Goal: Task Accomplishment & Management: Complete application form

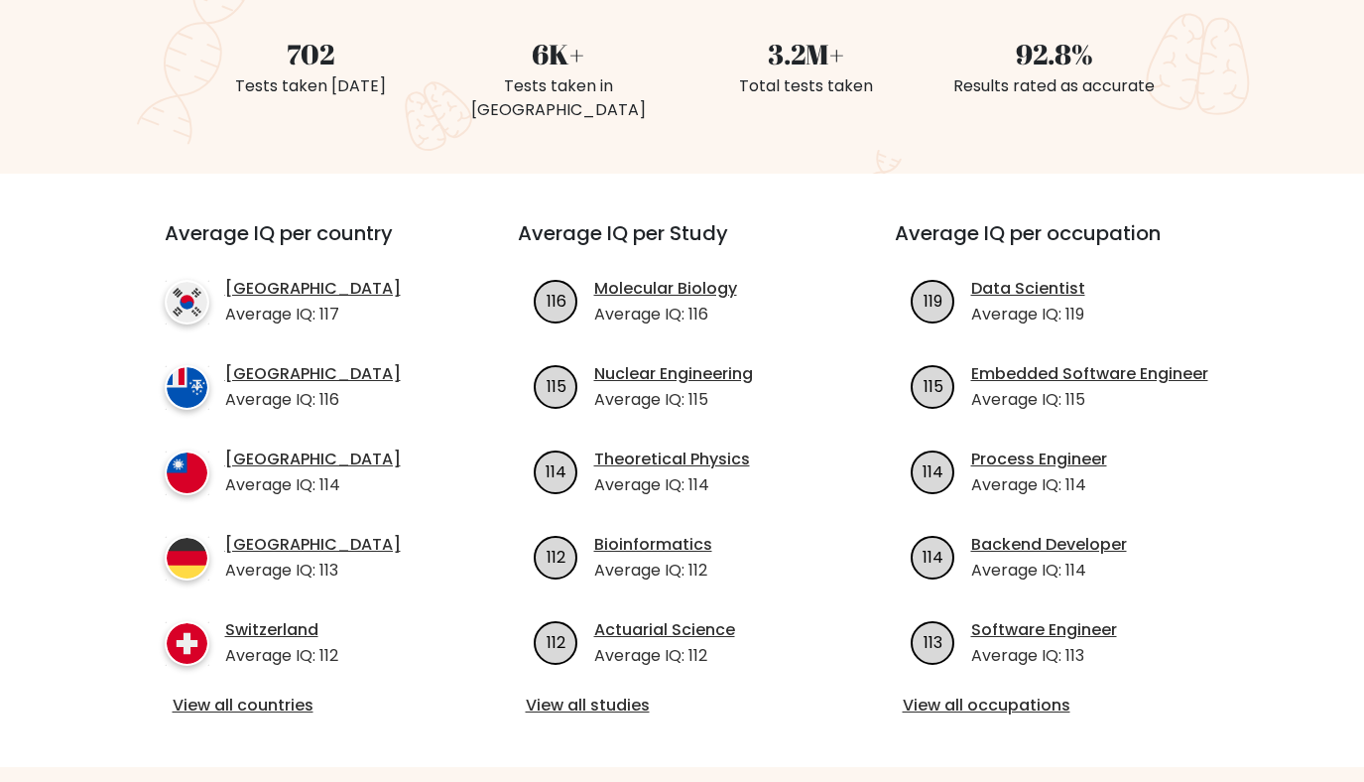
scroll to position [553, 0]
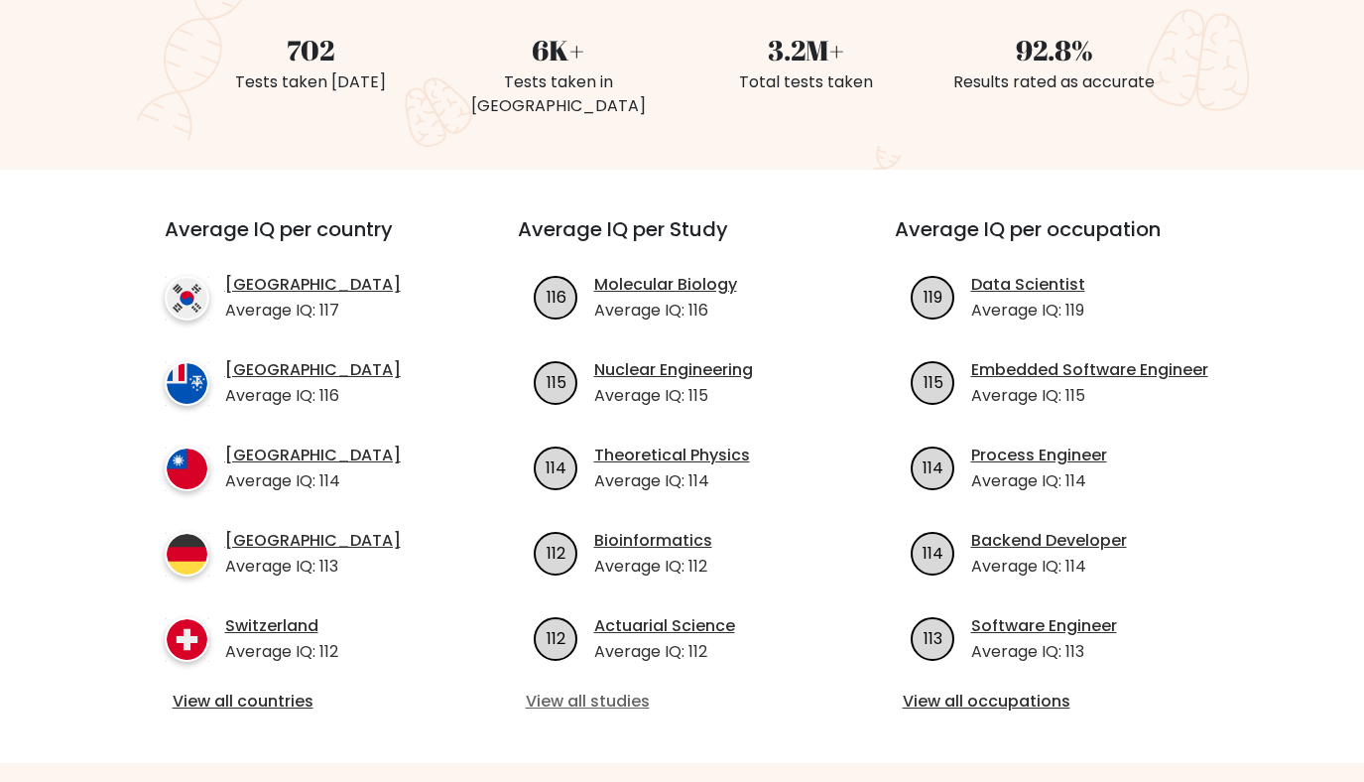
click at [582, 690] on link "View all studies" at bounding box center [683, 702] width 314 height 24
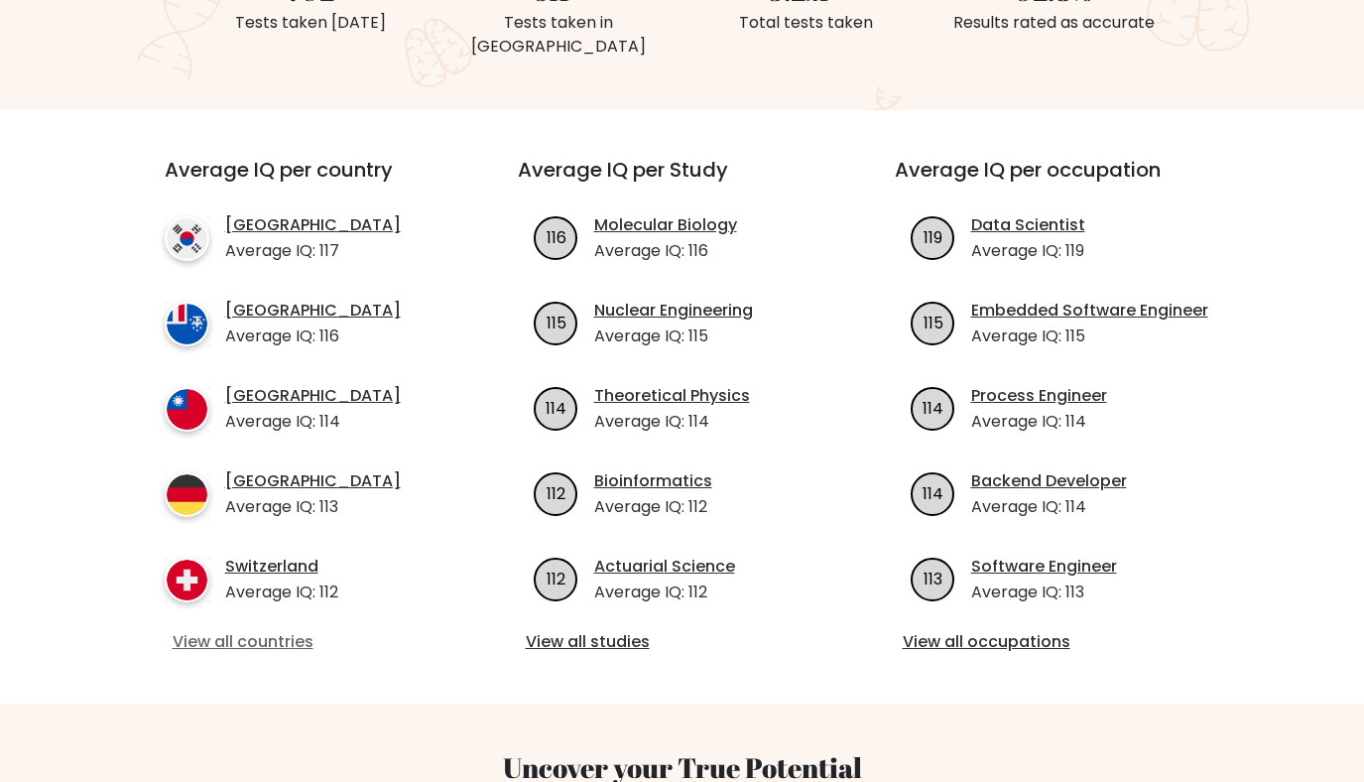
scroll to position [630, 0]
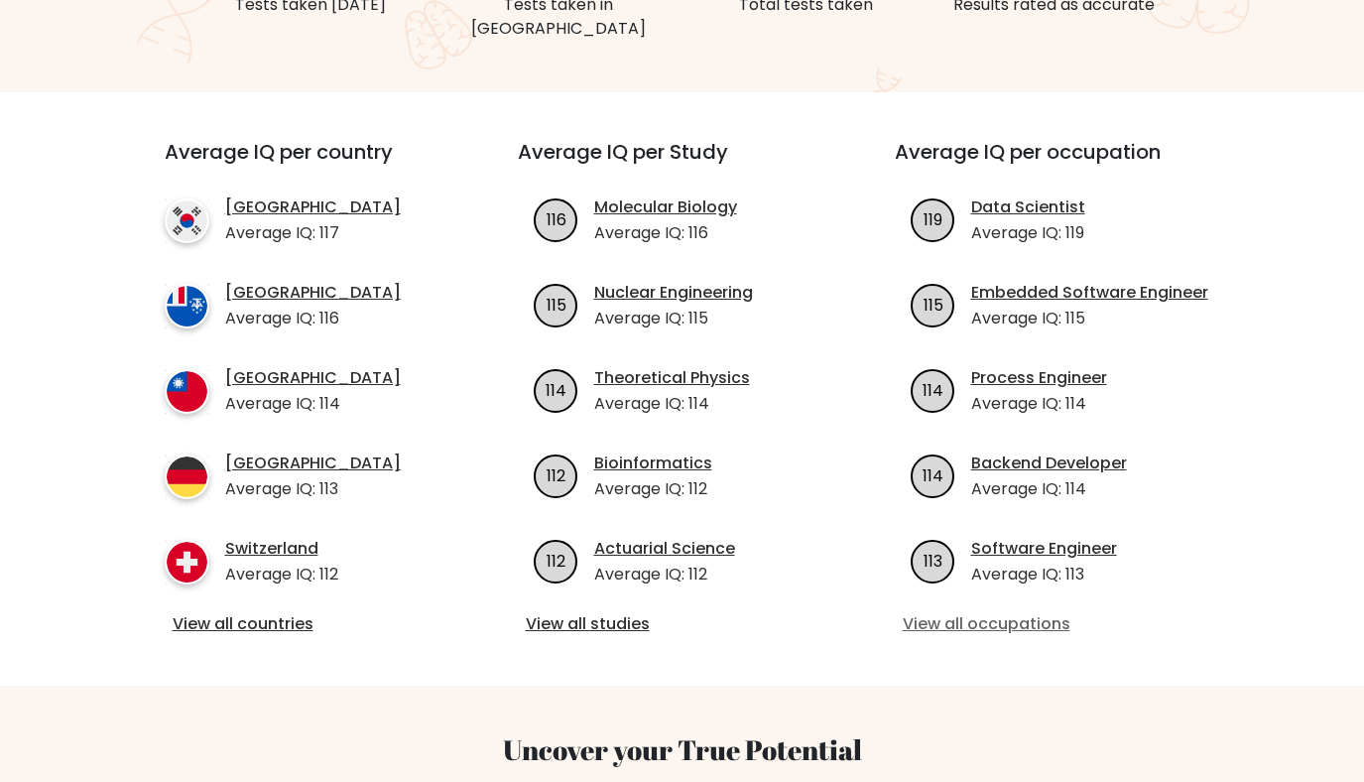
click at [974, 612] on link "View all occupations" at bounding box center [1060, 624] width 314 height 24
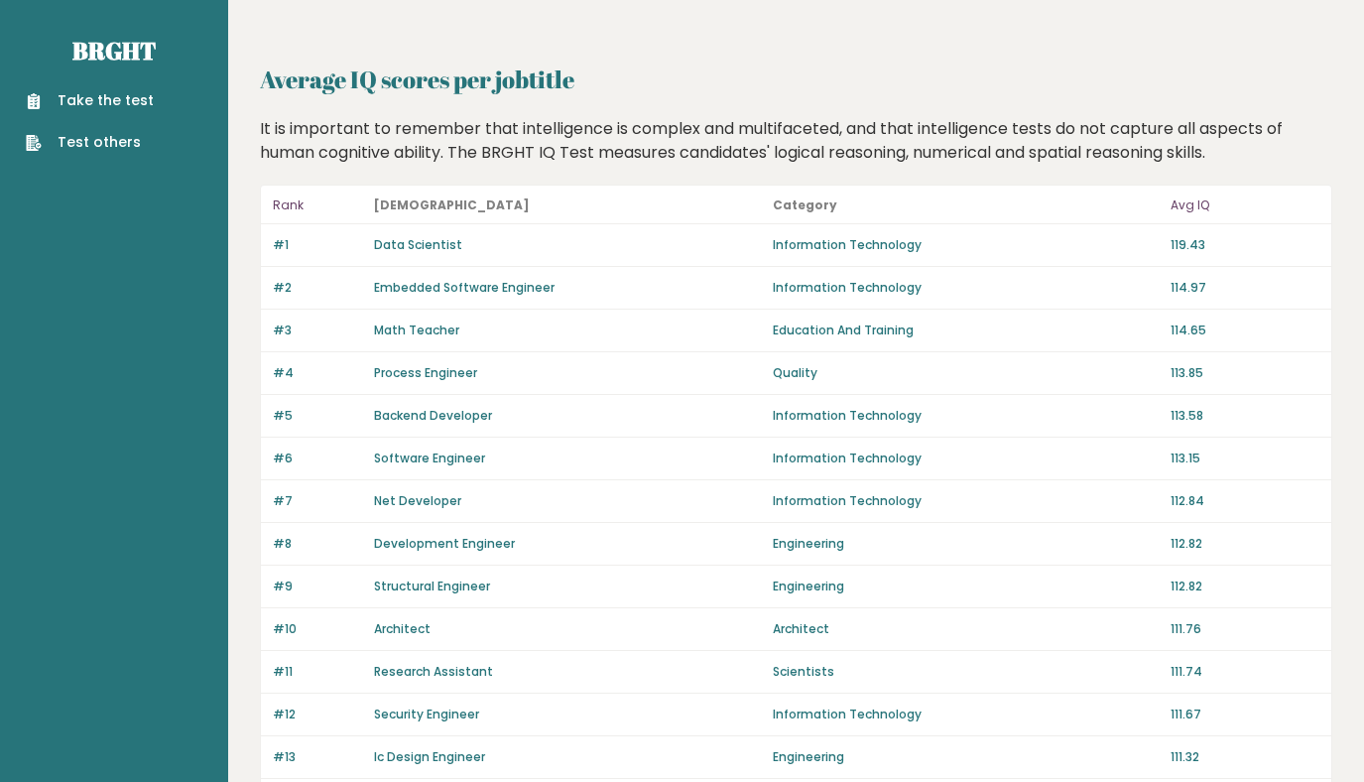
click at [87, 106] on link "Take the test" at bounding box center [90, 100] width 128 height 21
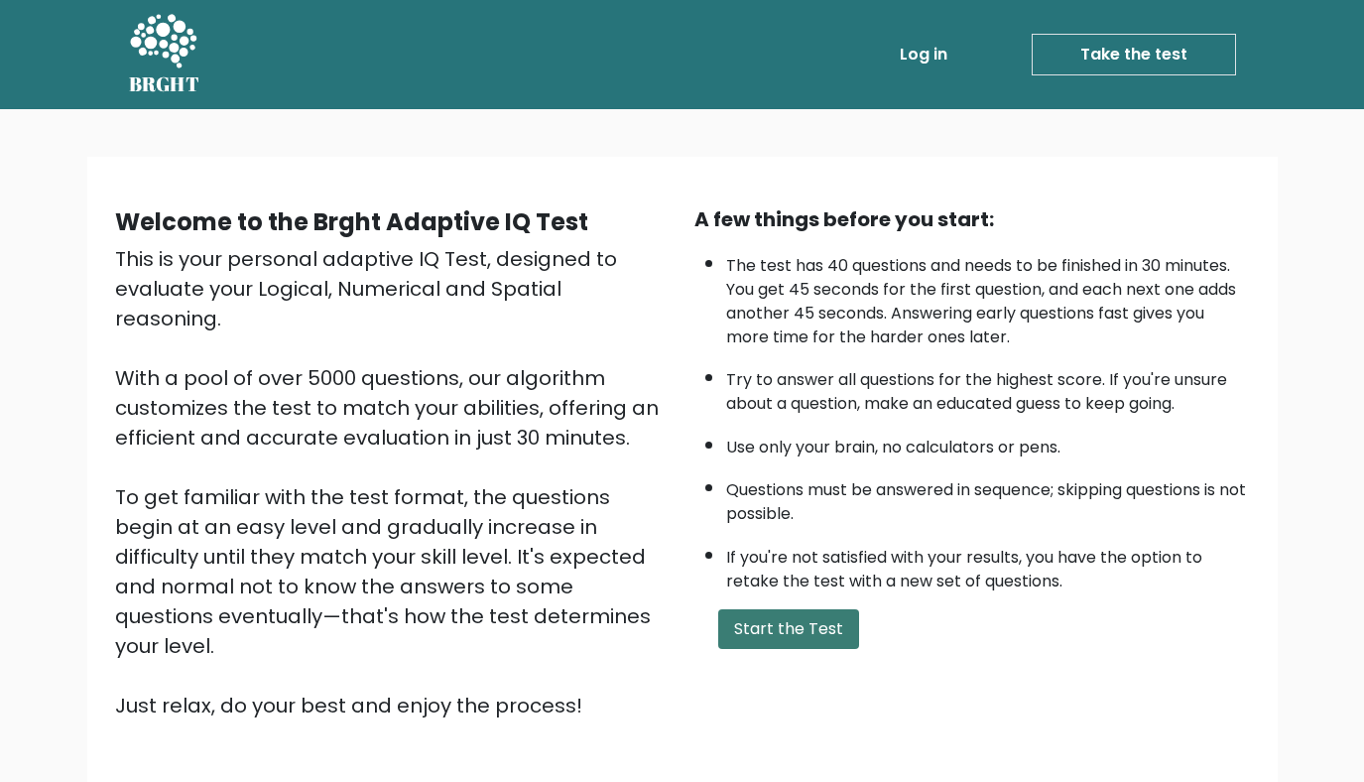
click at [803, 644] on button "Start the Test" at bounding box center [788, 629] width 141 height 40
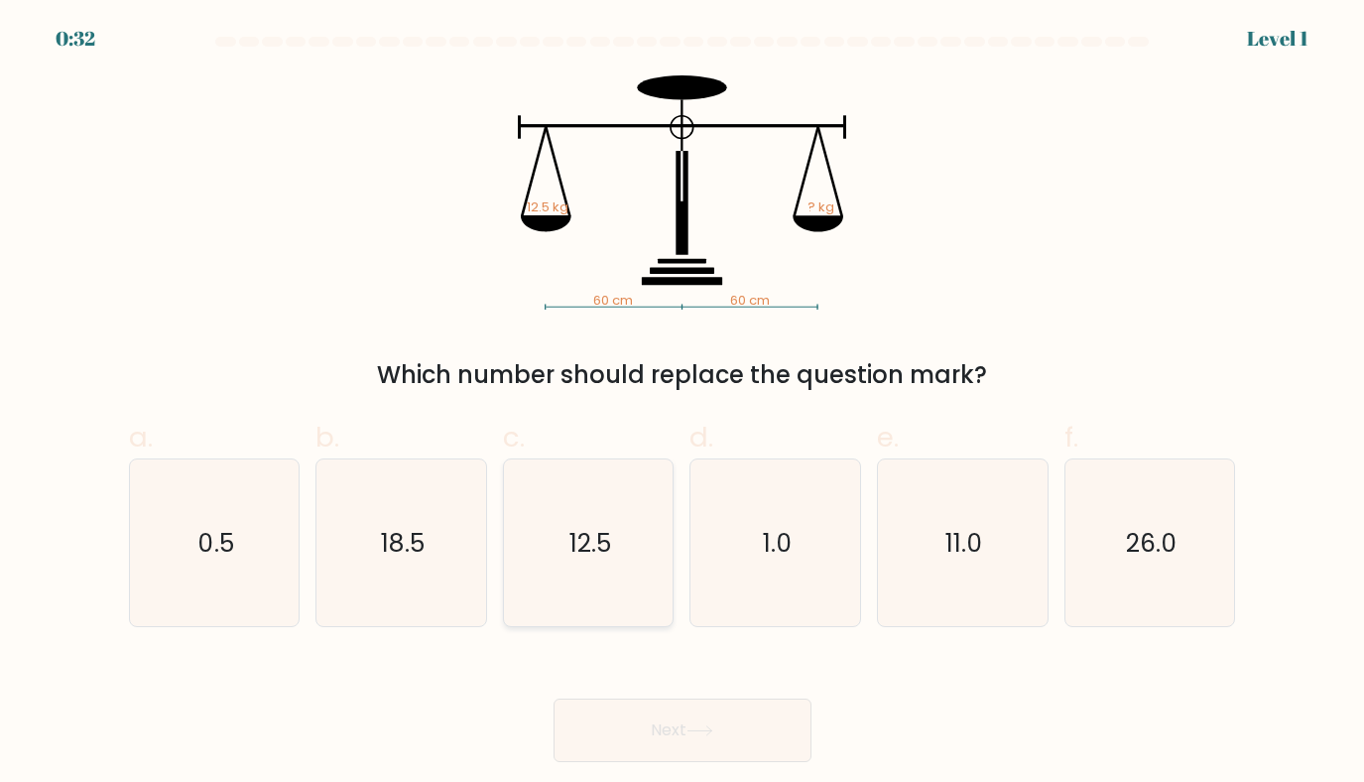
click at [607, 487] on icon "12.5" at bounding box center [589, 543] width 168 height 168
click at [683, 404] on input "c. 12.5" at bounding box center [683, 397] width 1 height 13
radio input "true"
click at [689, 719] on button "Next" at bounding box center [683, 731] width 258 height 64
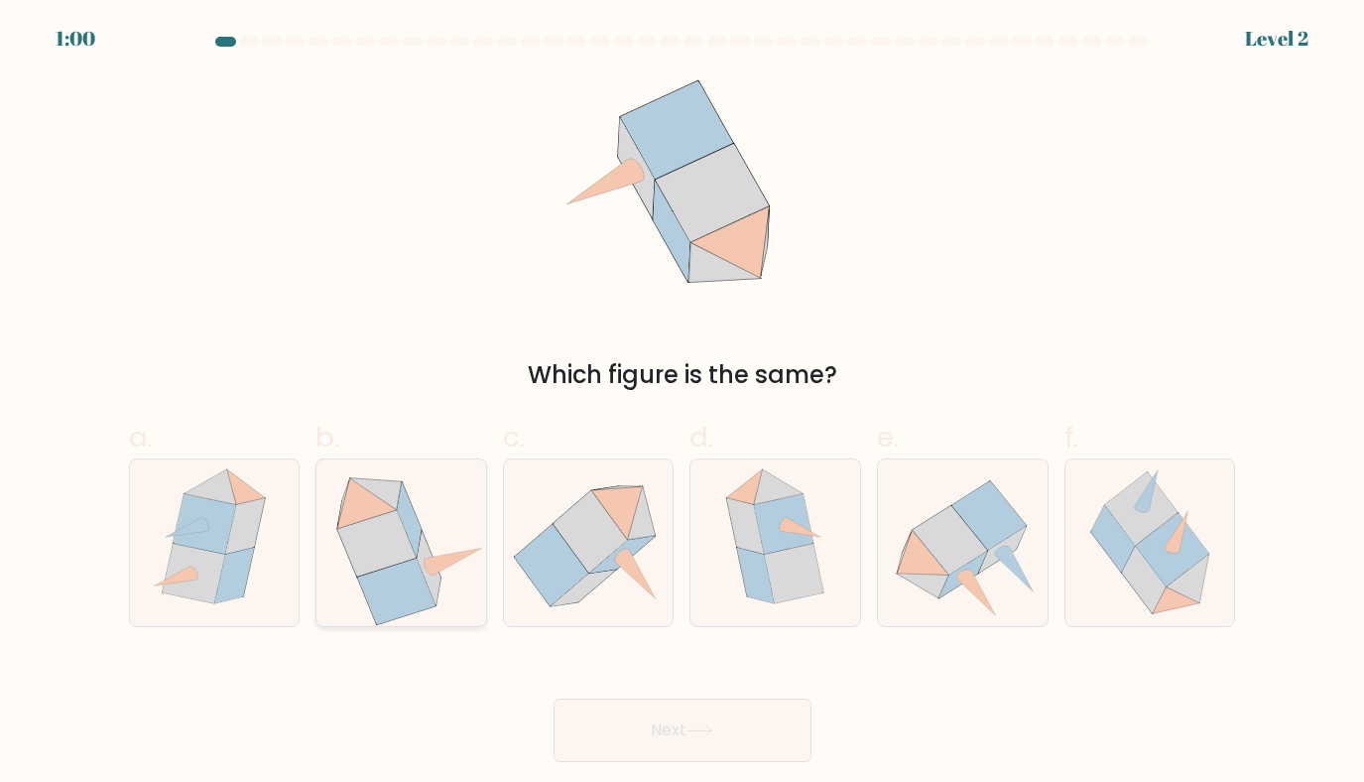
click at [404, 572] on icon at bounding box center [396, 592] width 77 height 66
click at [683, 404] on input "b." at bounding box center [683, 397] width 1 height 13
radio input "true"
click at [691, 727] on button "Next" at bounding box center [683, 731] width 258 height 64
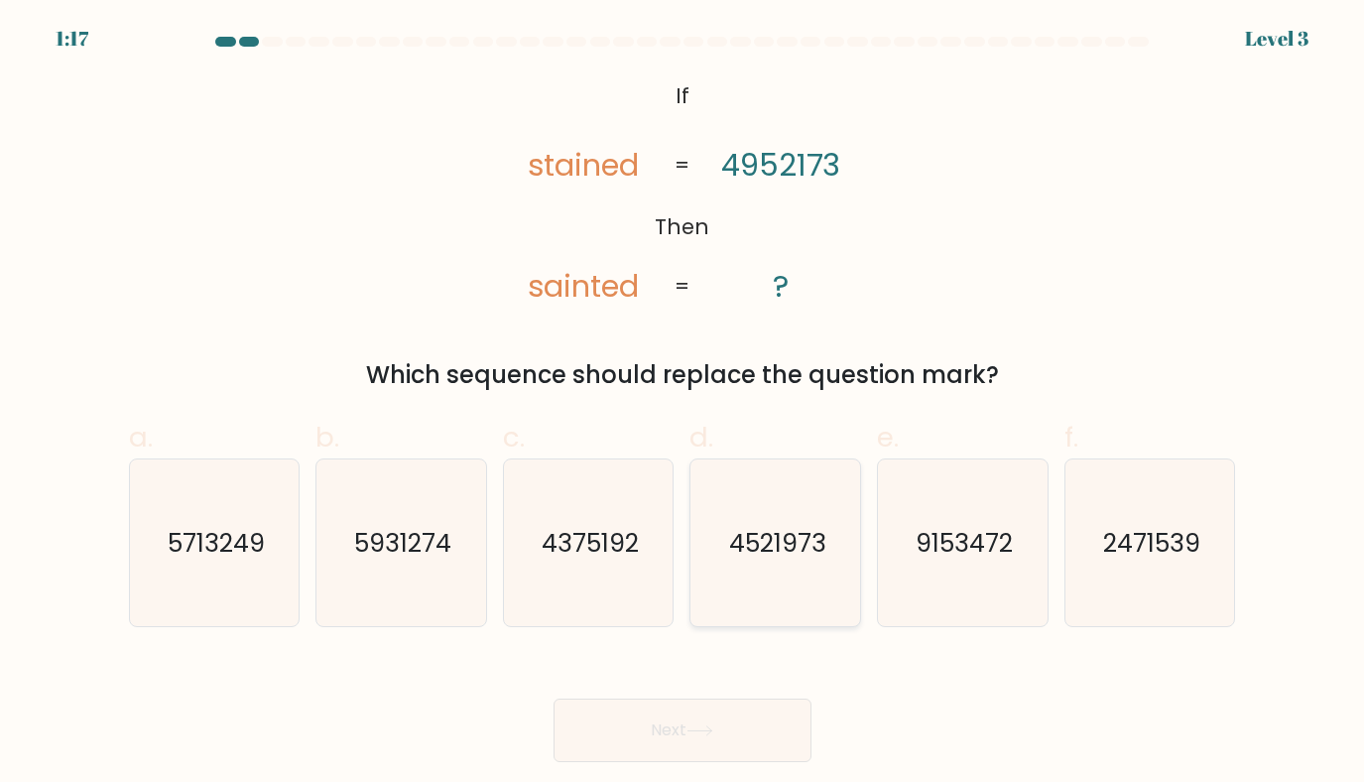
click at [783, 577] on icon "4521973" at bounding box center [777, 543] width 168 height 168
click at [684, 404] on input "d. 4521973" at bounding box center [683, 397] width 1 height 13
radio input "true"
click at [662, 730] on button "Next" at bounding box center [683, 731] width 258 height 64
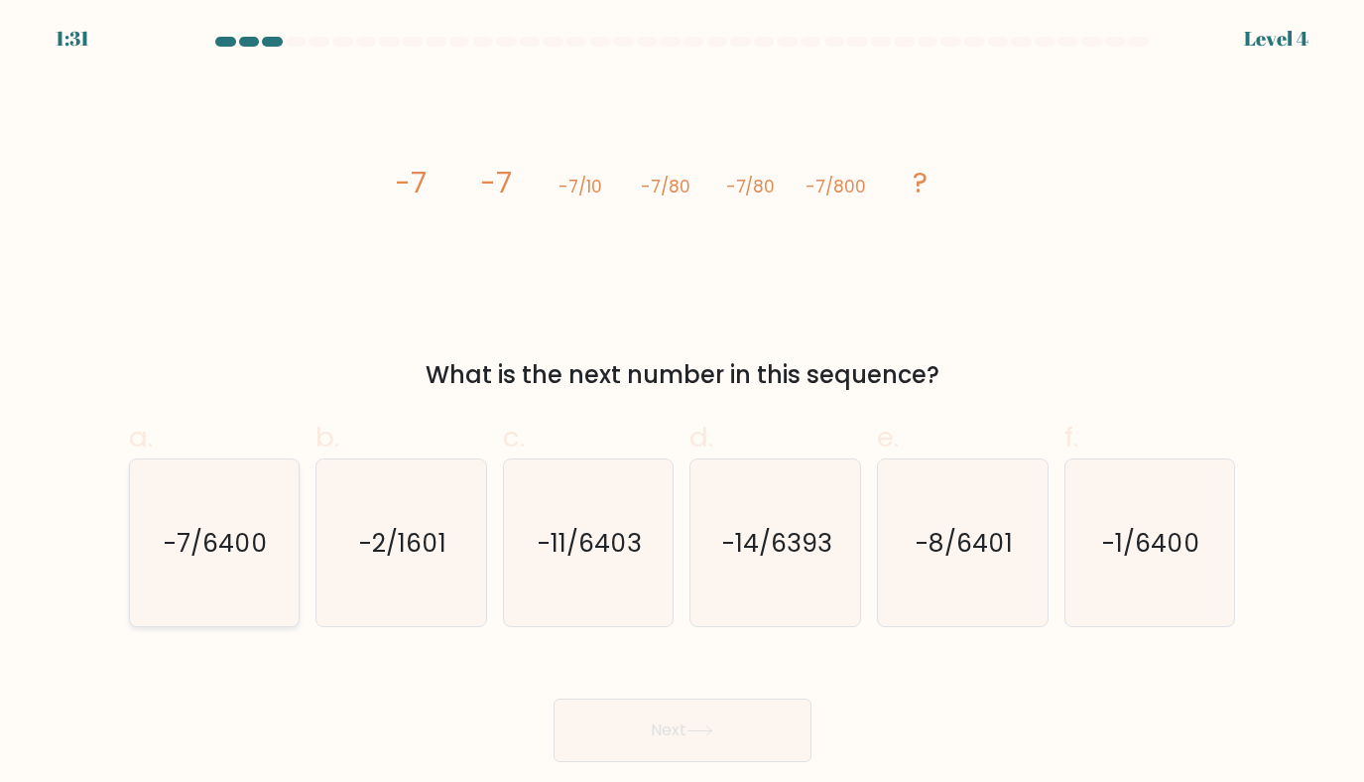
click at [244, 555] on text "-7/6400" at bounding box center [216, 543] width 104 height 35
click at [683, 404] on input "a. -7/6400" at bounding box center [683, 397] width 1 height 13
radio input "true"
click at [652, 751] on button "Next" at bounding box center [683, 731] width 258 height 64
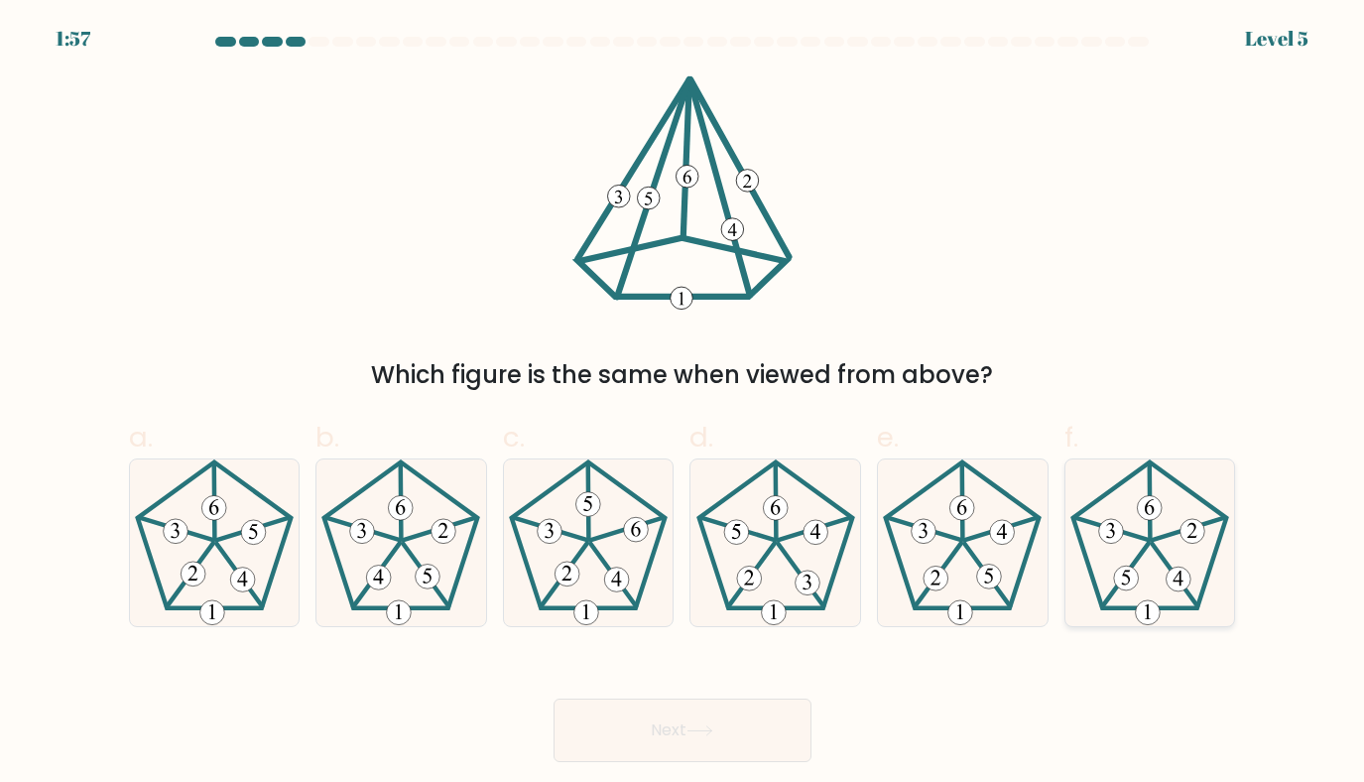
click at [1160, 574] on icon at bounding box center [1151, 543] width 168 height 168
click at [684, 404] on input "f." at bounding box center [683, 397] width 1 height 13
radio input "true"
click at [679, 718] on button "Next" at bounding box center [683, 731] width 258 height 64
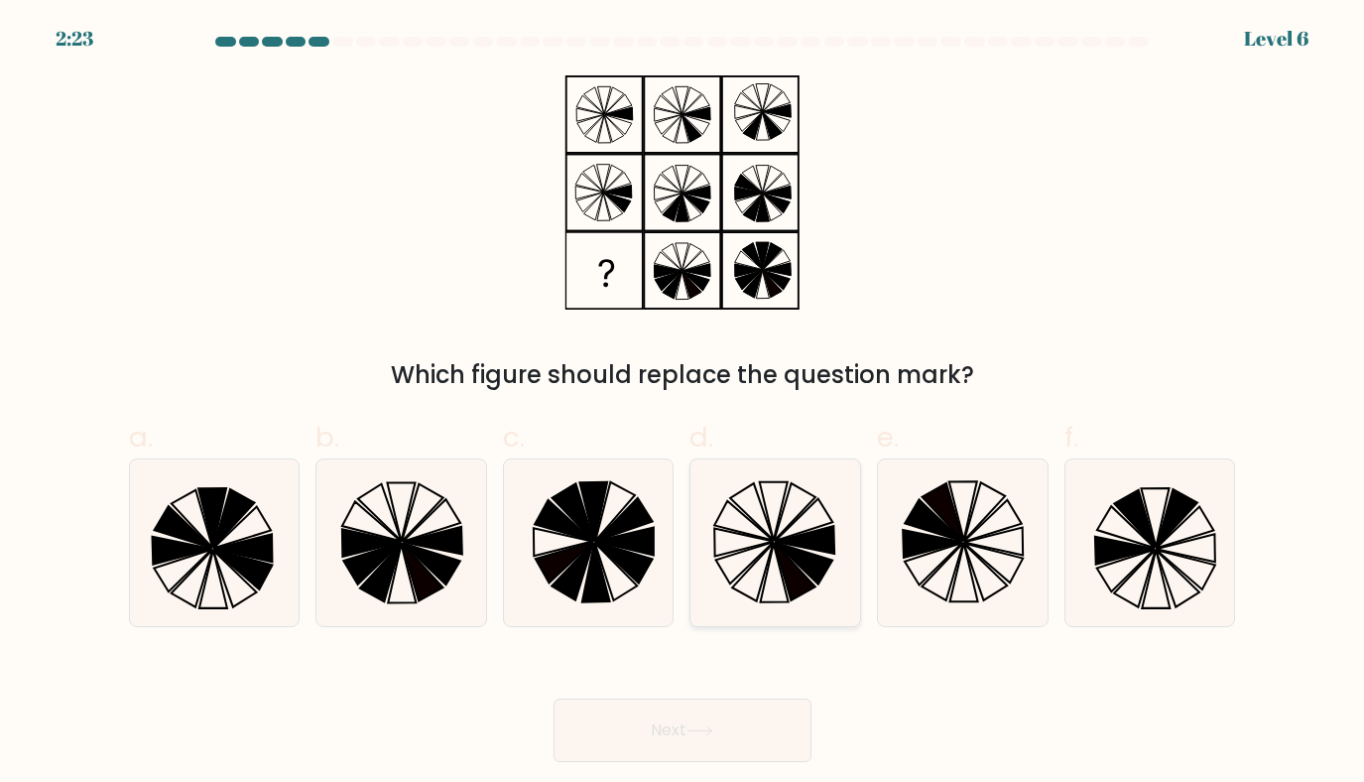
click at [789, 554] on icon at bounding box center [804, 564] width 58 height 42
click at [684, 404] on input "d." at bounding box center [683, 397] width 1 height 13
radio input "true"
click at [707, 729] on icon at bounding box center [700, 730] width 27 height 11
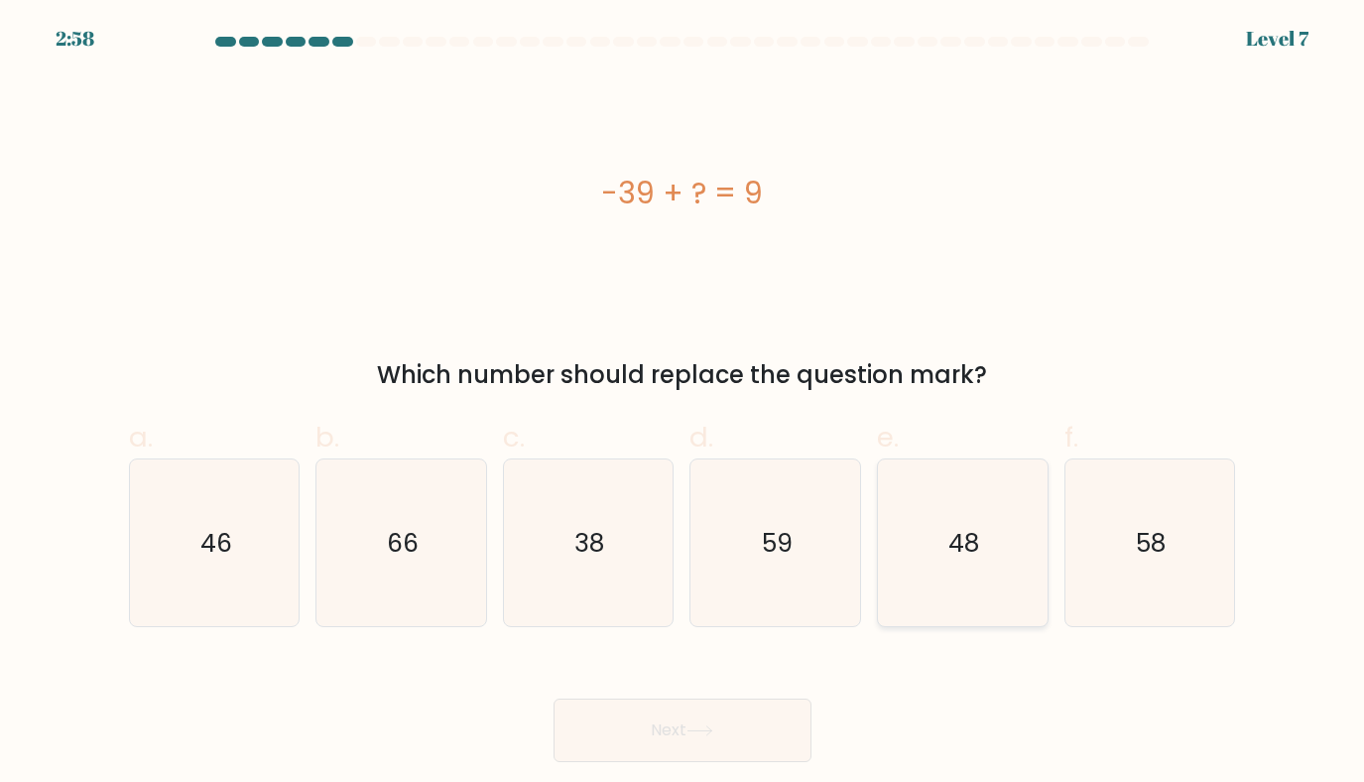
click at [942, 560] on icon "48" at bounding box center [963, 543] width 168 height 168
click at [684, 404] on input "e. 48" at bounding box center [683, 397] width 1 height 13
radio input "true"
click at [663, 737] on button "Next" at bounding box center [683, 731] width 258 height 64
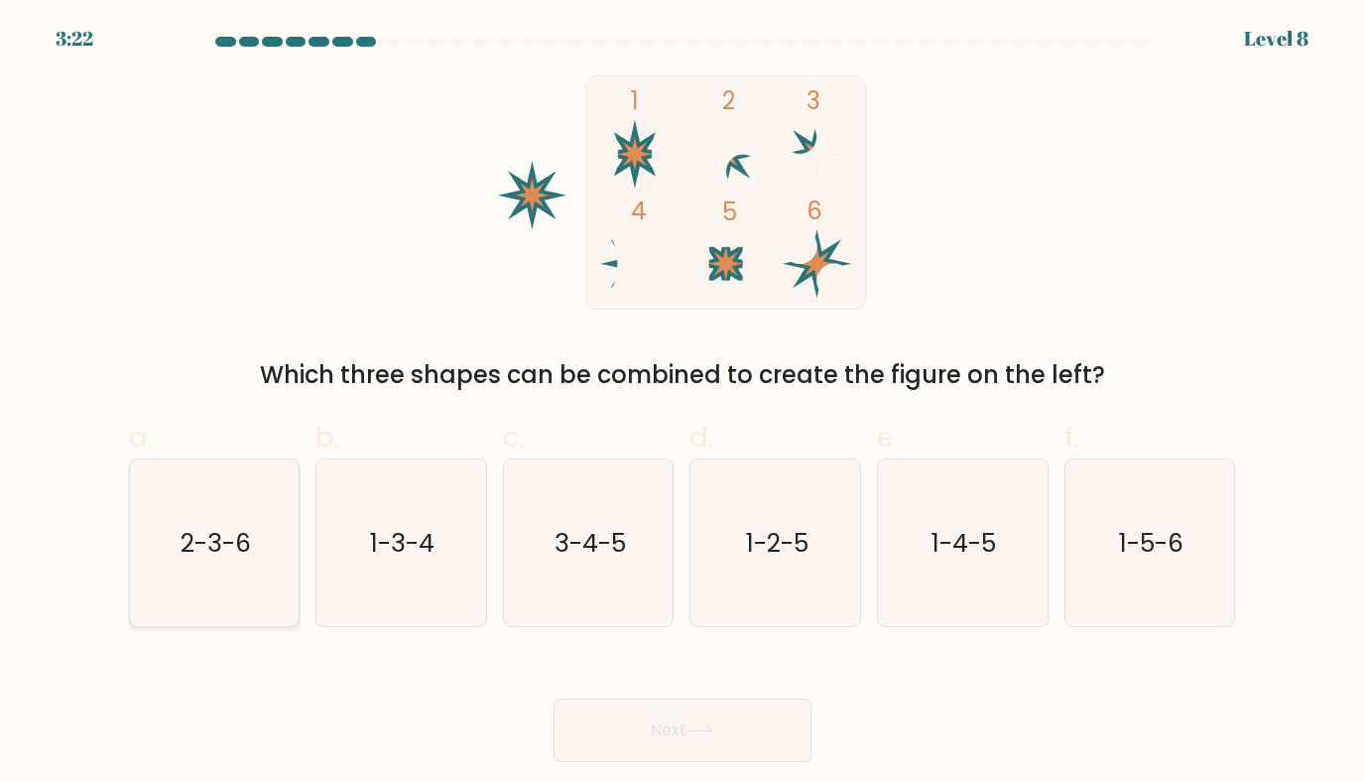
click at [235, 548] on text "2-3-6" at bounding box center [216, 543] width 70 height 35
click at [683, 404] on input "a. 2-3-6" at bounding box center [683, 397] width 1 height 13
radio input "true"
click at [685, 734] on button "Next" at bounding box center [683, 731] width 258 height 64
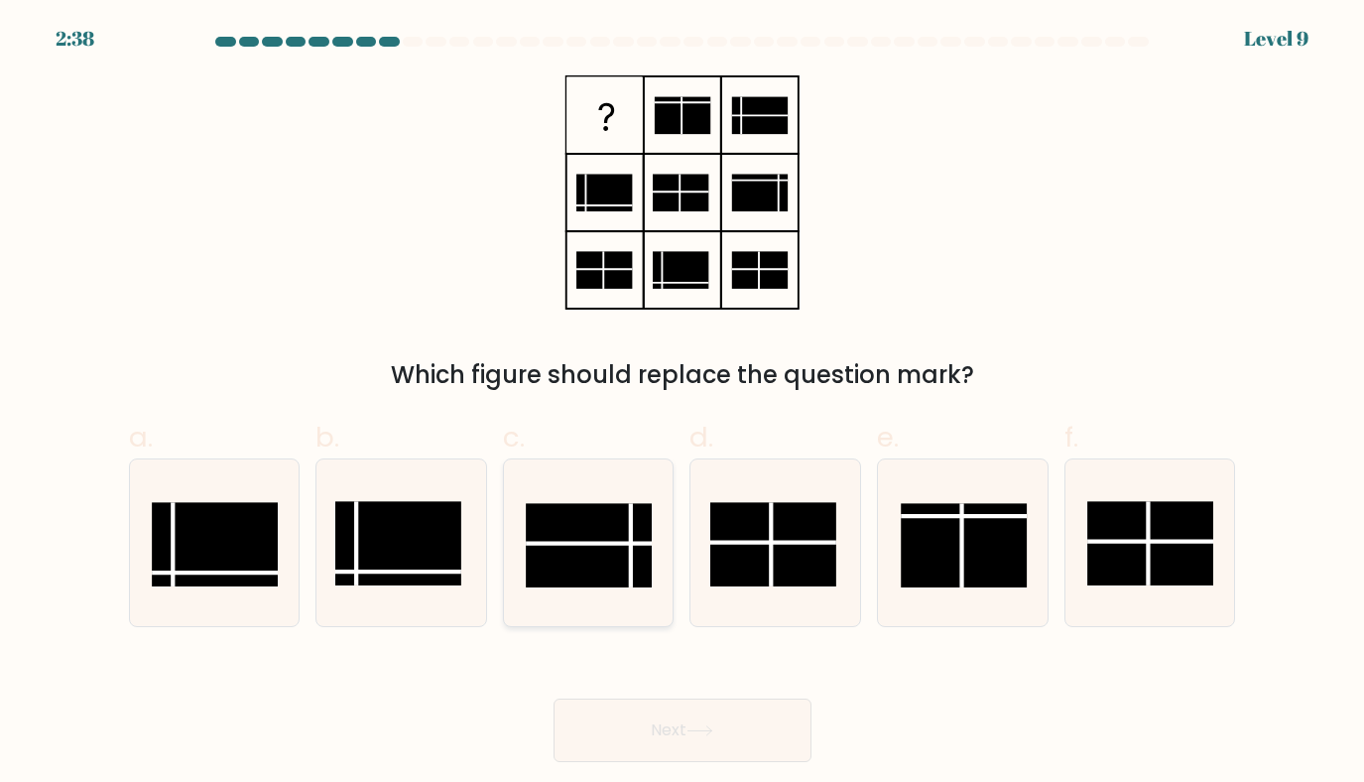
click at [559, 543] on line at bounding box center [589, 543] width 126 height 0
click at [683, 404] on input "c." at bounding box center [683, 397] width 1 height 13
radio input "true"
click at [653, 734] on button "Next" at bounding box center [683, 731] width 258 height 64
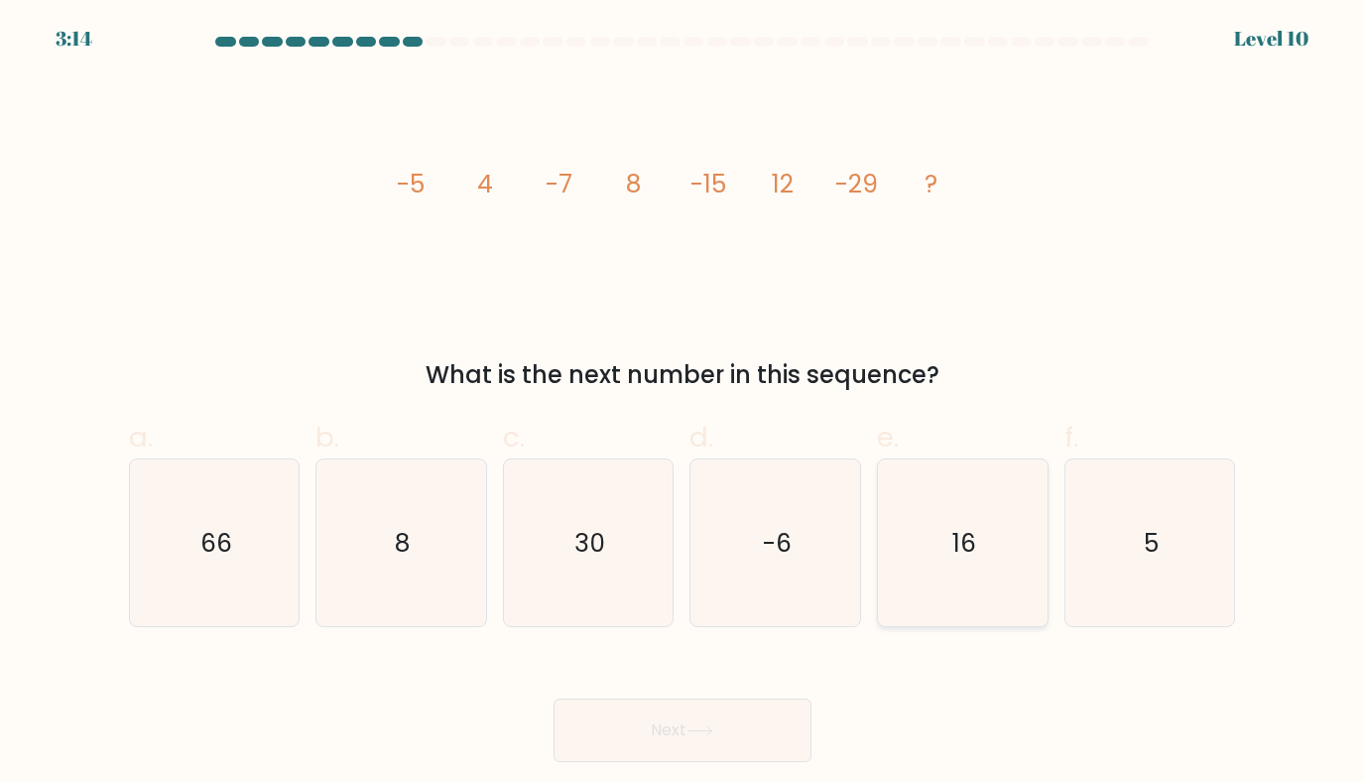
click at [956, 543] on text "16" at bounding box center [965, 543] width 24 height 35
click at [684, 404] on input "e. 16" at bounding box center [683, 397] width 1 height 13
radio input "true"
click at [647, 733] on button "Next" at bounding box center [683, 731] width 258 height 64
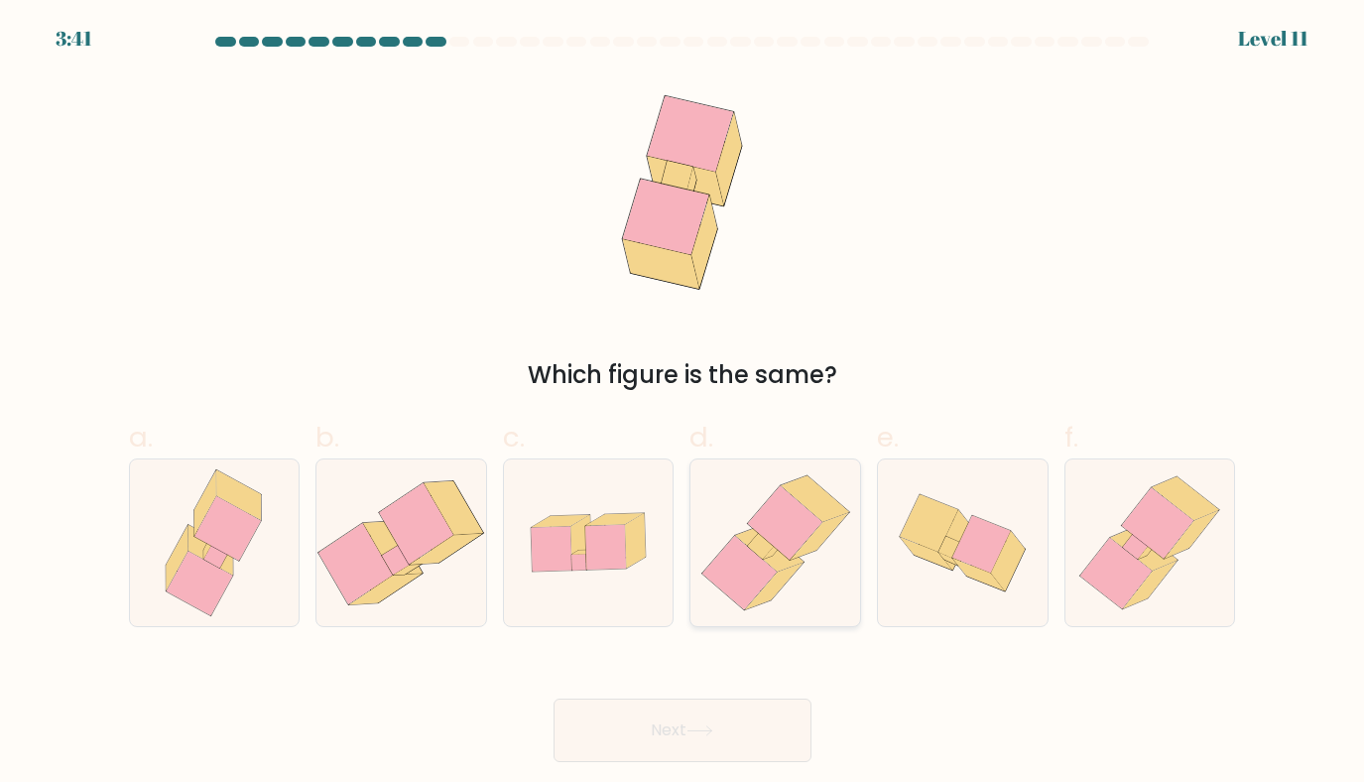
click at [794, 561] on icon at bounding box center [769, 549] width 68 height 46
click at [684, 404] on input "d." at bounding box center [683, 397] width 1 height 13
radio input "true"
click at [656, 729] on button "Next" at bounding box center [683, 731] width 258 height 64
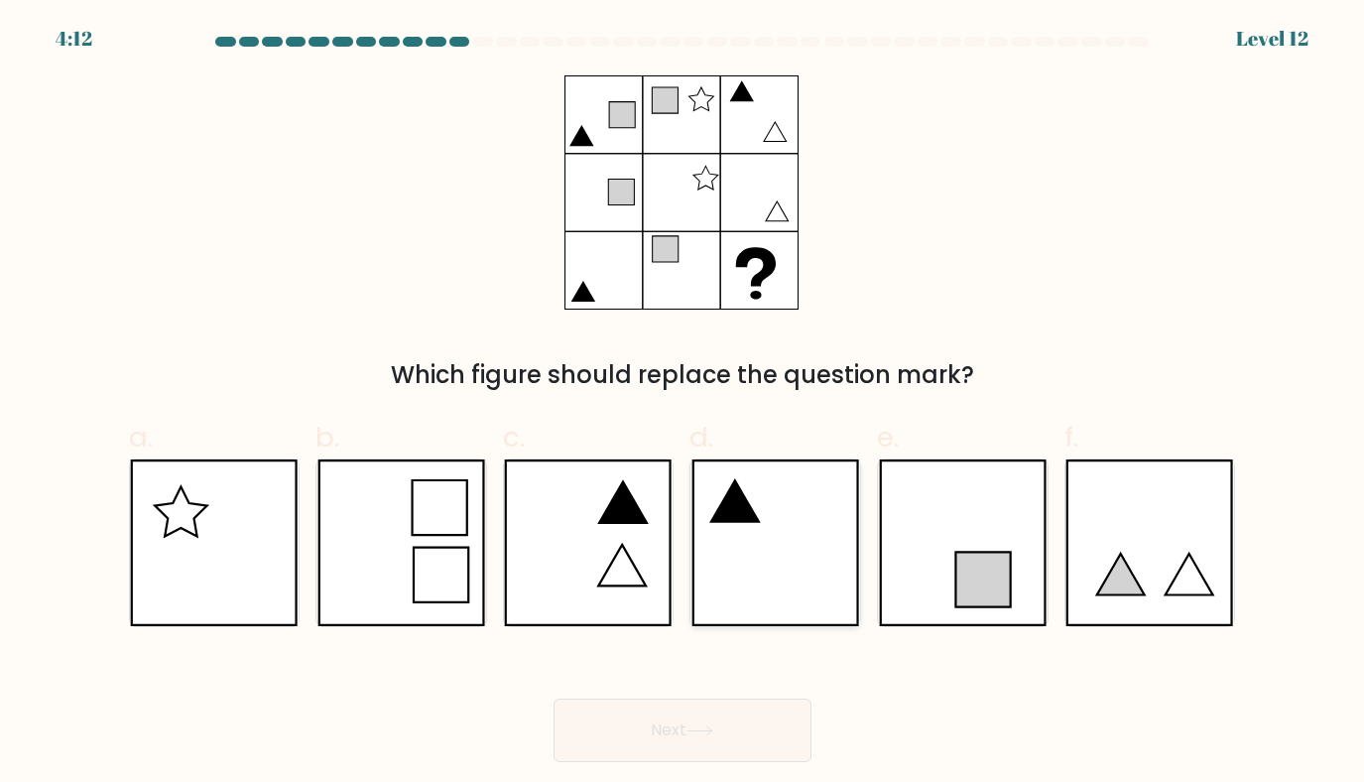
click at [755, 539] on icon at bounding box center [776, 543] width 169 height 168
click at [684, 404] on input "d." at bounding box center [683, 397] width 1 height 13
radio input "true"
click at [635, 733] on button "Next" at bounding box center [683, 731] width 258 height 64
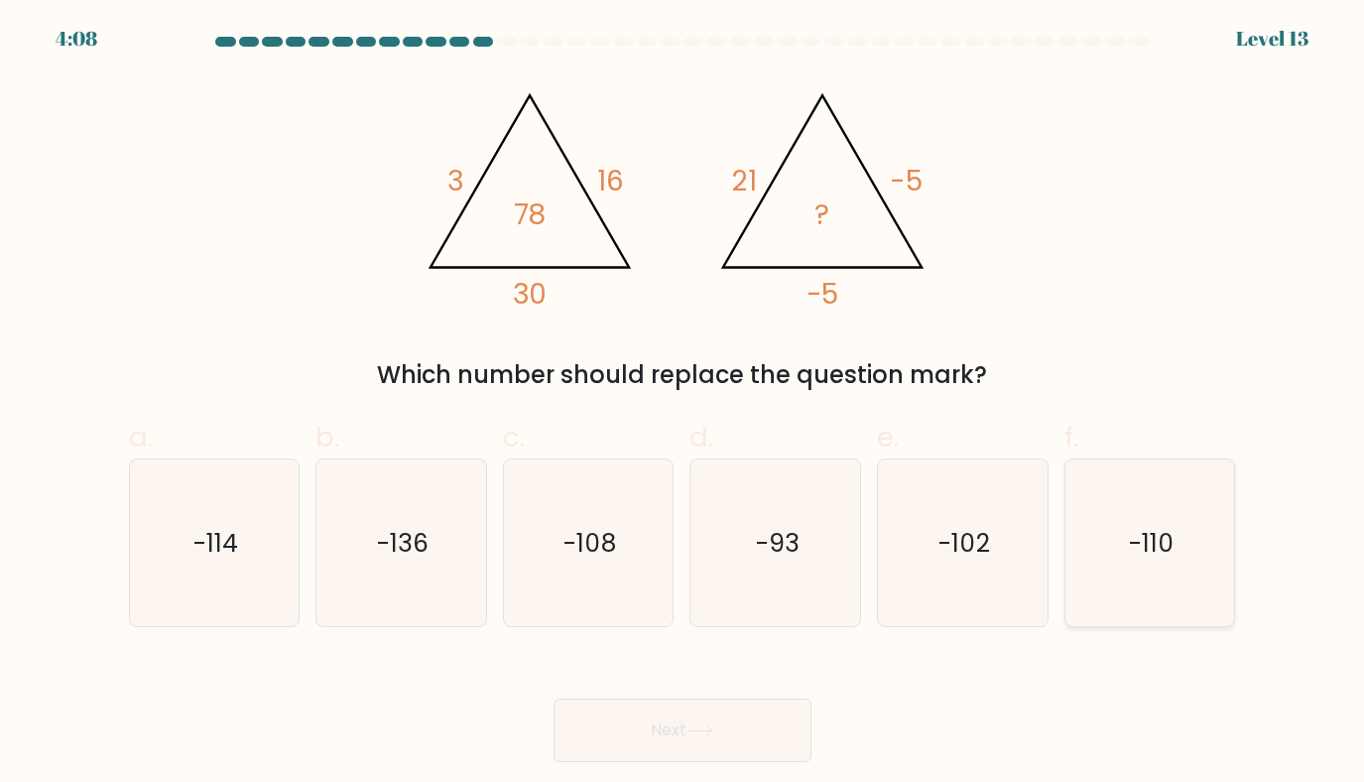
click at [1142, 554] on text "-110" at bounding box center [1152, 543] width 46 height 35
click at [684, 404] on input "f. -110" at bounding box center [683, 397] width 1 height 13
radio input "true"
click at [697, 706] on button "Next" at bounding box center [683, 731] width 258 height 64
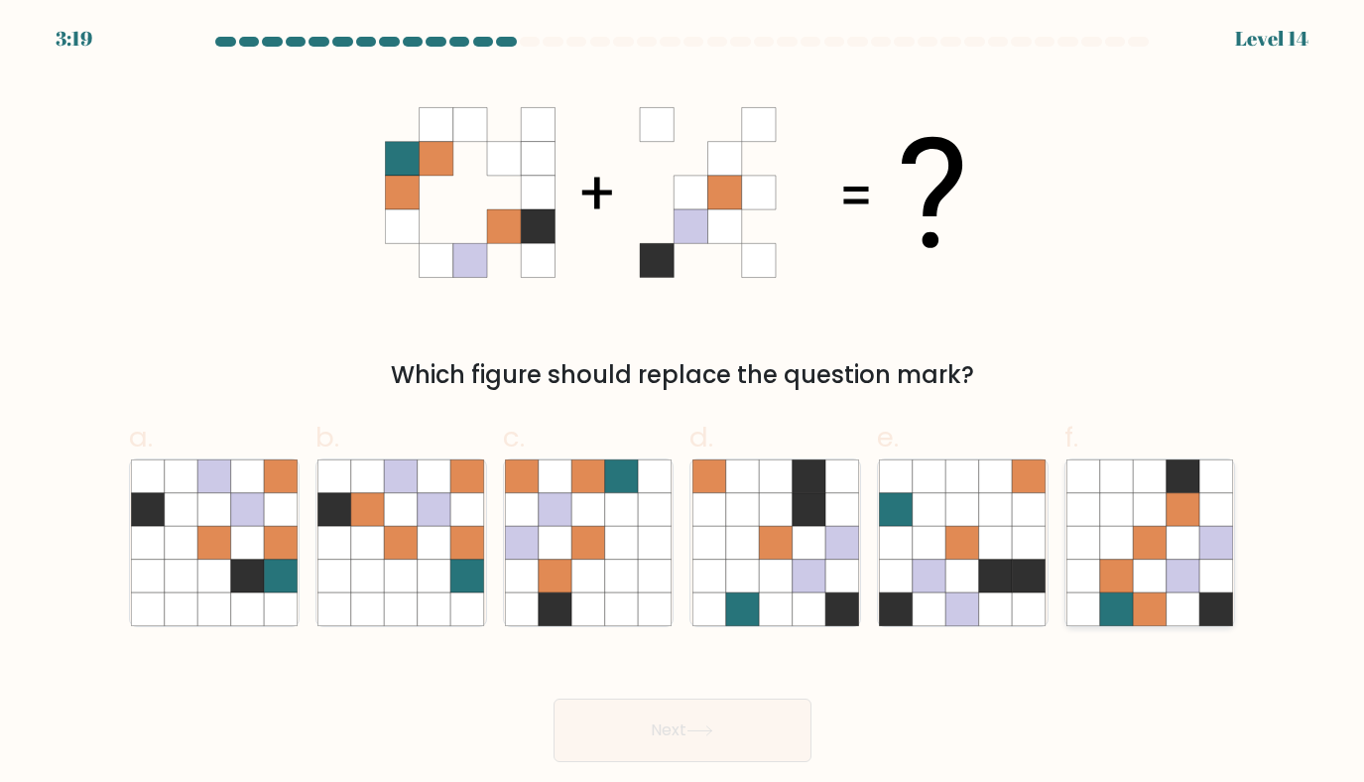
click at [1122, 614] on icon at bounding box center [1117, 609] width 34 height 34
click at [684, 404] on input "f." at bounding box center [683, 397] width 1 height 13
radio input "true"
click at [698, 734] on icon at bounding box center [700, 730] width 27 height 11
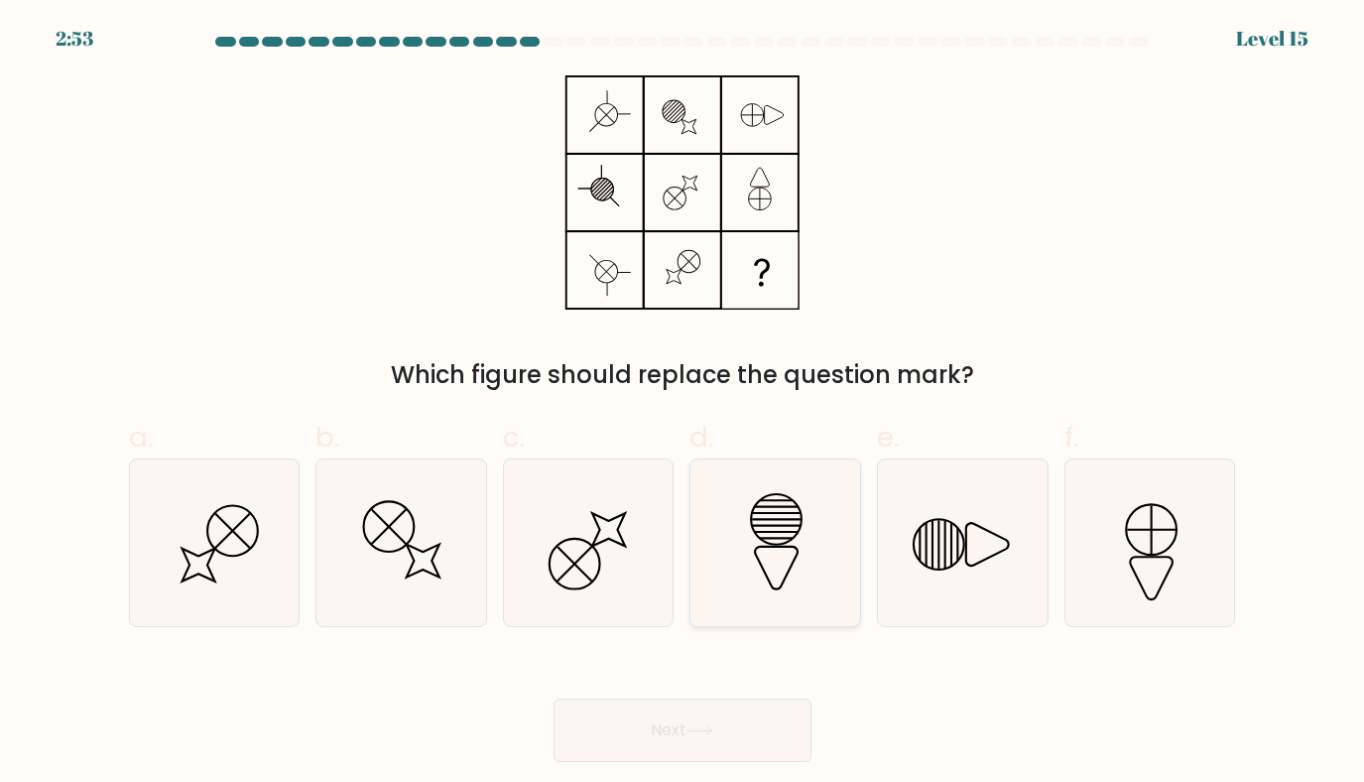
click at [795, 535] on icon at bounding box center [776, 519] width 51 height 51
click at [684, 404] on input "d." at bounding box center [683, 397] width 1 height 13
radio input "true"
click at [688, 739] on button "Next" at bounding box center [683, 731] width 258 height 64
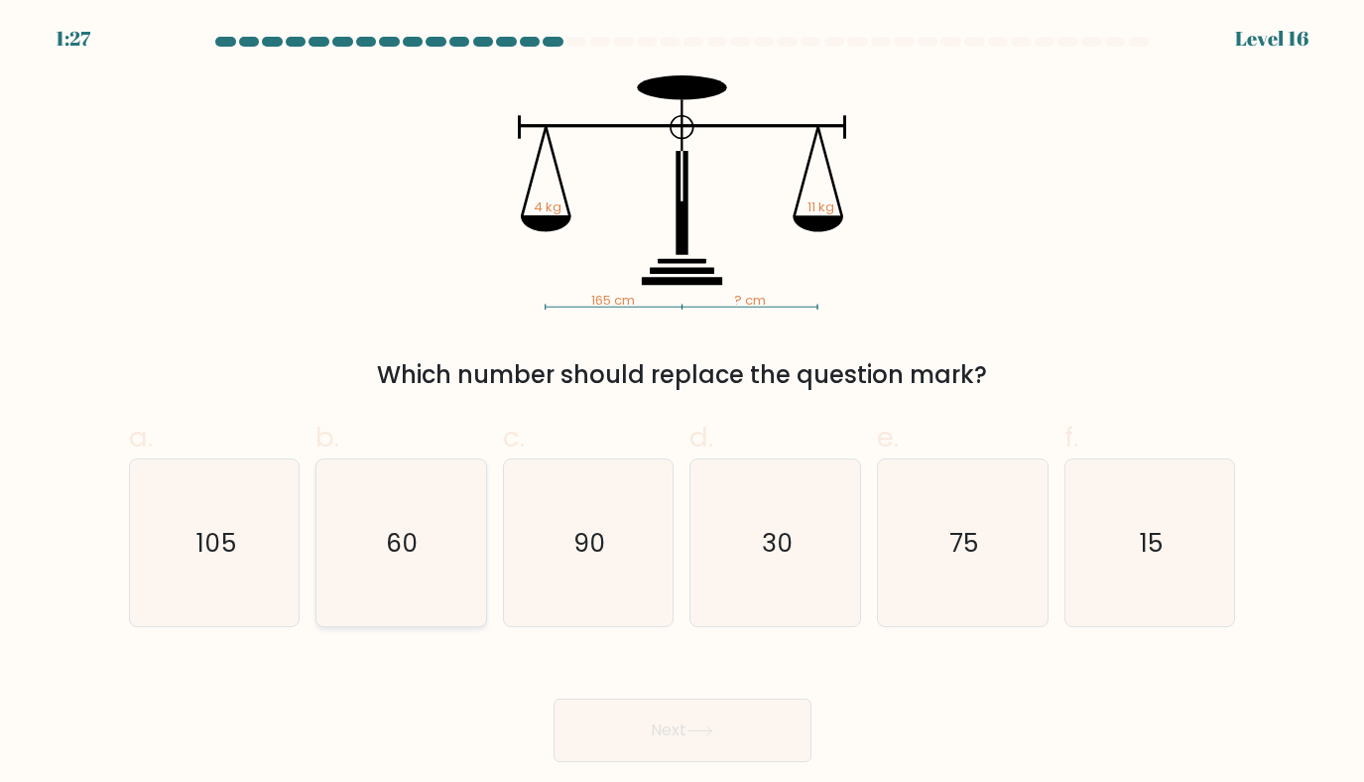
click at [449, 554] on icon "60" at bounding box center [402, 543] width 168 height 168
click at [683, 404] on input "b. 60" at bounding box center [683, 397] width 1 height 13
radio input "true"
click at [720, 745] on button "Next" at bounding box center [683, 731] width 258 height 64
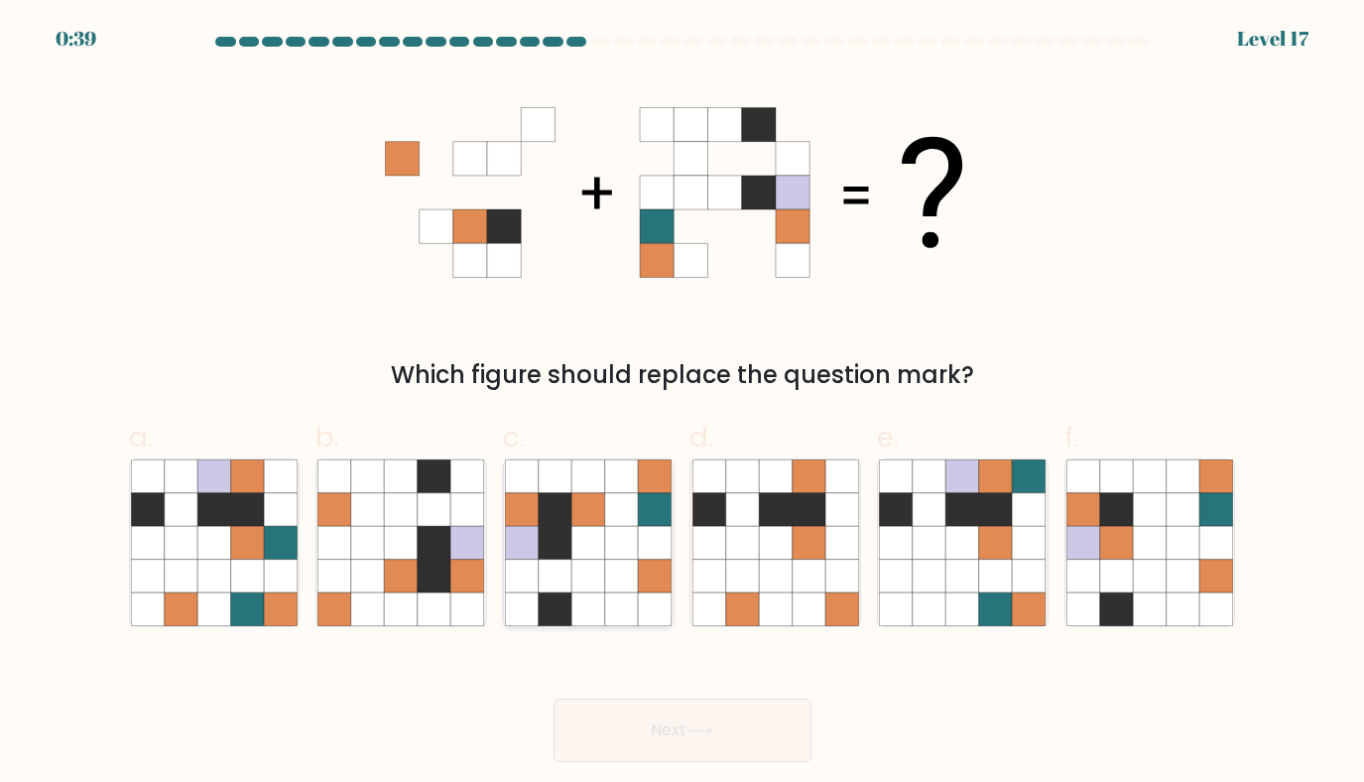
click at [565, 580] on icon at bounding box center [556, 577] width 34 height 34
click at [683, 404] on input "c." at bounding box center [683, 397] width 1 height 13
radio input "true"
click at [672, 724] on button "Next" at bounding box center [683, 731] width 258 height 64
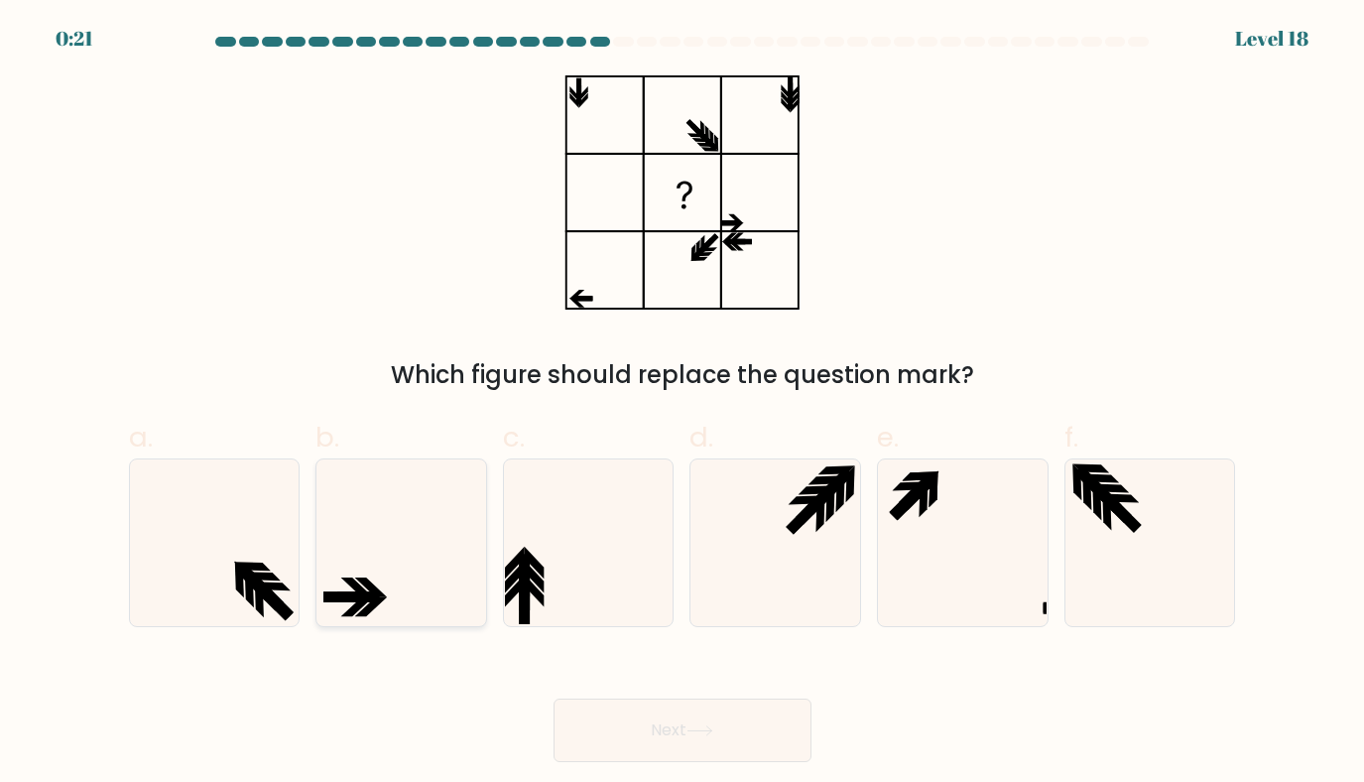
click at [378, 577] on icon at bounding box center [402, 543] width 168 height 168
click at [683, 404] on input "b." at bounding box center [683, 397] width 1 height 13
radio input "true"
click at [724, 743] on button "Next" at bounding box center [683, 731] width 258 height 64
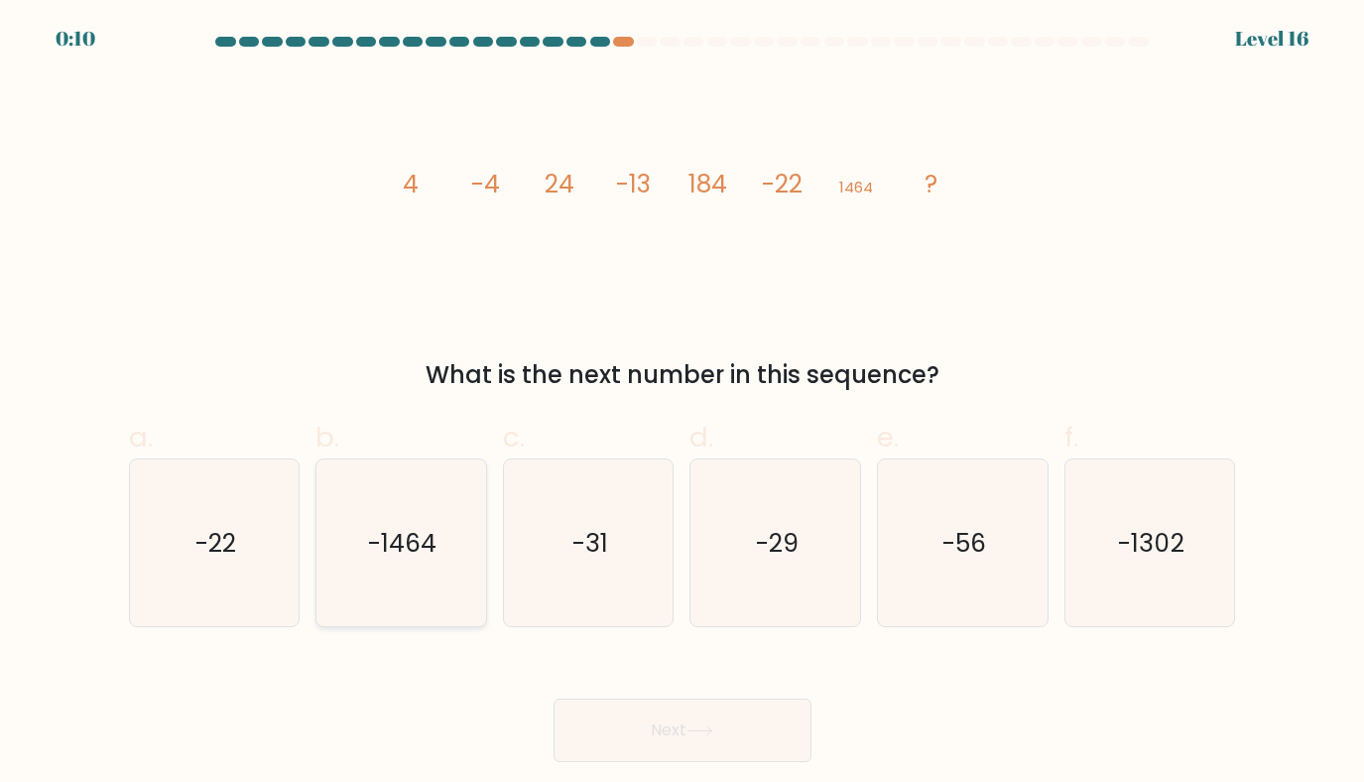
click at [420, 602] on icon "-1464" at bounding box center [402, 543] width 168 height 168
click at [683, 404] on input "b. -1464" at bounding box center [683, 397] width 1 height 13
radio input "true"
click at [1114, 571] on icon "-1302" at bounding box center [1151, 543] width 168 height 168
click at [684, 404] on input "f. -1302" at bounding box center [683, 397] width 1 height 13
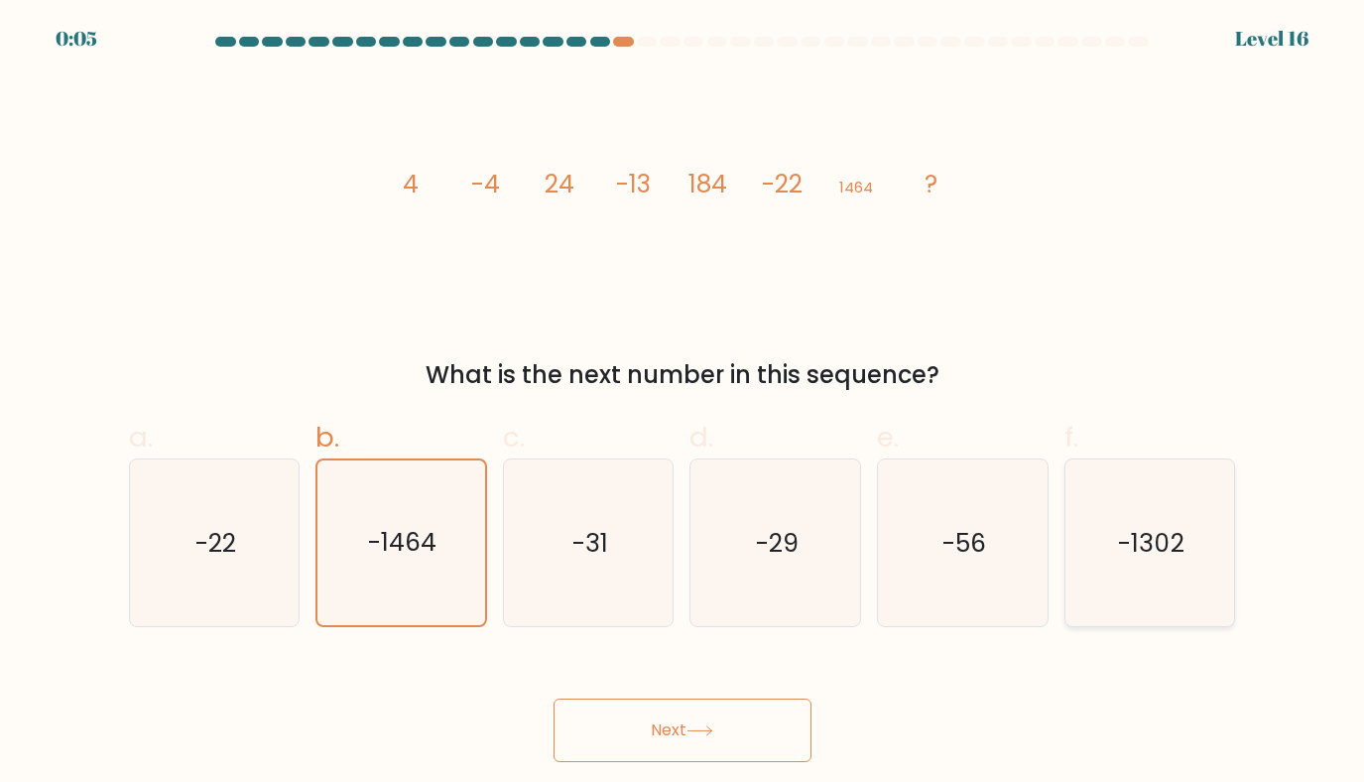
radio input "true"
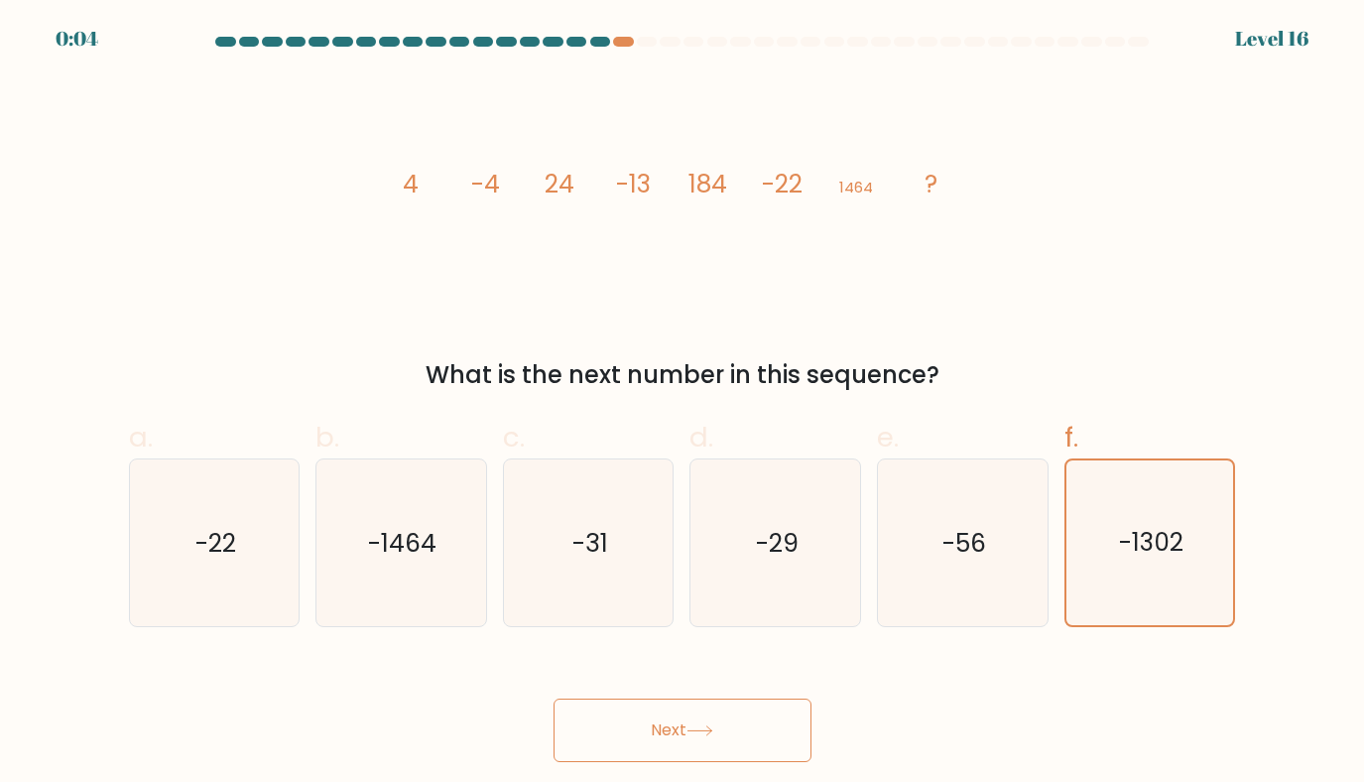
click at [712, 722] on button "Next" at bounding box center [683, 731] width 258 height 64
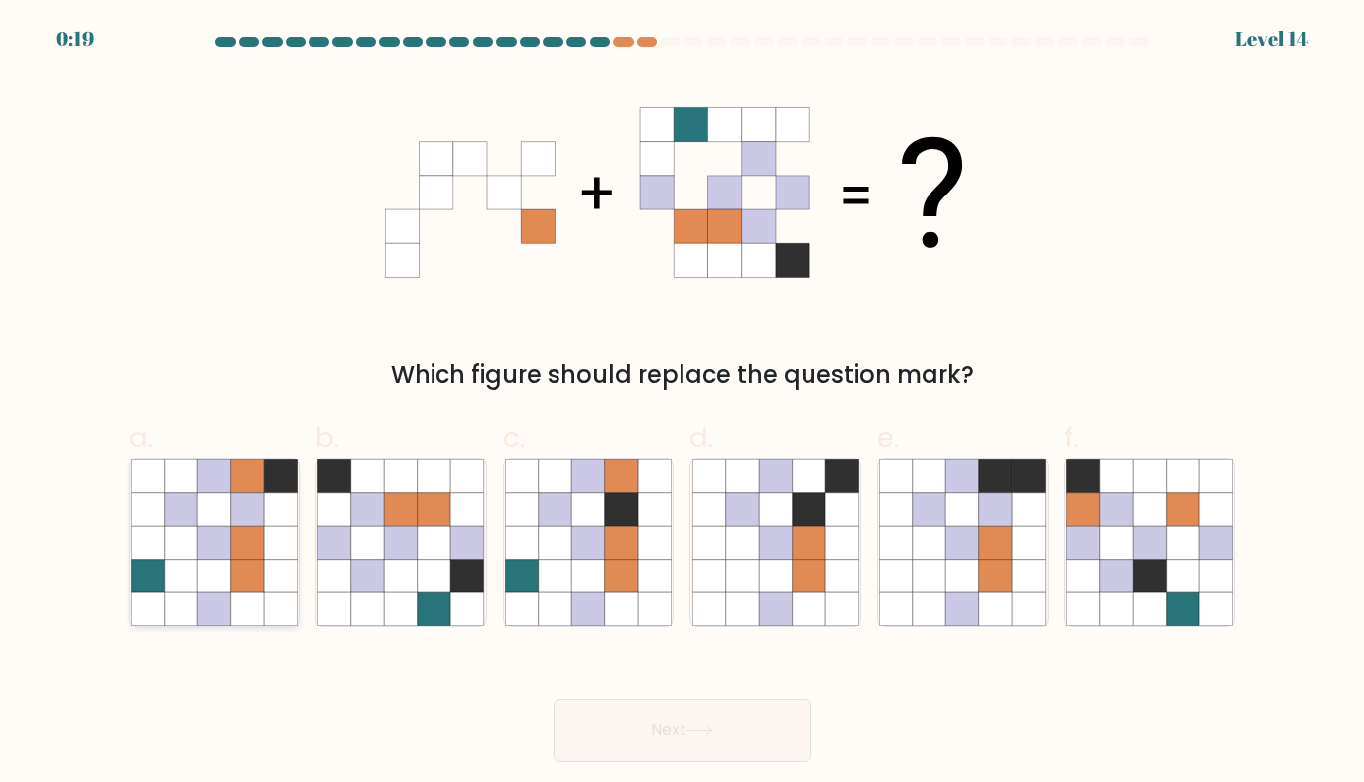
click at [217, 571] on icon at bounding box center [214, 577] width 34 height 34
click at [683, 404] on input "a." at bounding box center [683, 397] width 1 height 13
radio input "true"
click at [682, 739] on button "Next" at bounding box center [683, 731] width 258 height 64
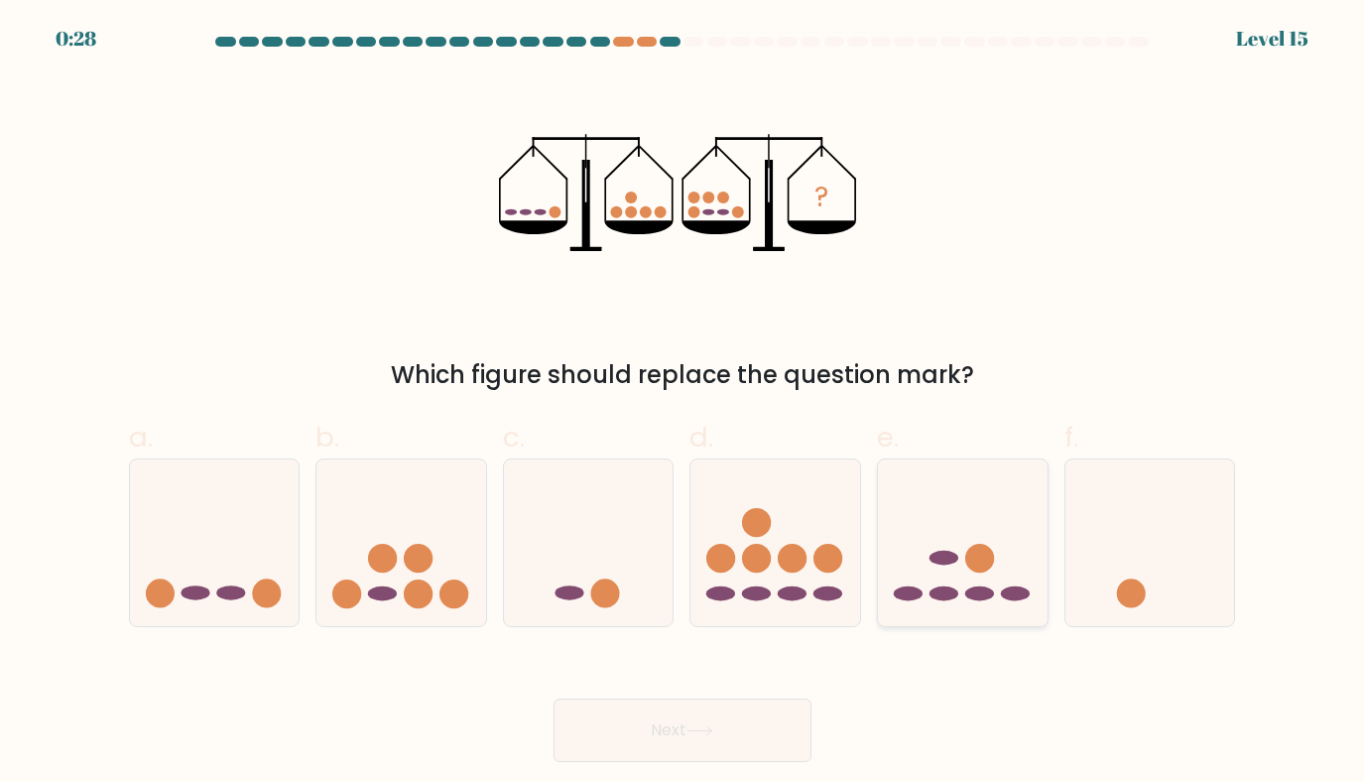
click at [976, 548] on circle at bounding box center [979, 558] width 29 height 29
click at [684, 404] on input "e." at bounding box center [683, 397] width 1 height 13
radio input "true"
click at [694, 715] on button "Next" at bounding box center [683, 731] width 258 height 64
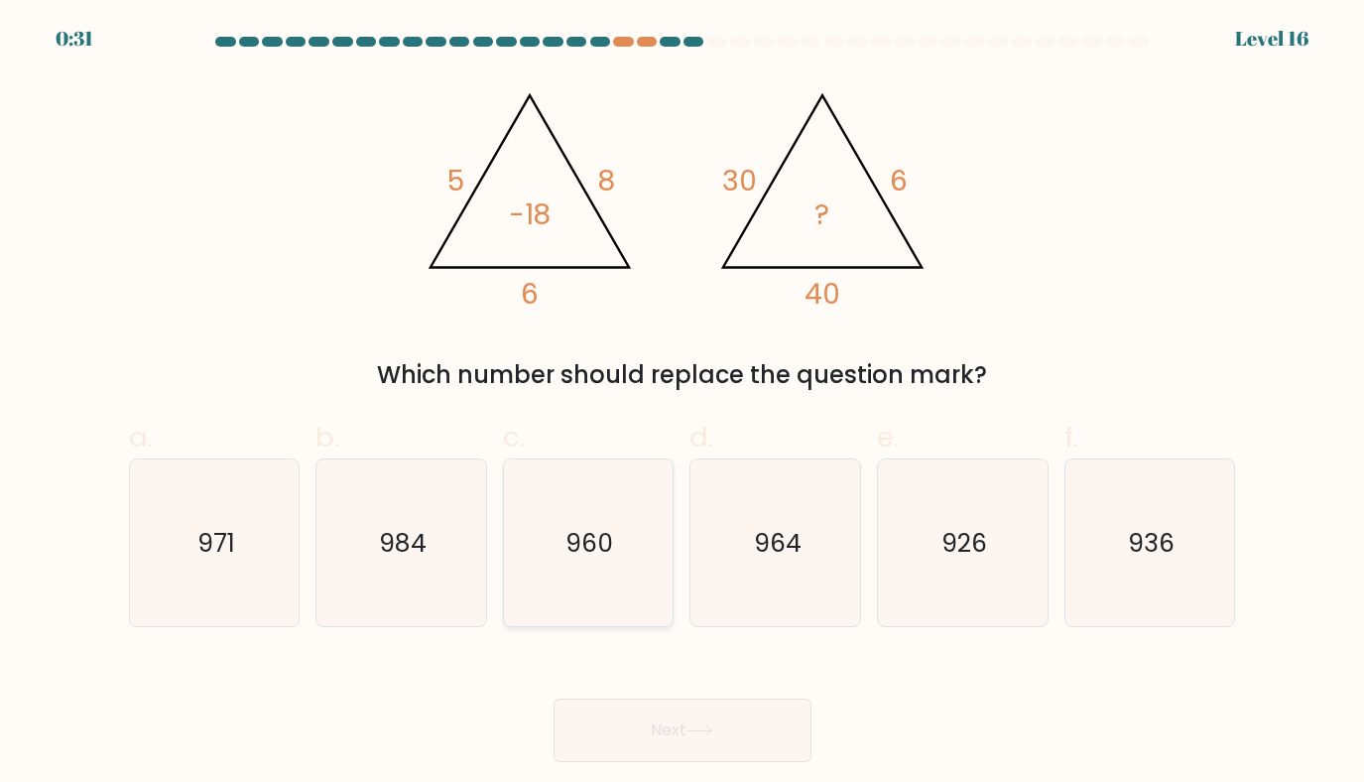
click at [550, 549] on icon "960" at bounding box center [589, 543] width 168 height 168
click at [683, 404] on input "c. 960" at bounding box center [683, 397] width 1 height 13
radio input "true"
click at [665, 729] on button "Next" at bounding box center [683, 731] width 258 height 64
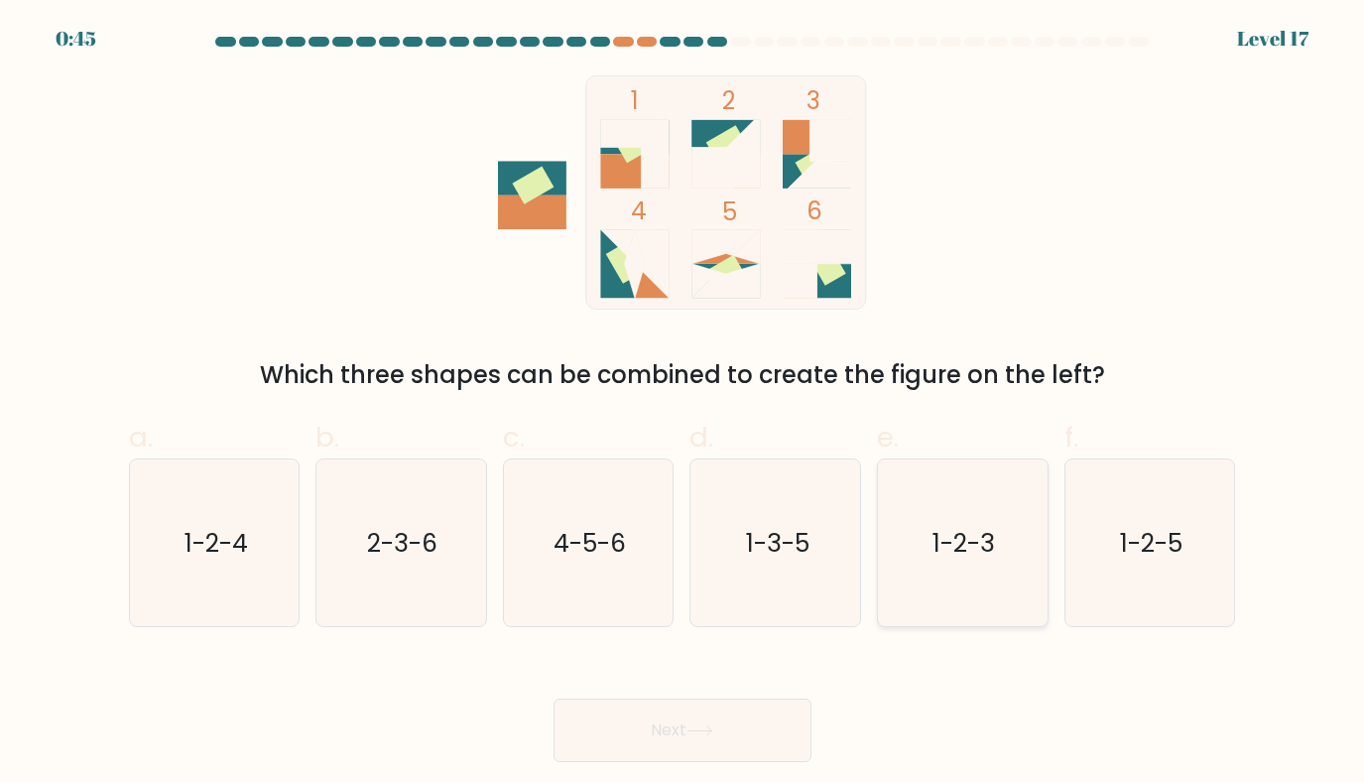
click at [946, 544] on text "1-2-3" at bounding box center [965, 543] width 63 height 35
click at [684, 404] on input "e. 1-2-3" at bounding box center [683, 397] width 1 height 13
radio input "true"
click at [642, 734] on button "Next" at bounding box center [683, 731] width 258 height 64
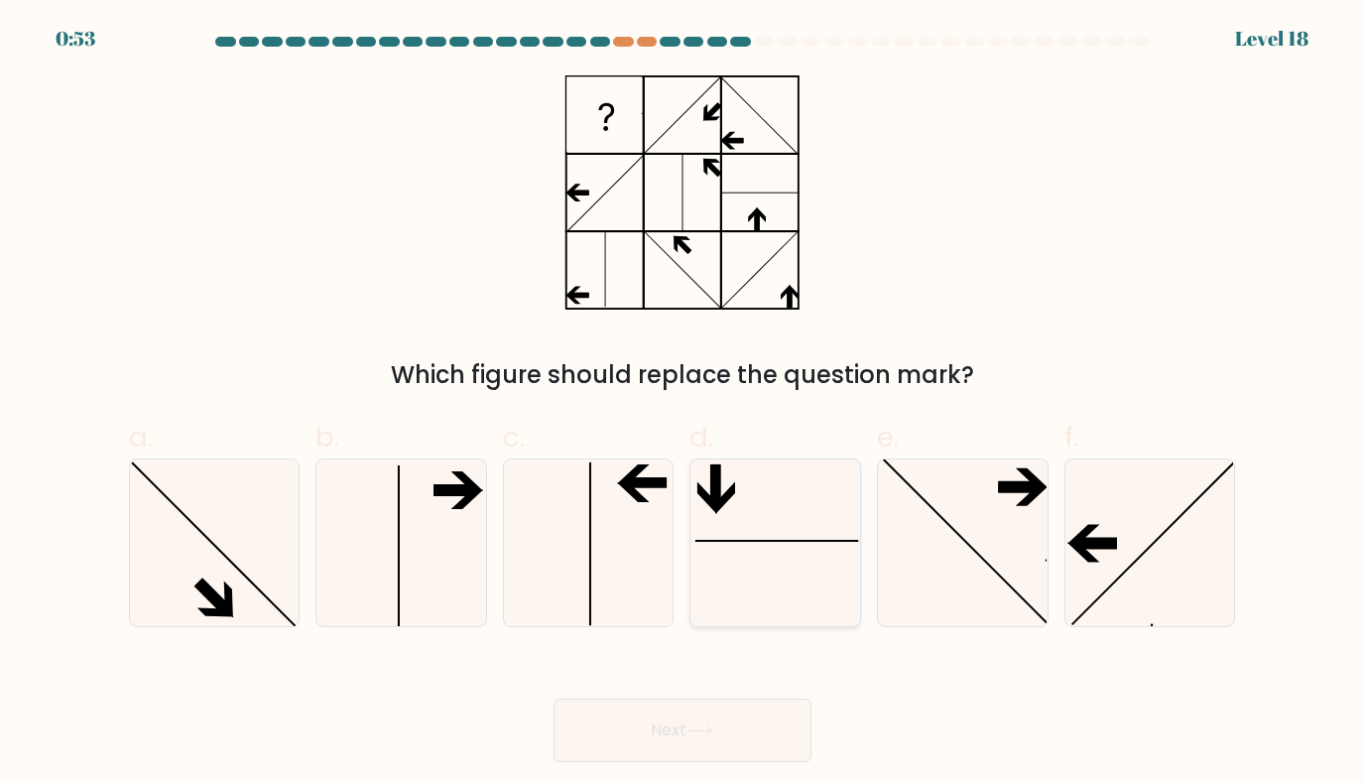
click at [747, 531] on icon at bounding box center [777, 543] width 168 height 168
click at [684, 404] on input "d." at bounding box center [683, 397] width 1 height 13
radio input "true"
click at [611, 720] on button "Next" at bounding box center [683, 731] width 258 height 64
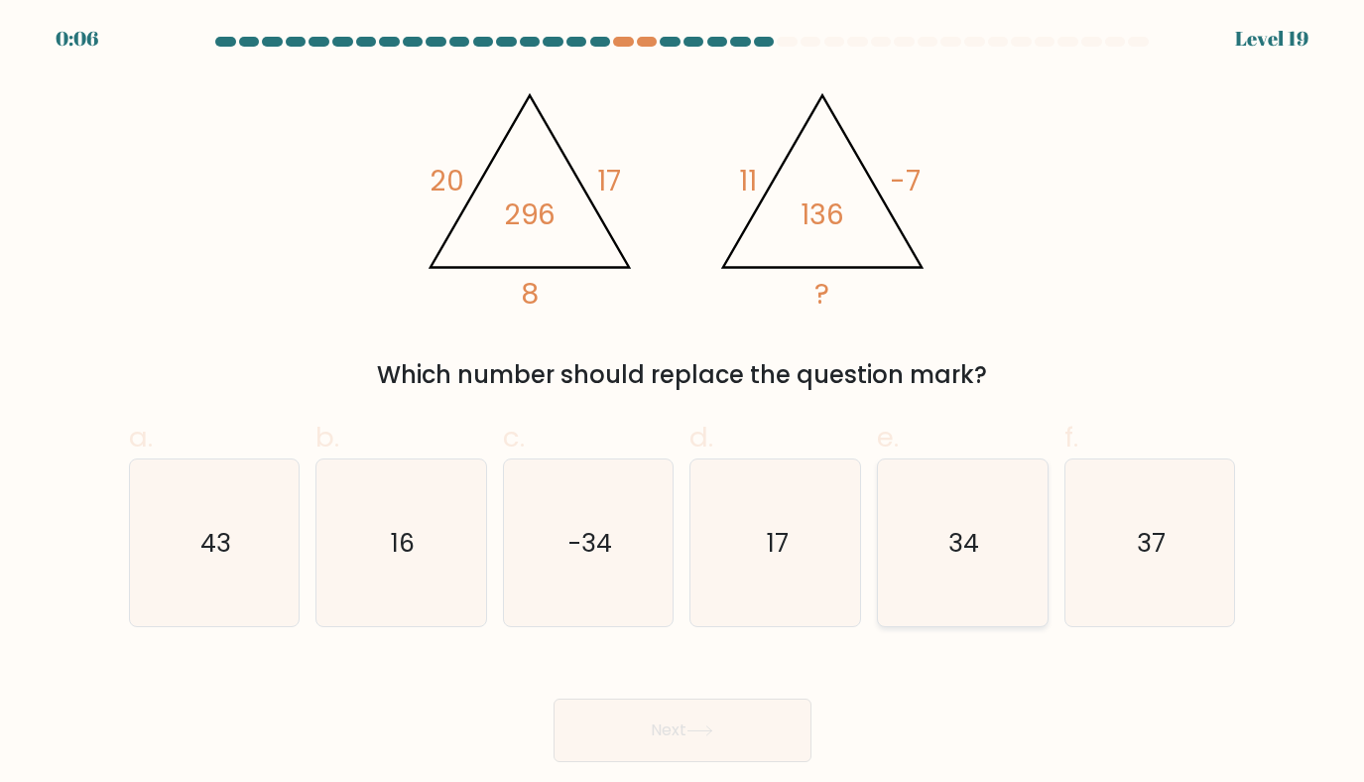
click at [955, 556] on text "34" at bounding box center [965, 543] width 31 height 35
click at [684, 404] on input "e. 34" at bounding box center [683, 397] width 1 height 13
radio input "true"
click at [696, 738] on button "Next" at bounding box center [683, 731] width 258 height 64
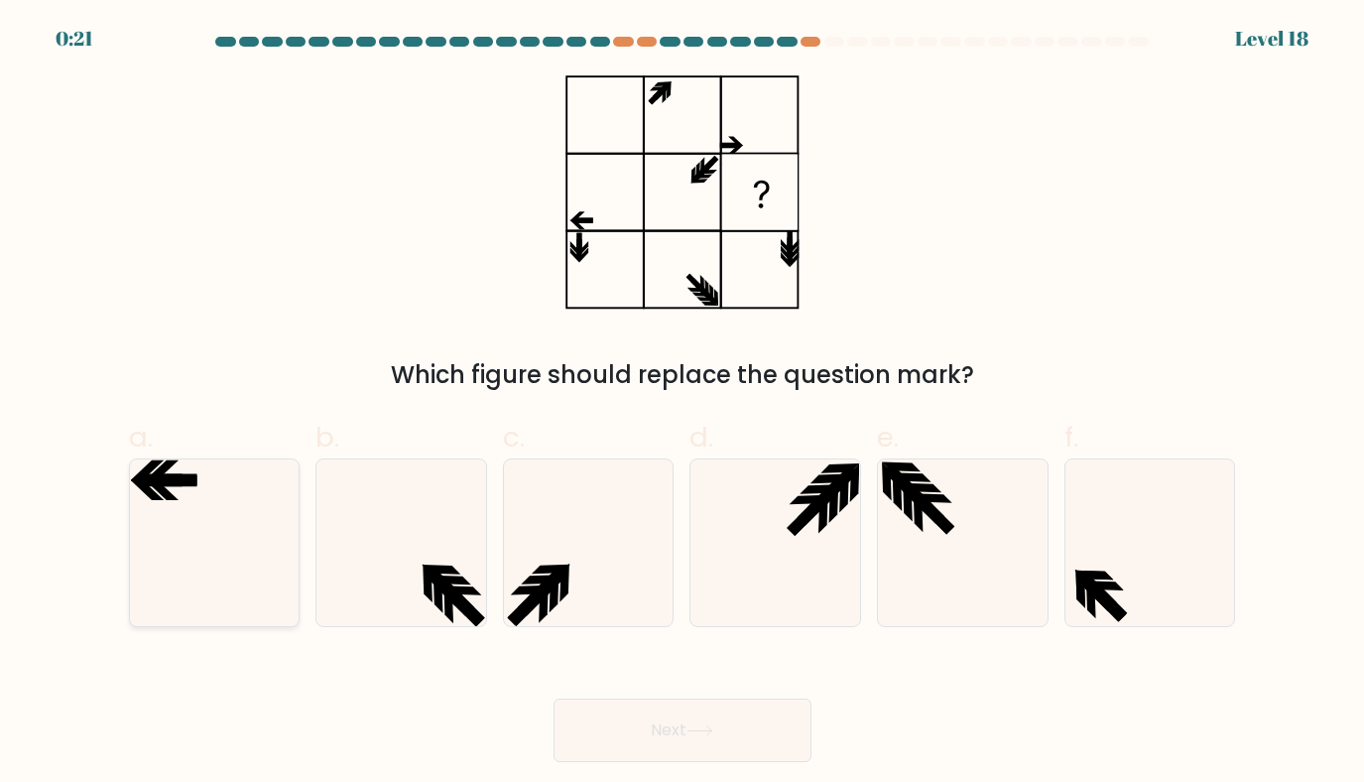
click at [196, 570] on icon at bounding box center [215, 543] width 168 height 168
click at [683, 404] on input "a." at bounding box center [683, 397] width 1 height 13
radio input "true"
click at [628, 717] on button "Next" at bounding box center [683, 731] width 258 height 64
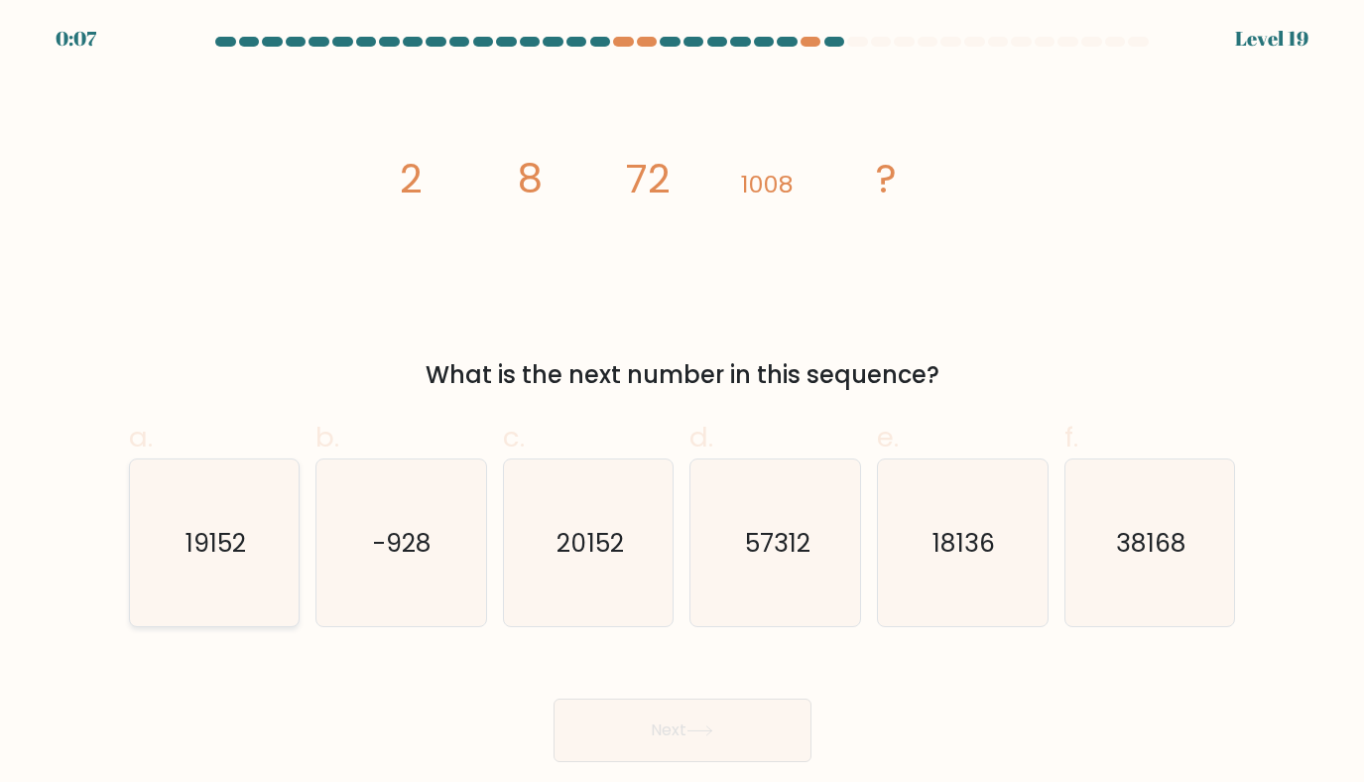
click at [132, 570] on icon "19152" at bounding box center [215, 543] width 168 height 168
click at [683, 404] on input "a. 19152" at bounding box center [683, 397] width 1 height 13
radio input "true"
click at [663, 735] on button "Next" at bounding box center [683, 731] width 258 height 64
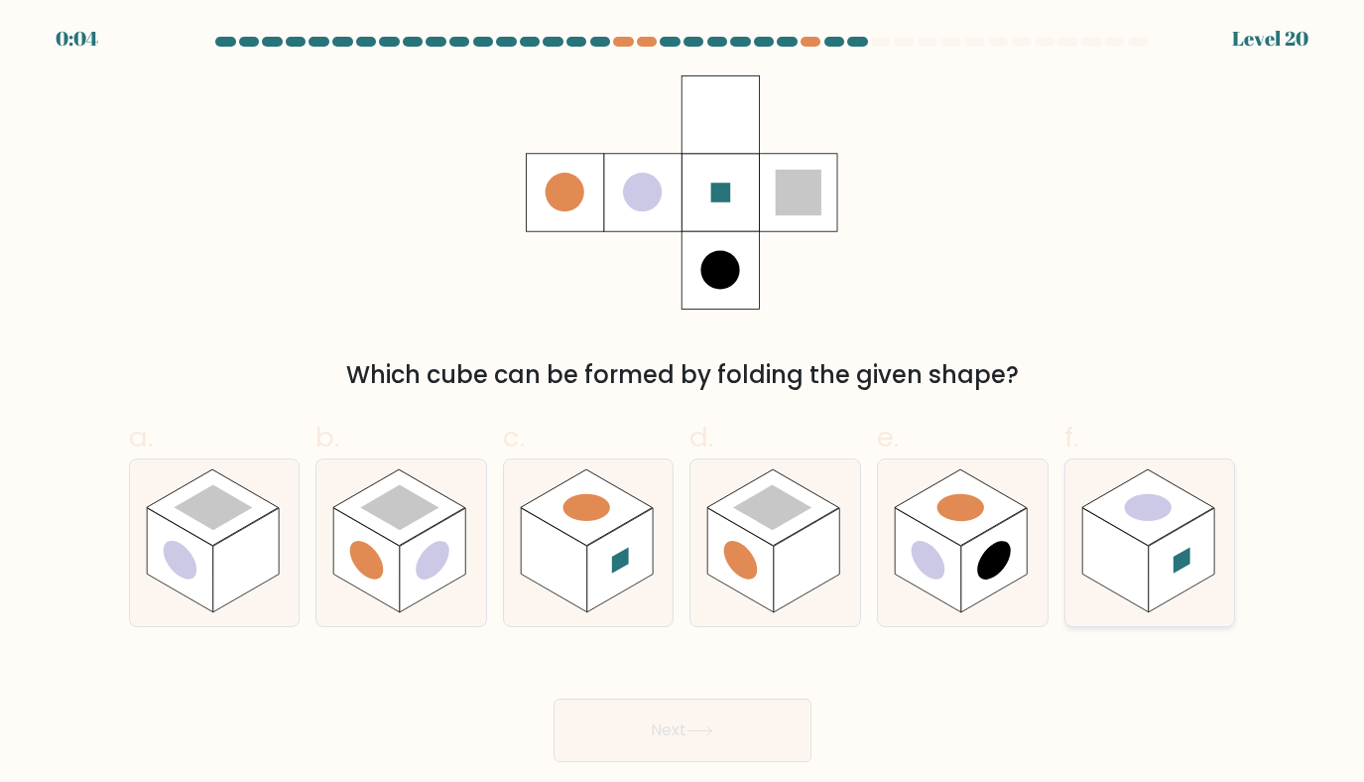
click at [1179, 587] on rect at bounding box center [1182, 560] width 66 height 104
click at [684, 404] on input "f." at bounding box center [683, 397] width 1 height 13
radio input "true"
click at [810, 542] on rect at bounding box center [807, 560] width 66 height 104
click at [684, 404] on input "d." at bounding box center [683, 397] width 1 height 13
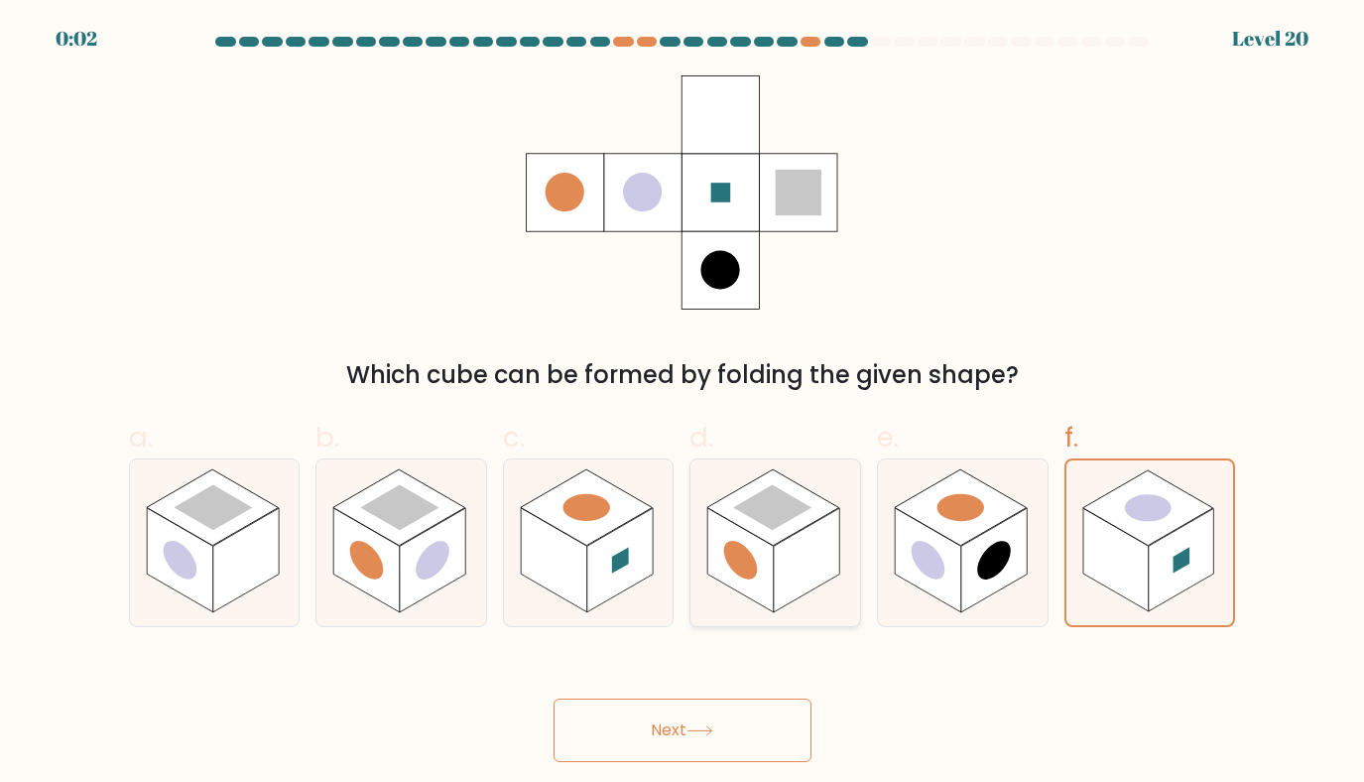
radio input "true"
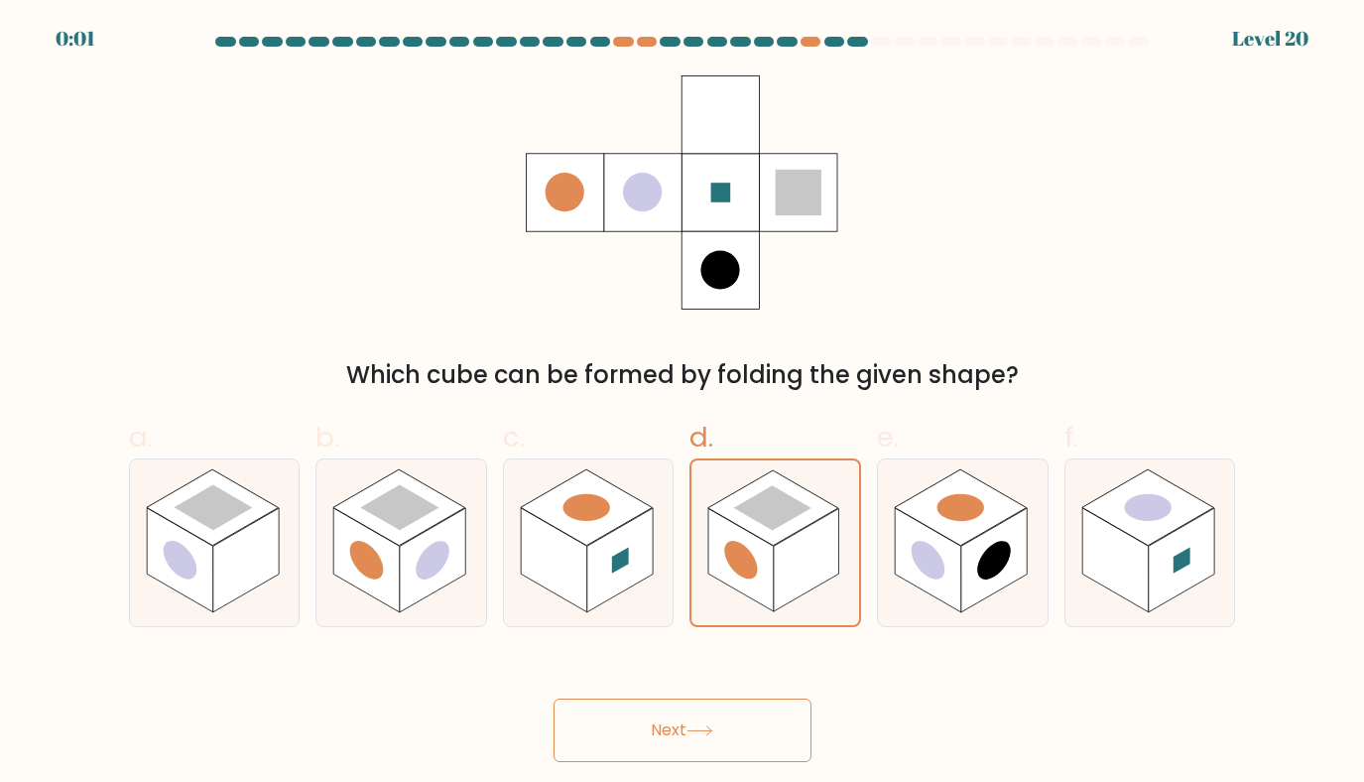
click at [711, 731] on icon at bounding box center [700, 730] width 24 height 9
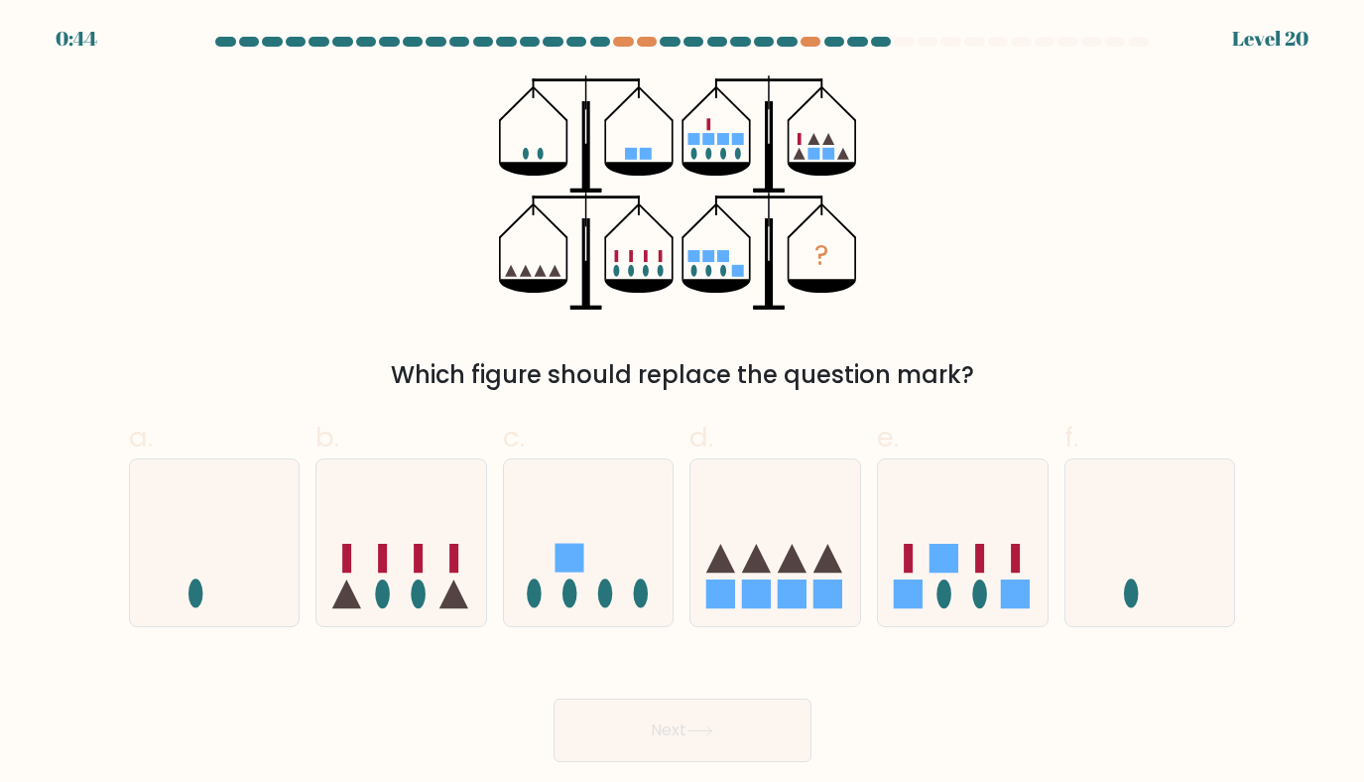
click at [711, 731] on icon at bounding box center [700, 730] width 24 height 9
click at [1137, 311] on div "? Which figure should replace the question mark?" at bounding box center [682, 234] width 1131 height 318
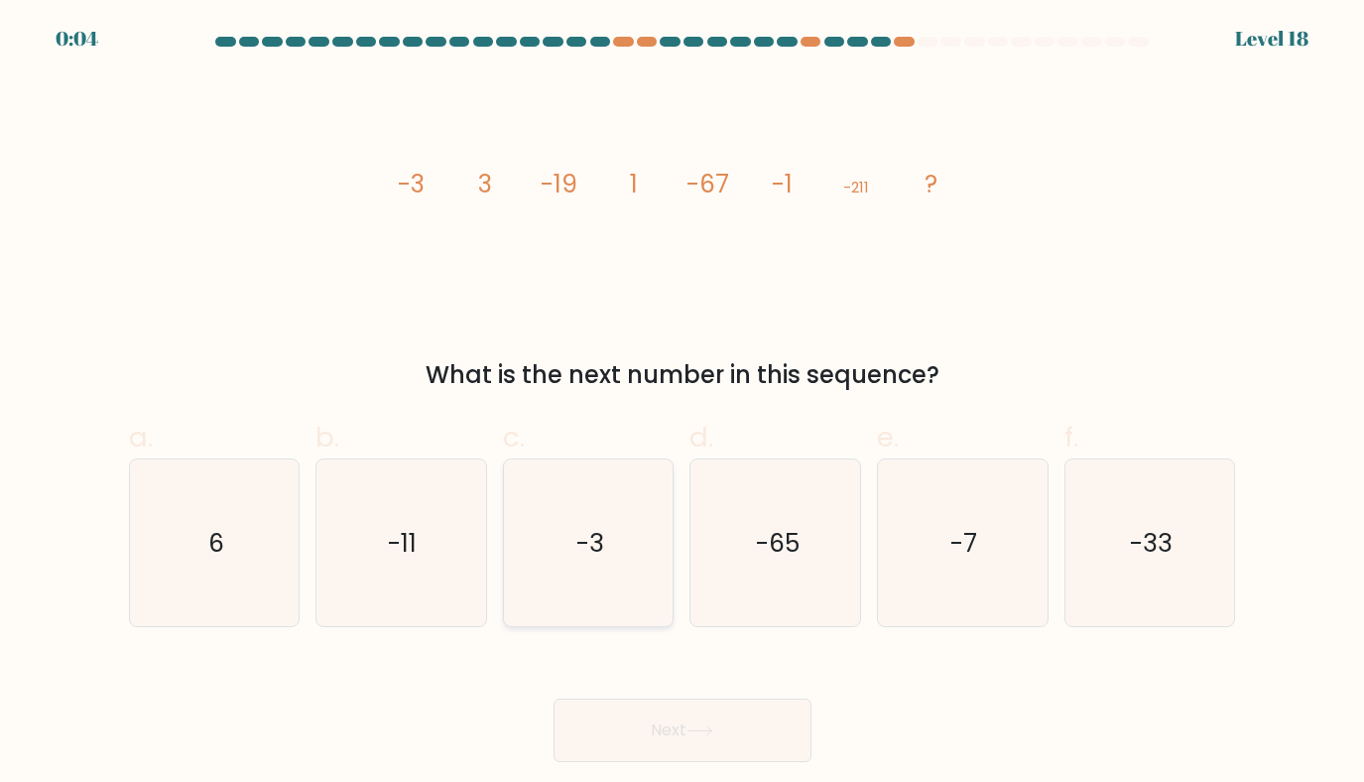
click at [623, 610] on icon "-3" at bounding box center [589, 543] width 168 height 168
click at [683, 404] on input "c. -3" at bounding box center [683, 397] width 1 height 13
radio input "true"
click at [751, 590] on icon "-65" at bounding box center [777, 543] width 168 height 168
click at [684, 404] on input "d. -65" at bounding box center [683, 397] width 1 height 13
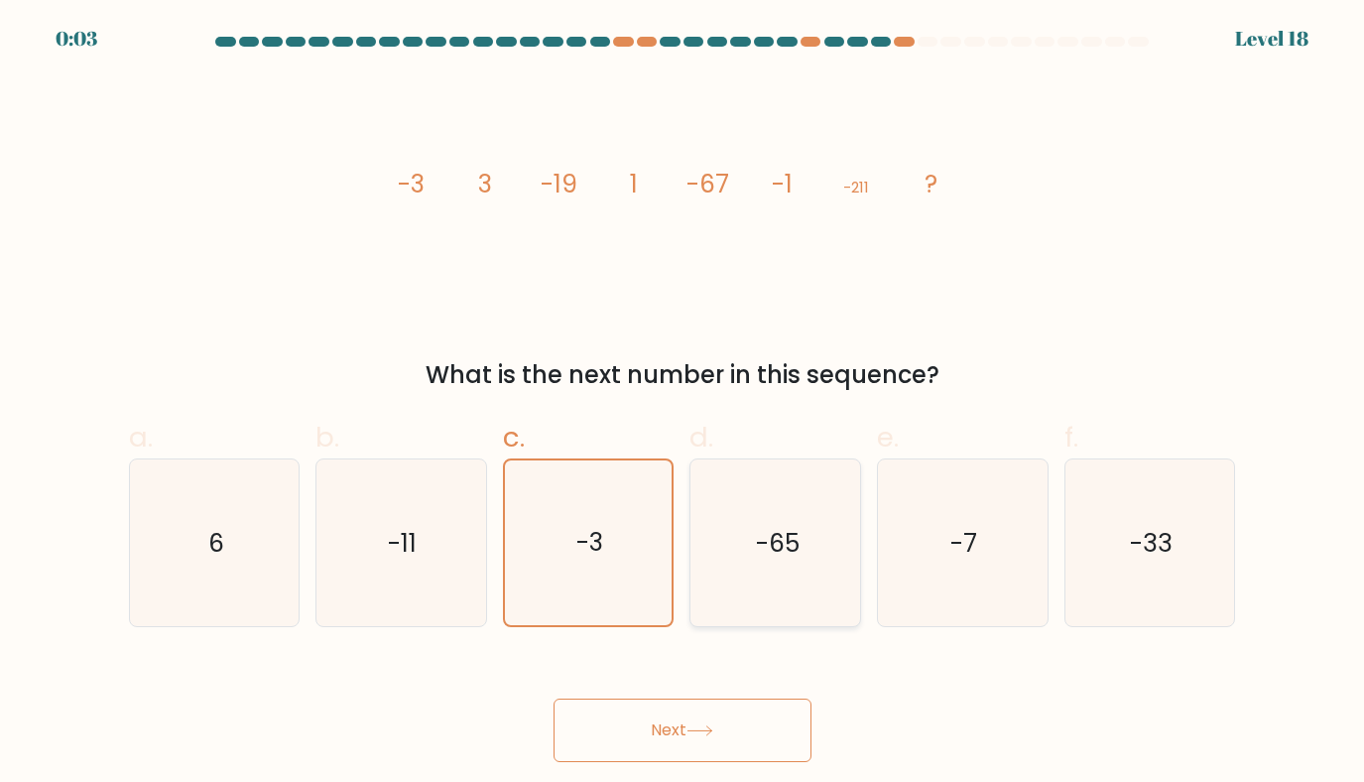
radio input "true"
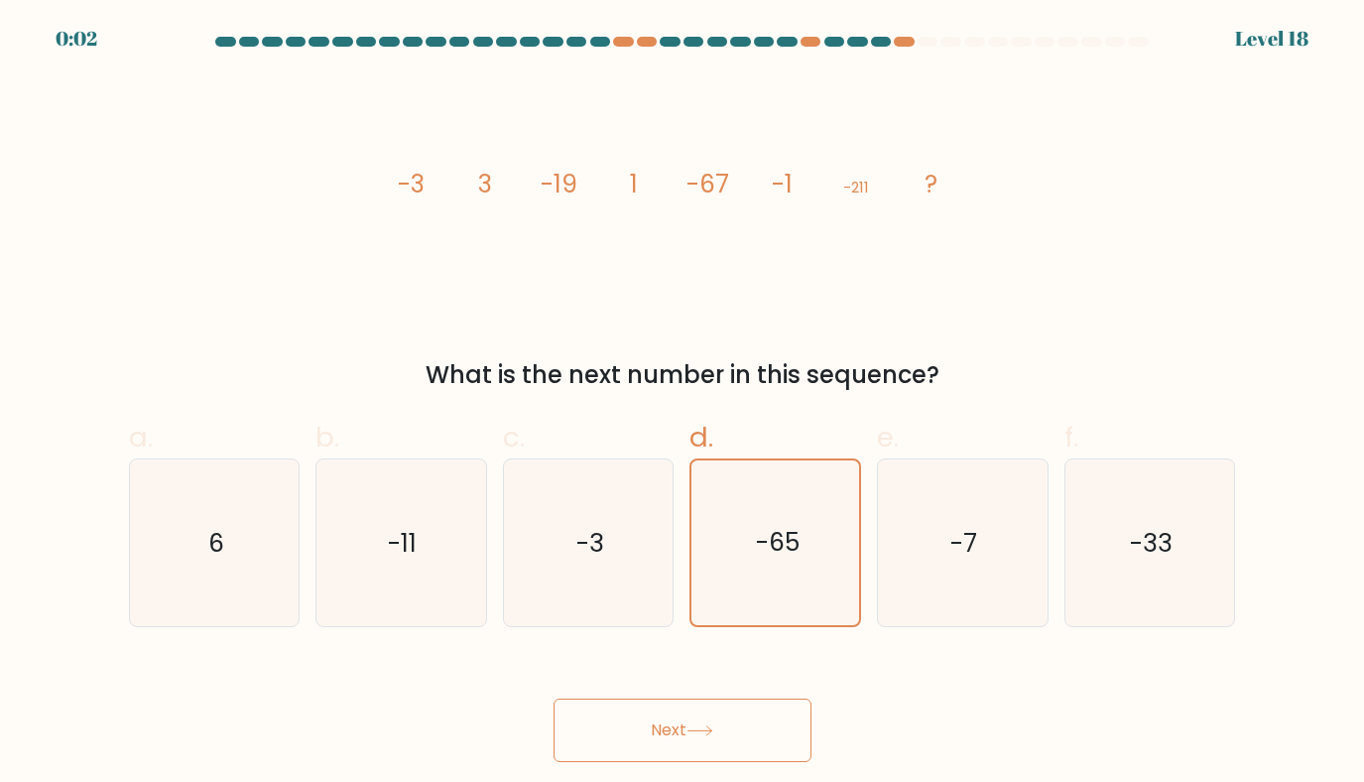
click at [656, 746] on button "Next" at bounding box center [683, 731] width 258 height 64
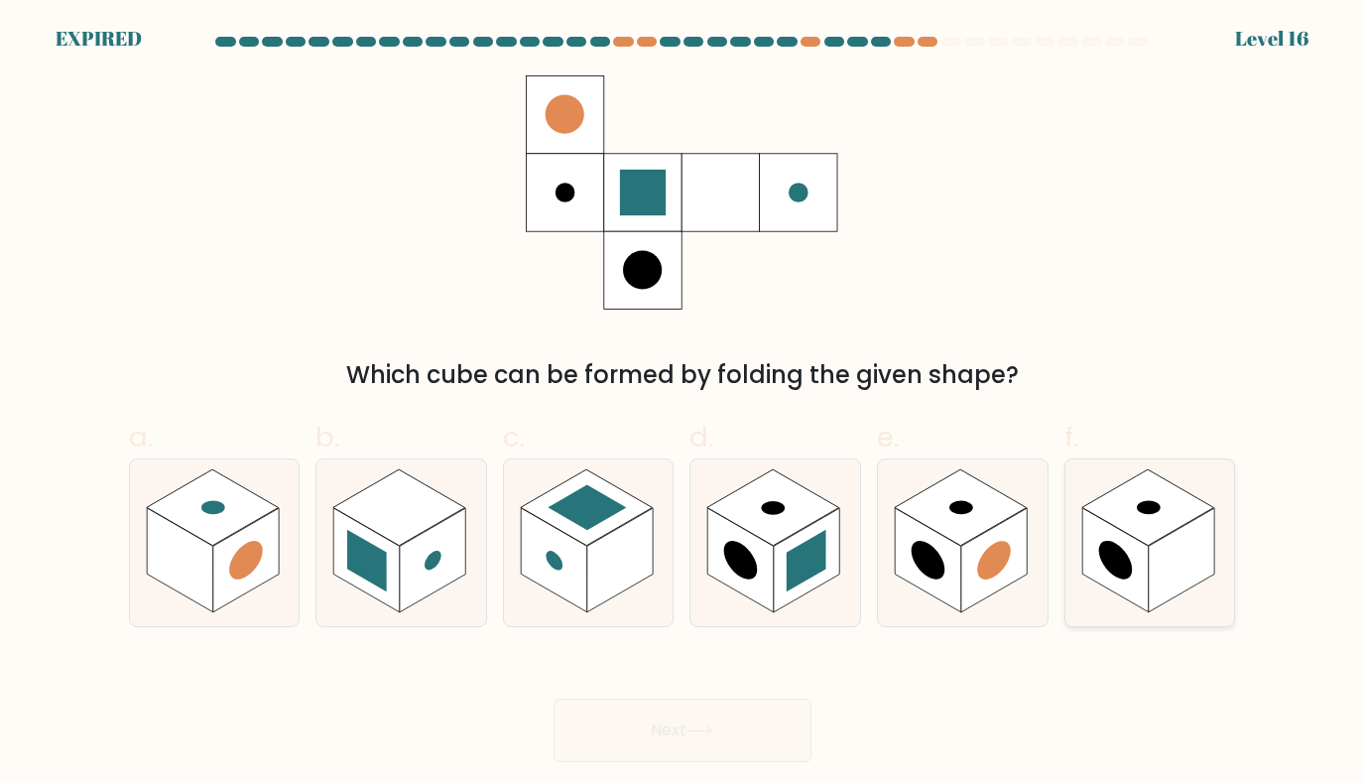
click at [1165, 542] on rect at bounding box center [1182, 560] width 66 height 104
click at [684, 404] on input "f." at bounding box center [683, 397] width 1 height 13
radio input "true"
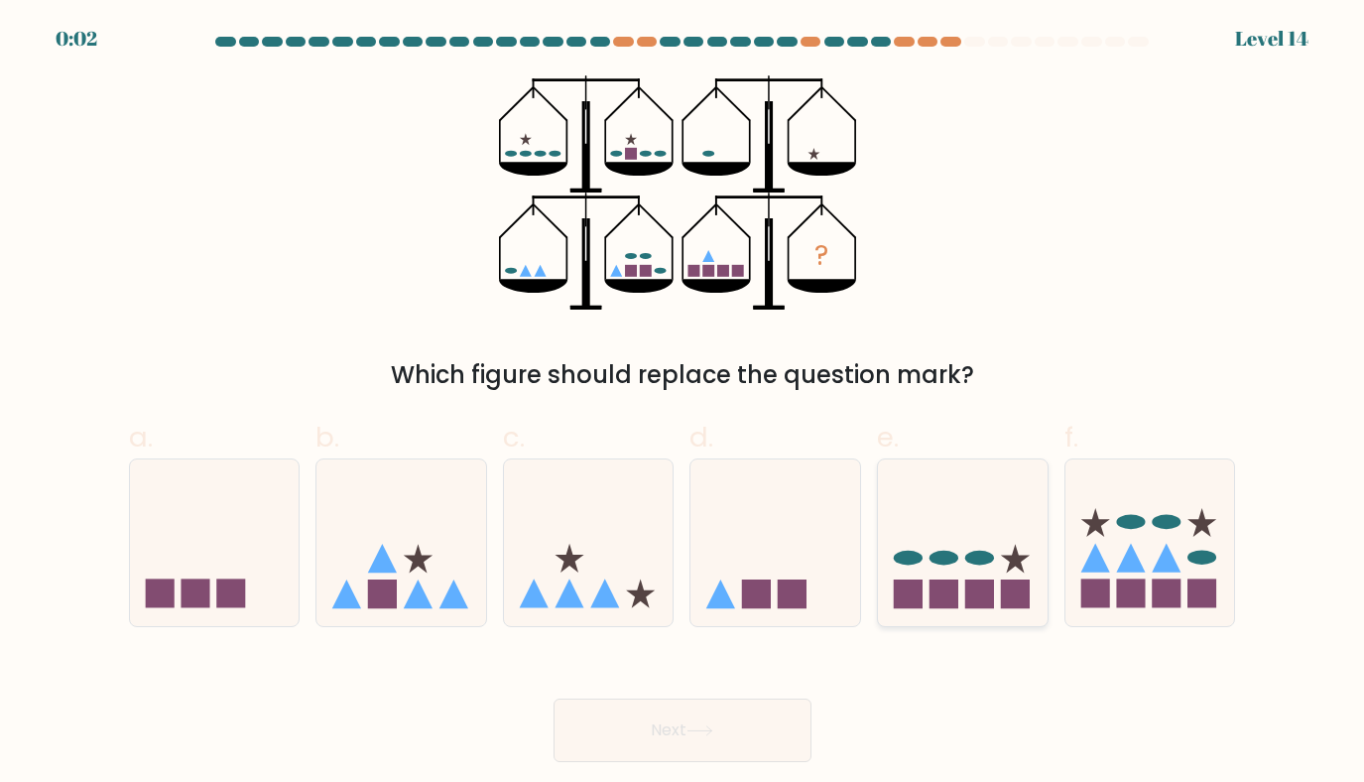
click at [931, 542] on icon at bounding box center [963, 542] width 170 height 140
click at [684, 404] on input "e." at bounding box center [683, 397] width 1 height 13
radio input "true"
click at [732, 734] on button "Next" at bounding box center [683, 731] width 258 height 64
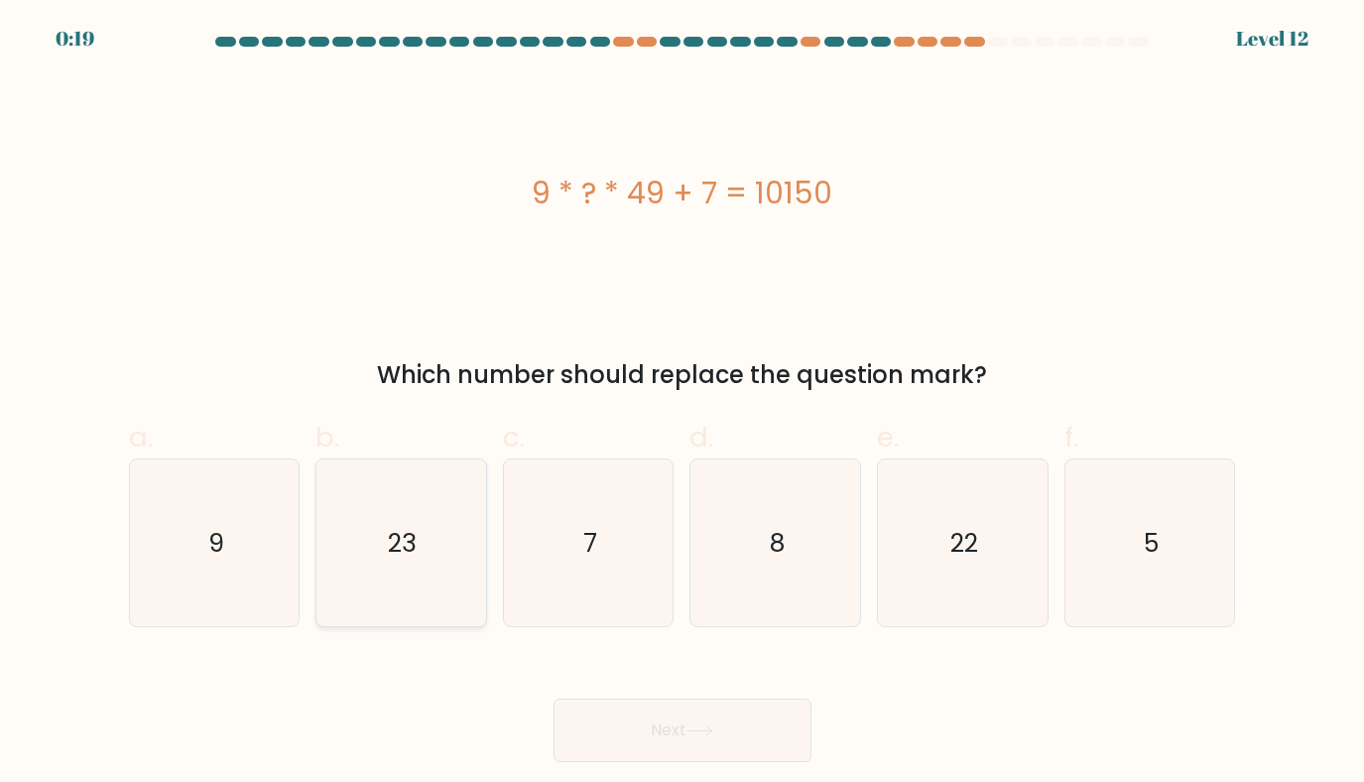
click at [402, 540] on text "23" at bounding box center [403, 543] width 29 height 35
click at [683, 404] on input "b. 23" at bounding box center [683, 397] width 1 height 13
radio input "true"
click at [675, 736] on button "Next" at bounding box center [683, 731] width 258 height 64
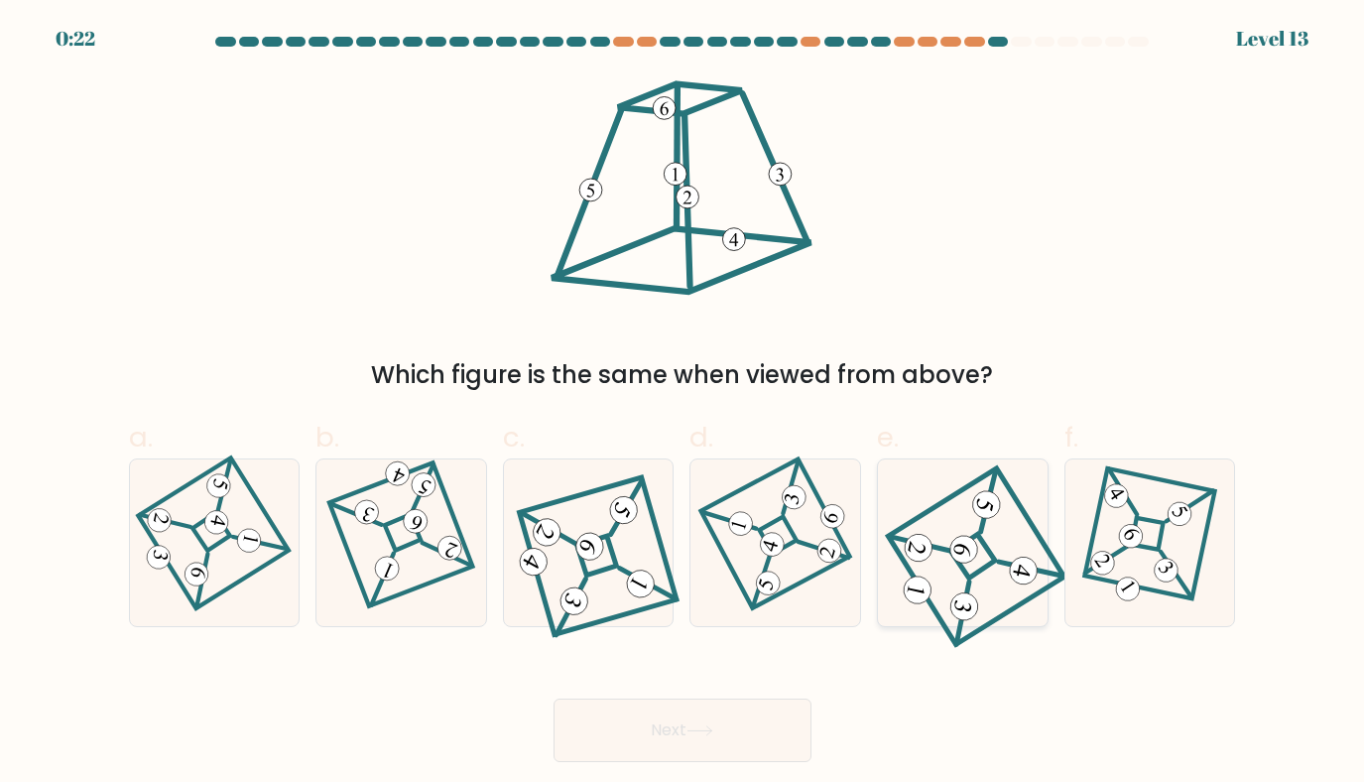
click at [970, 548] on 841 at bounding box center [965, 549] width 33 height 33
click at [684, 404] on input "e." at bounding box center [683, 397] width 1 height 13
radio input "true"
click at [696, 713] on button "Next" at bounding box center [683, 731] width 258 height 64
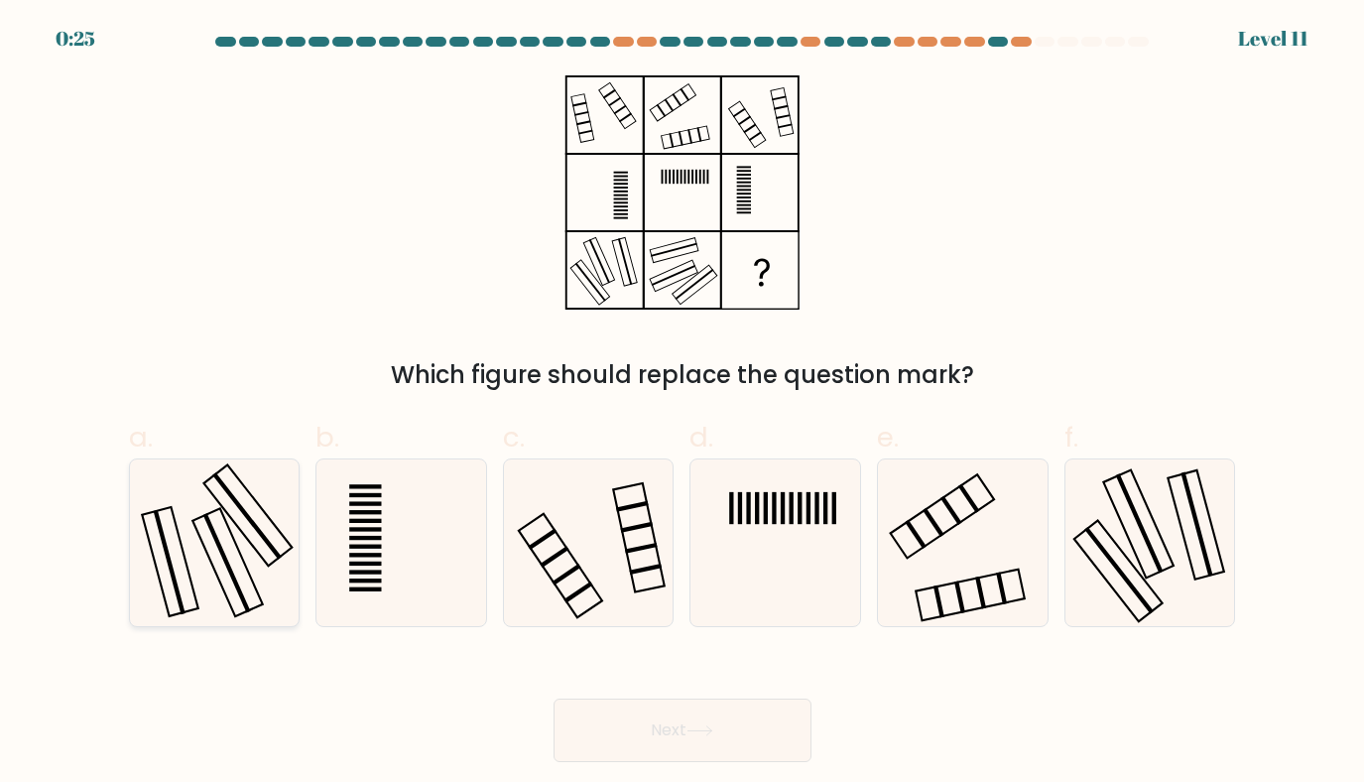
click at [274, 555] on icon at bounding box center [215, 543] width 168 height 168
click at [683, 404] on input "a." at bounding box center [683, 397] width 1 height 13
radio input "true"
click at [742, 740] on button "Next" at bounding box center [683, 731] width 258 height 64
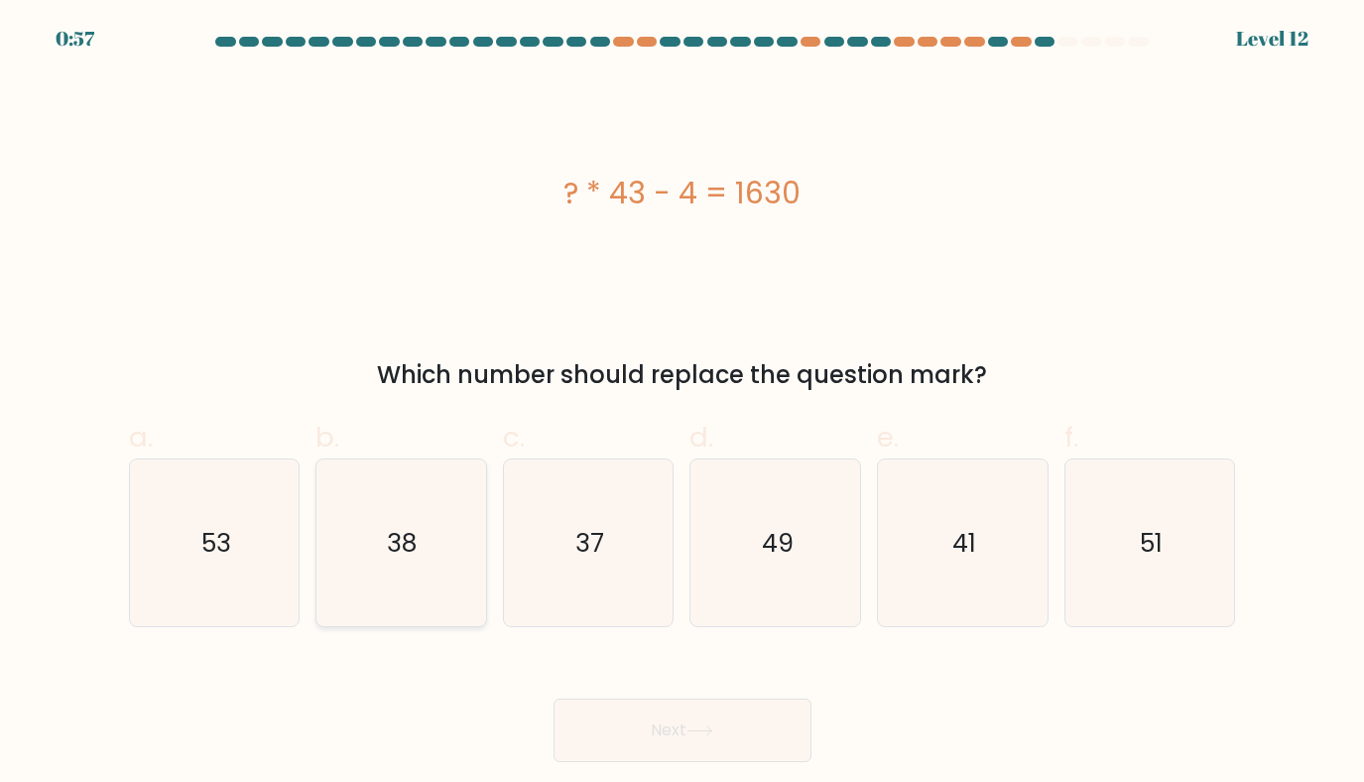
click at [396, 532] on text "38" at bounding box center [403, 543] width 31 height 35
click at [683, 404] on input "b. 38" at bounding box center [683, 397] width 1 height 13
radio input "true"
click at [666, 714] on button "Next" at bounding box center [683, 731] width 258 height 64
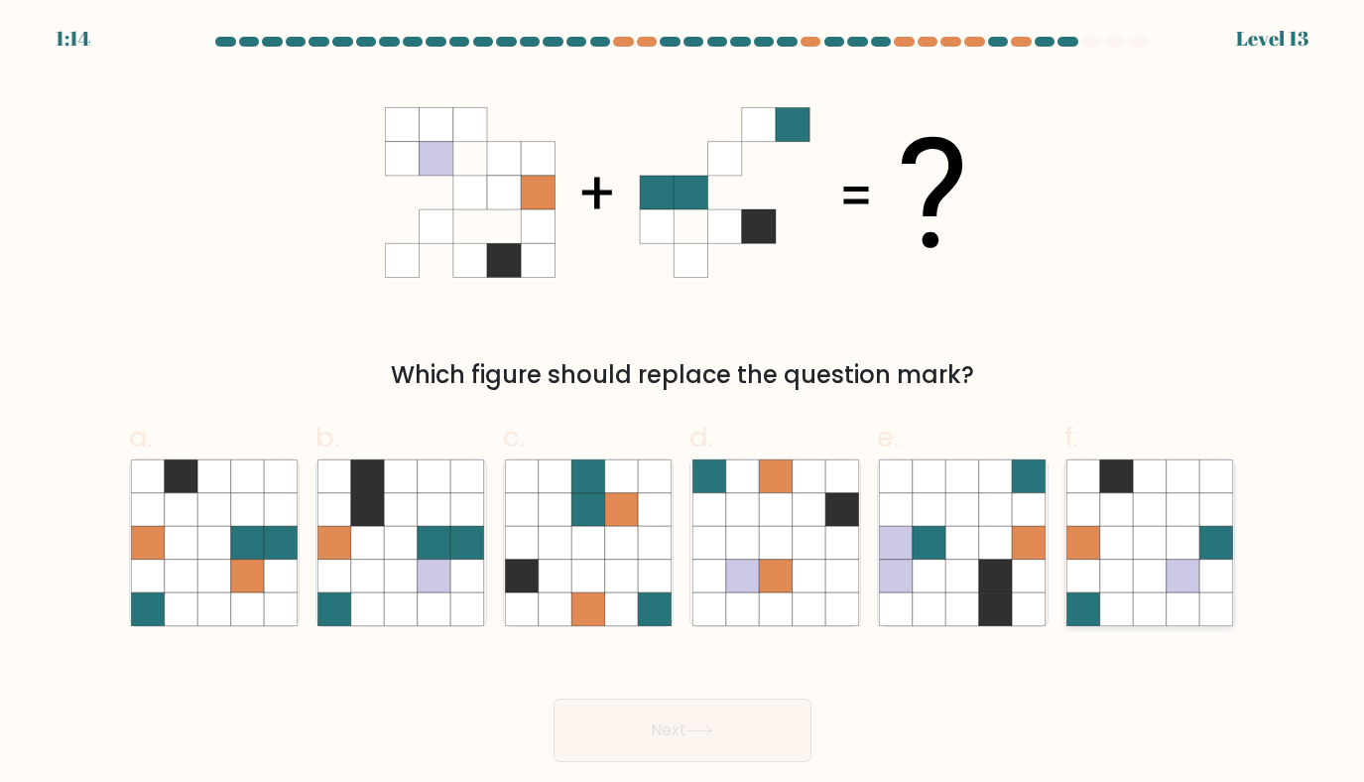
click at [1163, 577] on icon at bounding box center [1150, 577] width 34 height 34
click at [684, 404] on input "f." at bounding box center [683, 397] width 1 height 13
radio input "true"
click at [738, 720] on button "Next" at bounding box center [683, 731] width 258 height 64
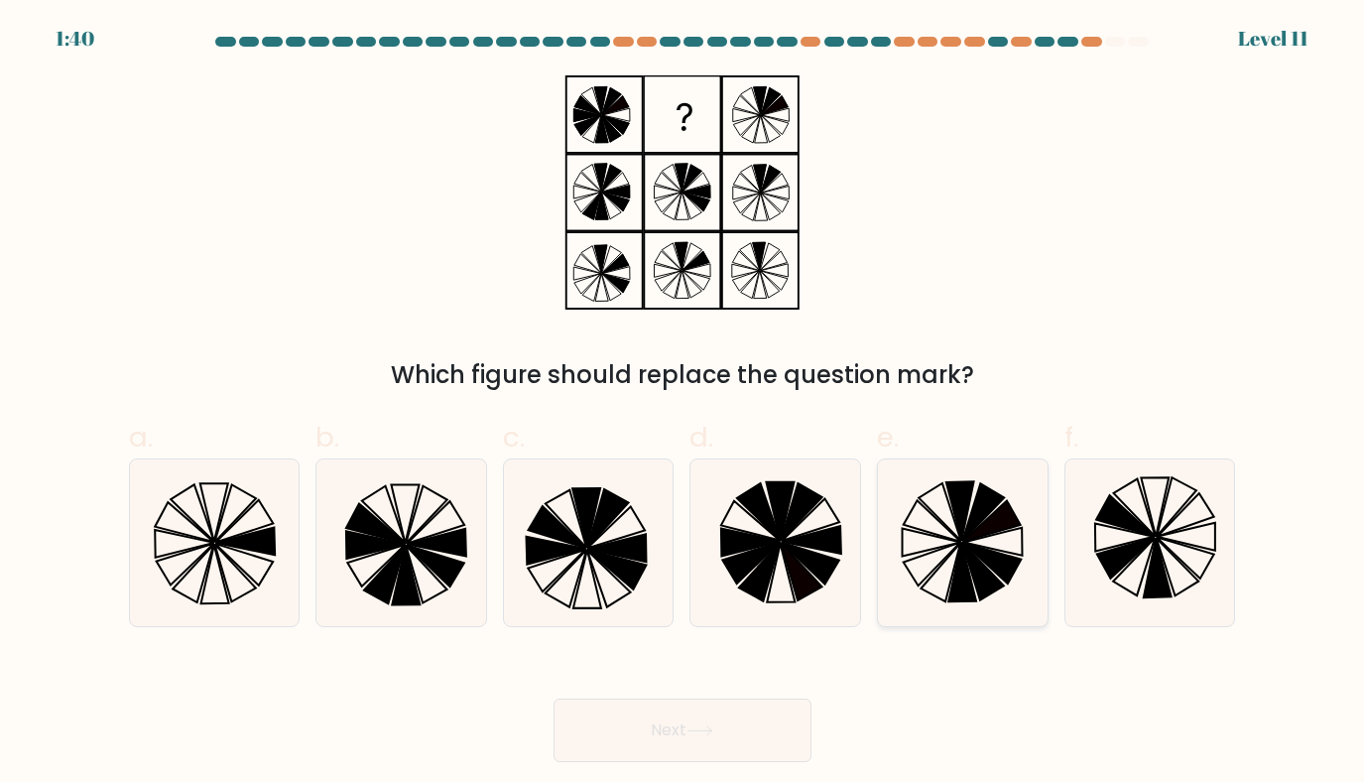
click at [922, 564] on icon at bounding box center [963, 543] width 168 height 168
click at [684, 404] on input "e." at bounding box center [683, 397] width 1 height 13
radio input "true"
click at [661, 728] on button "Next" at bounding box center [683, 731] width 258 height 64
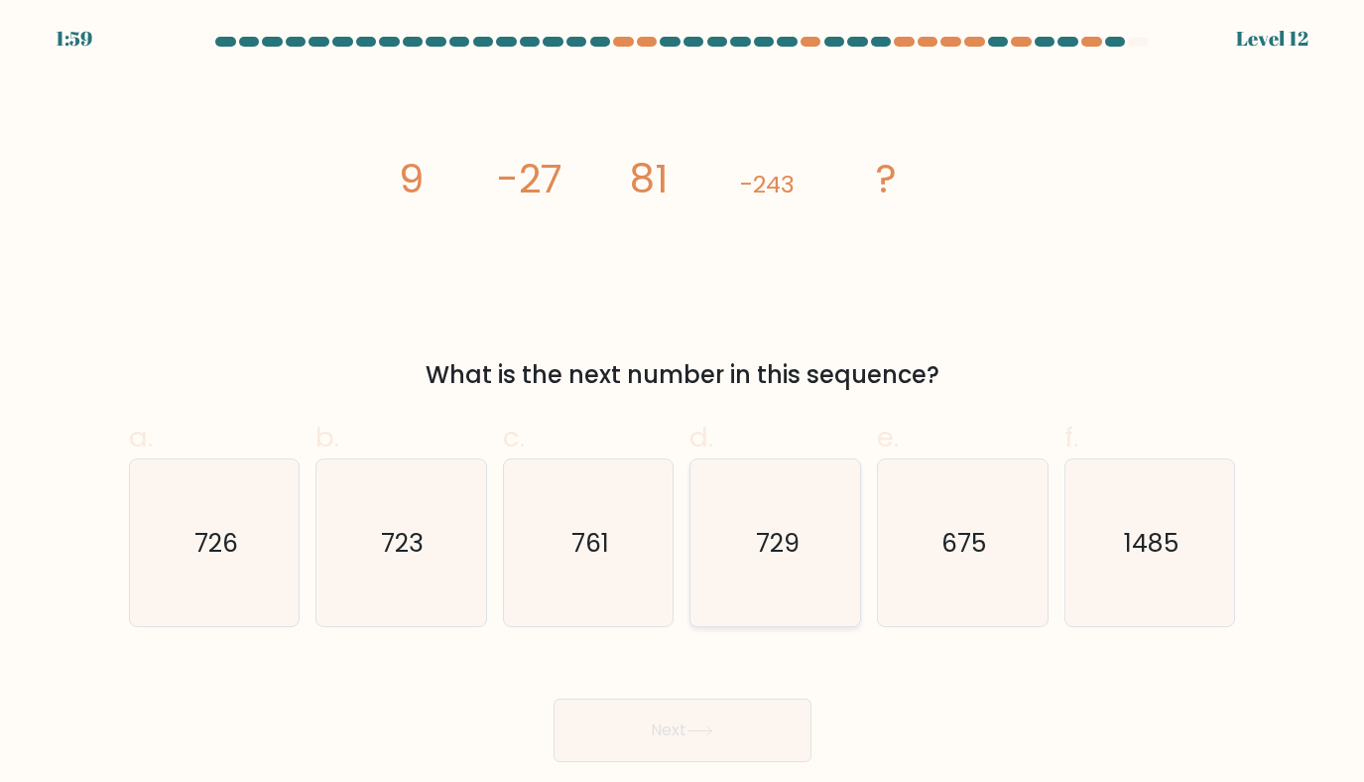
click at [740, 557] on icon "729" at bounding box center [777, 543] width 168 height 168
click at [684, 404] on input "d. 729" at bounding box center [683, 397] width 1 height 13
radio input "true"
click at [639, 742] on button "Next" at bounding box center [683, 731] width 258 height 64
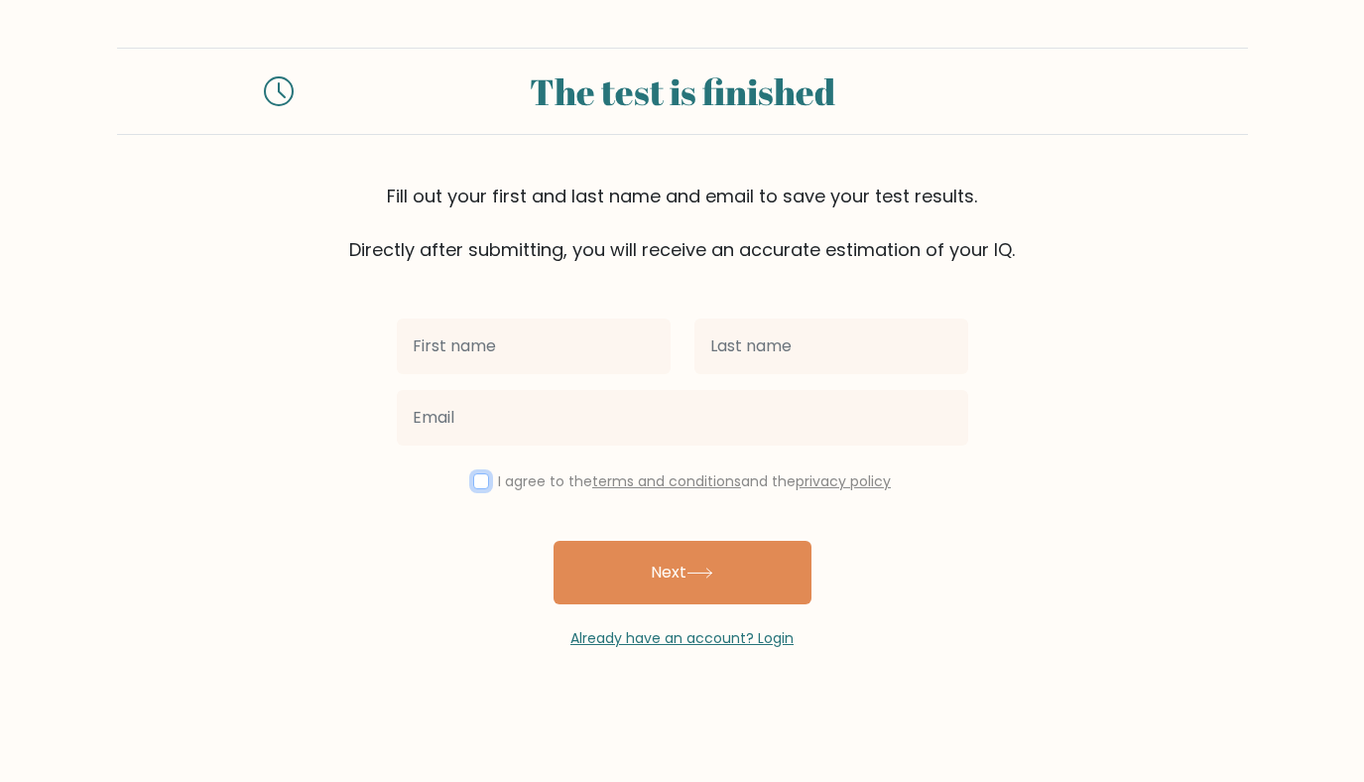
click at [473, 481] on input "checkbox" at bounding box center [481, 481] width 16 height 16
checkbox input "true"
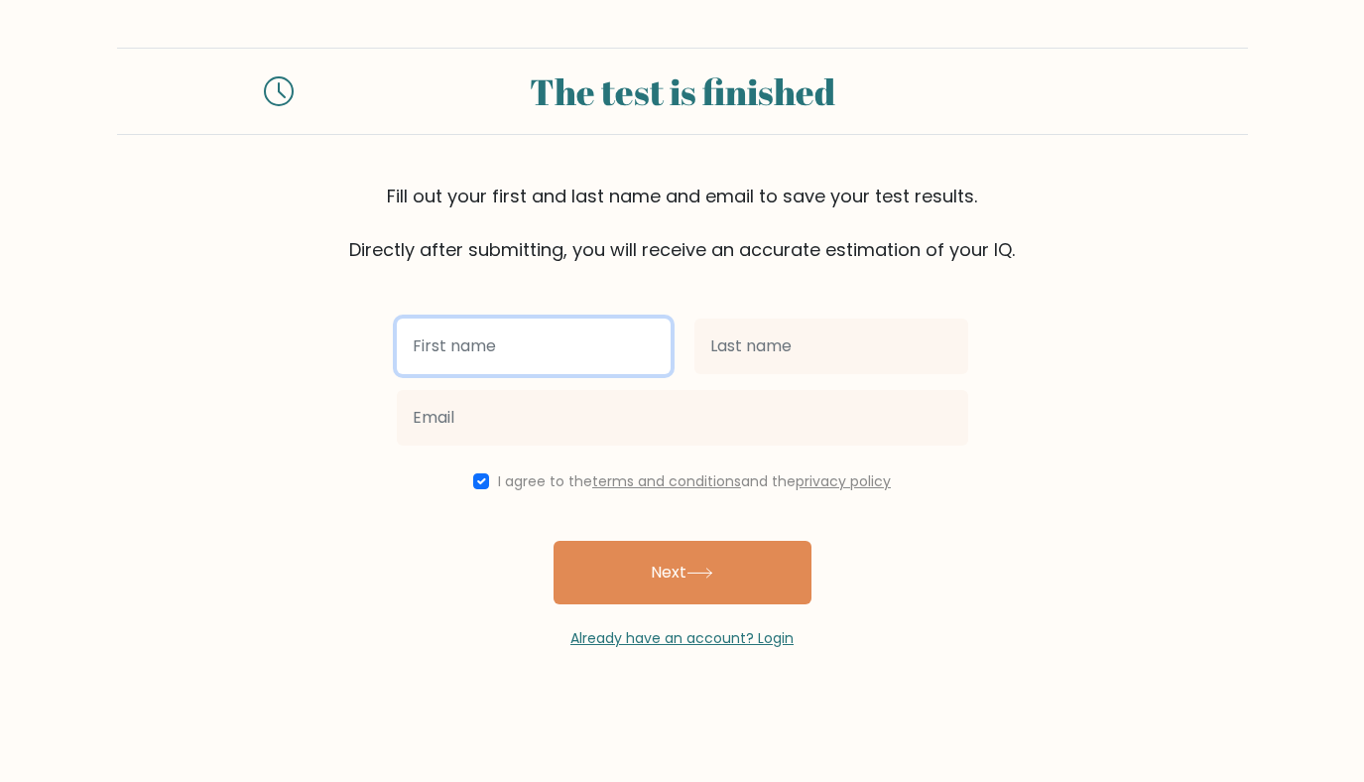
click at [501, 346] on input "text" at bounding box center [534, 347] width 274 height 56
type input "Trinh"
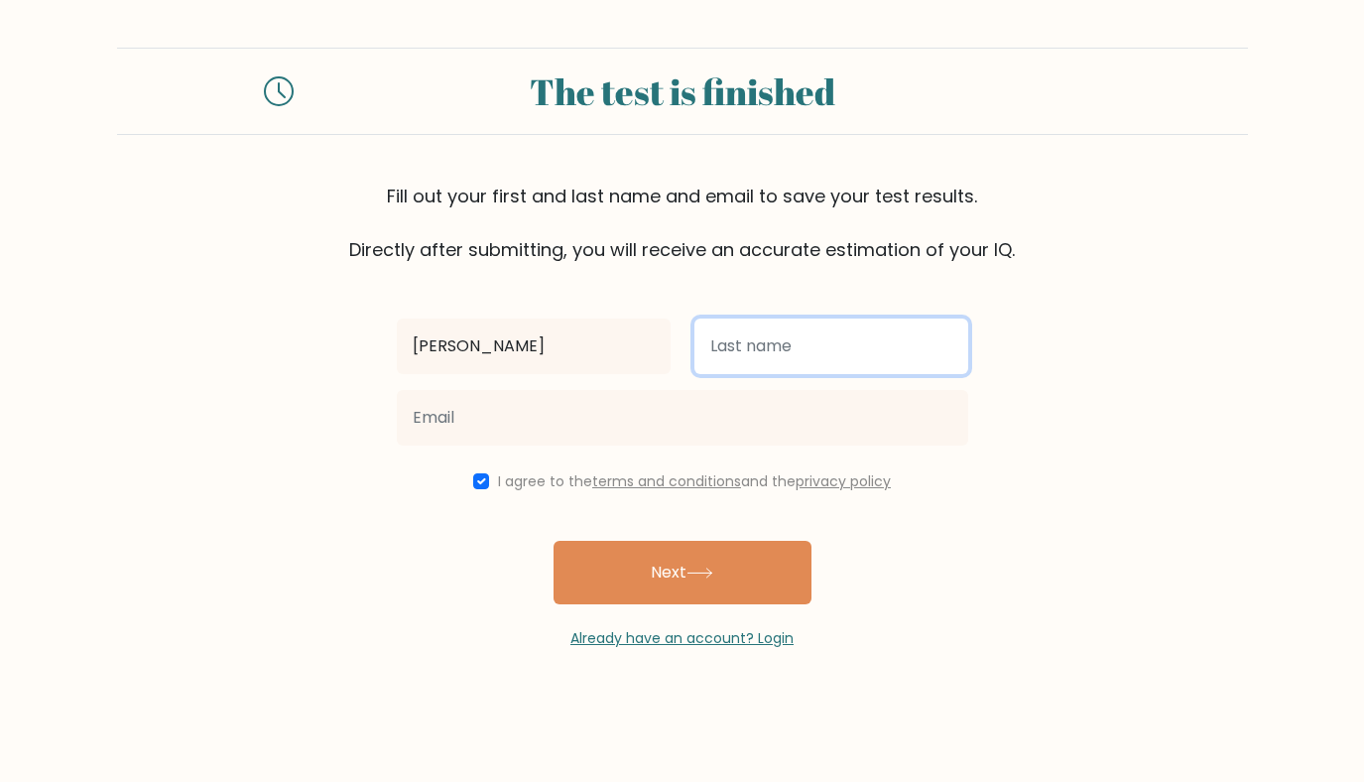
click at [770, 364] on input "text" at bounding box center [832, 347] width 274 height 56
type input "minh"
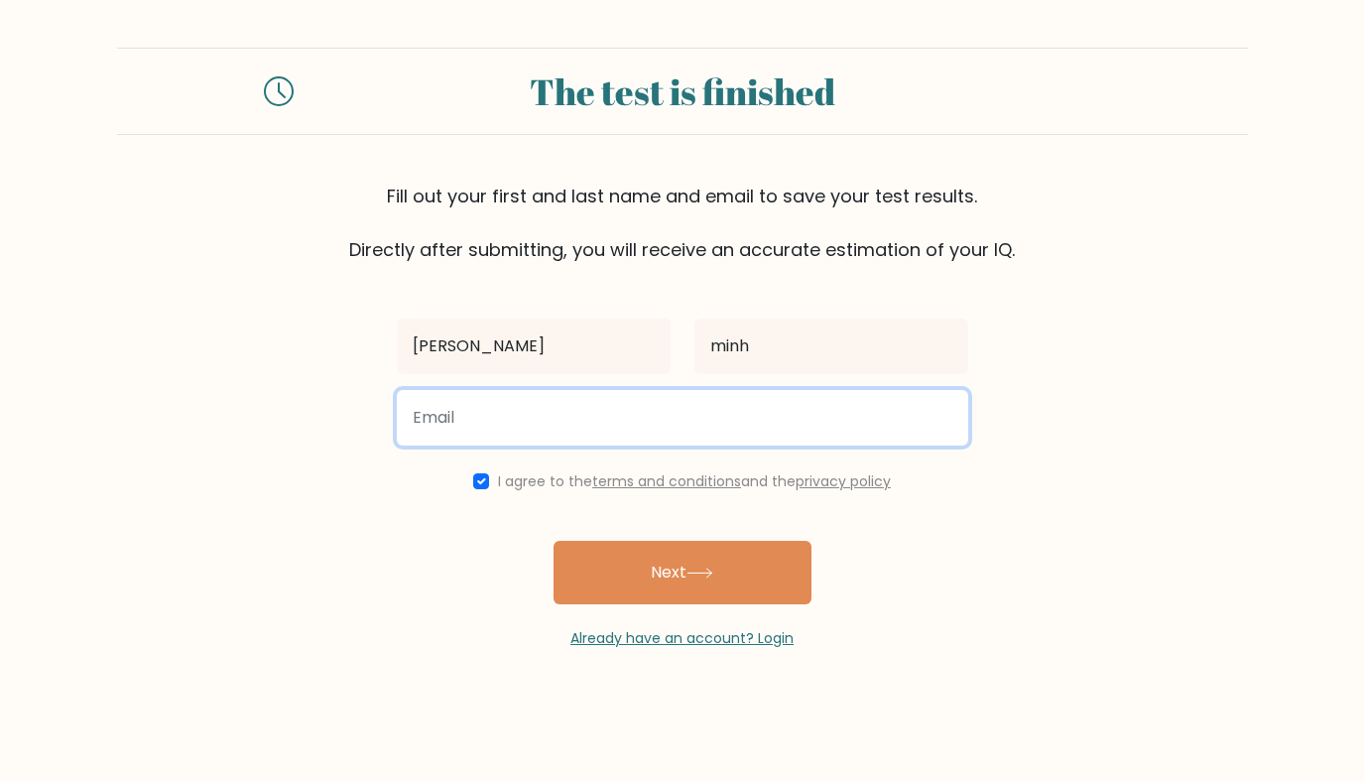
click at [521, 421] on input "email" at bounding box center [683, 418] width 572 height 56
type input "ngotrinh148@gmail.com"
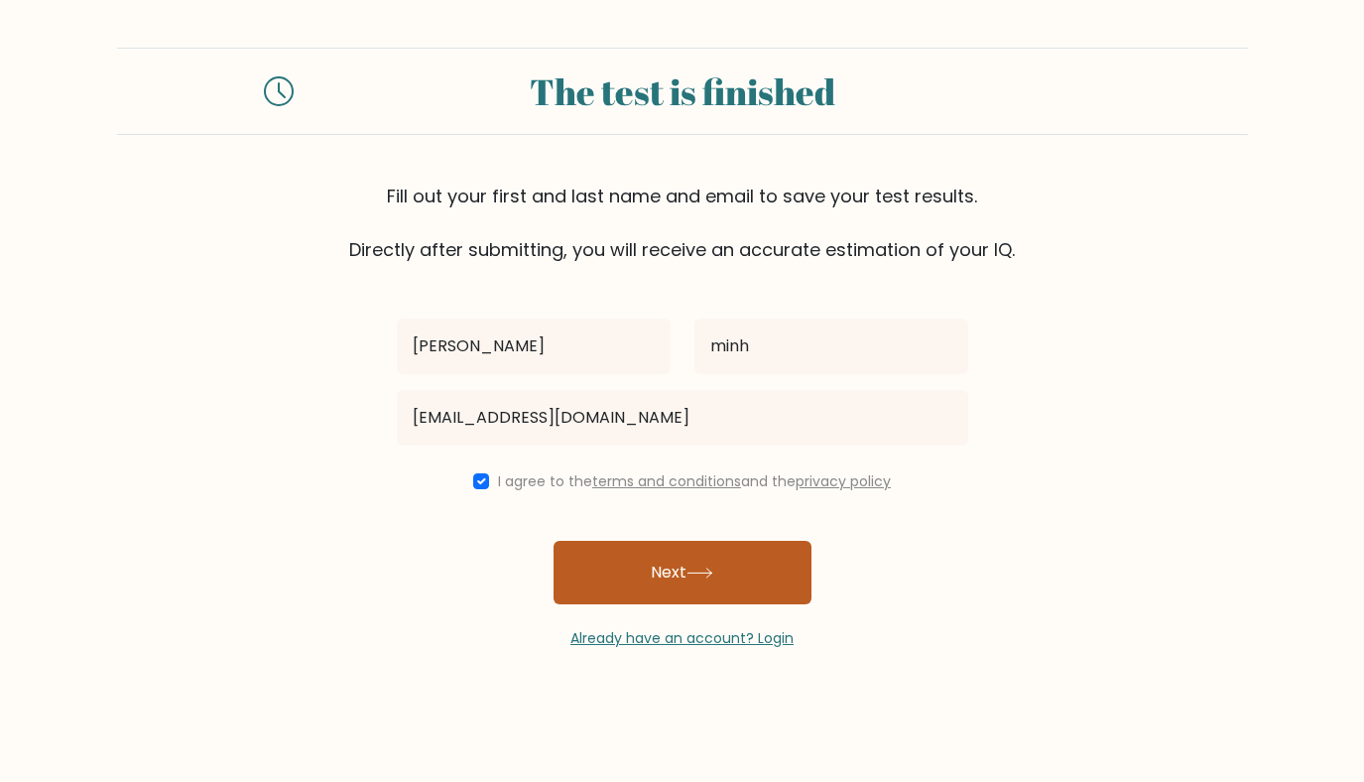
click at [629, 574] on button "Next" at bounding box center [683, 573] width 258 height 64
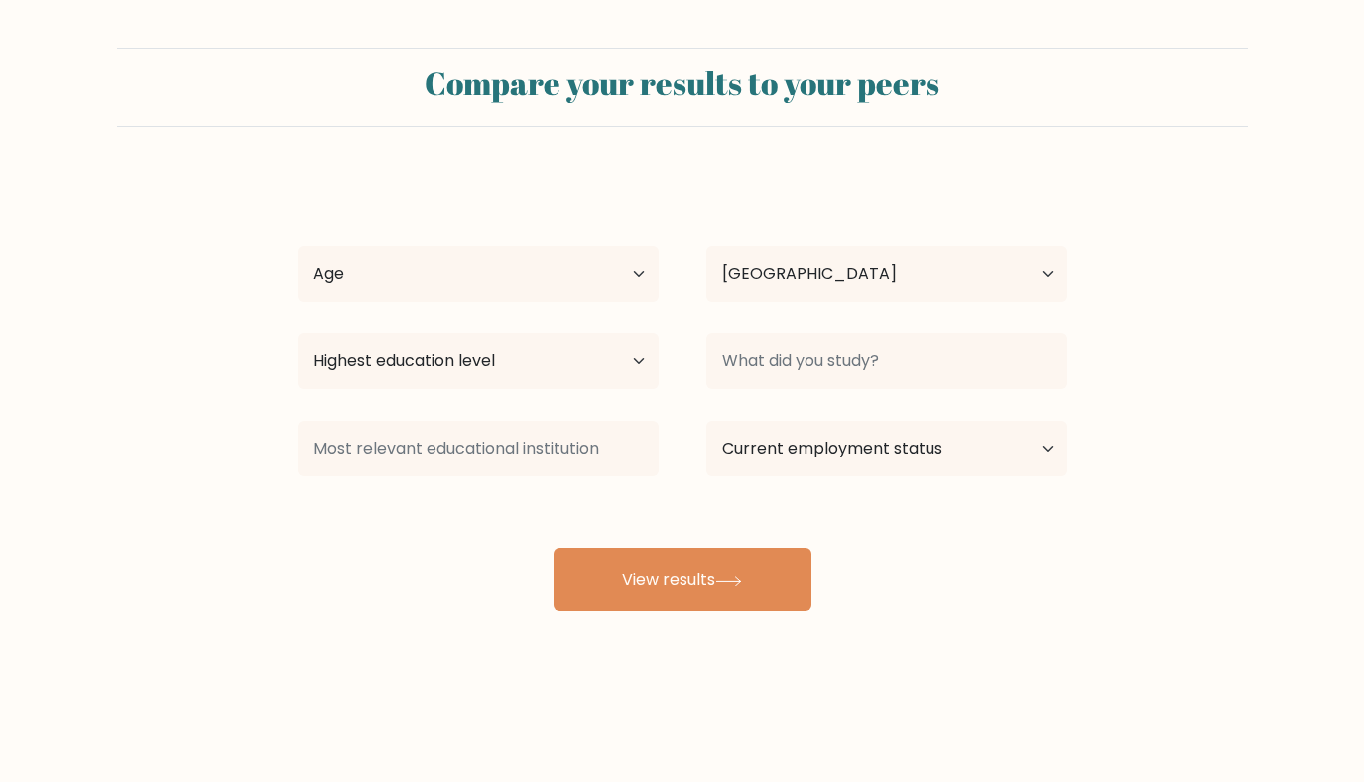
select select "JP"
click at [634, 280] on select "Age Under 18 years old 18-24 years old 25-34 years old 35-44 years old 45-54 ye…" at bounding box center [478, 274] width 361 height 56
select select "25_34"
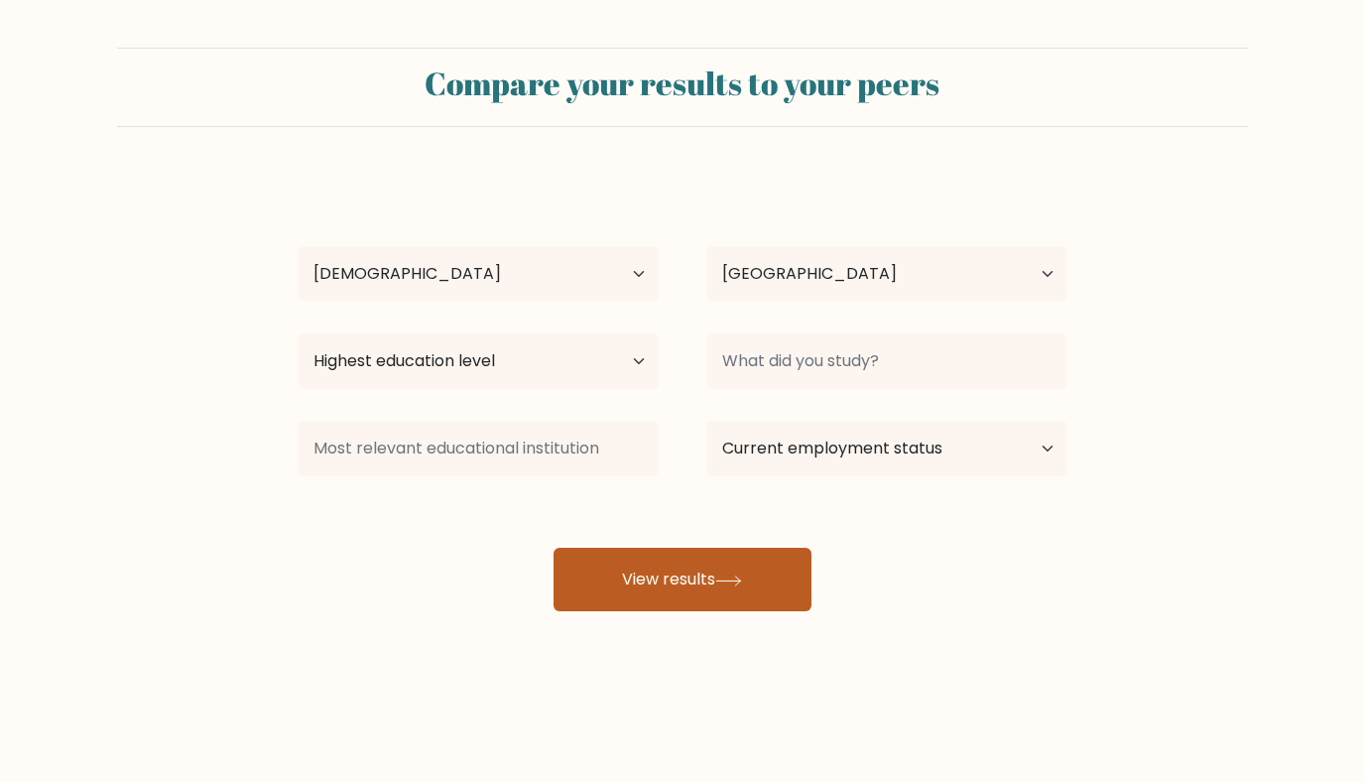
click at [651, 575] on button "View results" at bounding box center [683, 580] width 258 height 64
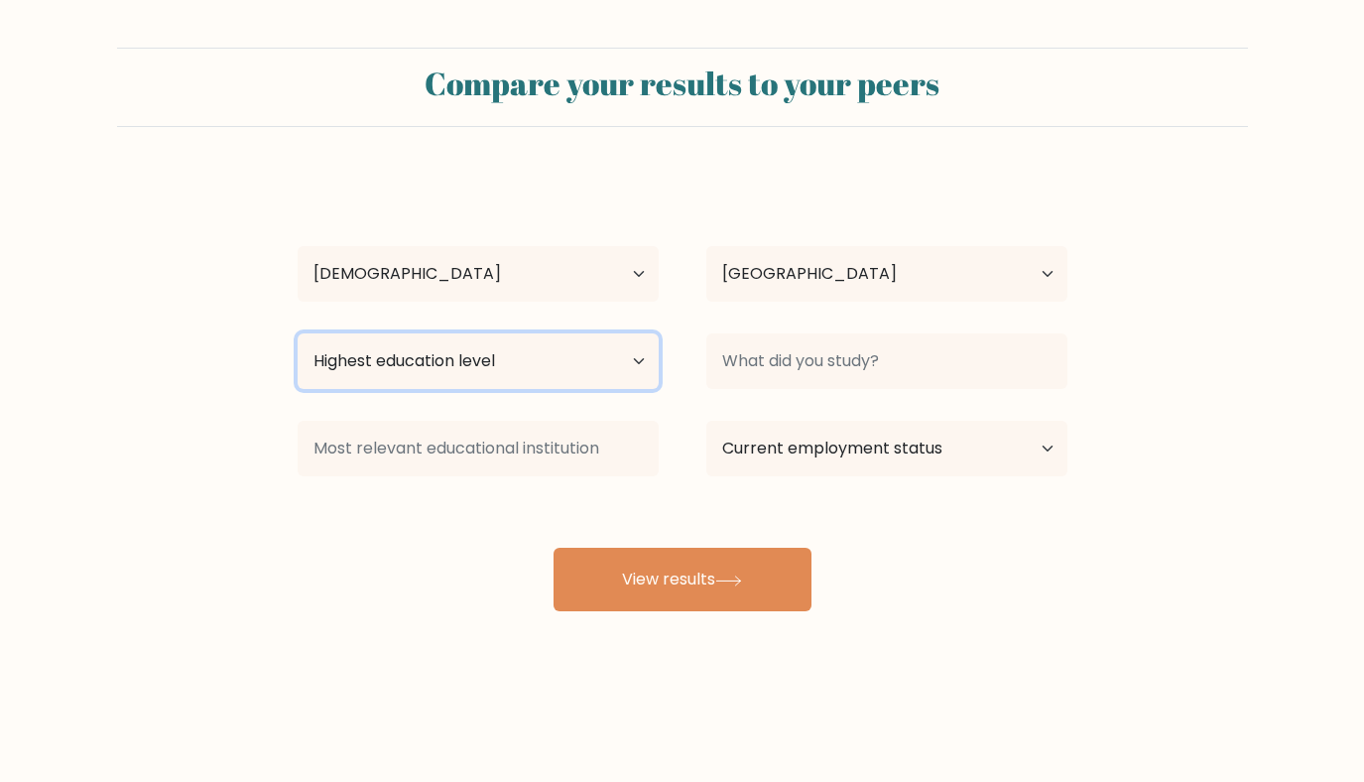
click at [615, 354] on select "Highest education level No schooling Primary Lower Secondary Upper Secondary Oc…" at bounding box center [478, 361] width 361 height 56
select select "bachelors_degree"
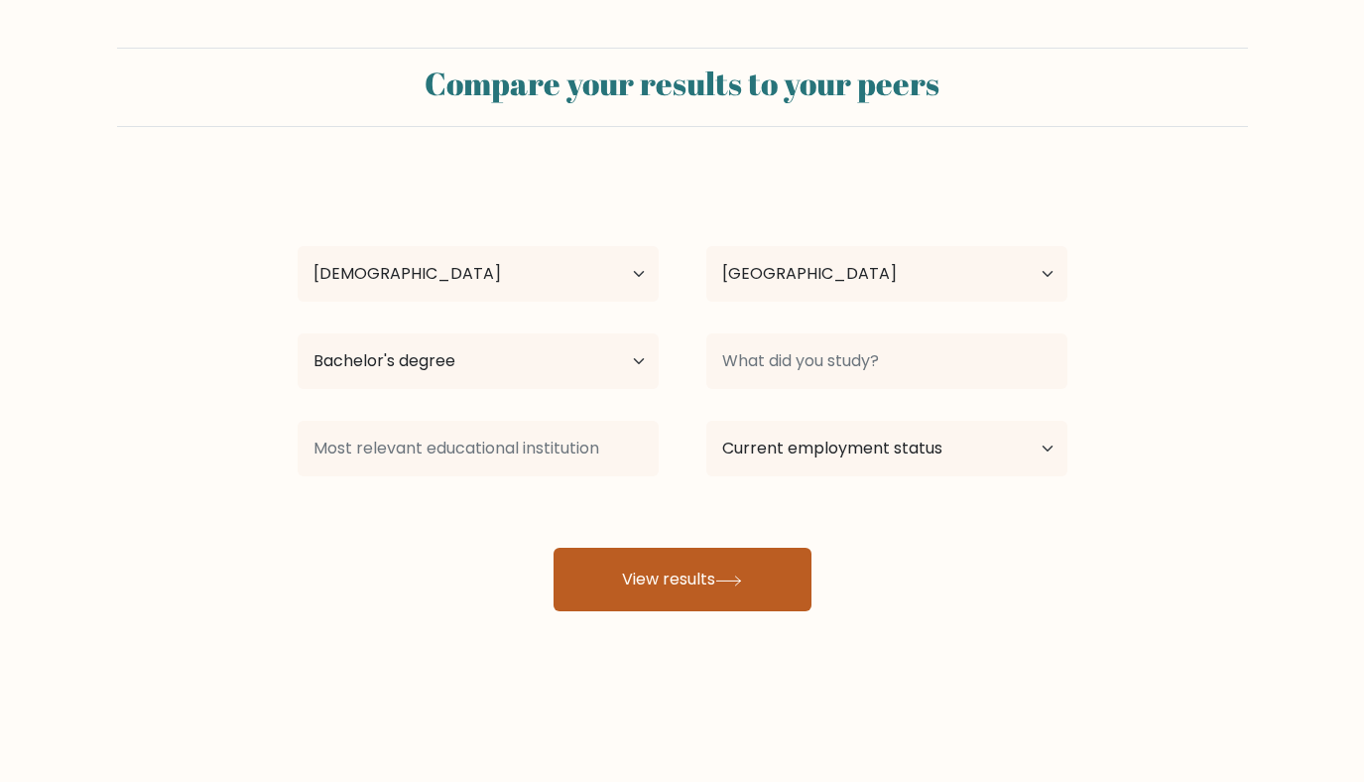
click at [685, 563] on button "View results" at bounding box center [683, 580] width 258 height 64
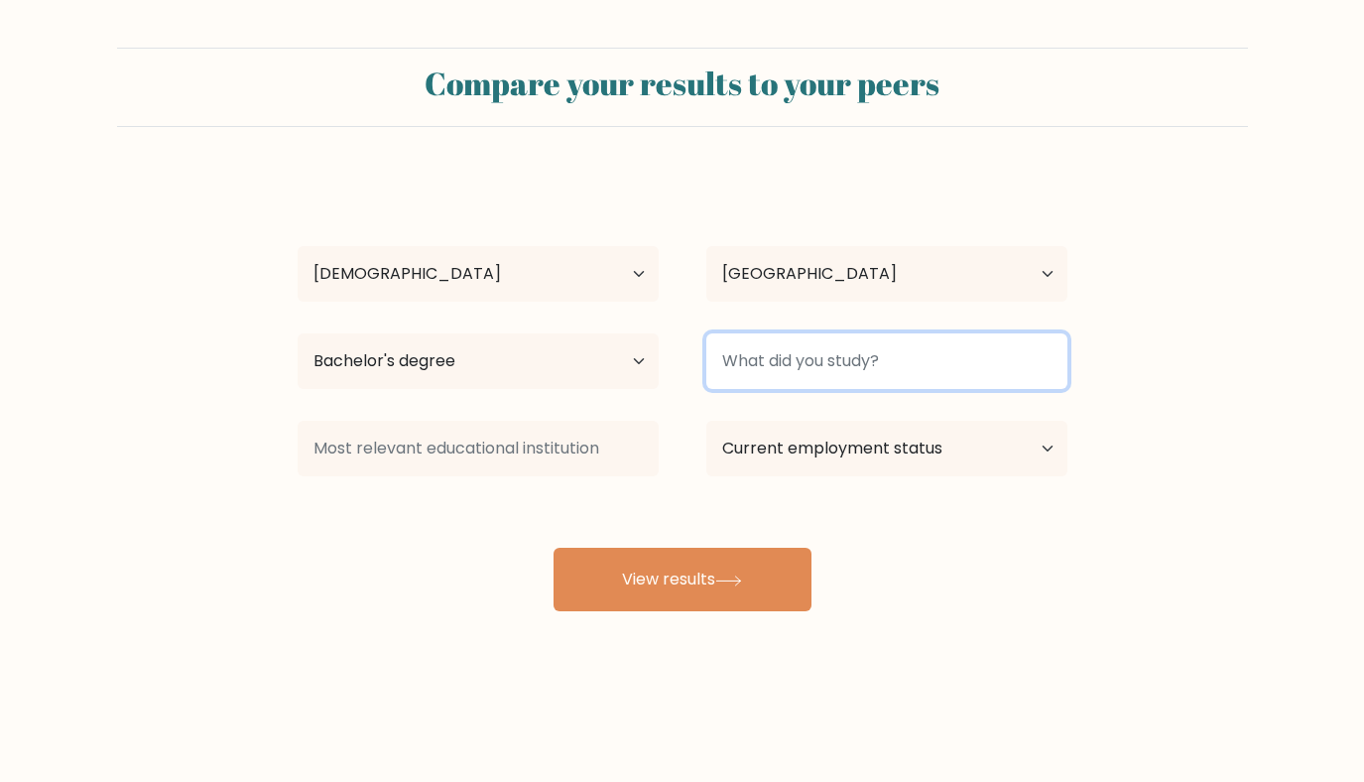
click at [857, 363] on input at bounding box center [886, 361] width 361 height 56
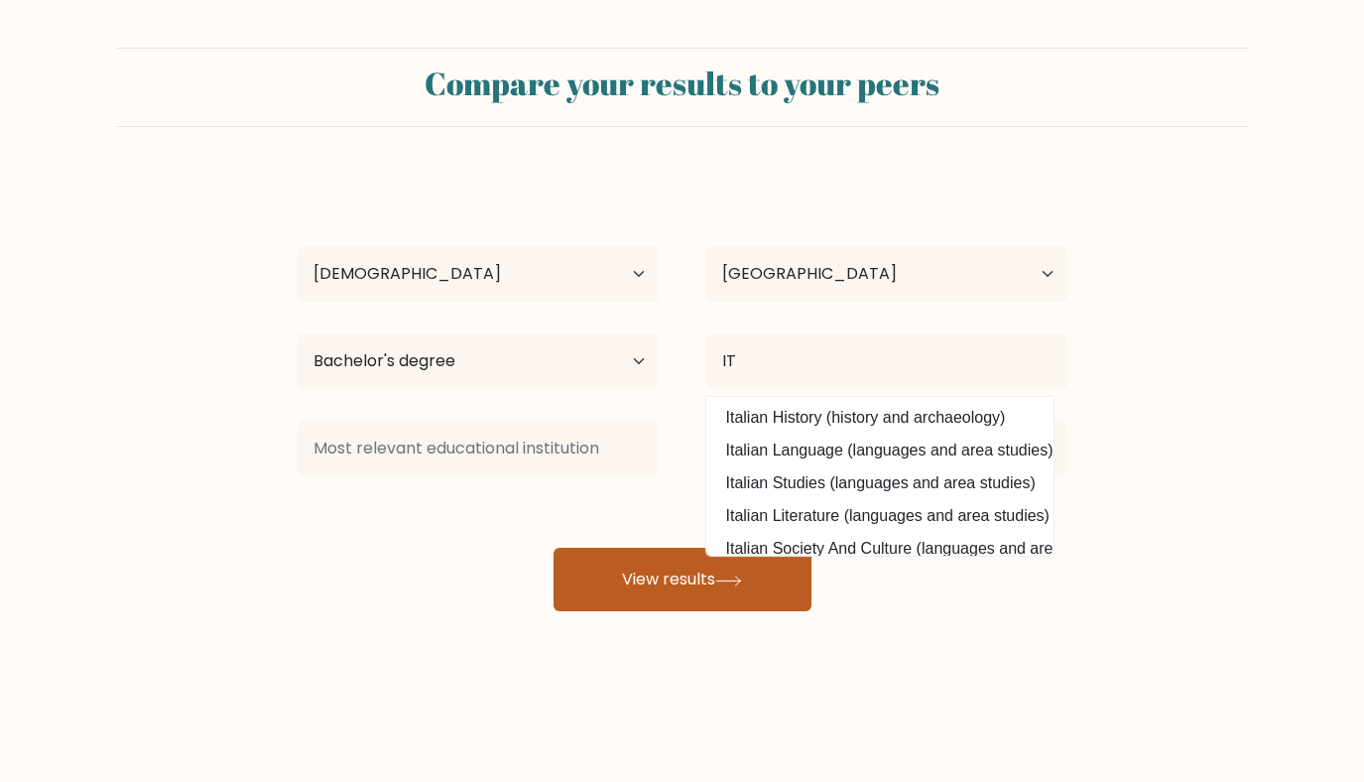
click at [715, 573] on button "View results" at bounding box center [683, 580] width 258 height 64
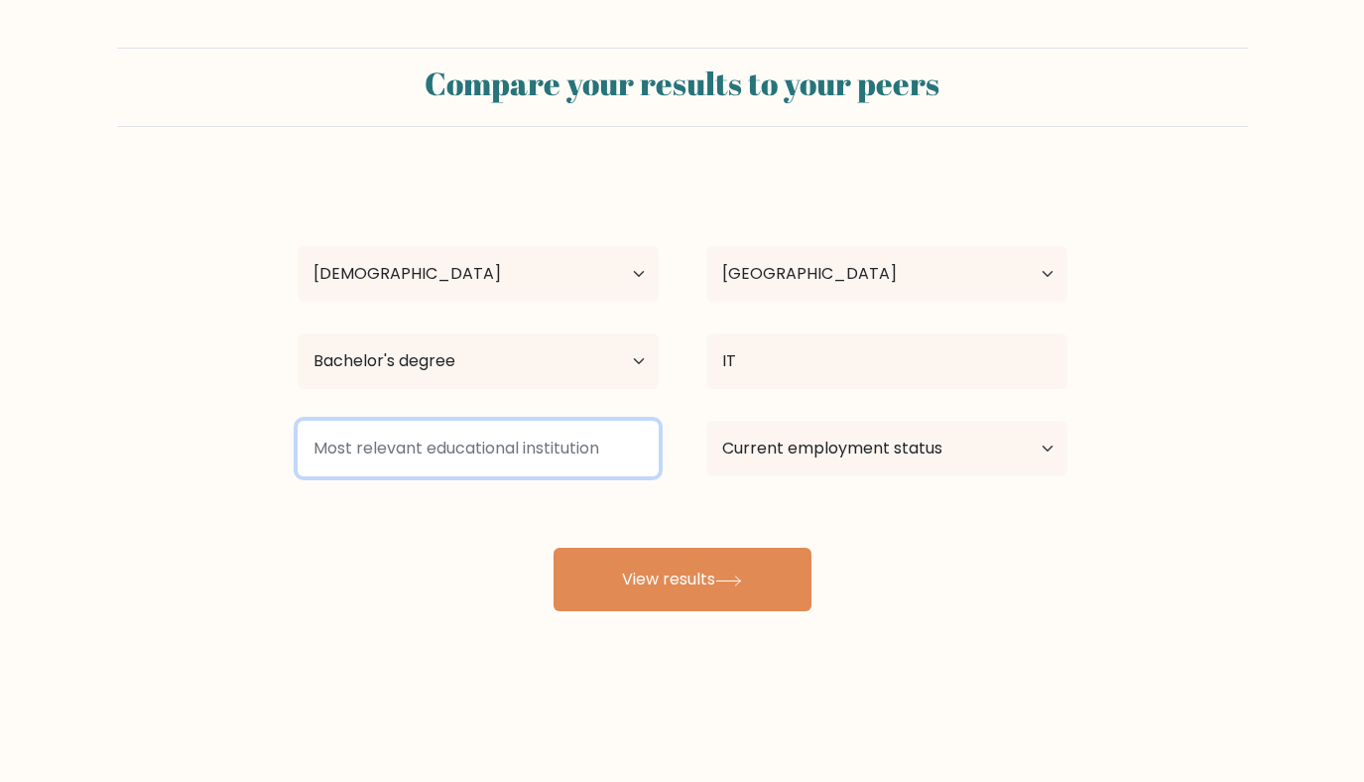
click at [492, 445] on input at bounding box center [478, 449] width 361 height 56
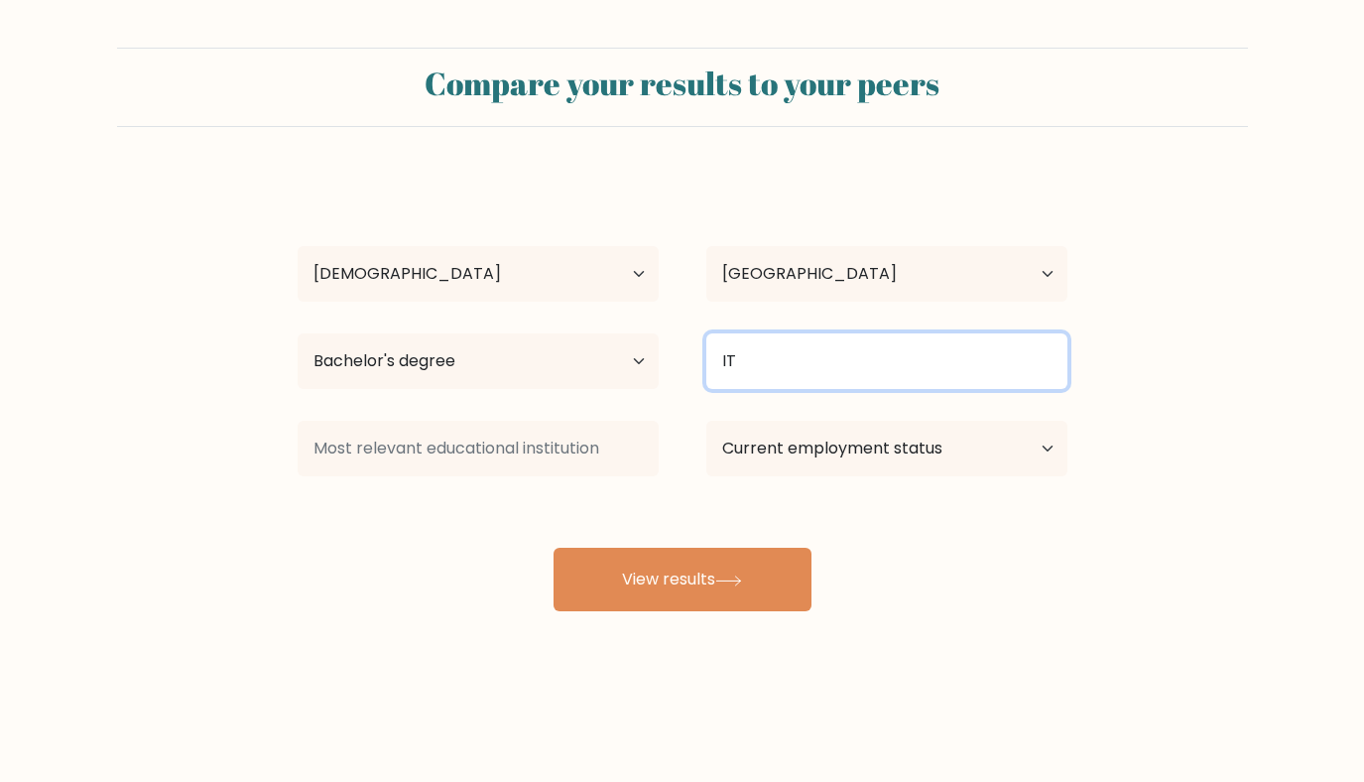
click at [787, 370] on input "IT" at bounding box center [886, 361] width 361 height 56
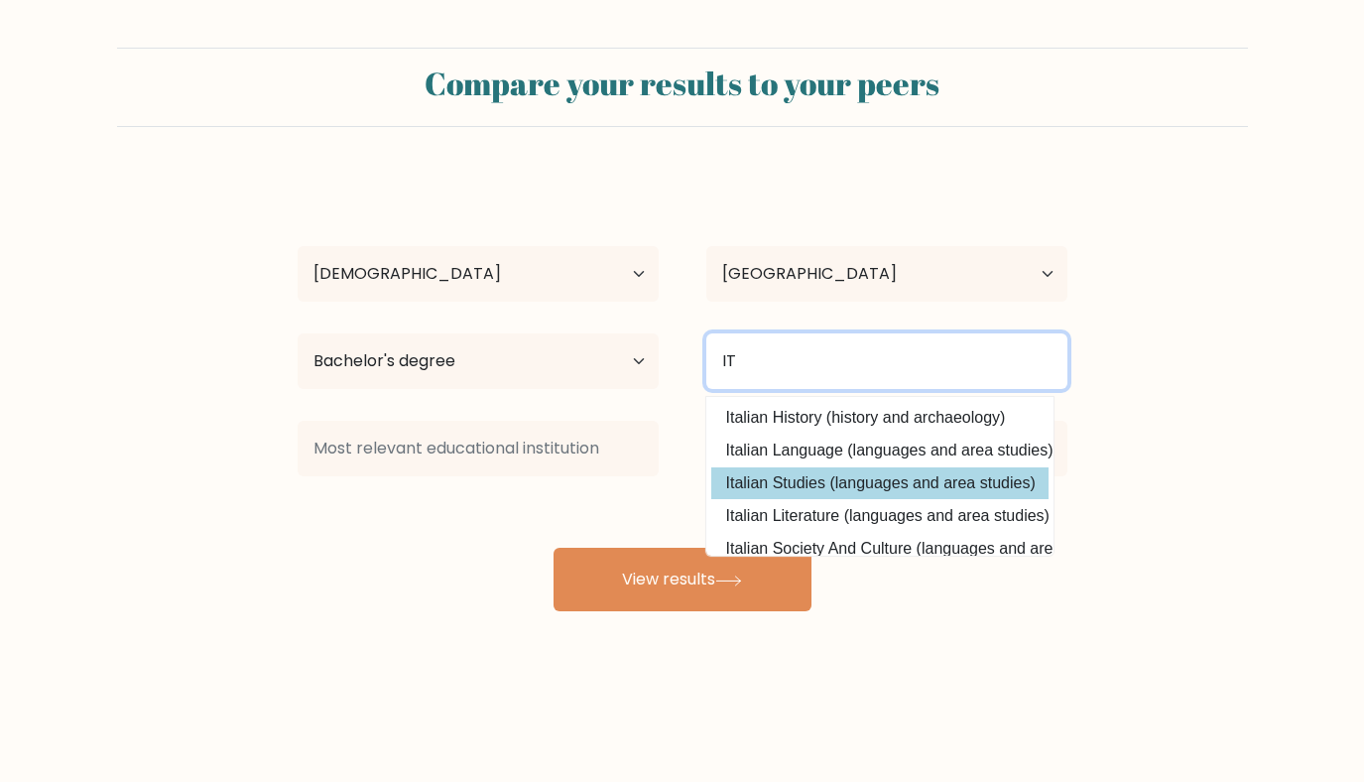
scroll to position [15, 0]
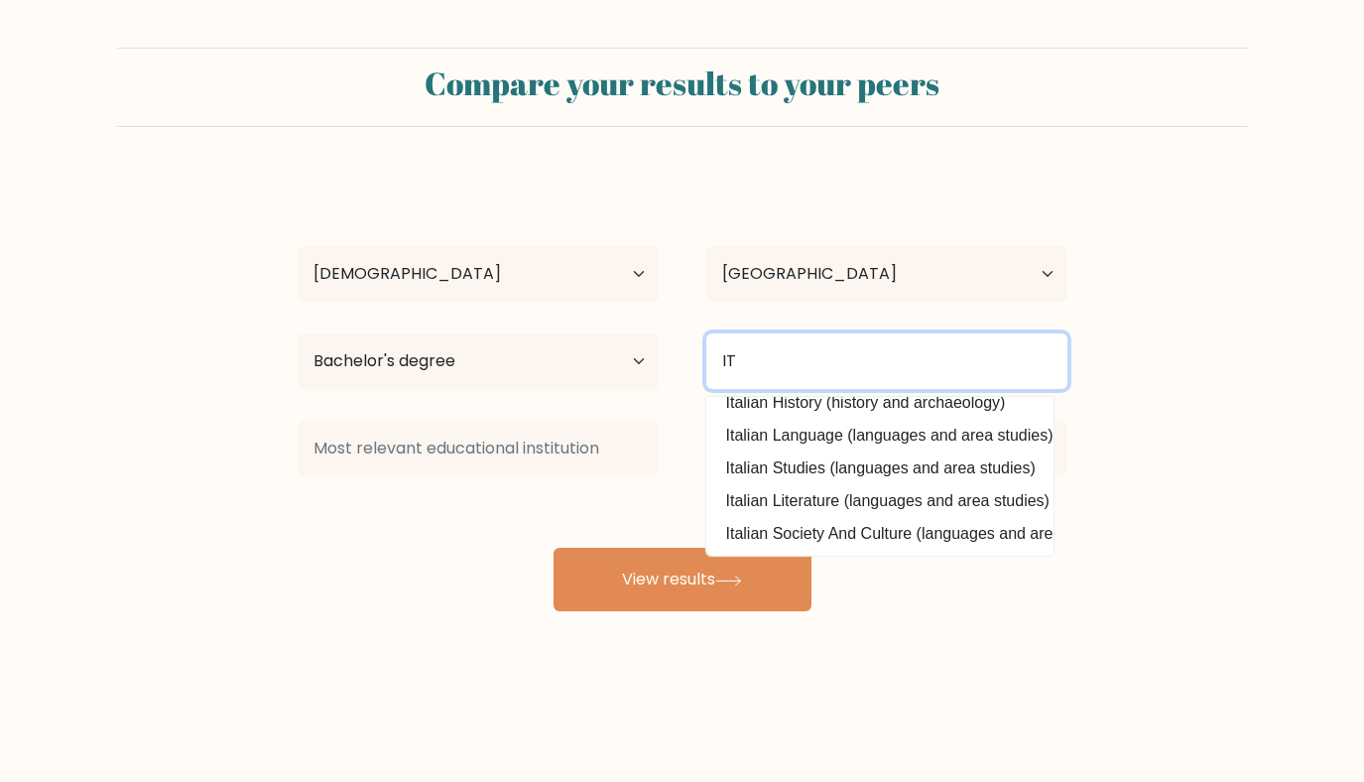
type input "I"
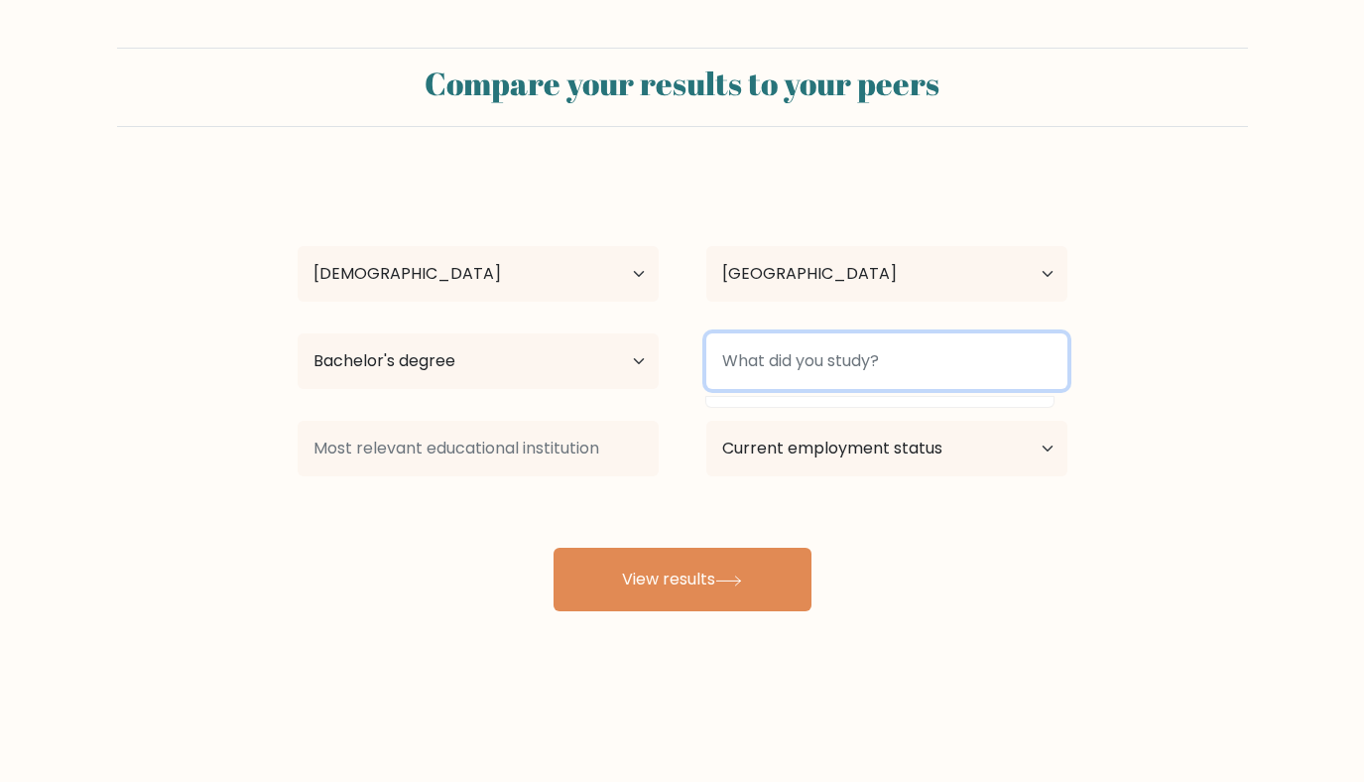
scroll to position [0, 0]
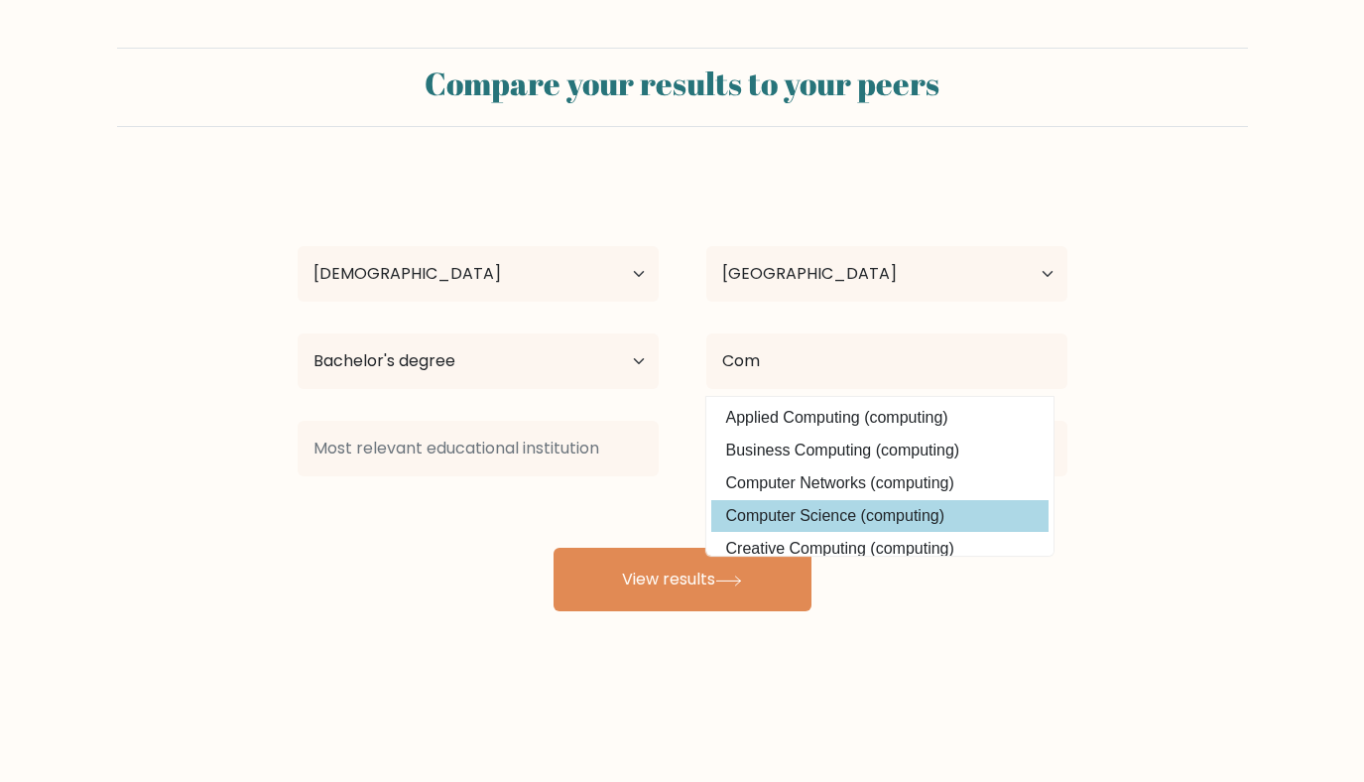
click at [792, 512] on option "Computer Science (computing)" at bounding box center [879, 516] width 337 height 32
type input "Computer Science"
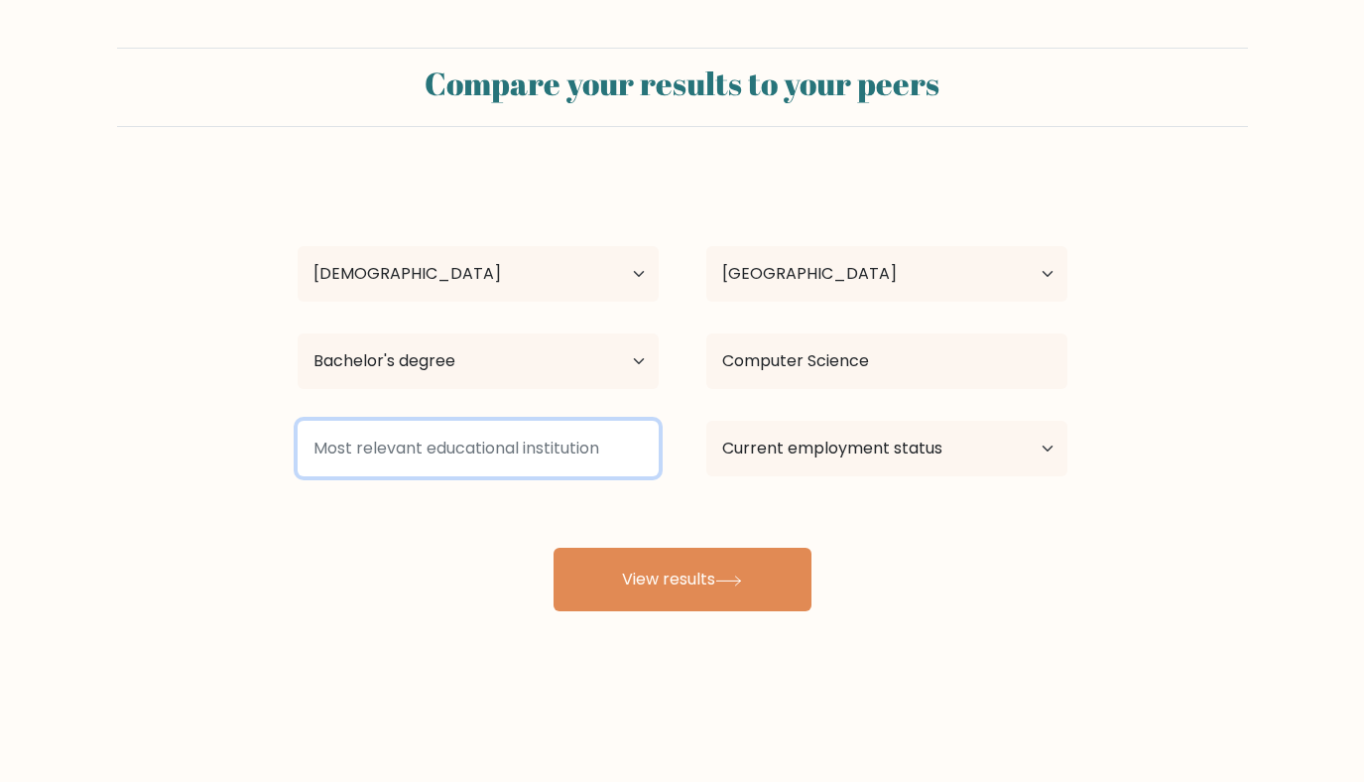
click at [493, 441] on input at bounding box center [478, 449] width 361 height 56
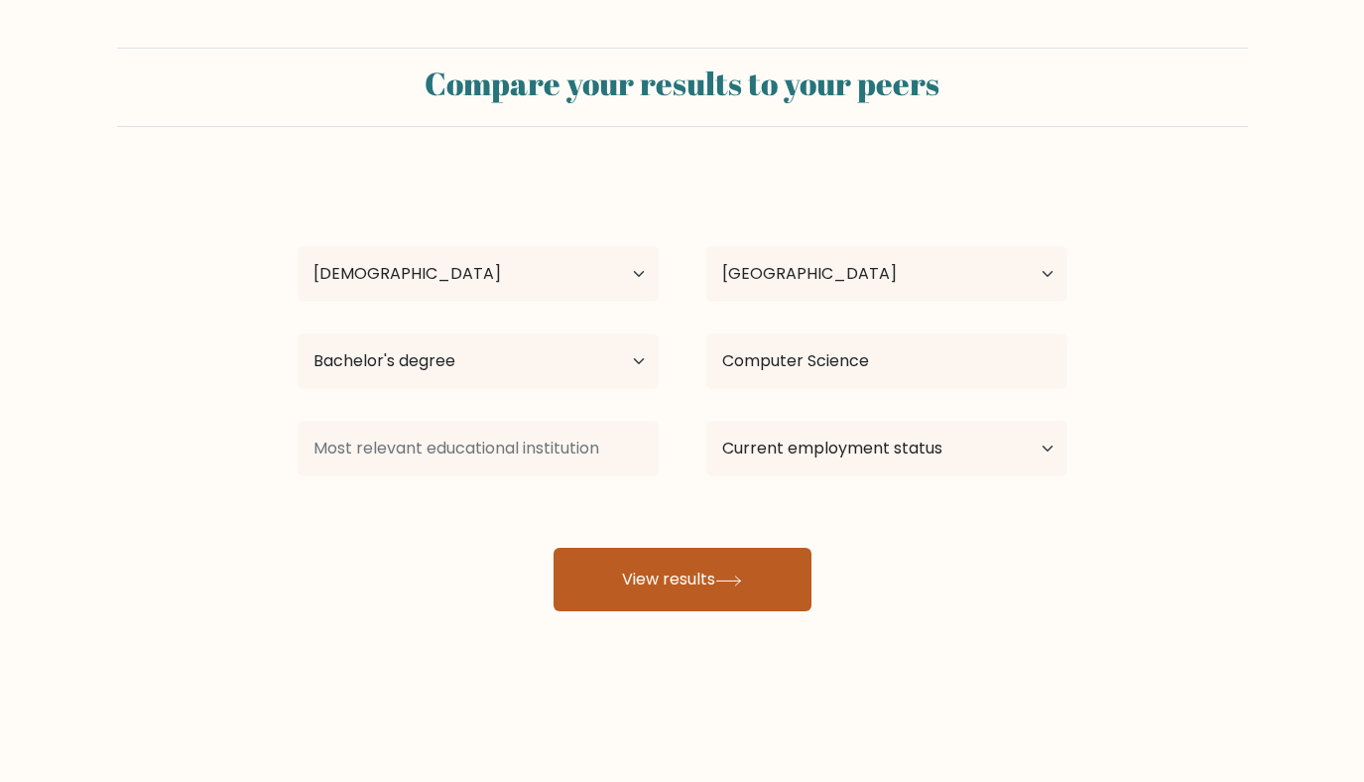
click at [627, 609] on button "View results" at bounding box center [683, 580] width 258 height 64
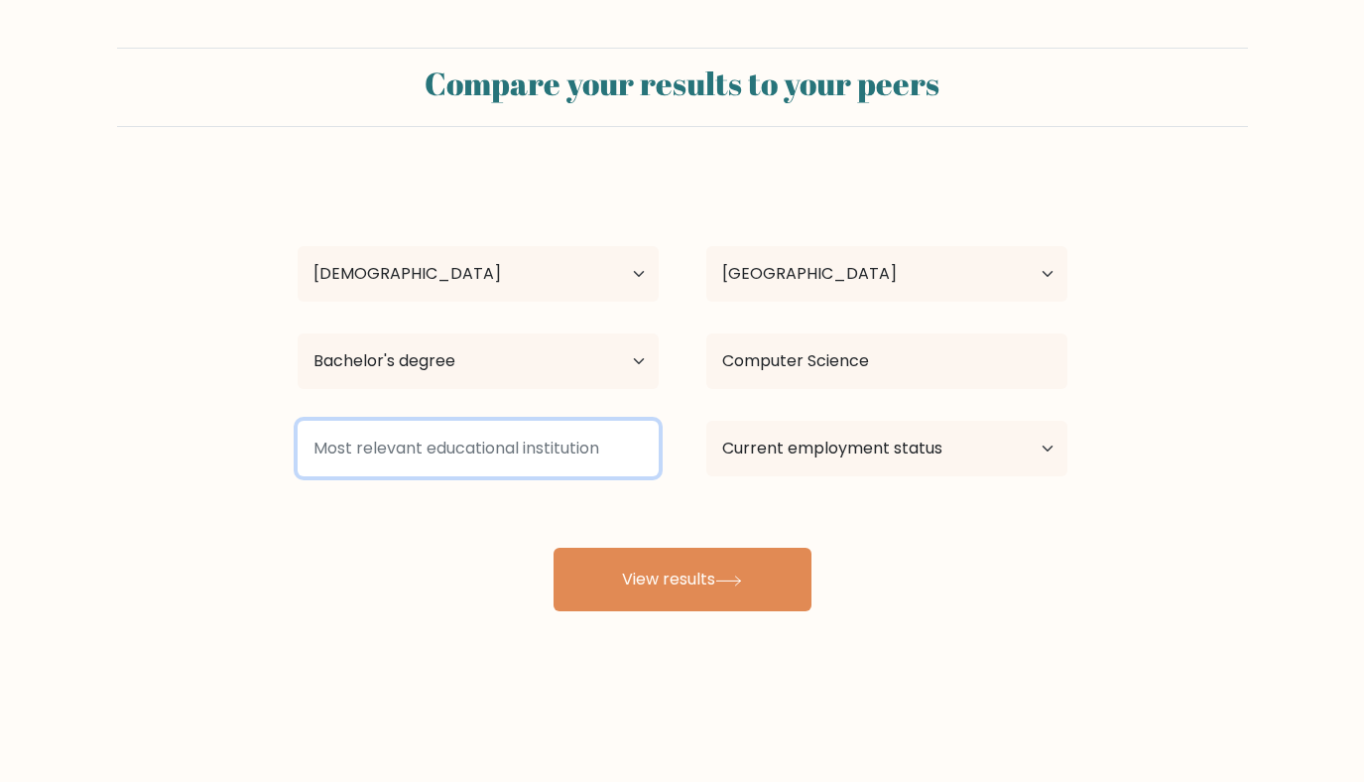
click at [565, 453] on input at bounding box center [478, 449] width 361 height 56
type input "a"
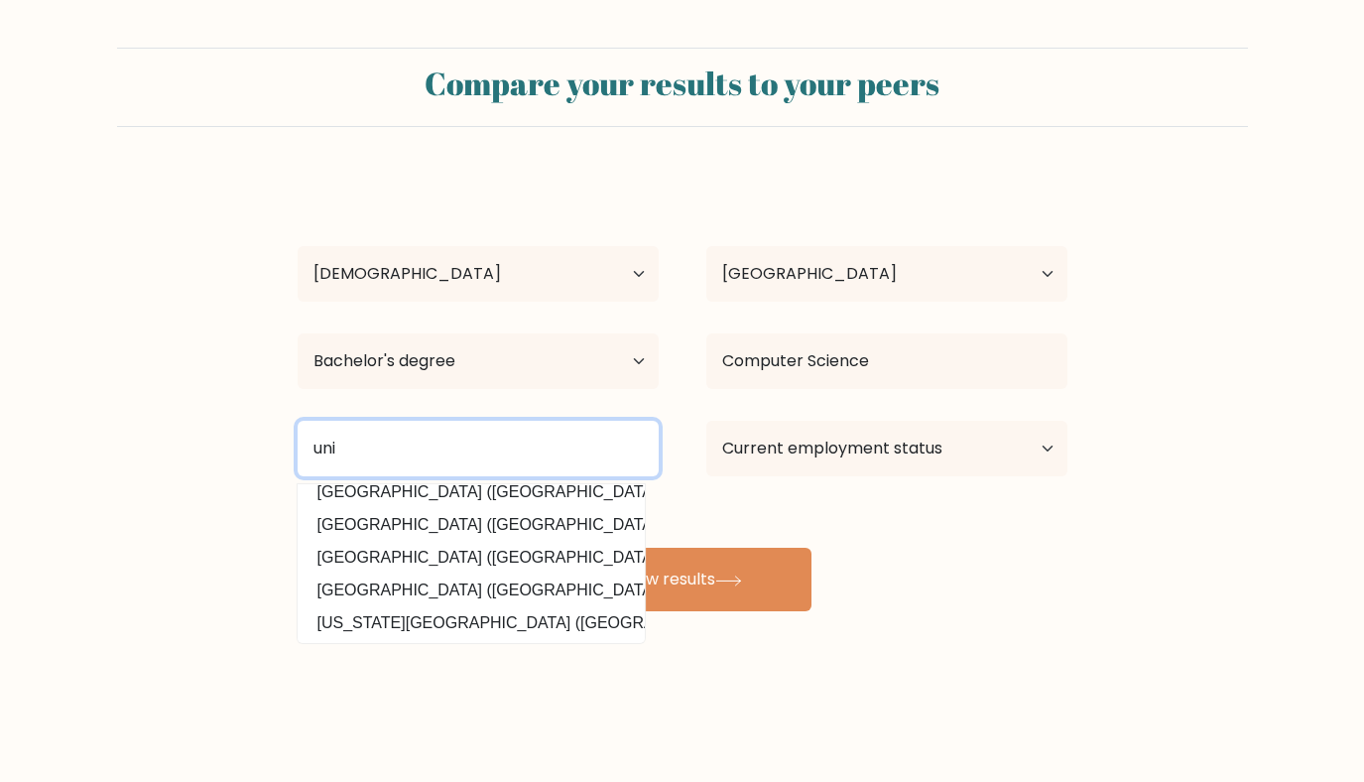
scroll to position [179, 0]
type input "u"
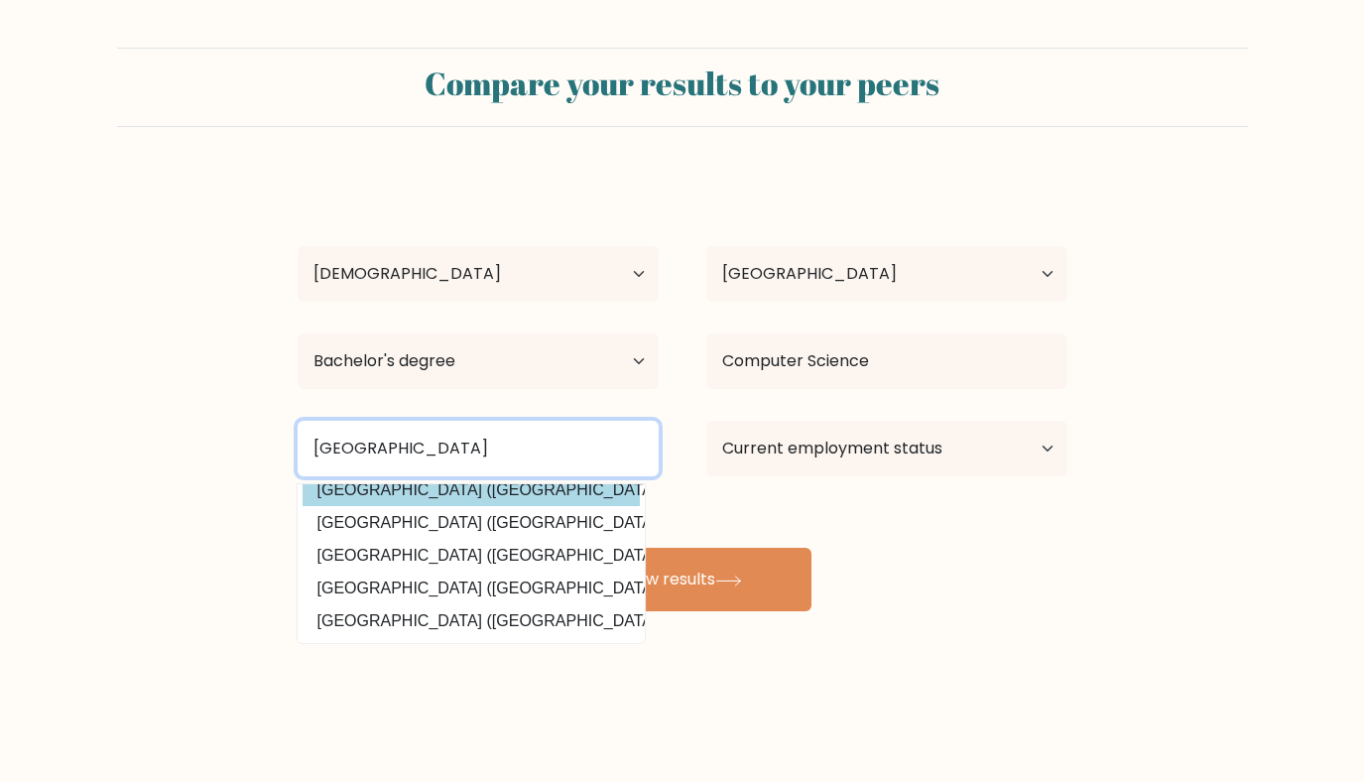
scroll to position [117, 0]
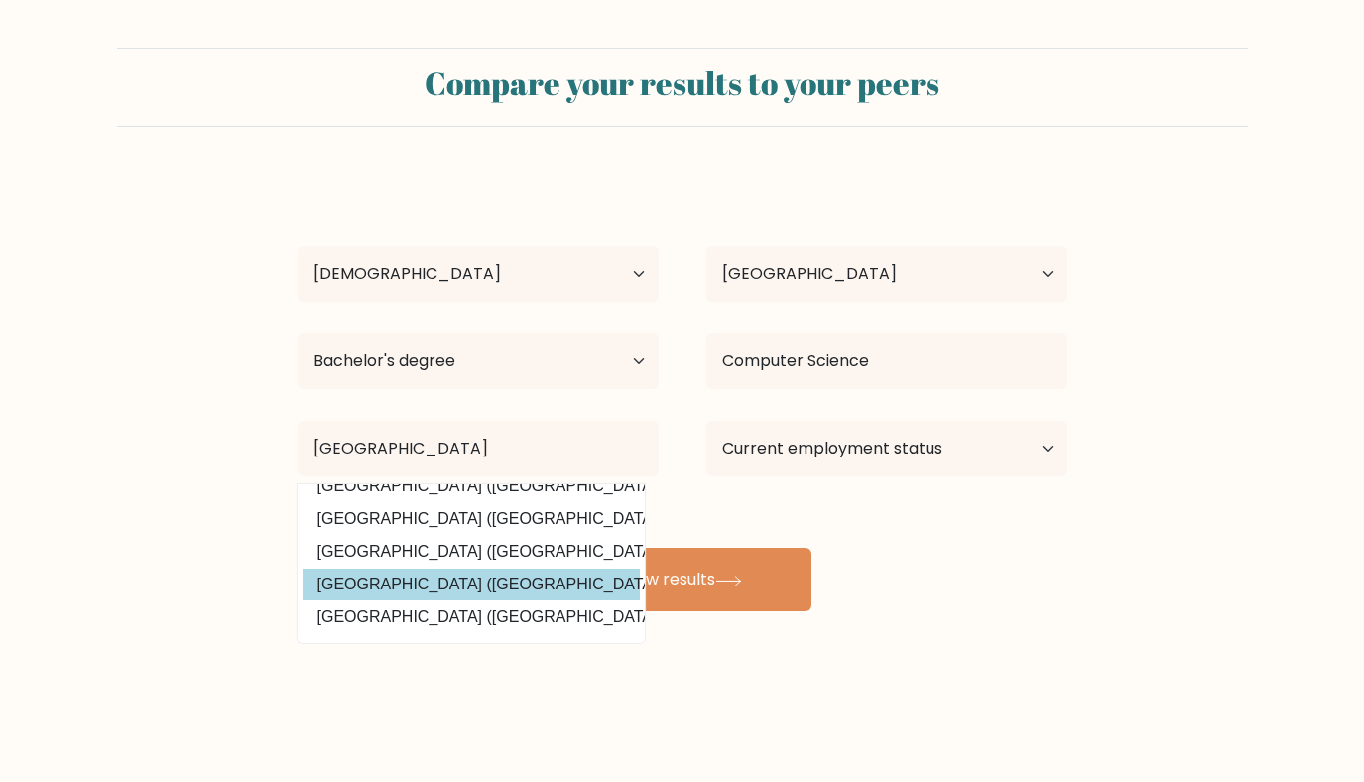
click at [506, 589] on option "Tokyo International University (Japan)" at bounding box center [471, 585] width 337 height 32
type input "[GEOGRAPHIC_DATA]"
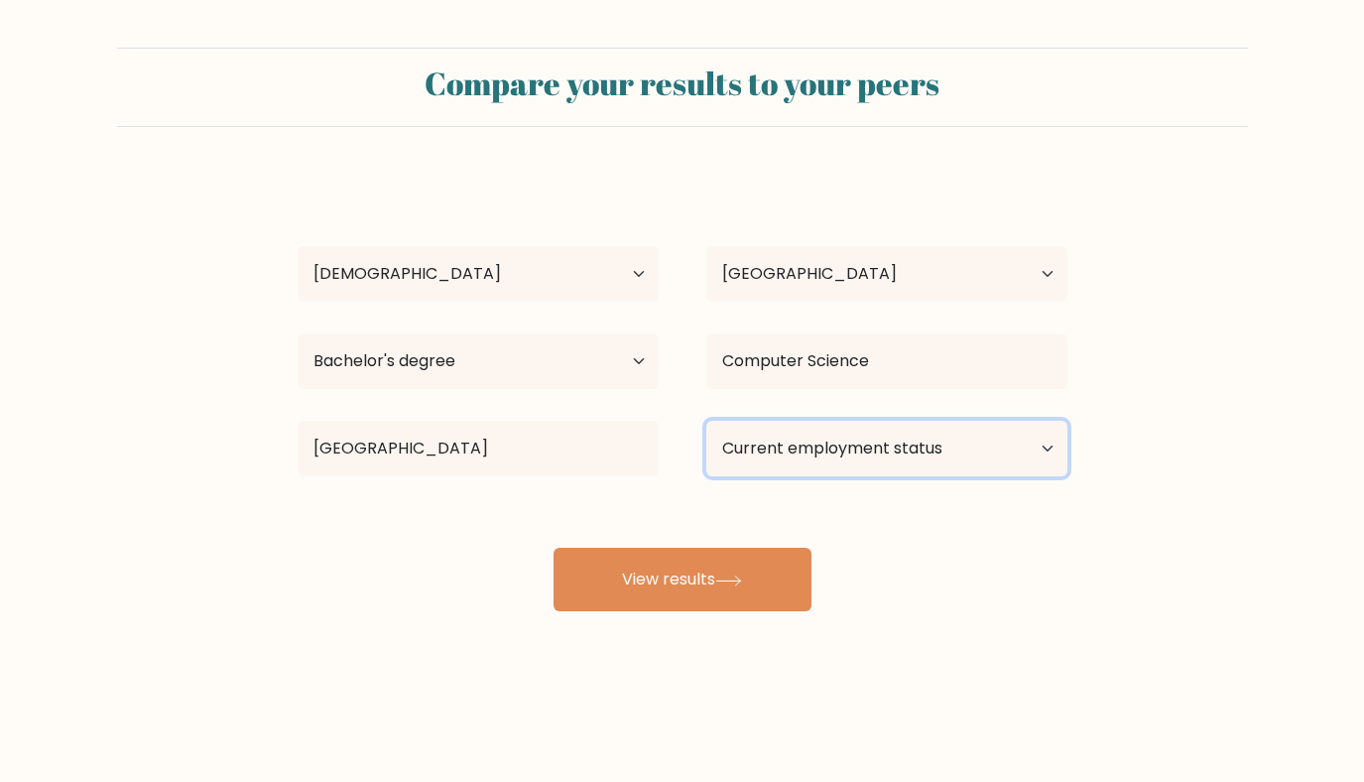
click at [850, 467] on select "Current employment status Employed Student Retired Other / prefer not to answer" at bounding box center [886, 449] width 361 height 56
select select "student"
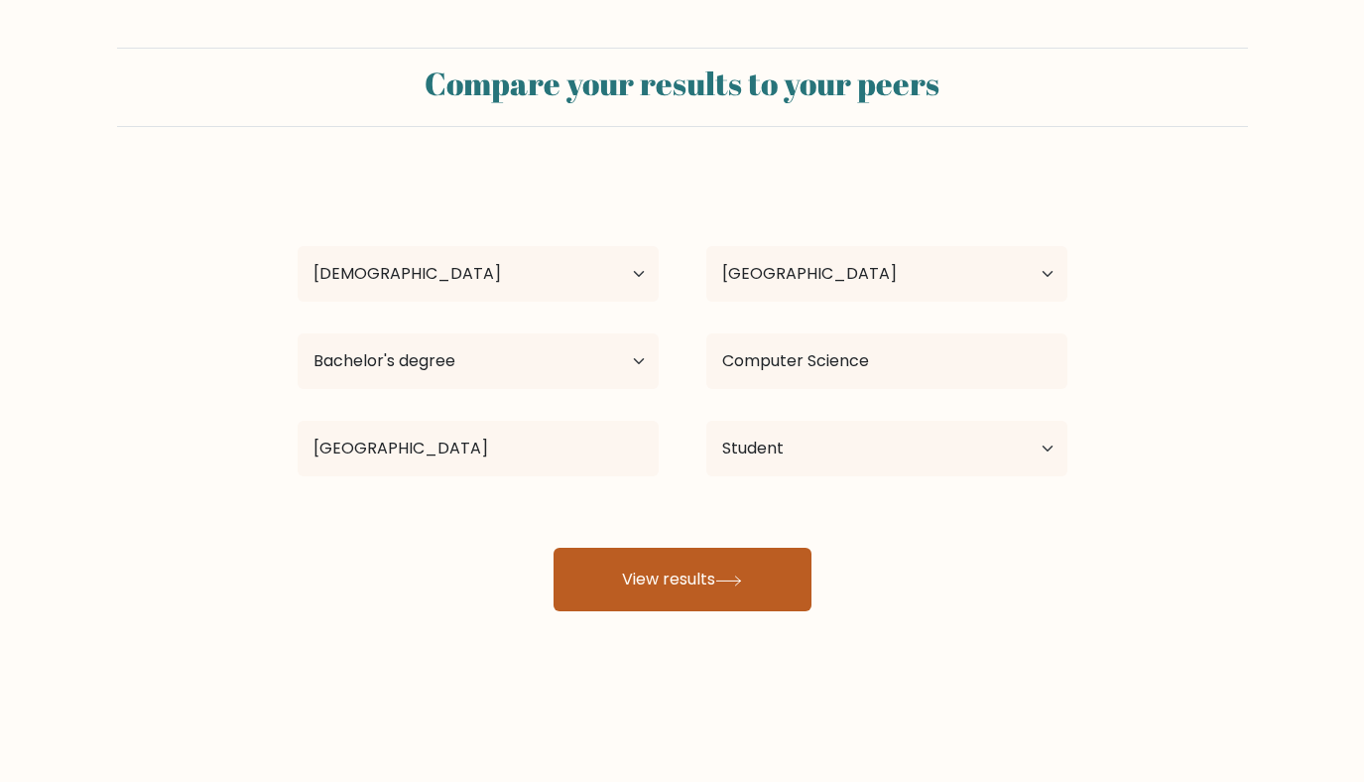
click at [661, 592] on button "View results" at bounding box center [683, 580] width 258 height 64
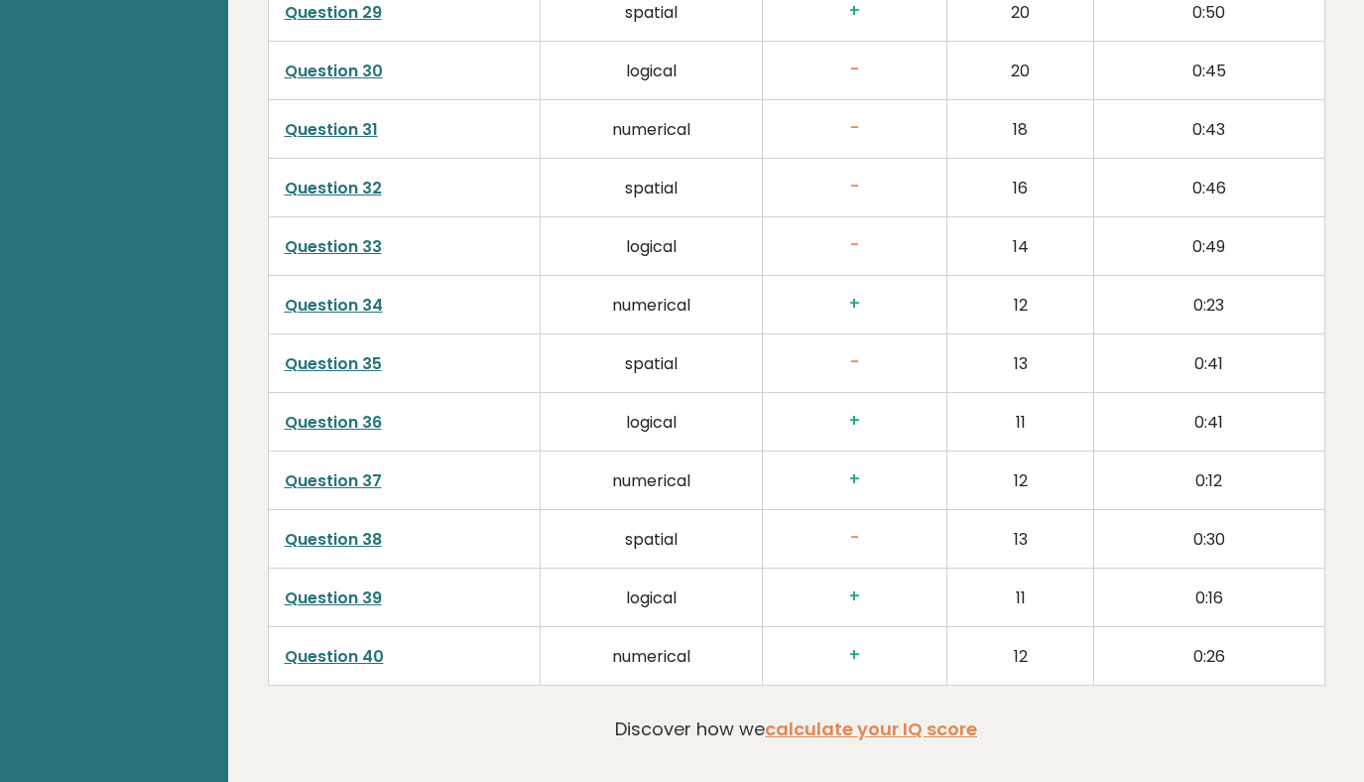
scroll to position [5043, 0]
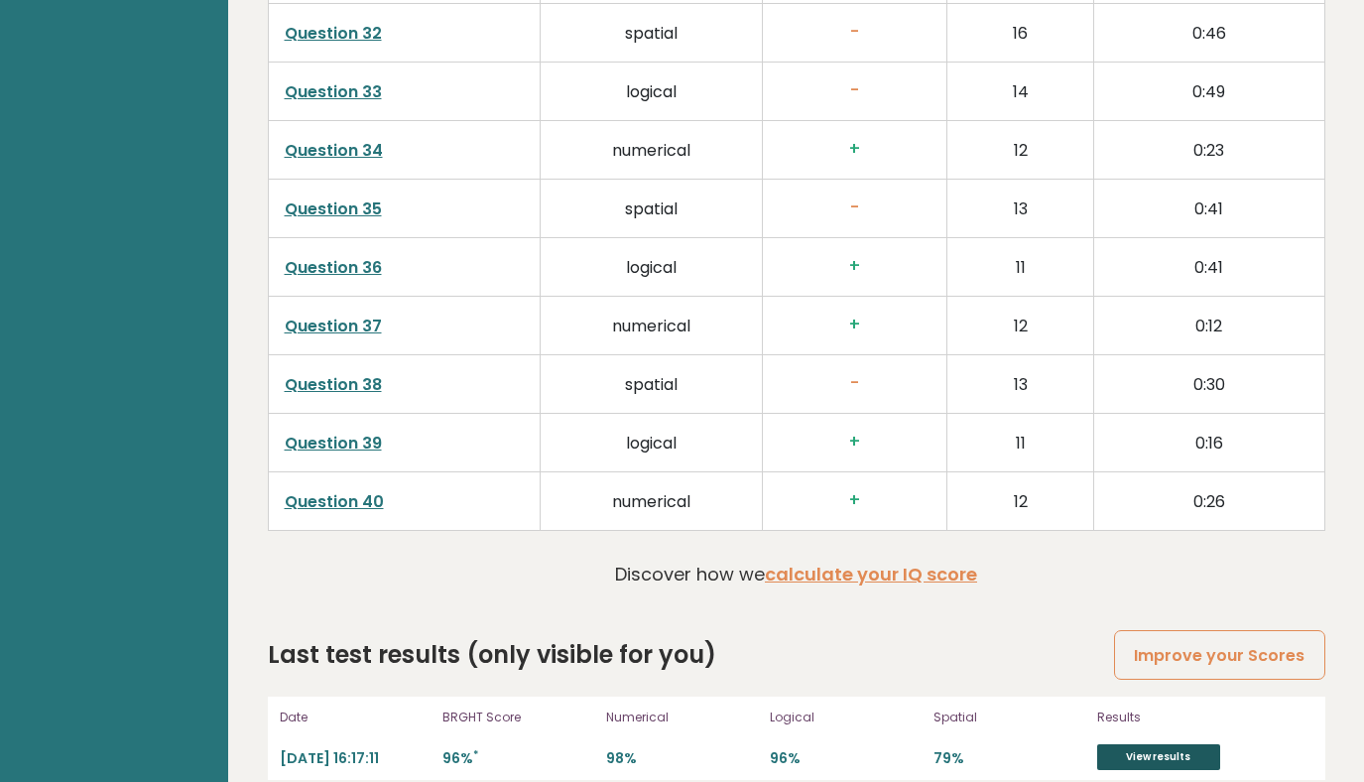
click at [1151, 744] on link "View results" at bounding box center [1158, 757] width 123 height 26
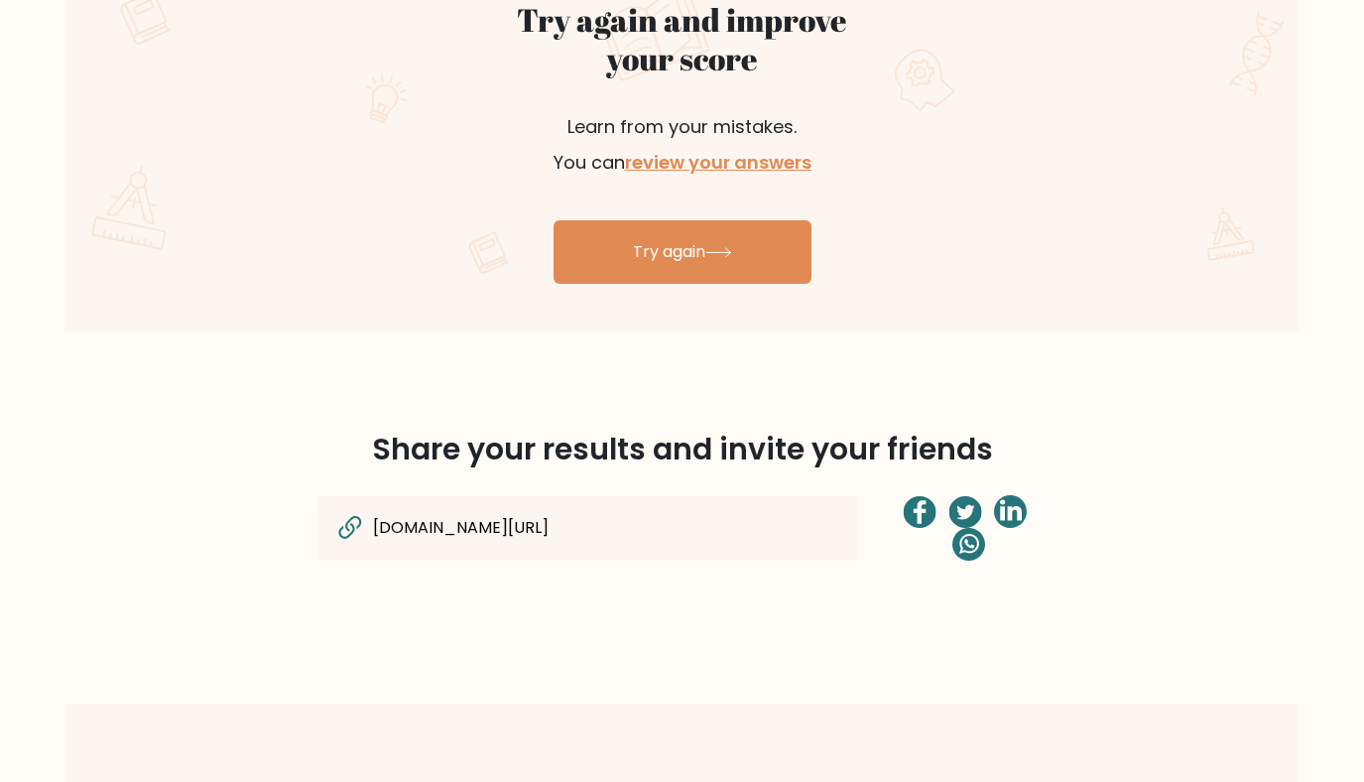
scroll to position [1185, 0]
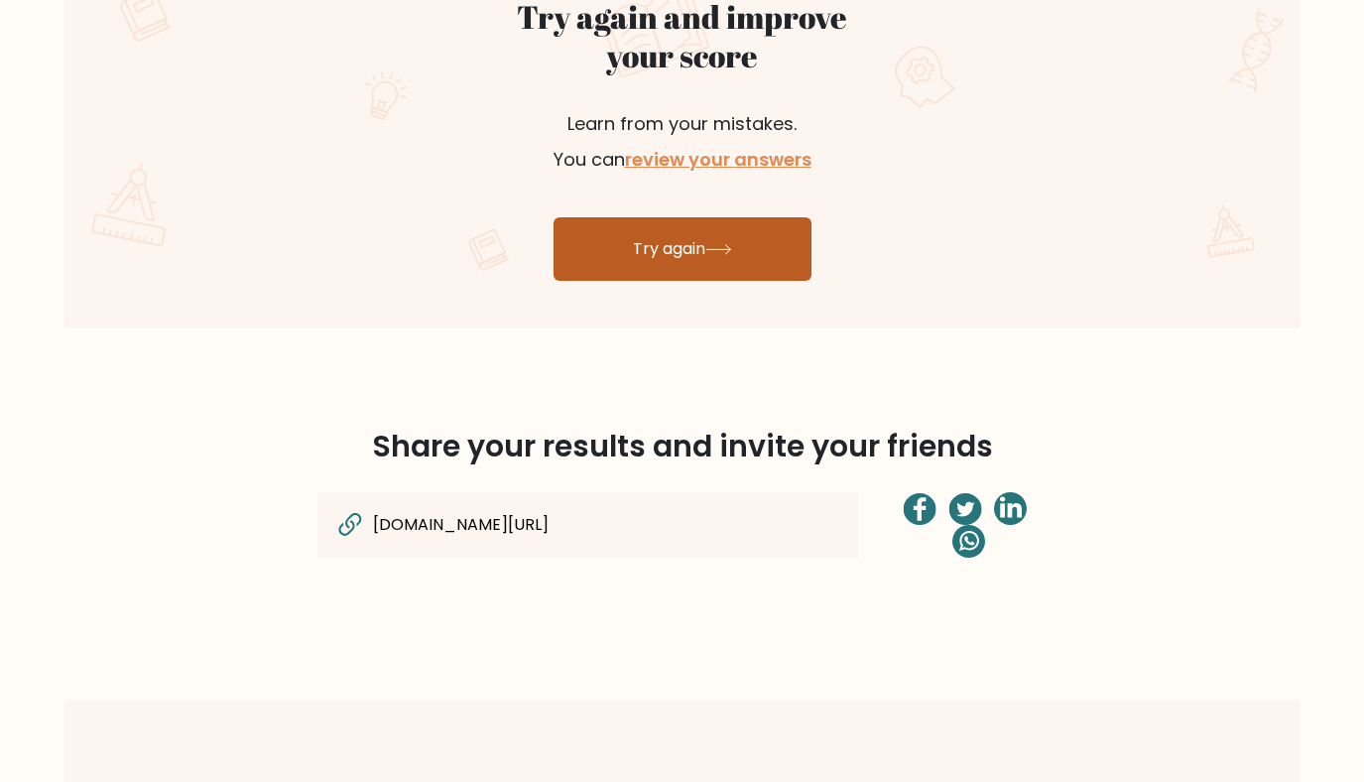
click at [678, 255] on link "Try again" at bounding box center [683, 249] width 258 height 64
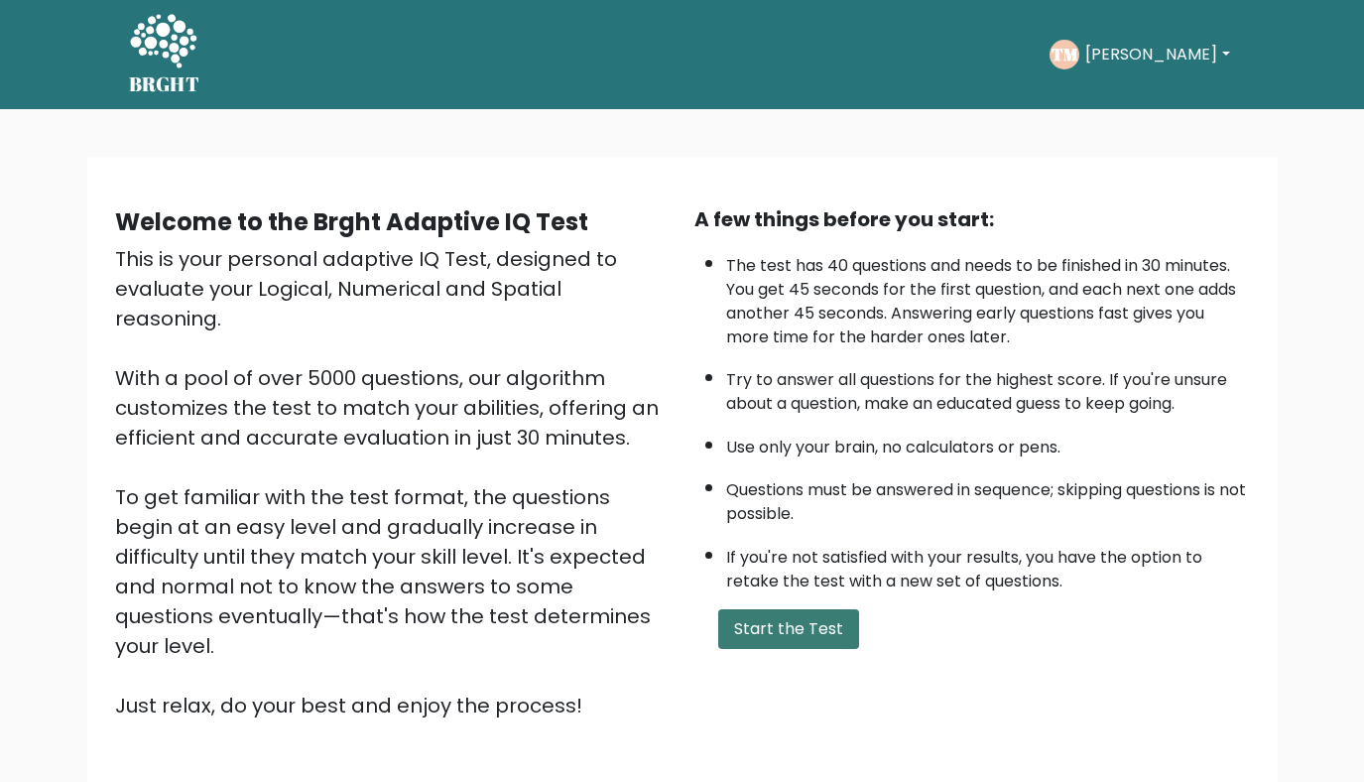
click at [780, 627] on button "Start the Test" at bounding box center [788, 629] width 141 height 40
click at [778, 627] on button "Start the Test" at bounding box center [788, 629] width 141 height 40
click at [799, 628] on button "Start the Test" at bounding box center [788, 629] width 141 height 40
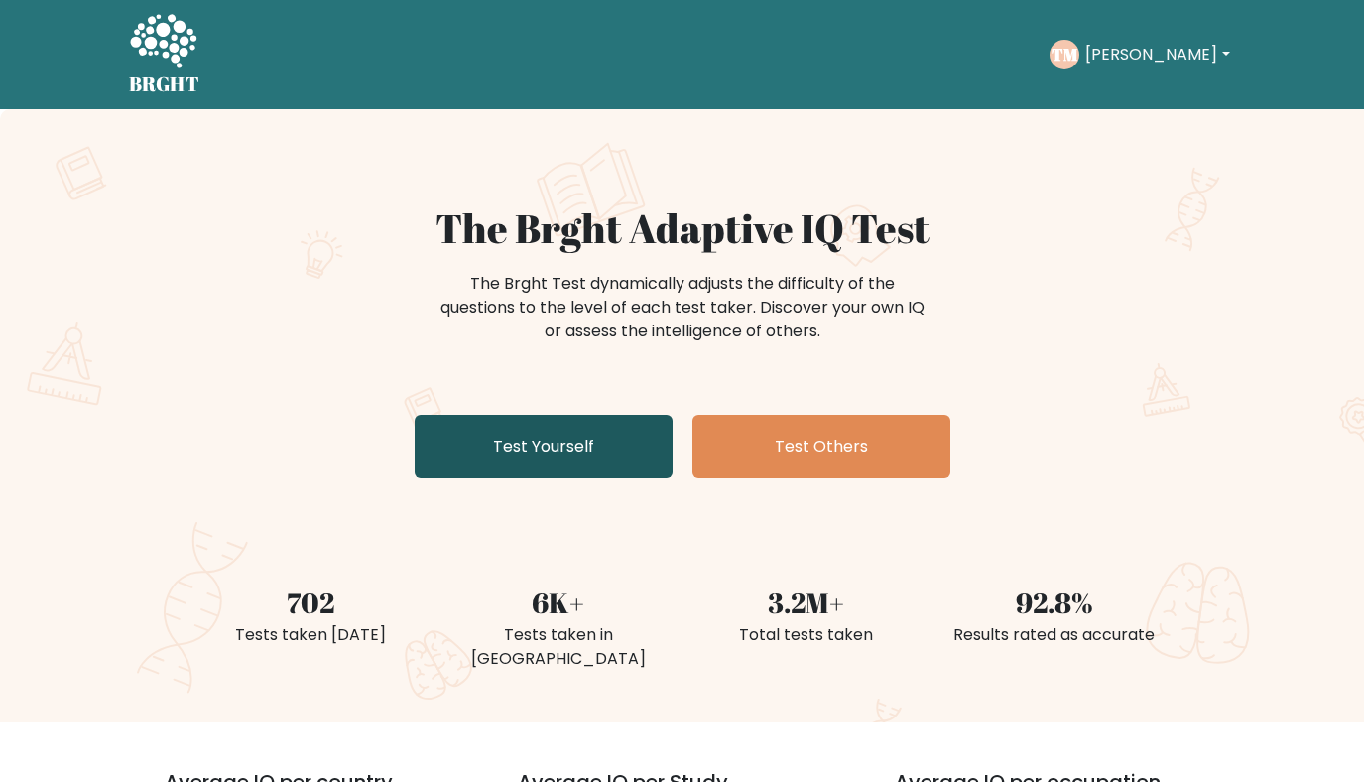
click at [458, 432] on link "Test Yourself" at bounding box center [544, 447] width 258 height 64
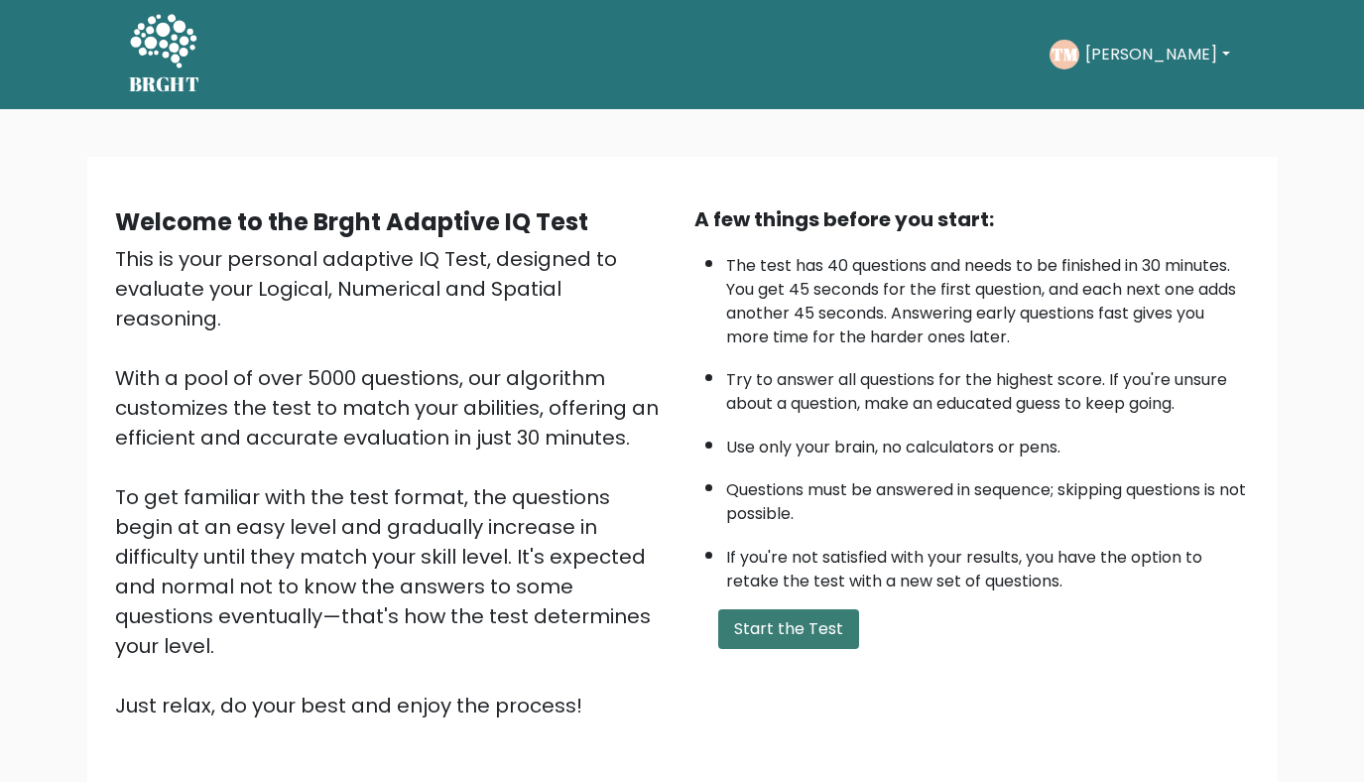
click at [789, 636] on button "Start the Test" at bounding box center [788, 629] width 141 height 40
click at [1149, 57] on button "[PERSON_NAME]" at bounding box center [1158, 55] width 156 height 26
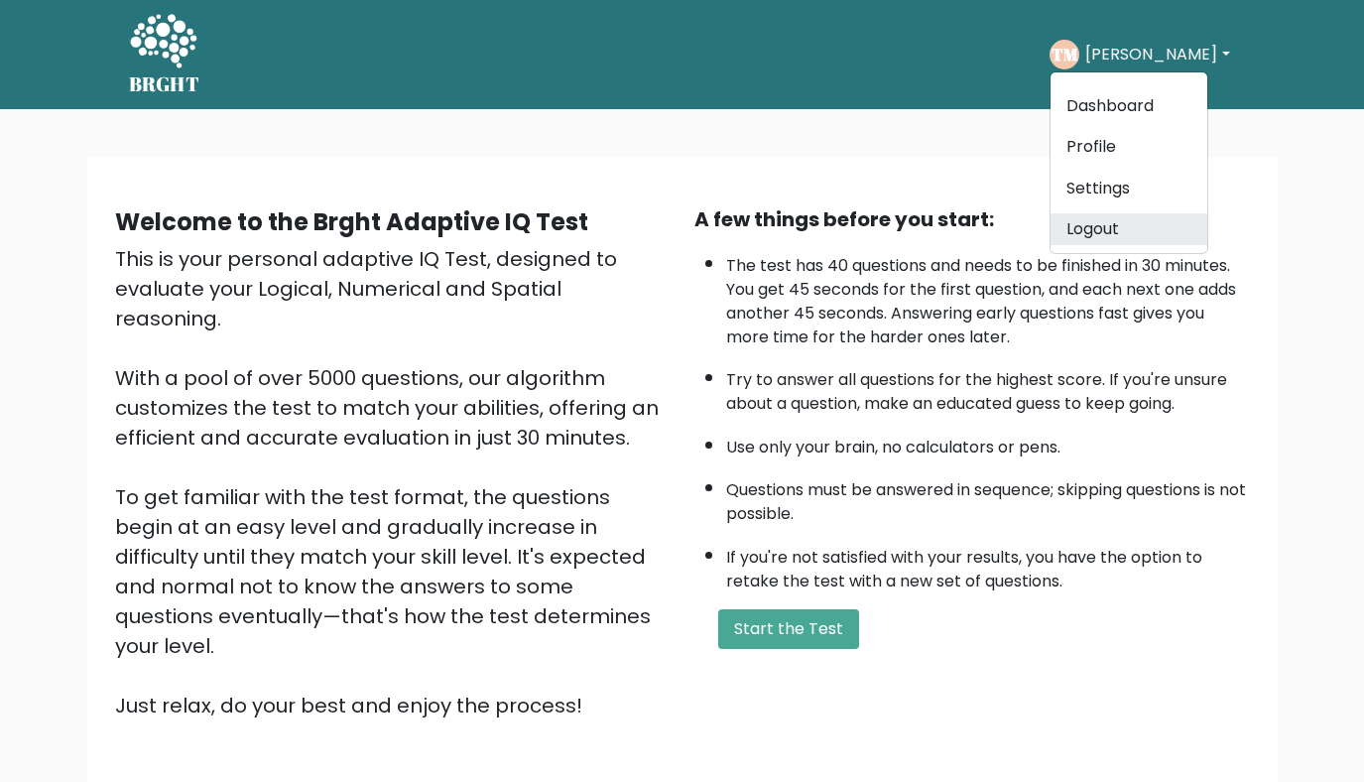
click at [1125, 222] on link "Logout" at bounding box center [1129, 229] width 157 height 32
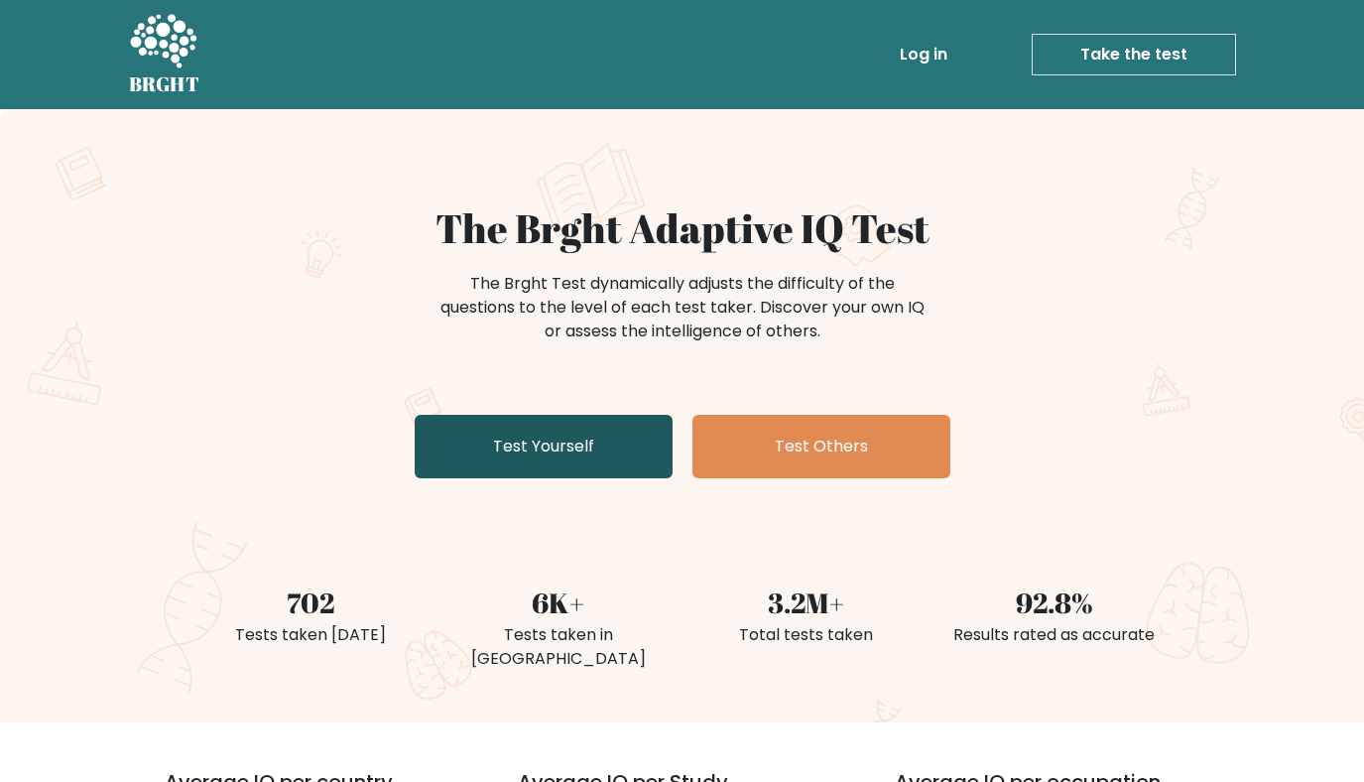
click at [542, 462] on link "Test Yourself" at bounding box center [544, 447] width 258 height 64
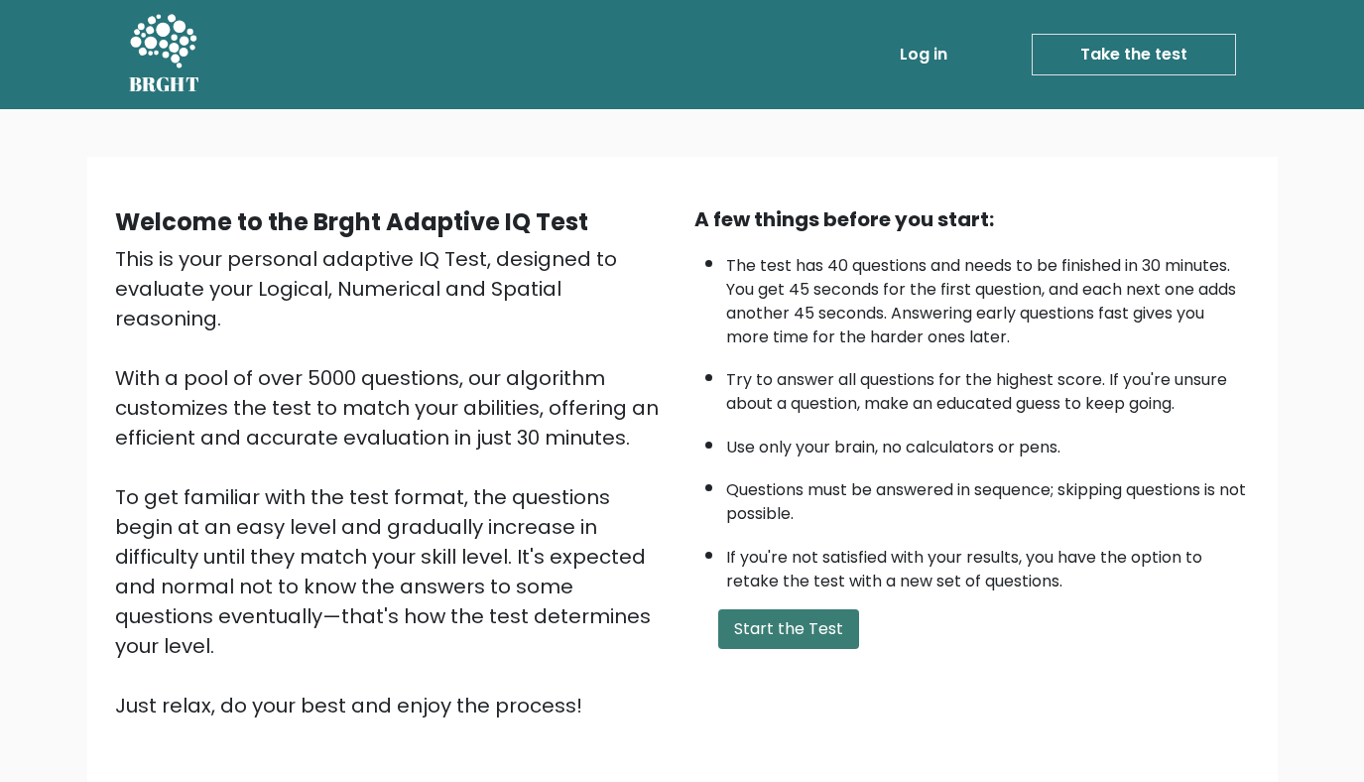
click at [783, 627] on button "Start the Test" at bounding box center [788, 629] width 141 height 40
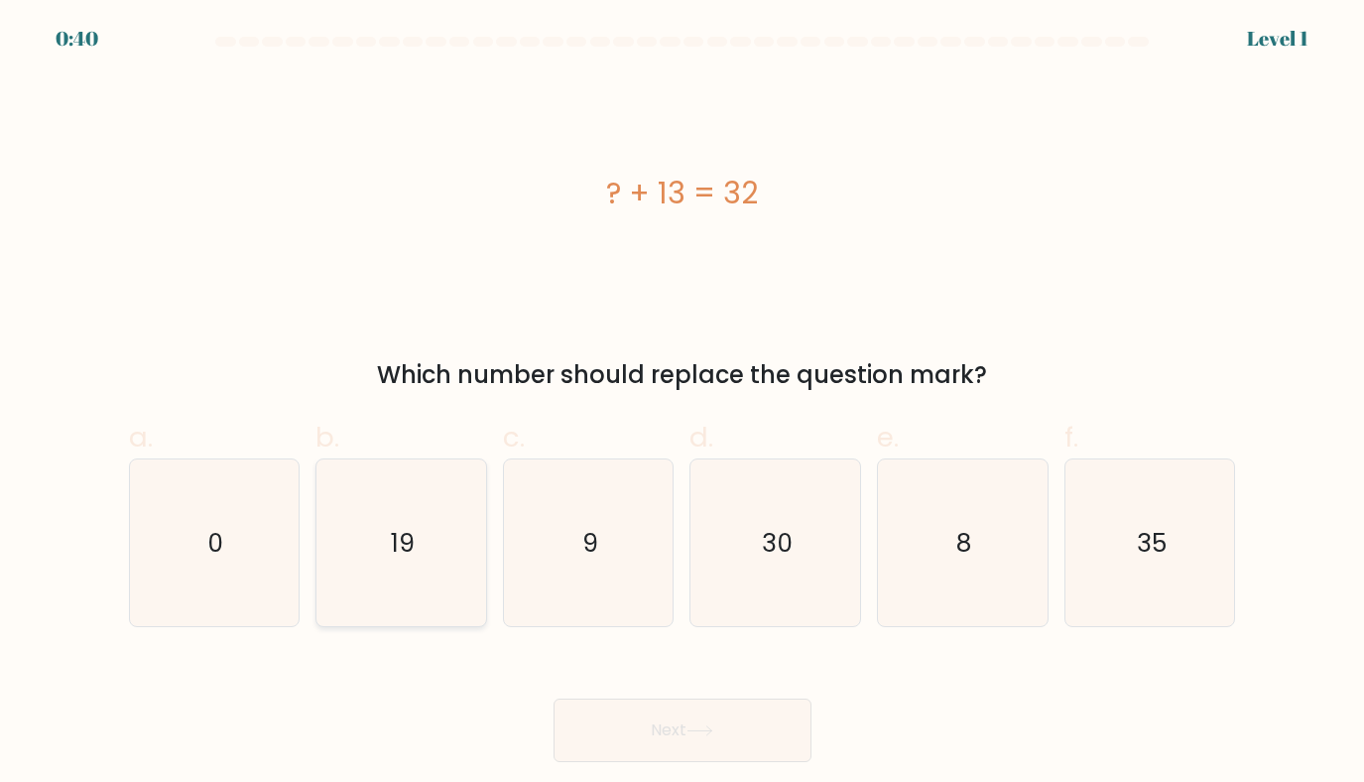
click at [383, 546] on icon "19" at bounding box center [402, 543] width 168 height 168
click at [683, 404] on input "b. 19" at bounding box center [683, 397] width 1 height 13
radio input "true"
click at [668, 722] on button "Next" at bounding box center [683, 731] width 258 height 64
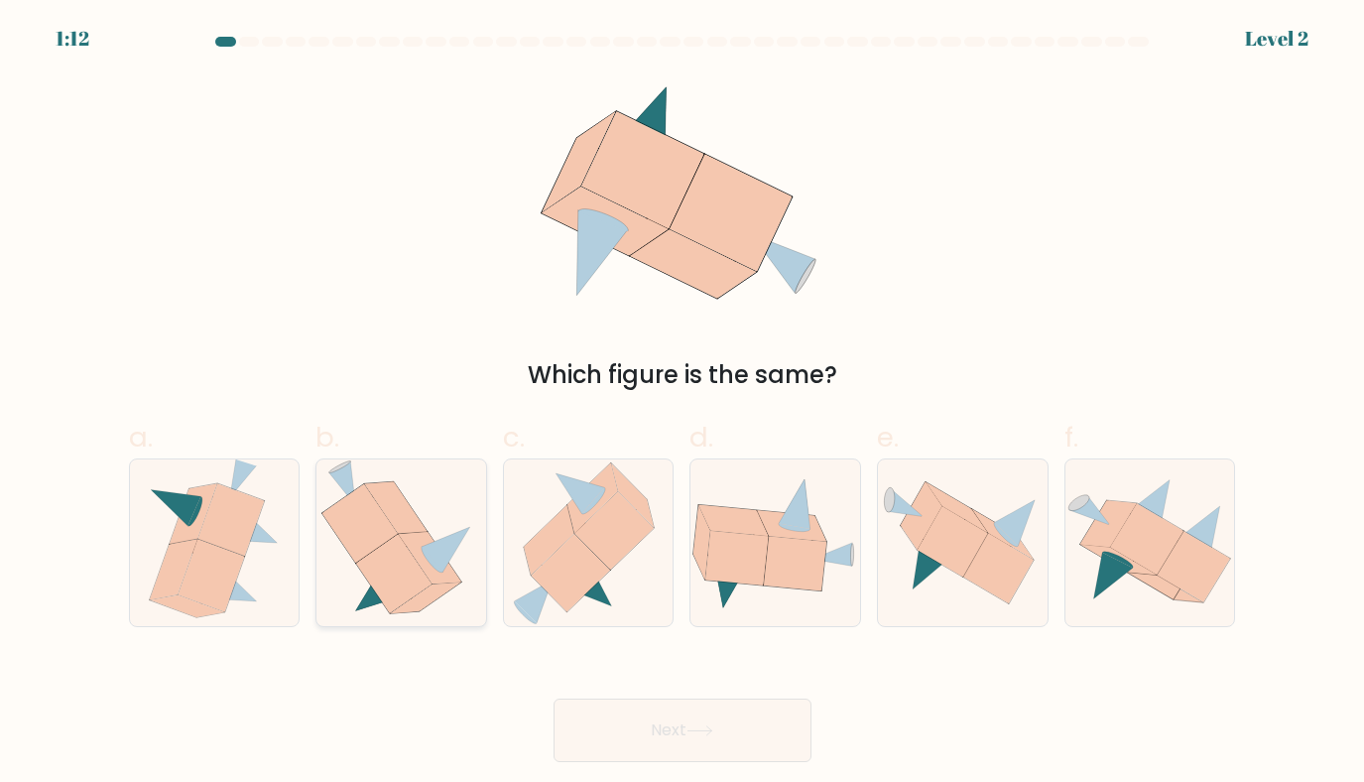
click at [454, 538] on icon at bounding box center [447, 550] width 48 height 46
click at [683, 404] on input "b." at bounding box center [683, 397] width 1 height 13
radio input "true"
click at [685, 735] on button "Next" at bounding box center [683, 731] width 258 height 64
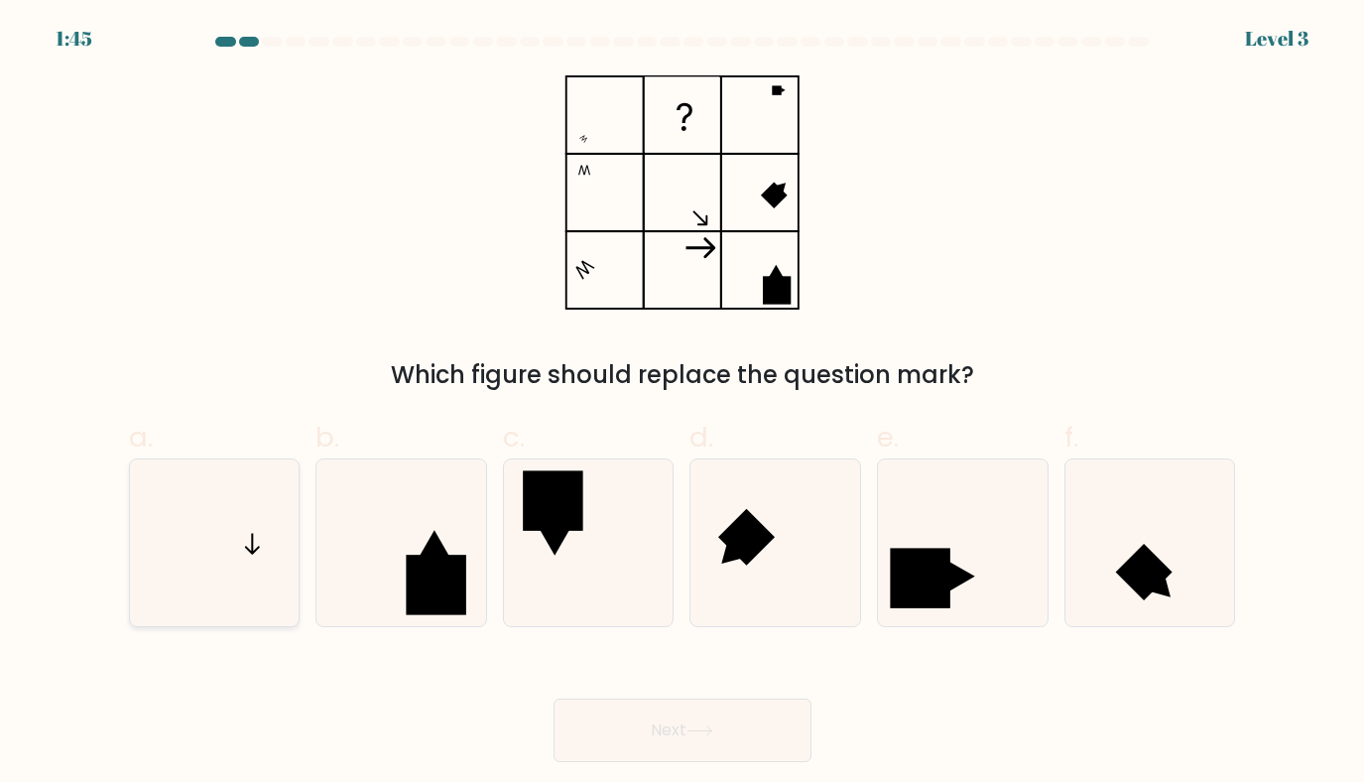
click at [199, 549] on icon at bounding box center [215, 543] width 168 height 168
click at [683, 404] on input "a." at bounding box center [683, 397] width 1 height 13
radio input "true"
click at [668, 719] on button "Next" at bounding box center [683, 731] width 258 height 64
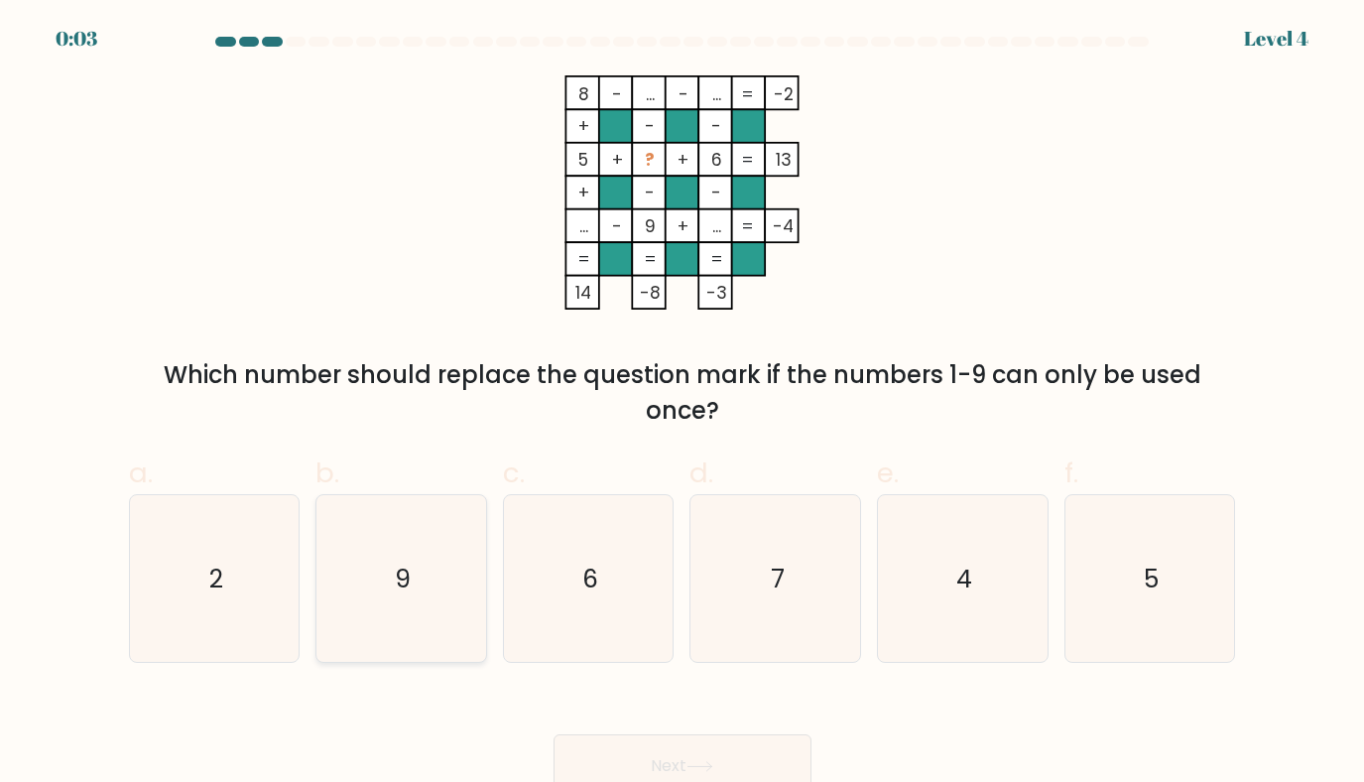
click at [408, 642] on icon "9" at bounding box center [402, 579] width 168 height 168
click at [683, 404] on input "b. 9" at bounding box center [683, 397] width 1 height 13
radio input "true"
click at [686, 763] on button "Next" at bounding box center [683, 766] width 258 height 64
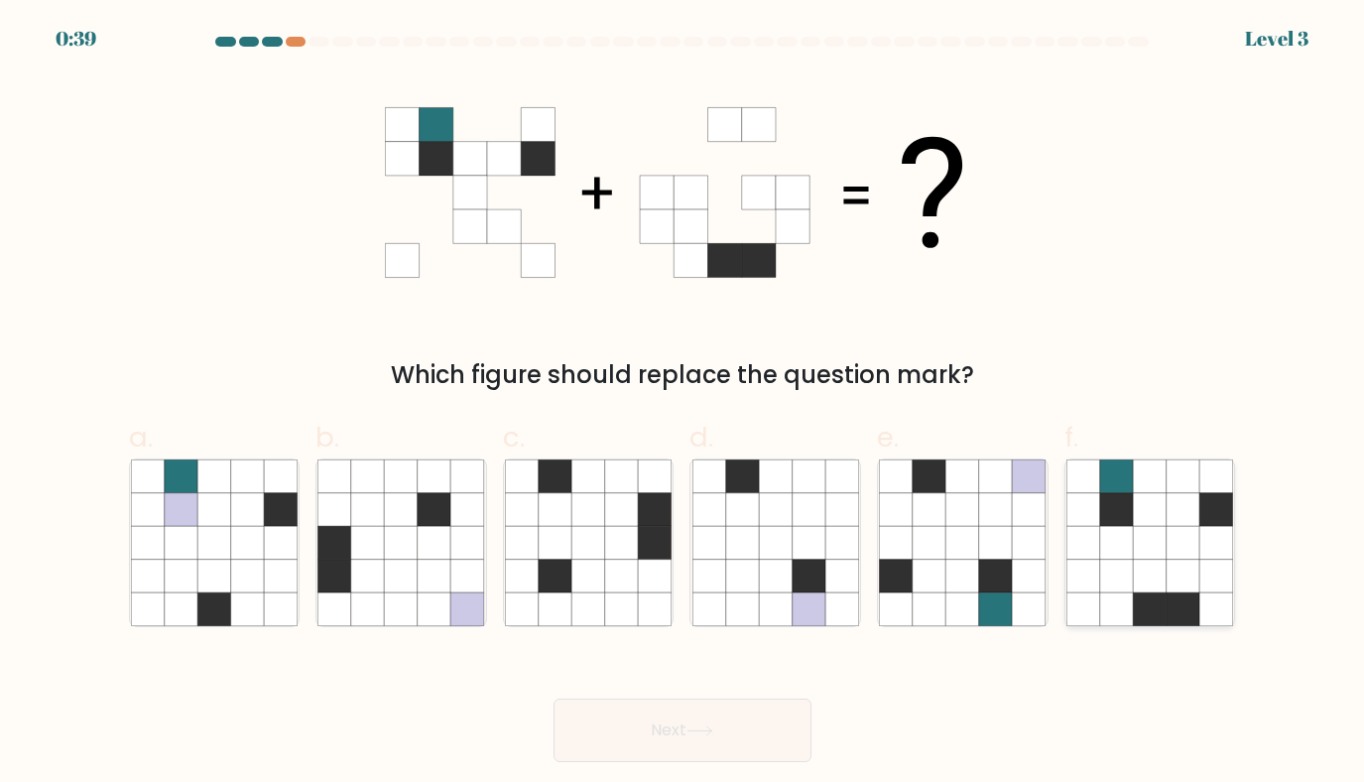
click at [1165, 548] on icon at bounding box center [1150, 543] width 34 height 34
click at [684, 404] on input "f." at bounding box center [683, 397] width 1 height 13
radio input "true"
click at [709, 744] on button "Next" at bounding box center [683, 731] width 258 height 64
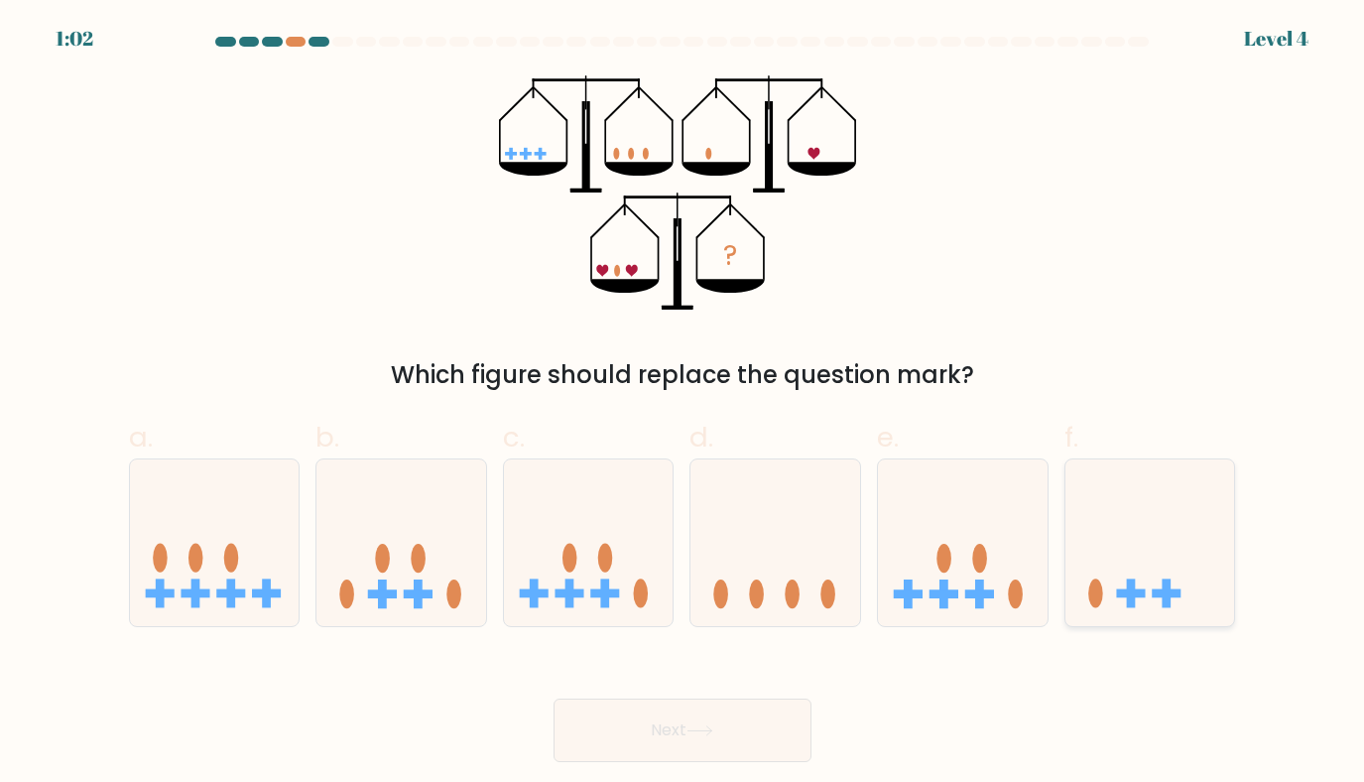
click at [1113, 582] on icon at bounding box center [1151, 542] width 170 height 140
click at [684, 404] on input "f." at bounding box center [683, 397] width 1 height 13
radio input "true"
click at [706, 738] on button "Next" at bounding box center [683, 731] width 258 height 64
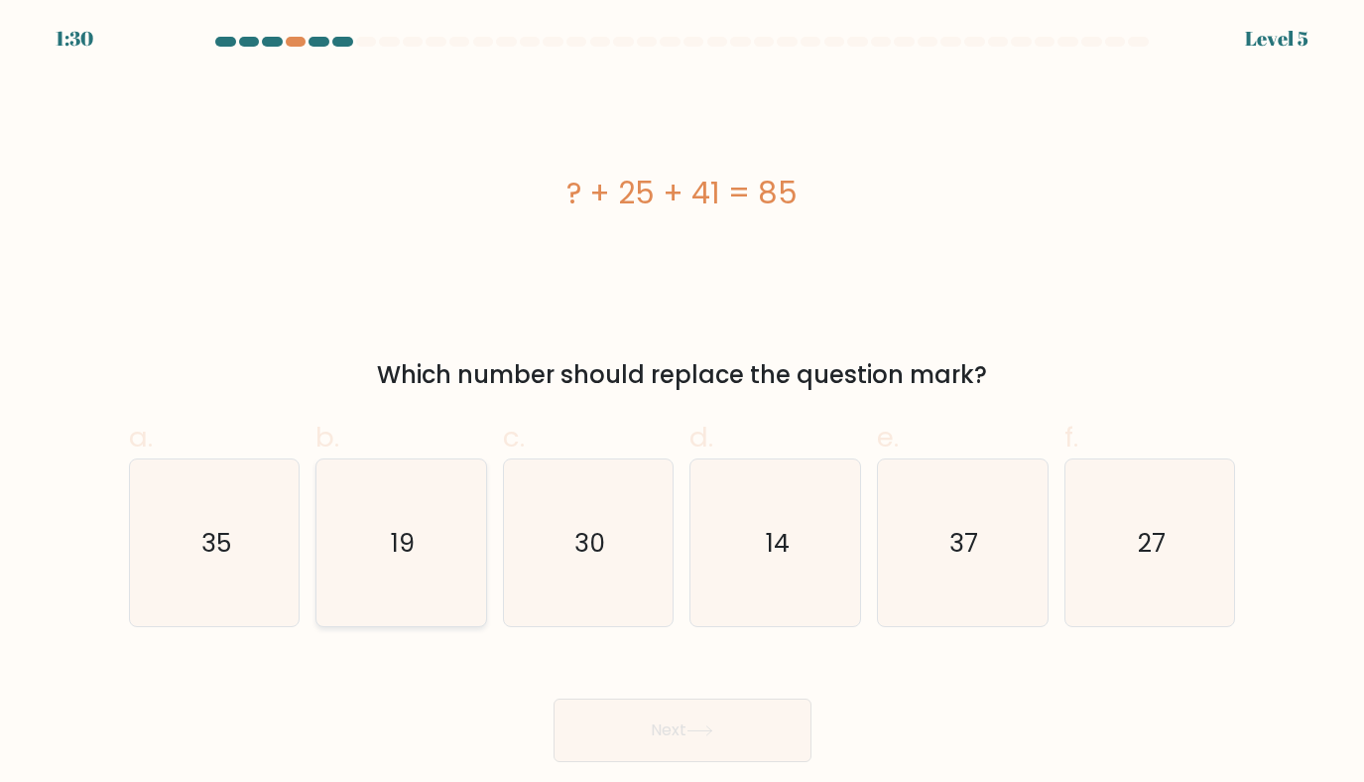
click at [352, 561] on icon "19" at bounding box center [402, 543] width 168 height 168
click at [683, 404] on input "b. 19" at bounding box center [683, 397] width 1 height 13
radio input "true"
click at [678, 740] on button "Next" at bounding box center [683, 731] width 258 height 64
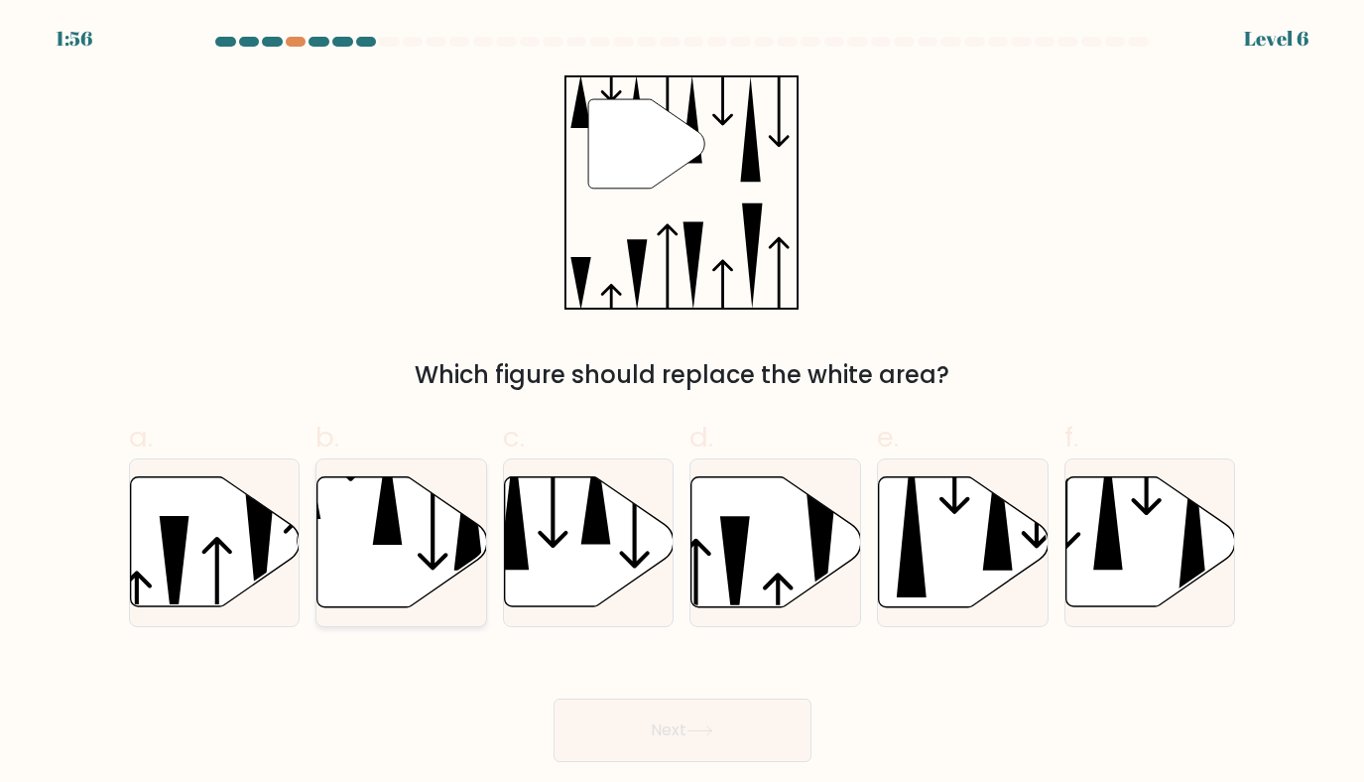
click at [400, 529] on icon at bounding box center [403, 542] width 170 height 130
click at [683, 404] on input "b." at bounding box center [683, 397] width 1 height 13
radio input "true"
click at [649, 741] on button "Next" at bounding box center [683, 731] width 258 height 64
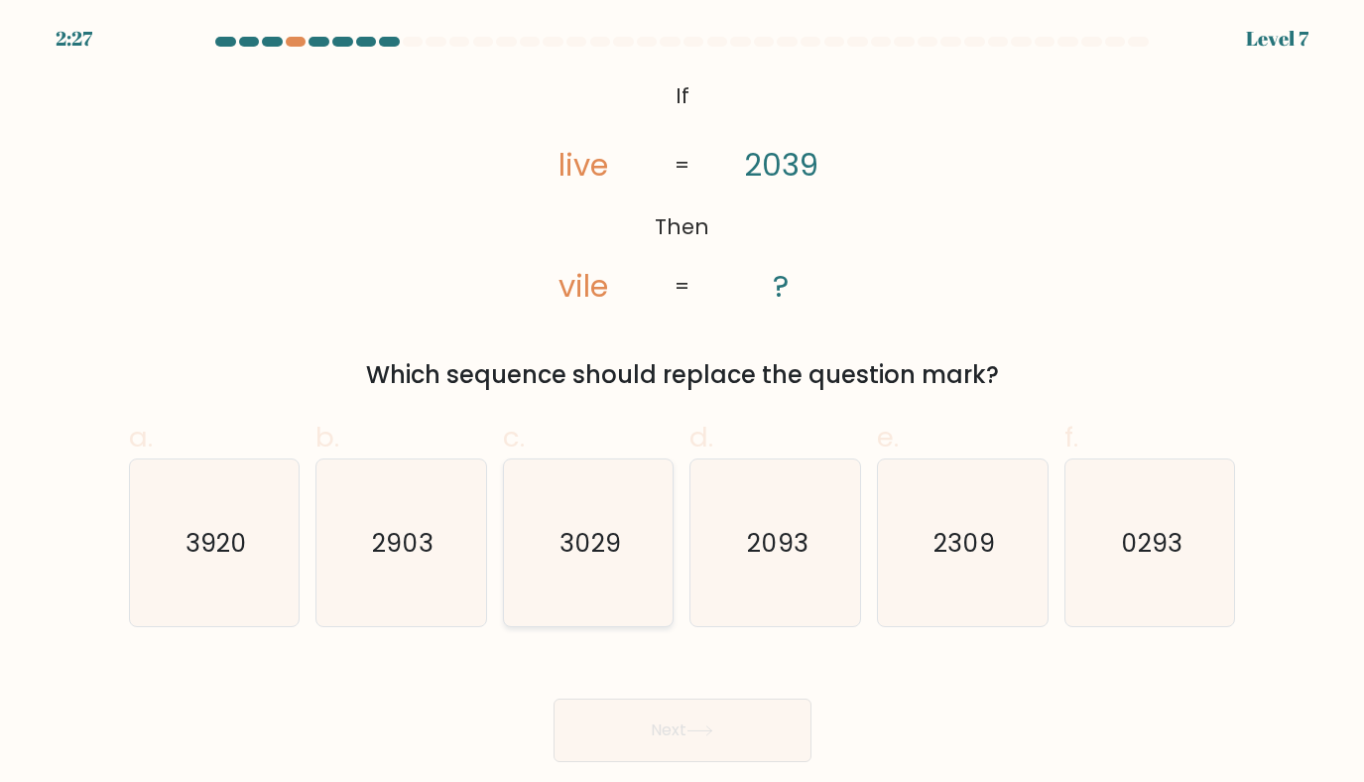
click at [585, 595] on icon "3029" at bounding box center [589, 543] width 168 height 168
click at [683, 404] on input "c. 3029" at bounding box center [683, 397] width 1 height 13
radio input "true"
click at [620, 726] on button "Next" at bounding box center [683, 731] width 258 height 64
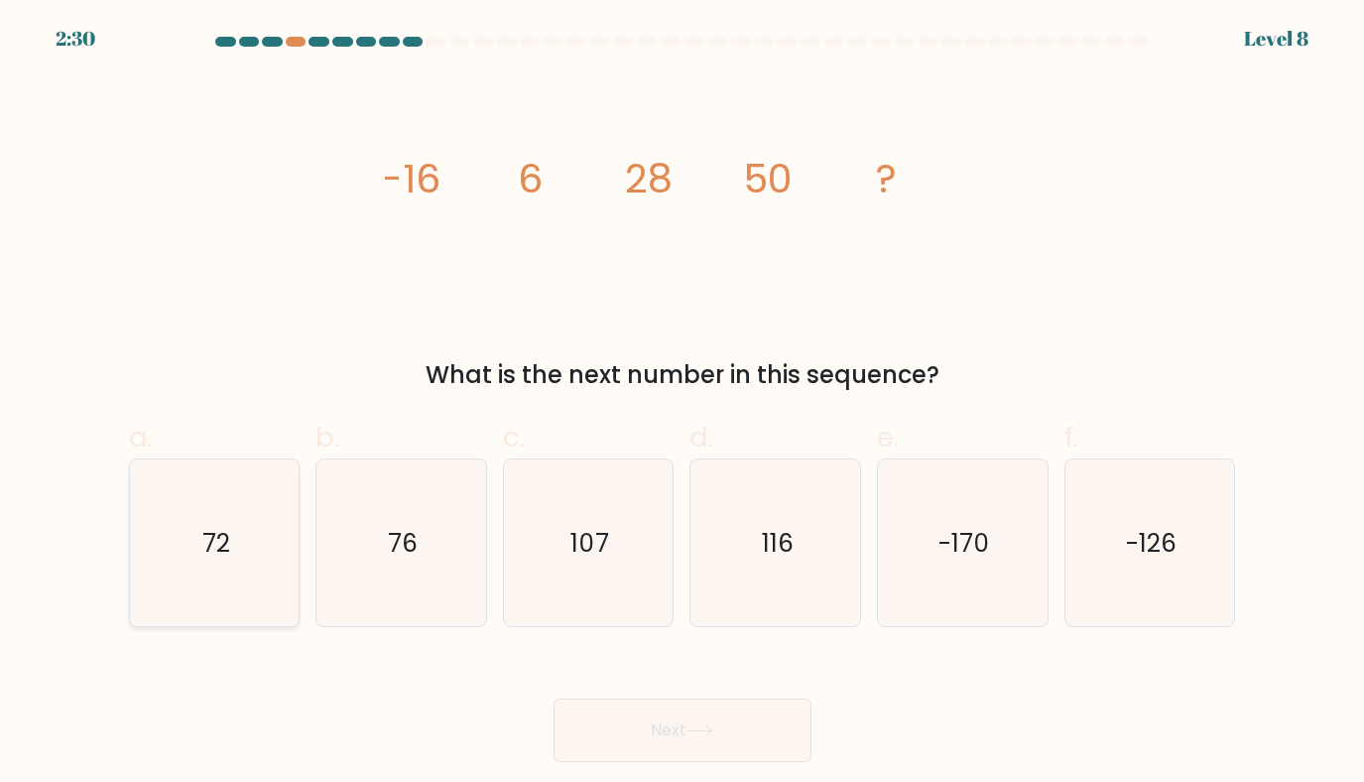
click at [281, 536] on icon "72" at bounding box center [215, 543] width 168 height 168
click at [683, 404] on input "a. 72" at bounding box center [683, 397] width 1 height 13
radio input "true"
click at [677, 748] on button "Next" at bounding box center [683, 731] width 258 height 64
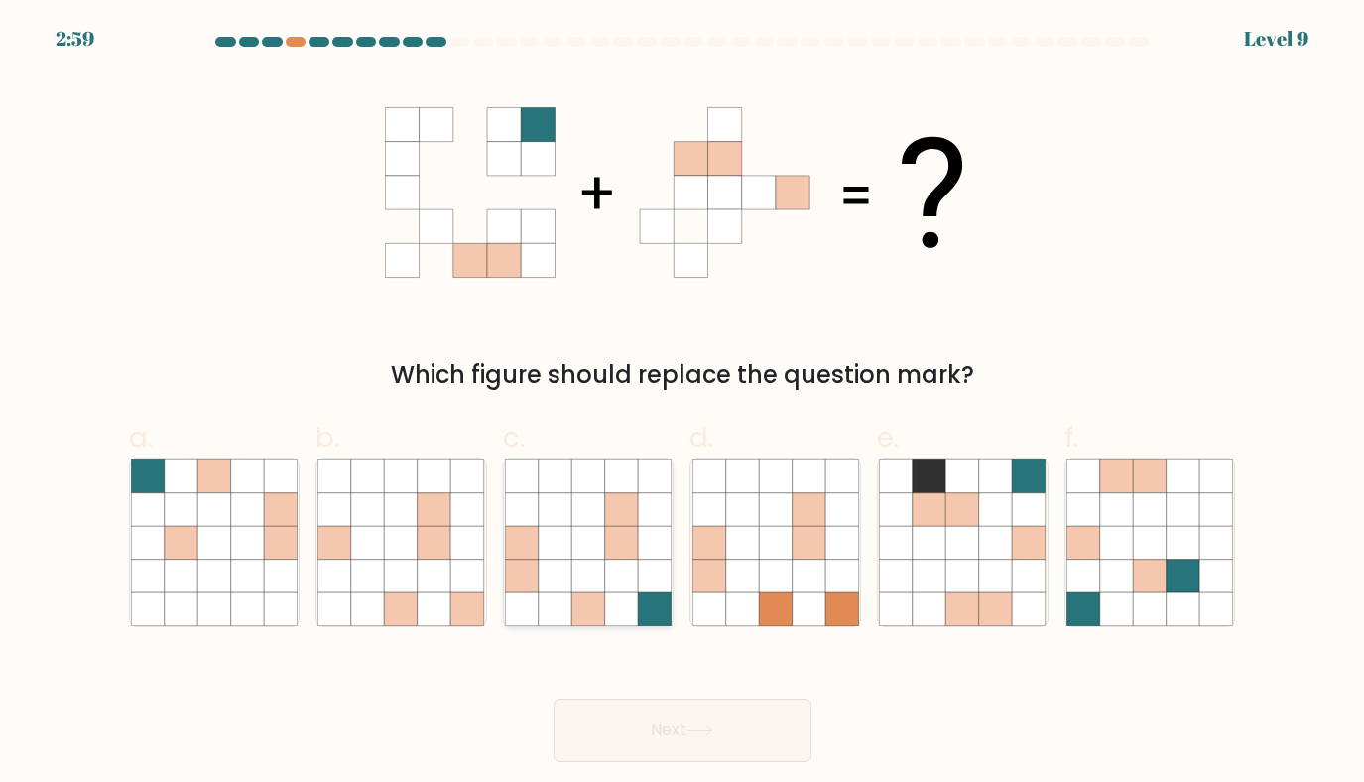
click at [593, 536] on icon at bounding box center [589, 543] width 34 height 34
click at [683, 404] on input "c." at bounding box center [683, 397] width 1 height 13
radio input "true"
click at [649, 734] on button "Next" at bounding box center [683, 731] width 258 height 64
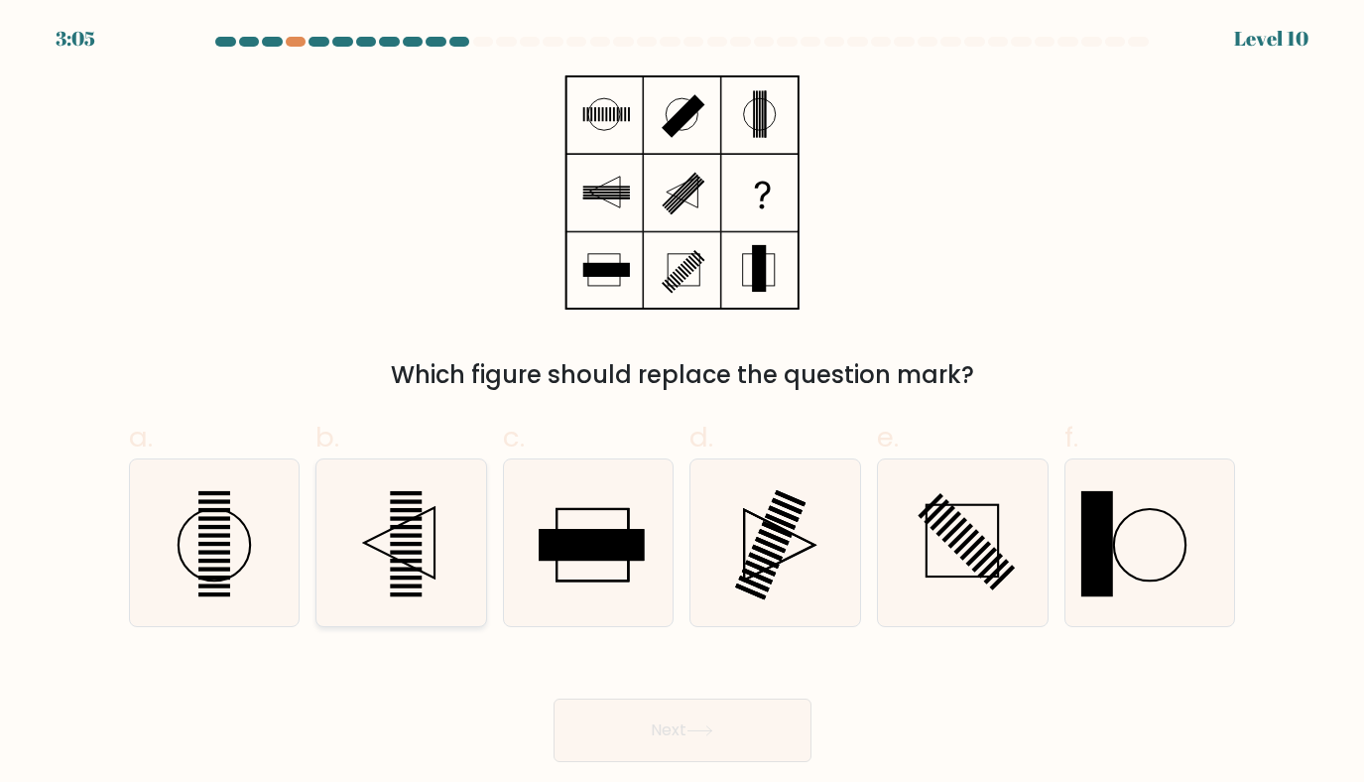
click at [407, 525] on rect at bounding box center [407, 527] width 32 height 4
click at [683, 404] on input "b." at bounding box center [683, 397] width 1 height 13
radio input "true"
click at [629, 723] on button "Next" at bounding box center [683, 731] width 258 height 64
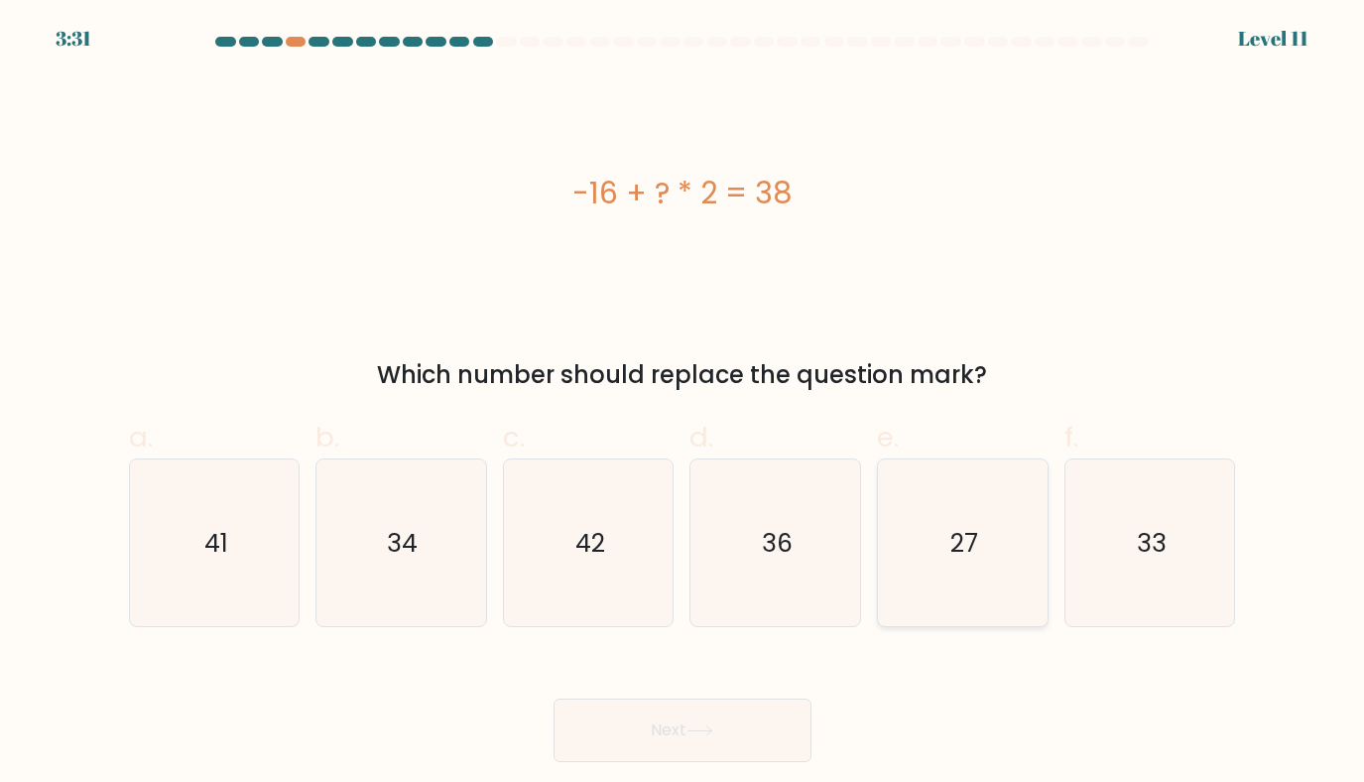
click at [932, 560] on icon "27" at bounding box center [963, 543] width 168 height 168
click at [684, 404] on input "e. 27" at bounding box center [683, 397] width 1 height 13
radio input "true"
click at [654, 713] on button "Next" at bounding box center [683, 731] width 258 height 64
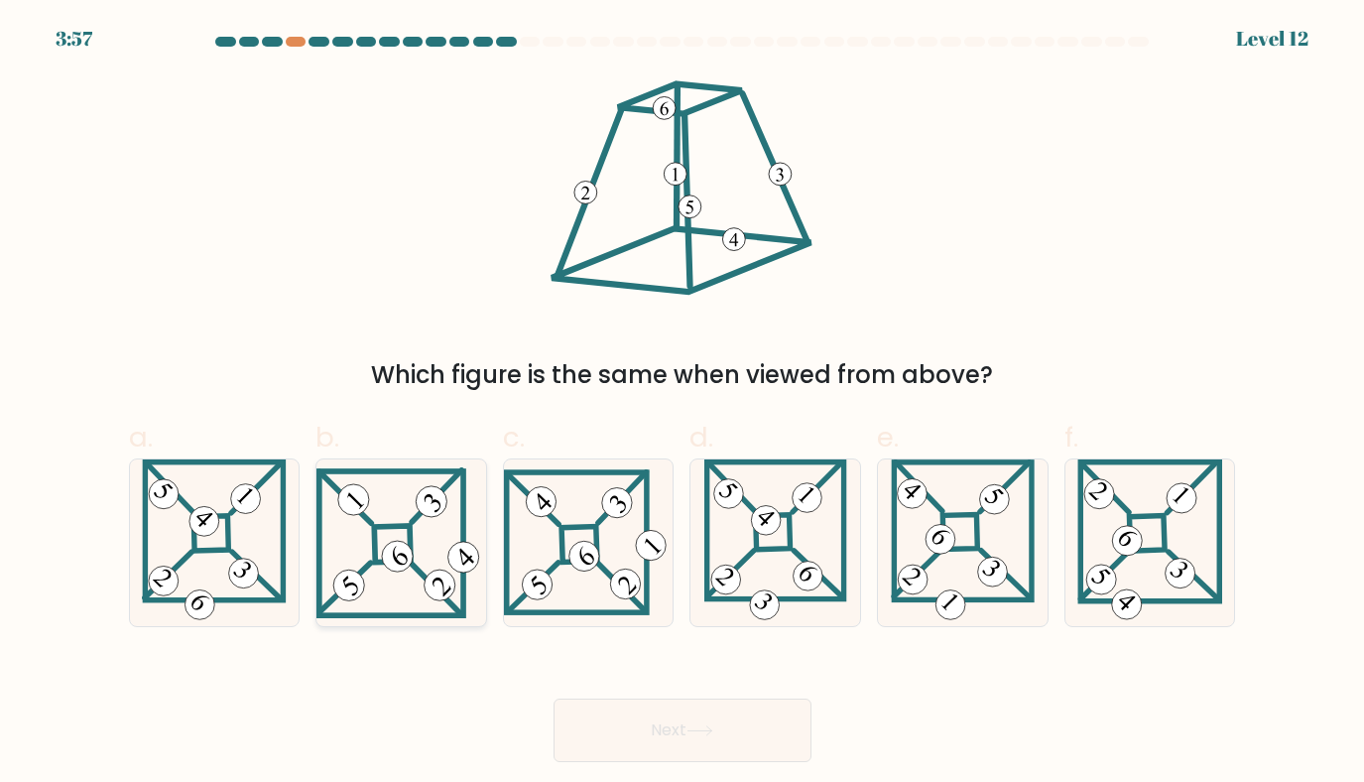
click at [406, 536] on icon at bounding box center [402, 542] width 170 height 151
click at [683, 404] on input "b." at bounding box center [683, 397] width 1 height 13
radio input "true"
click at [610, 581] on 837 at bounding box center [625, 585] width 43 height 43
click at [683, 404] on input "c." at bounding box center [683, 397] width 1 height 13
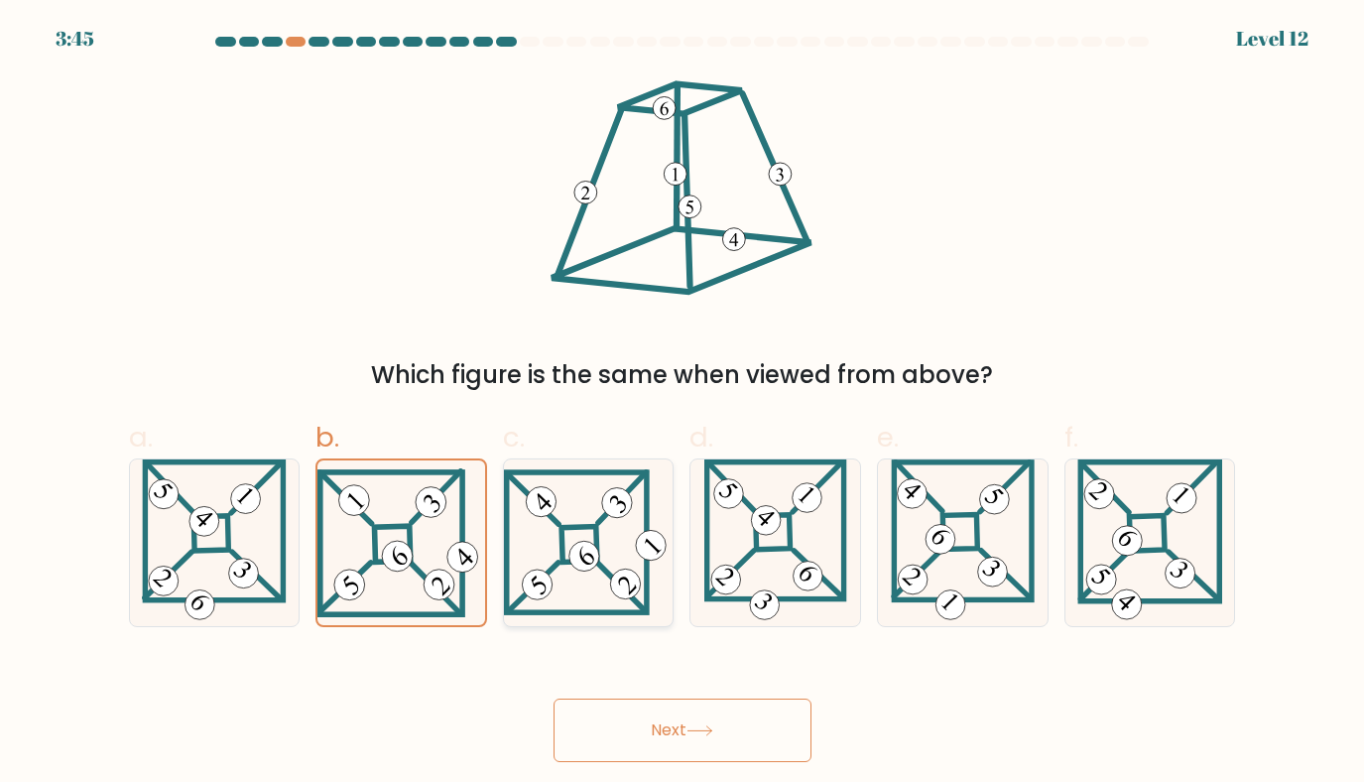
radio input "true"
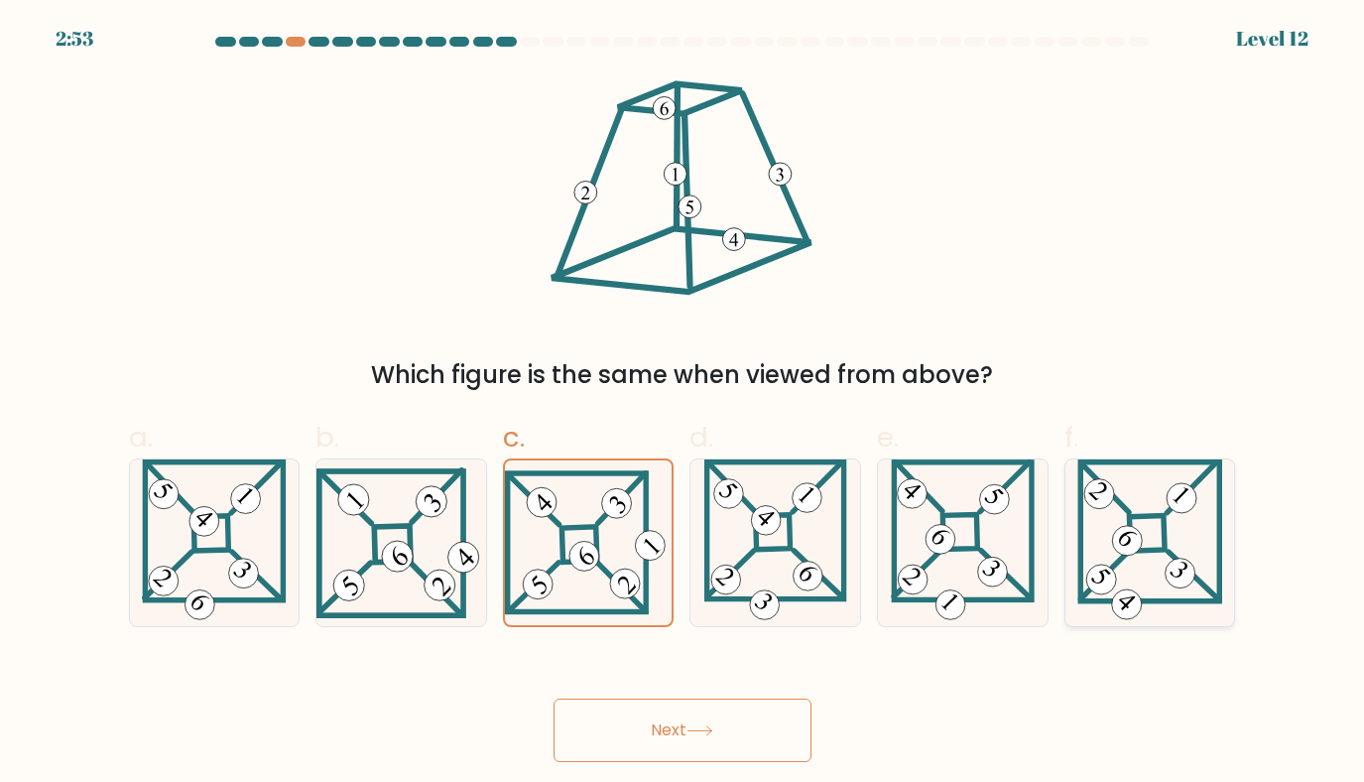
click at [1164, 566] on icon at bounding box center [1151, 543] width 146 height 168
click at [684, 404] on input "f." at bounding box center [683, 397] width 1 height 13
radio input "true"
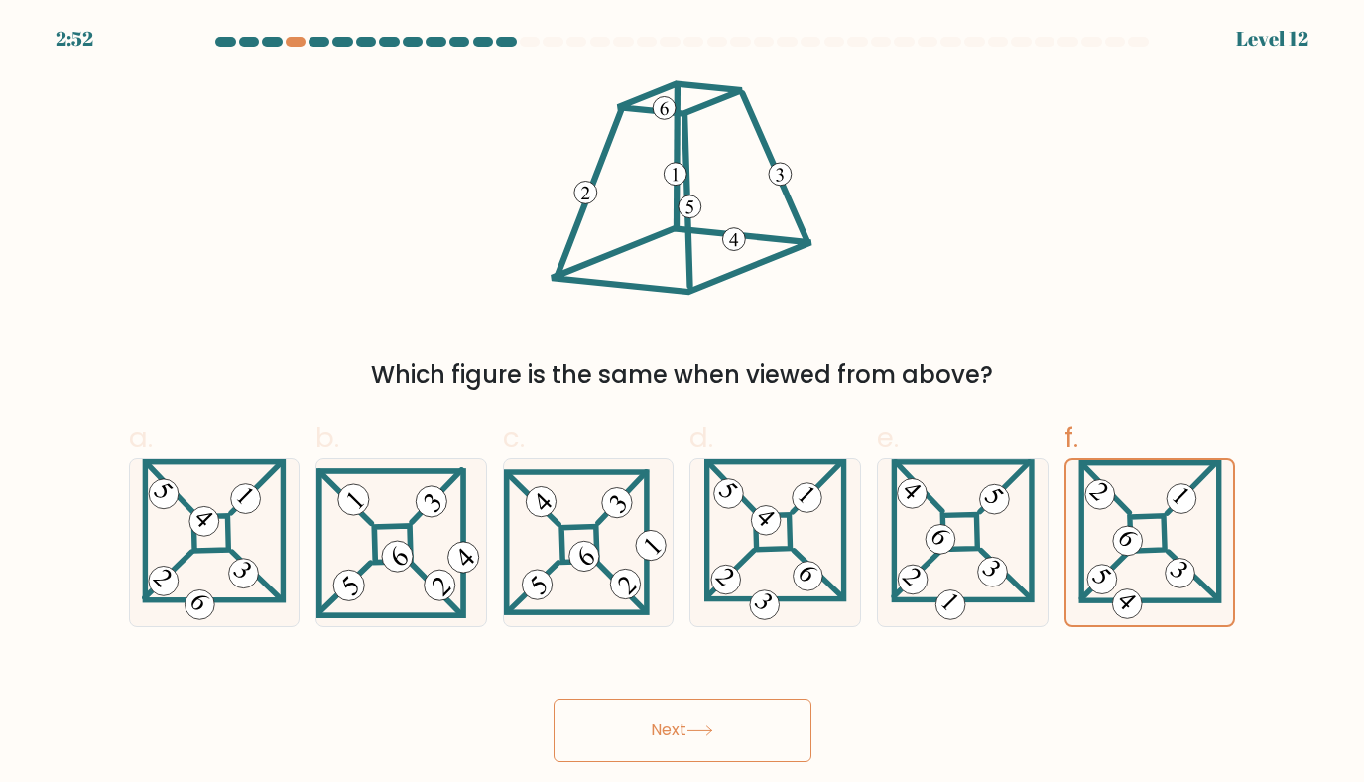
click at [628, 746] on button "Next" at bounding box center [683, 731] width 258 height 64
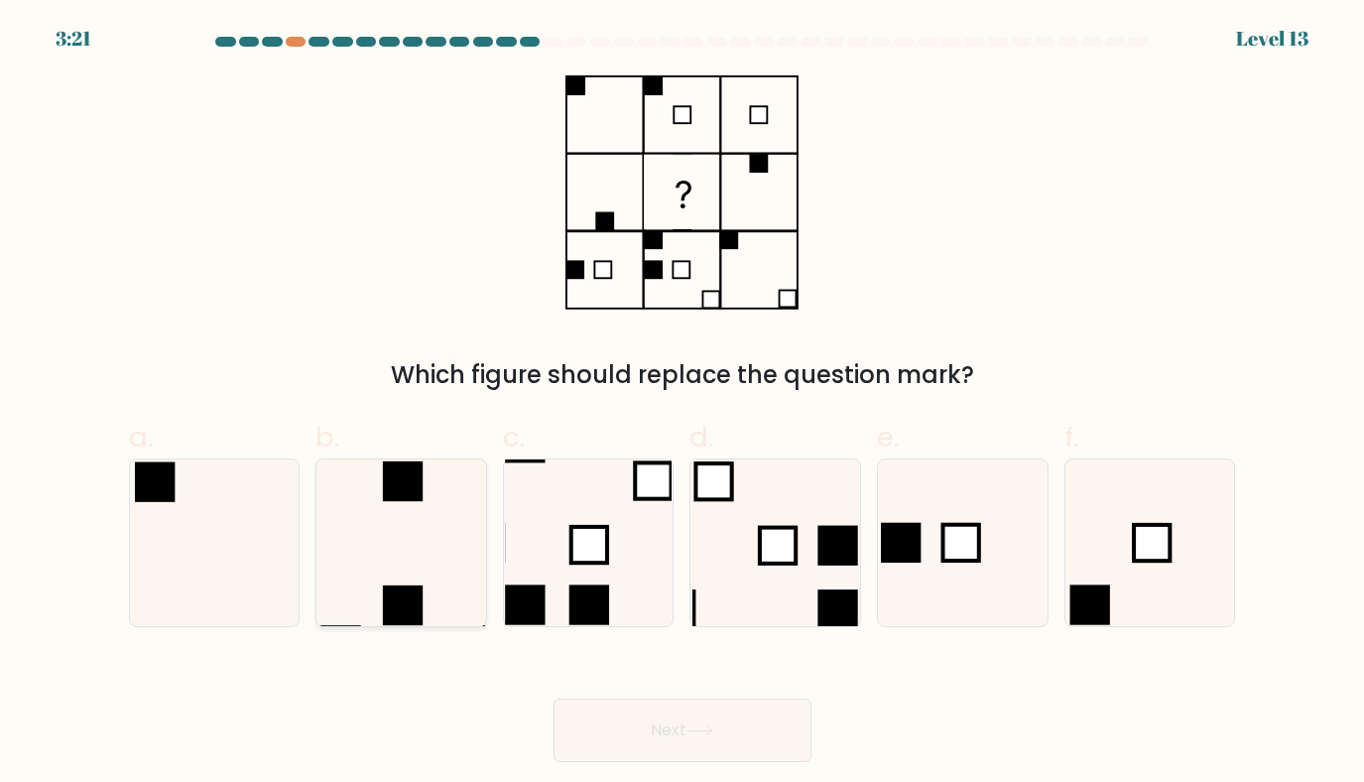
click at [471, 537] on icon at bounding box center [402, 543] width 168 height 168
click at [683, 404] on input "b." at bounding box center [683, 397] width 1 height 13
radio input "true"
click at [678, 725] on button "Next" at bounding box center [683, 731] width 258 height 64
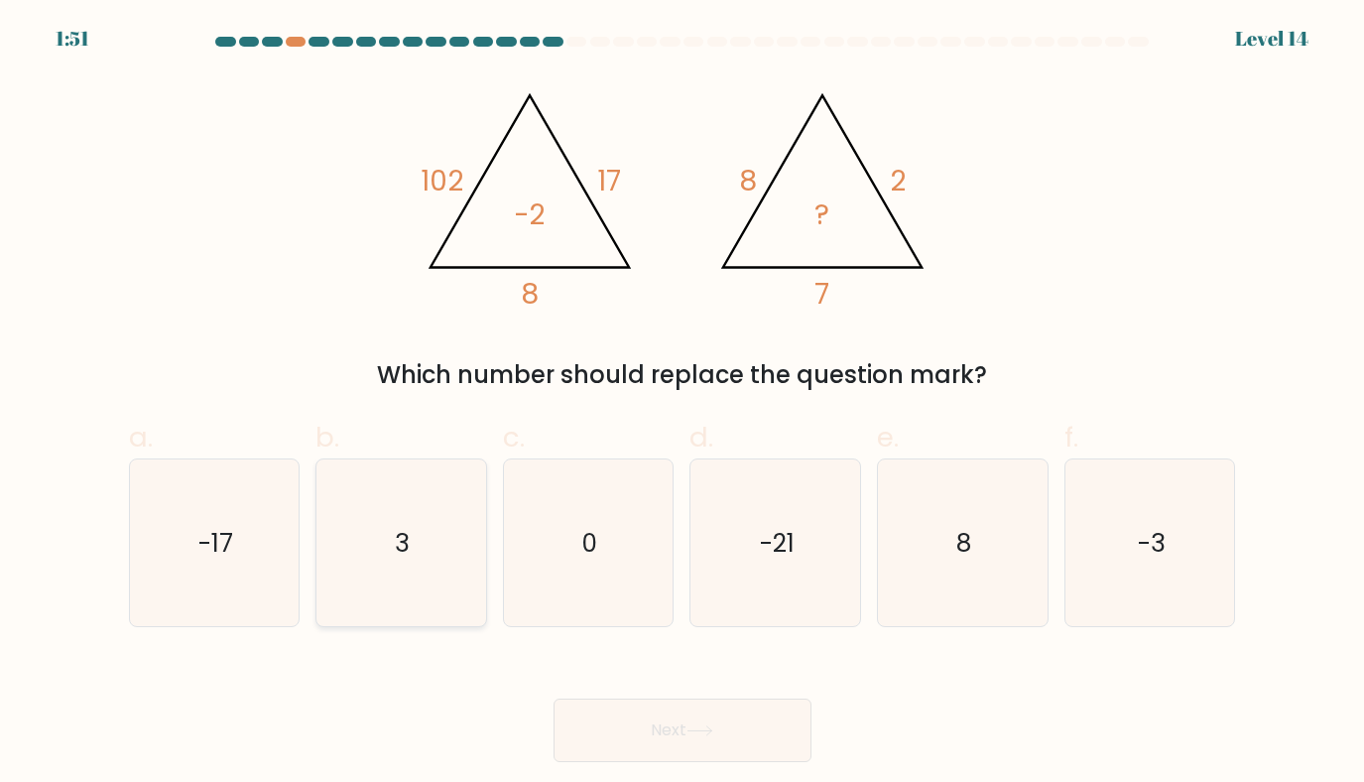
click at [422, 561] on icon "3" at bounding box center [402, 543] width 168 height 168
click at [683, 404] on input "b. 3" at bounding box center [683, 397] width 1 height 13
radio input "true"
click at [662, 729] on button "Next" at bounding box center [683, 731] width 258 height 64
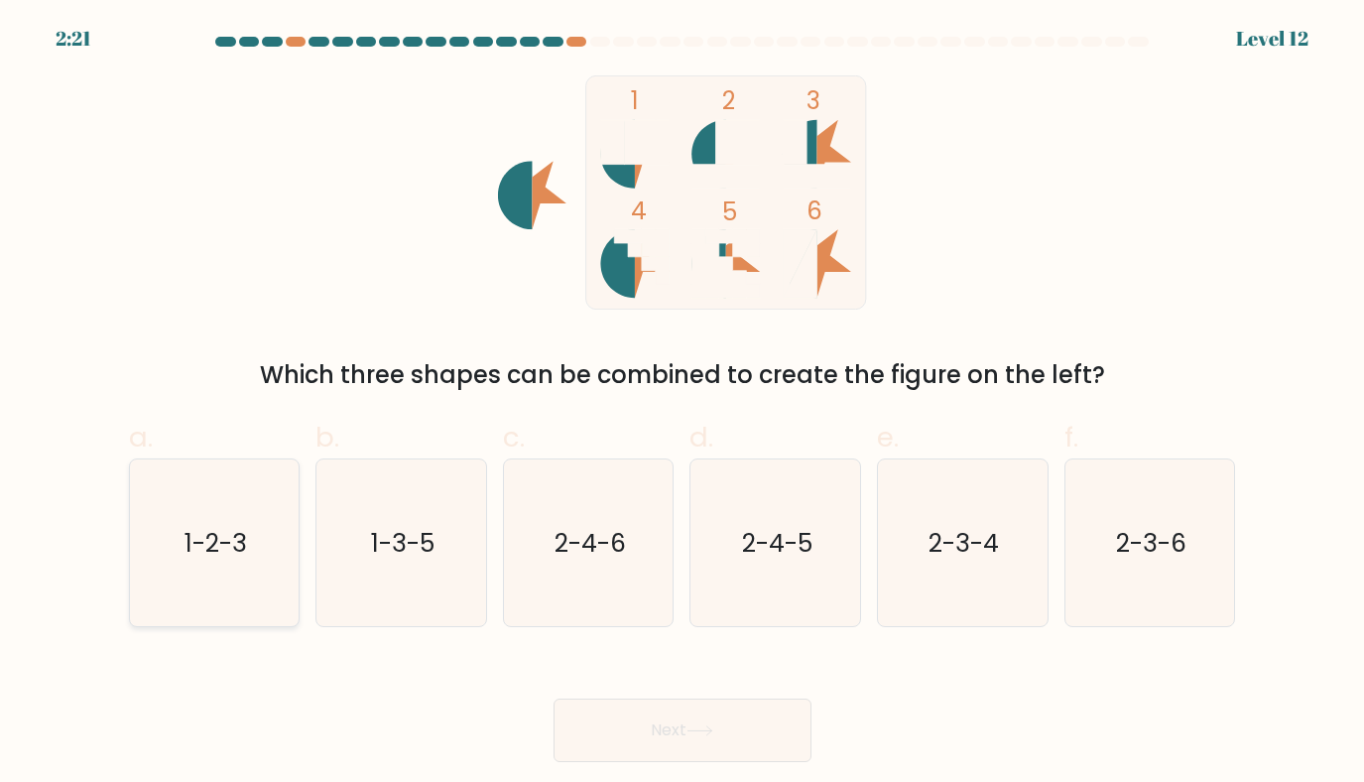
click at [219, 600] on icon "1-2-3" at bounding box center [215, 543] width 168 height 168
click at [683, 404] on input "a. 1-2-3" at bounding box center [683, 397] width 1 height 13
radio input "true"
click at [651, 746] on button "Next" at bounding box center [683, 731] width 258 height 64
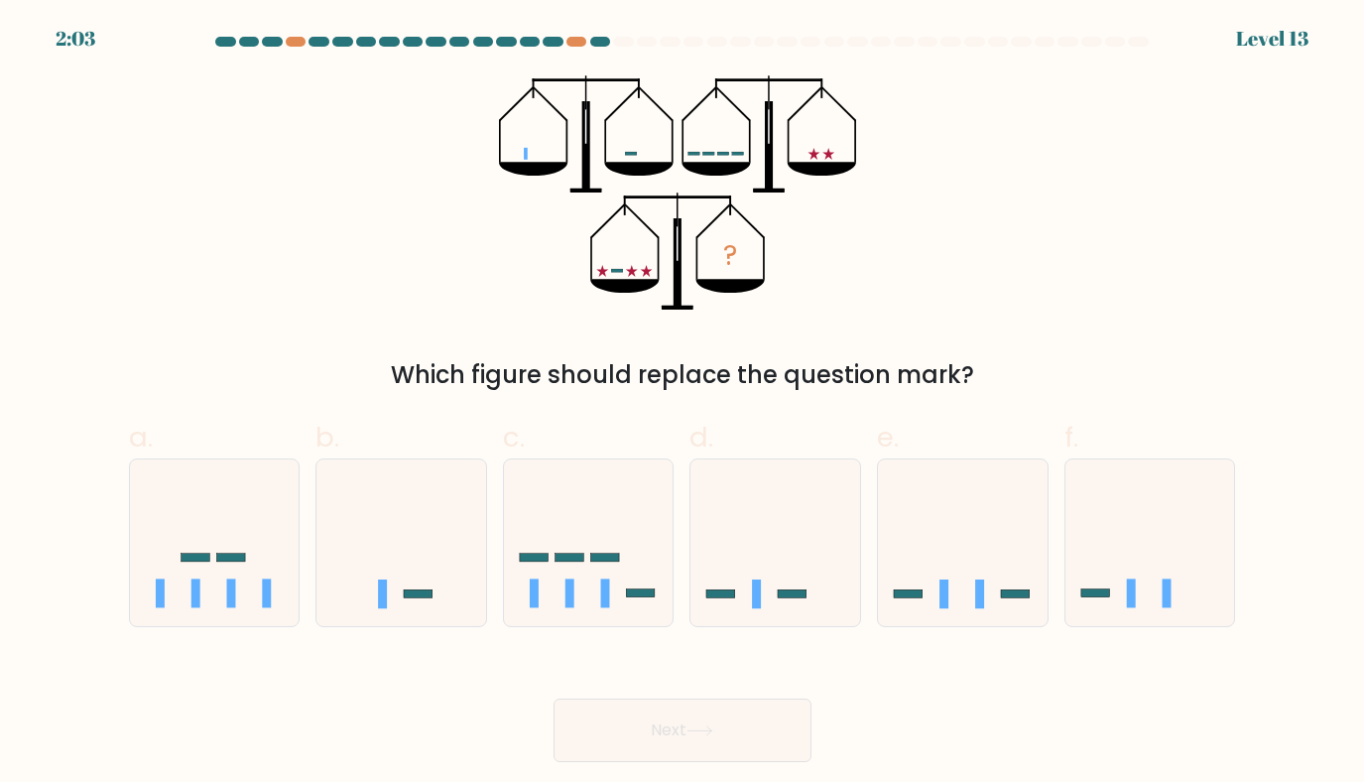
click at [1062, 510] on div "f." at bounding box center [1151, 522] width 188 height 210
click at [979, 510] on icon at bounding box center [963, 542] width 170 height 140
click at [684, 404] on input "e." at bounding box center [683, 397] width 1 height 13
radio input "true"
click at [692, 724] on button "Next" at bounding box center [683, 731] width 258 height 64
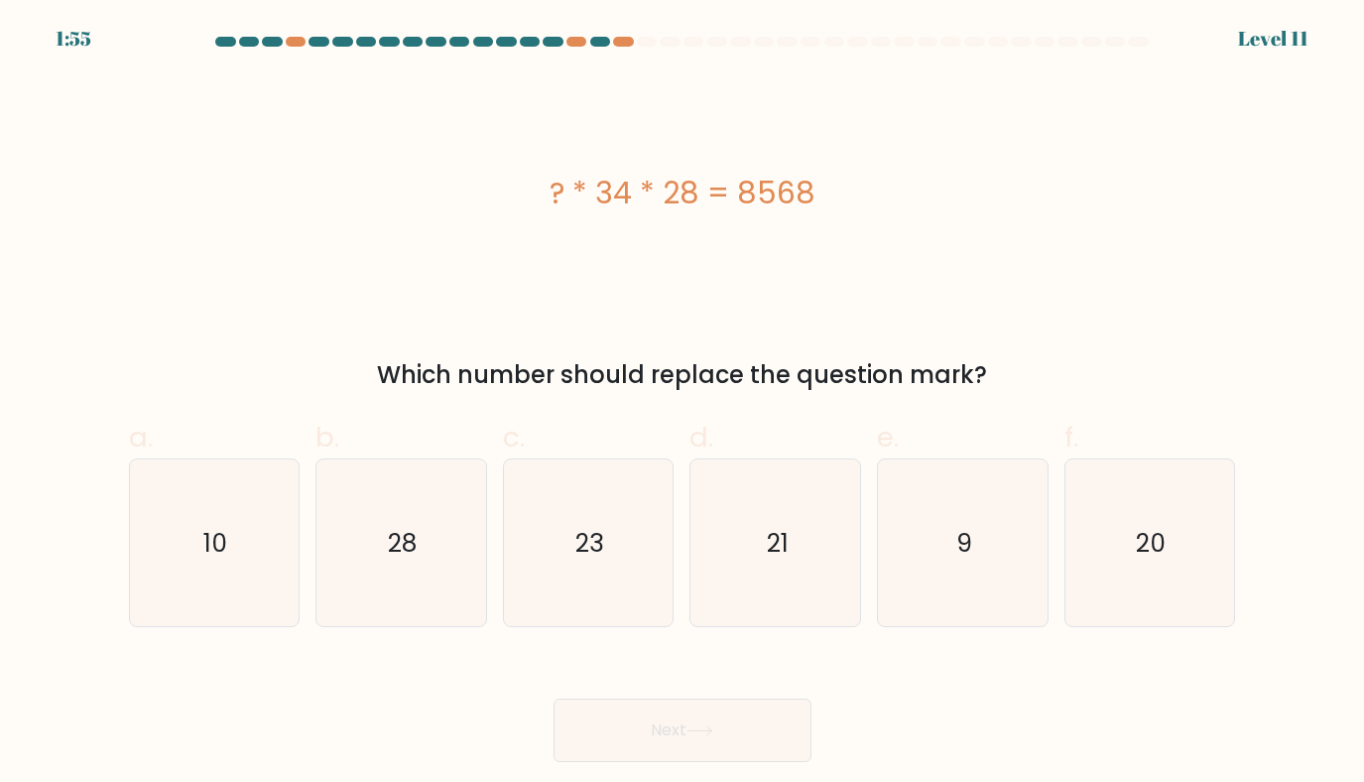
click at [670, 742] on button "Next" at bounding box center [683, 731] width 258 height 64
click at [763, 532] on icon "21" at bounding box center [777, 543] width 168 height 168
click at [684, 404] on input "d. 21" at bounding box center [683, 397] width 1 height 13
radio input "true"
click at [985, 545] on icon "9" at bounding box center [963, 543] width 168 height 168
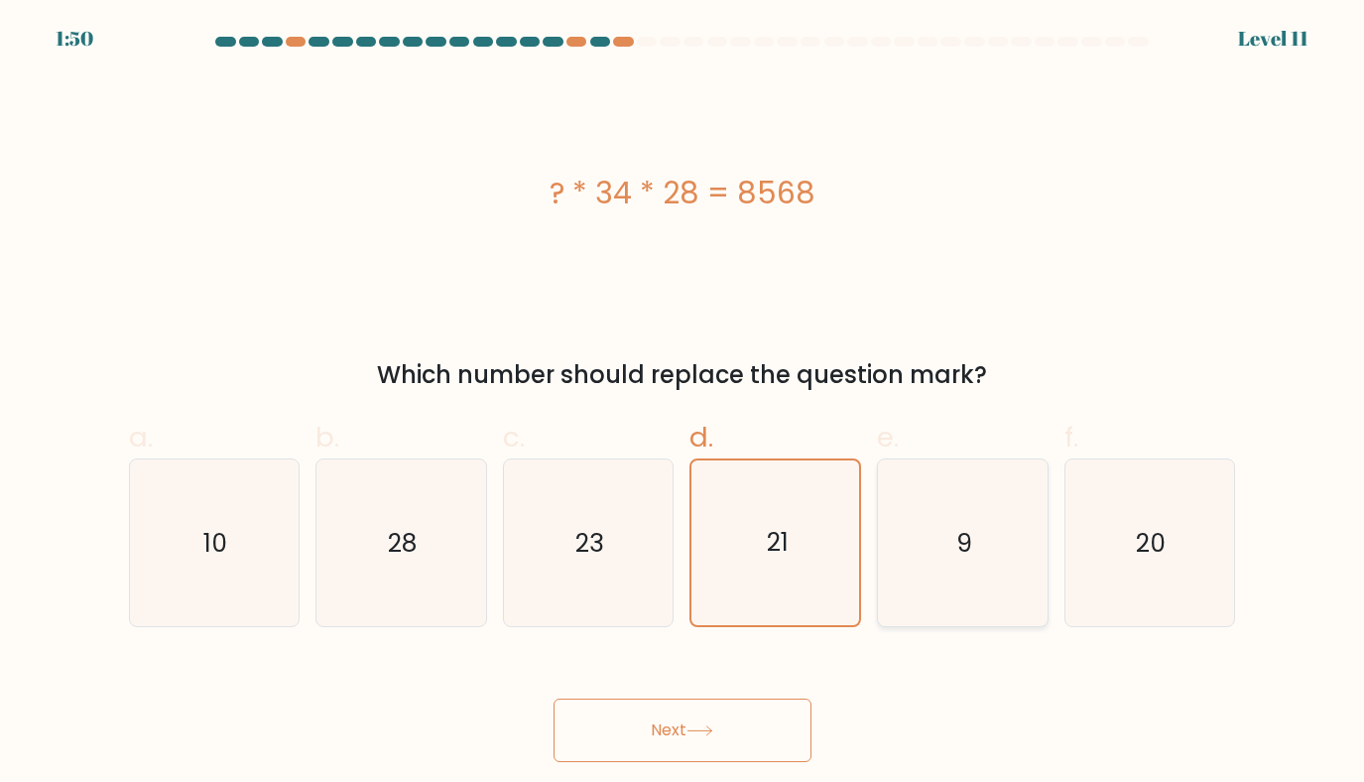
click at [684, 404] on input "e. 9" at bounding box center [683, 397] width 1 height 13
radio input "true"
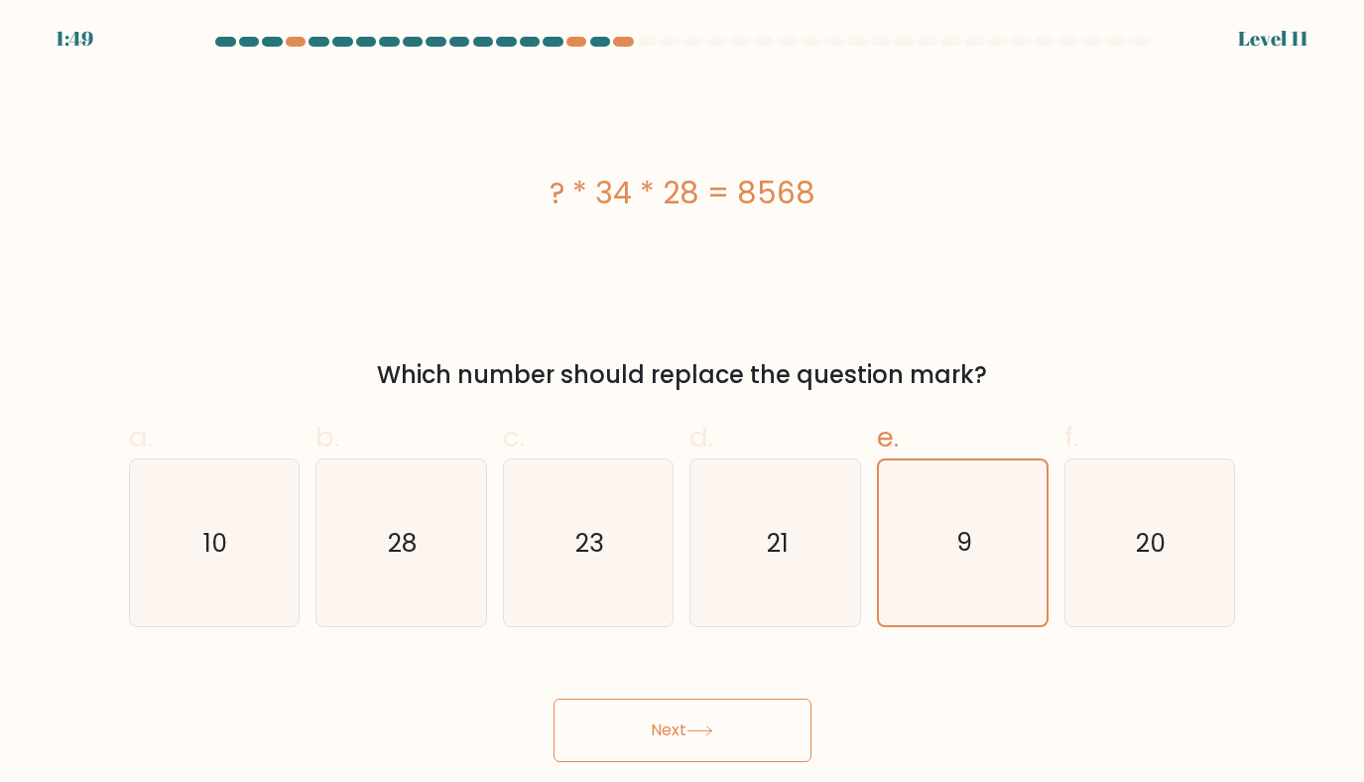
click at [695, 739] on button "Next" at bounding box center [683, 731] width 258 height 64
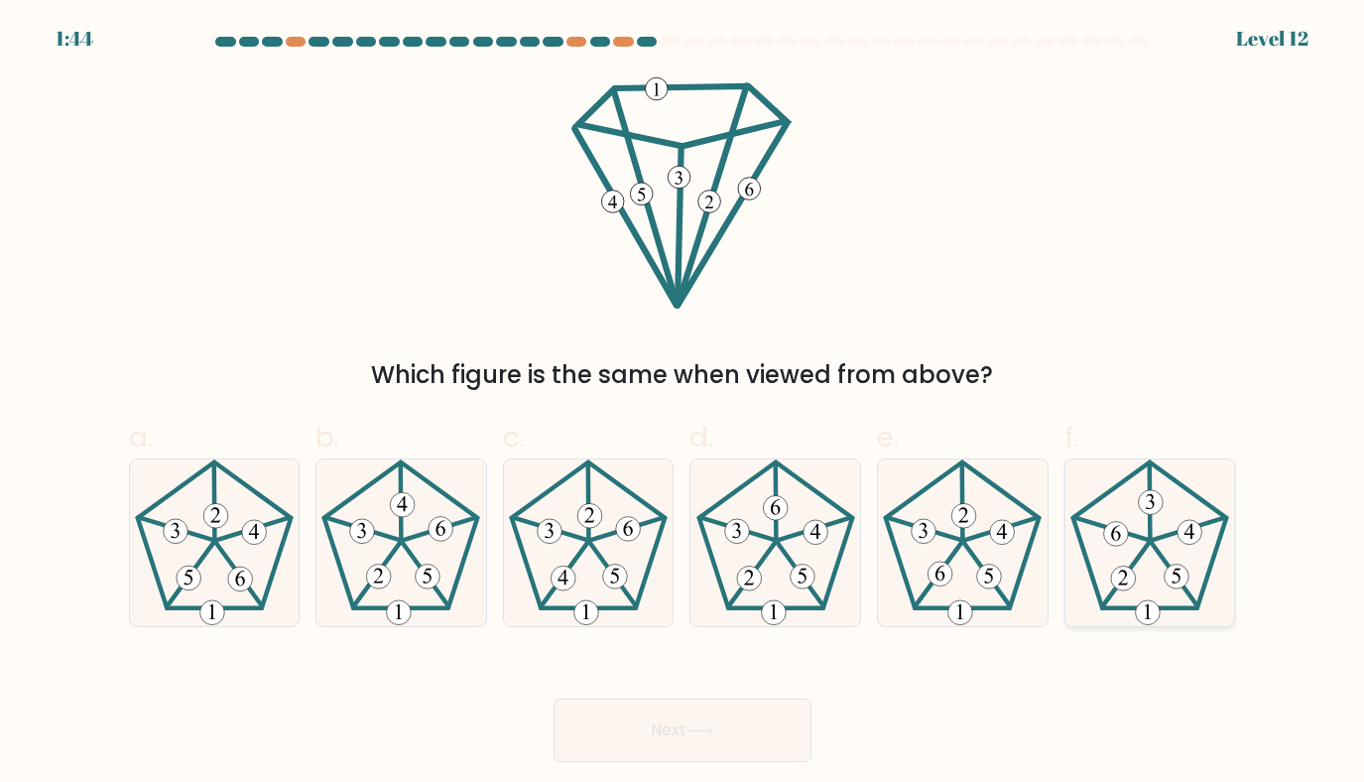
click at [1198, 543] on icon at bounding box center [1151, 543] width 168 height 168
click at [684, 404] on input "f." at bounding box center [683, 397] width 1 height 13
radio input "true"
click at [645, 714] on button "Next" at bounding box center [683, 731] width 258 height 64
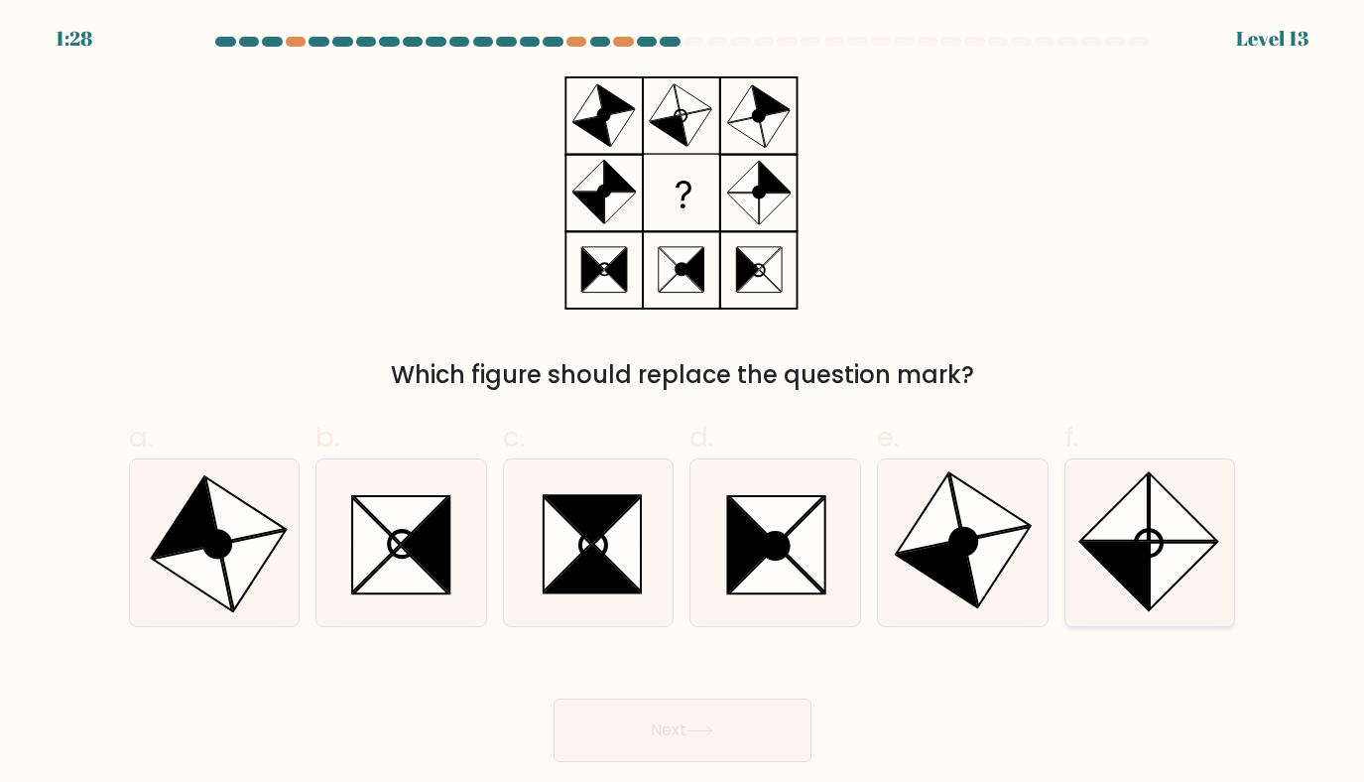
click at [1127, 576] on icon at bounding box center [1114, 576] width 67 height 67
click at [684, 404] on input "f." at bounding box center [683, 397] width 1 height 13
radio input "true"
click at [659, 714] on button "Next" at bounding box center [683, 731] width 258 height 64
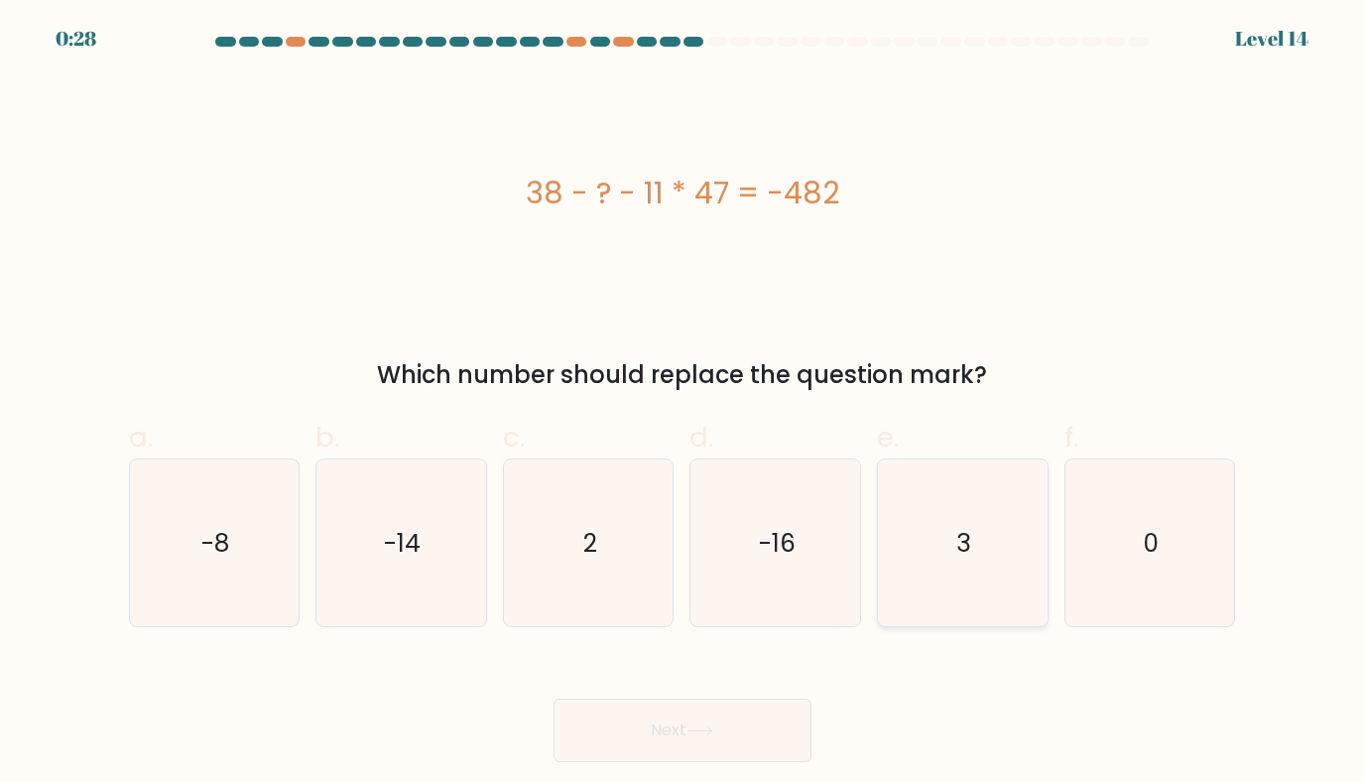
click at [972, 575] on icon "3" at bounding box center [963, 543] width 168 height 168
click at [684, 404] on input "e. 3" at bounding box center [683, 397] width 1 height 13
radio input "true"
click at [677, 737] on button "Next" at bounding box center [683, 731] width 258 height 64
click at [642, 727] on button "Next" at bounding box center [683, 731] width 258 height 64
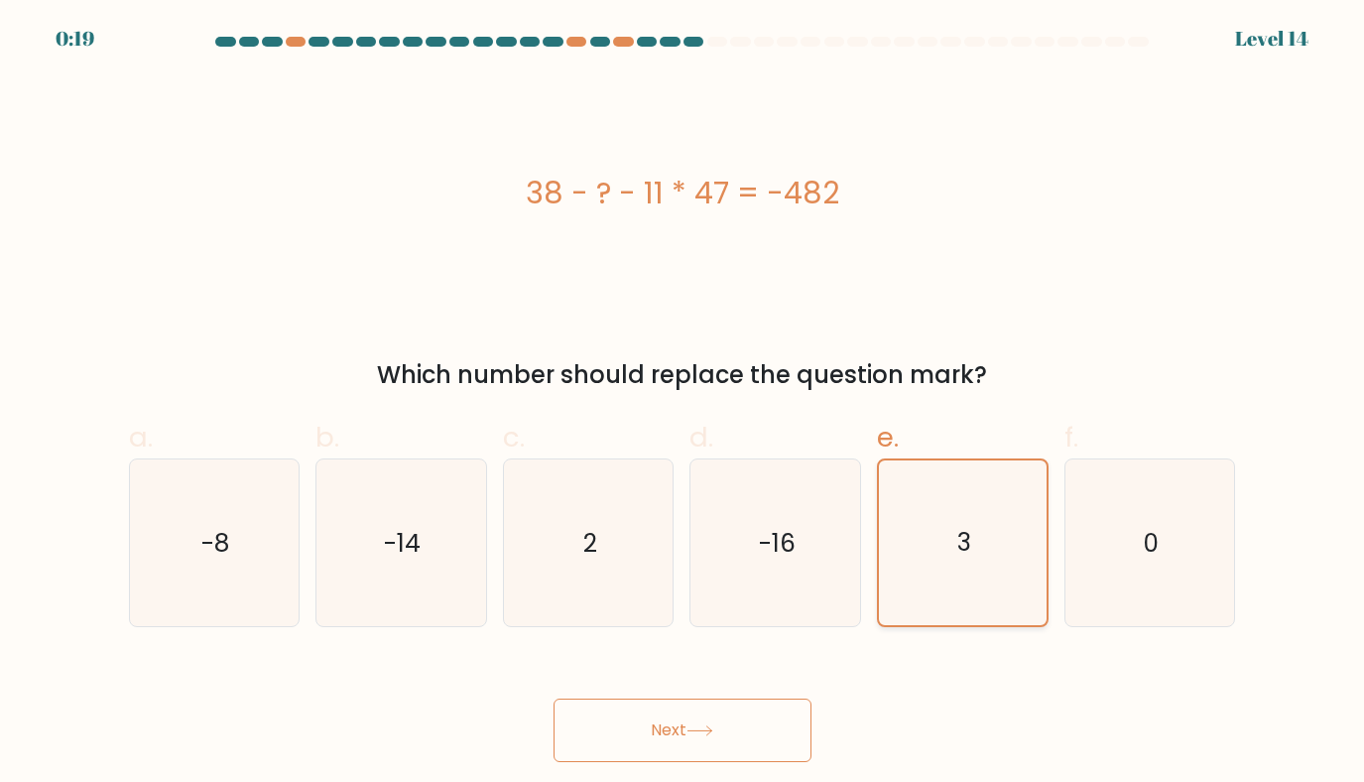
click at [927, 578] on icon "3" at bounding box center [963, 543] width 166 height 166
click at [684, 404] on input "e. 3" at bounding box center [683, 397] width 1 height 13
click at [685, 715] on button "Next" at bounding box center [683, 731] width 258 height 64
click at [668, 722] on button "Next" at bounding box center [683, 731] width 258 height 64
click at [694, 721] on button "Next" at bounding box center [683, 731] width 258 height 64
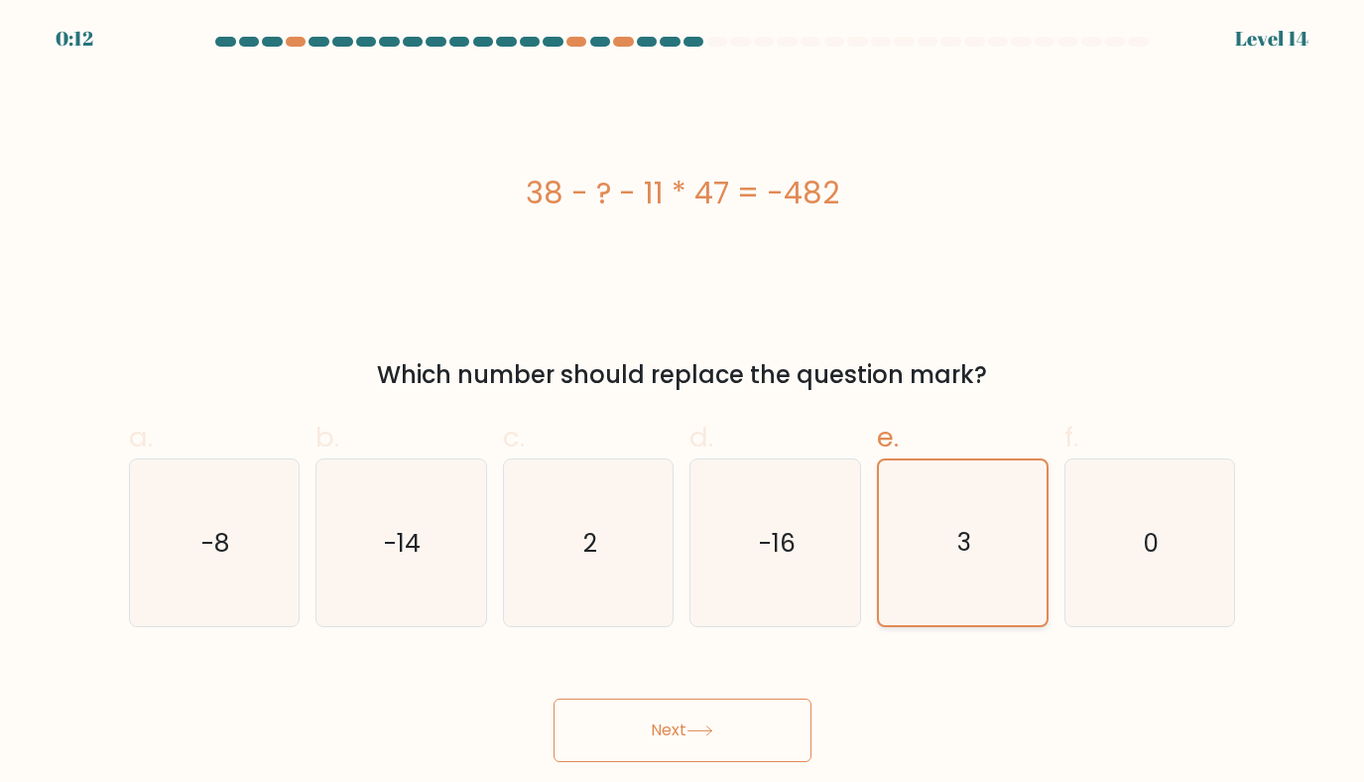
click at [964, 571] on icon "3" at bounding box center [963, 543] width 166 height 166
click at [684, 404] on input "e. 3" at bounding box center [683, 397] width 1 height 13
click at [641, 731] on button "Next" at bounding box center [683, 731] width 258 height 64
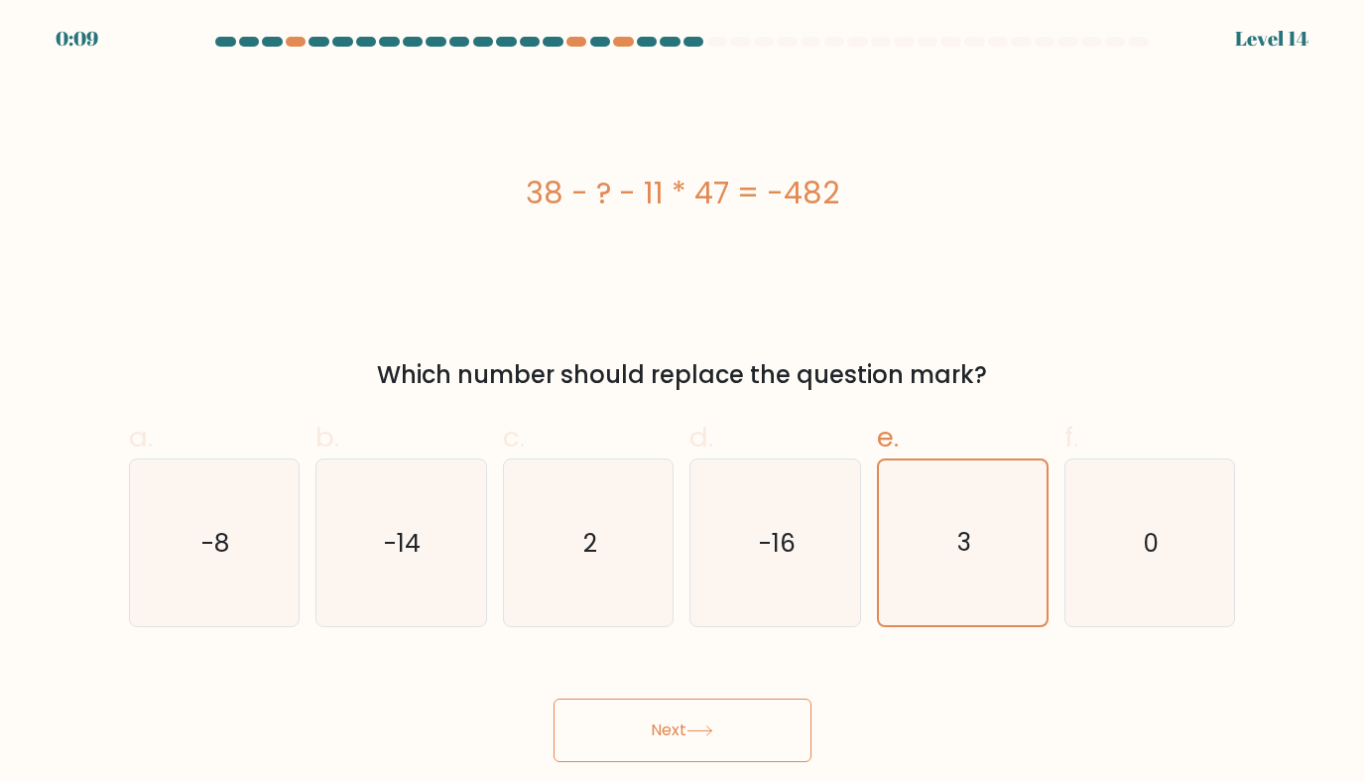
click at [641, 731] on button "Next" at bounding box center [683, 731] width 258 height 64
click at [680, 720] on button "Next" at bounding box center [683, 731] width 258 height 64
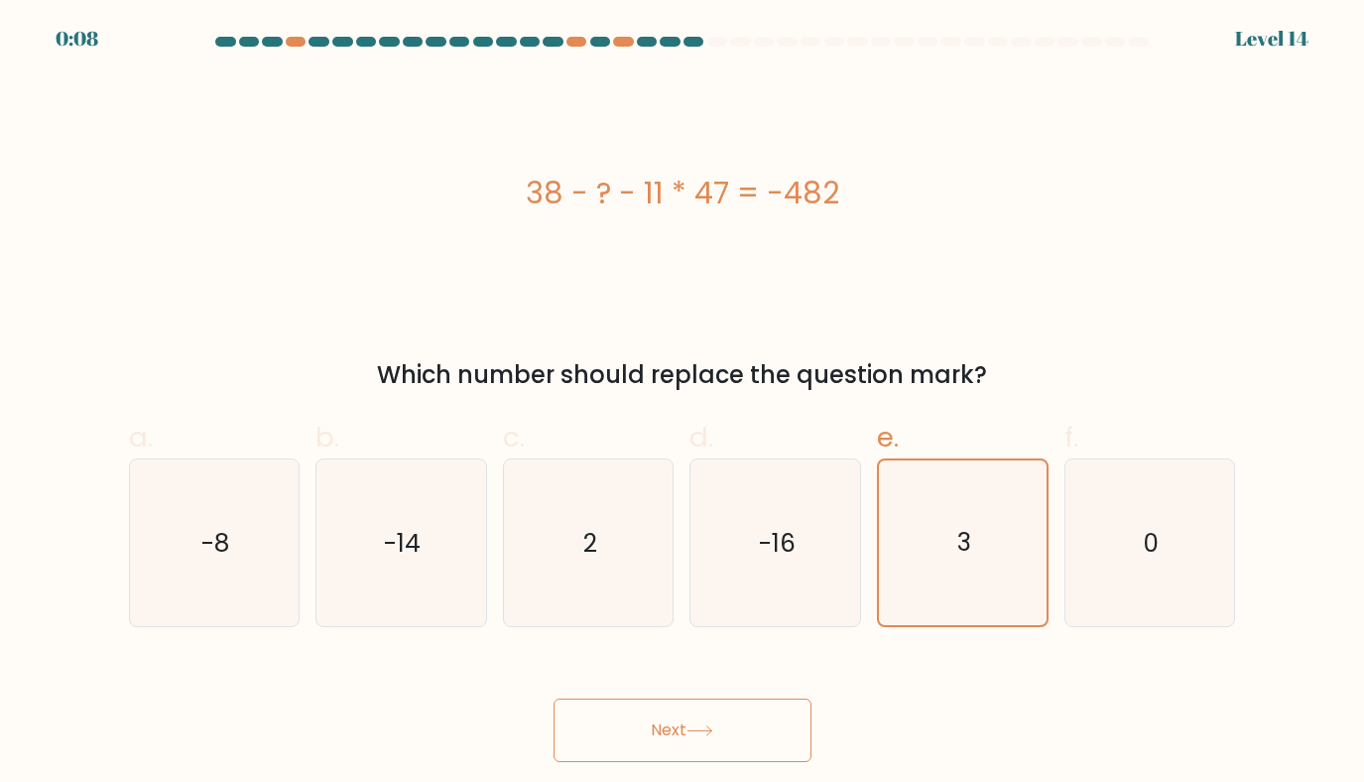
click at [680, 720] on button "Next" at bounding box center [683, 731] width 258 height 64
click at [747, 730] on button "Next" at bounding box center [683, 731] width 258 height 64
click at [665, 710] on button "Next" at bounding box center [683, 731] width 258 height 64
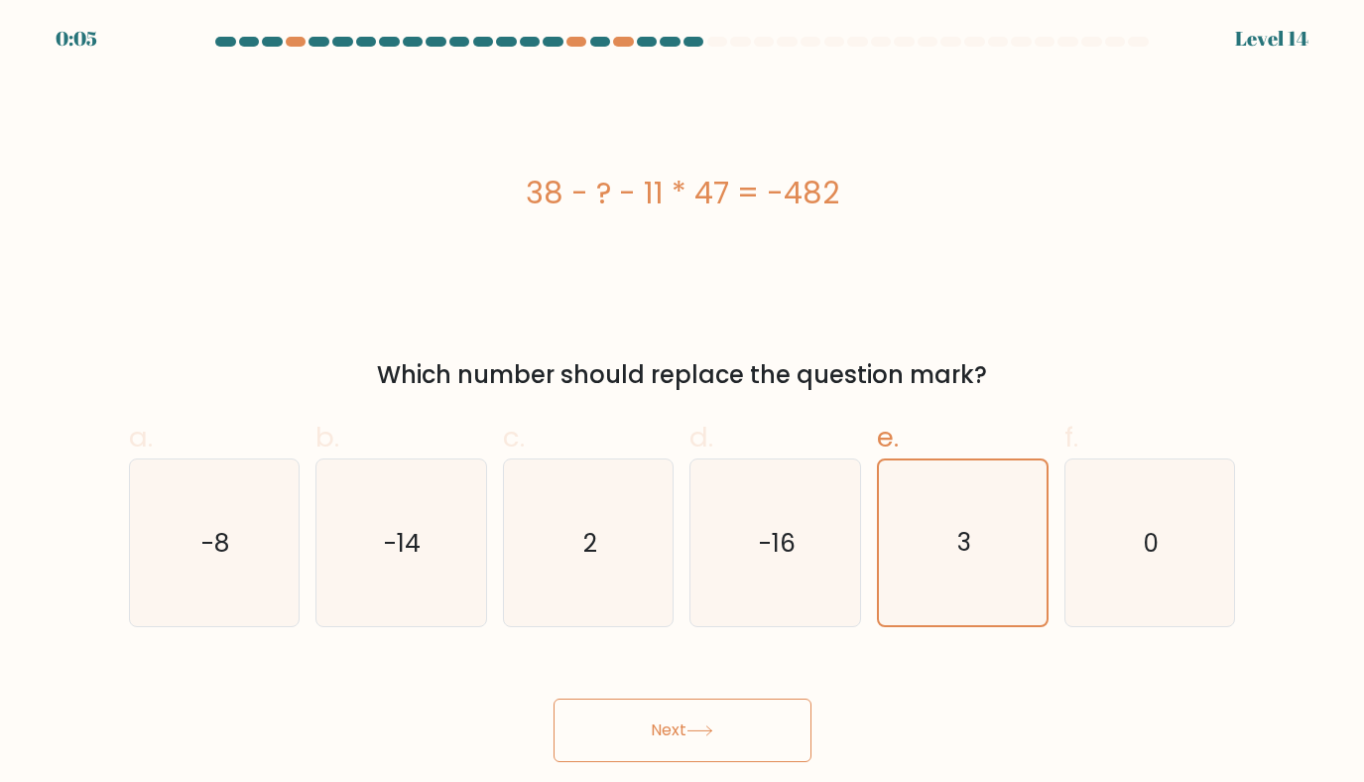
click at [665, 710] on button "Next" at bounding box center [683, 731] width 258 height 64
click at [755, 705] on button "Next" at bounding box center [683, 731] width 258 height 64
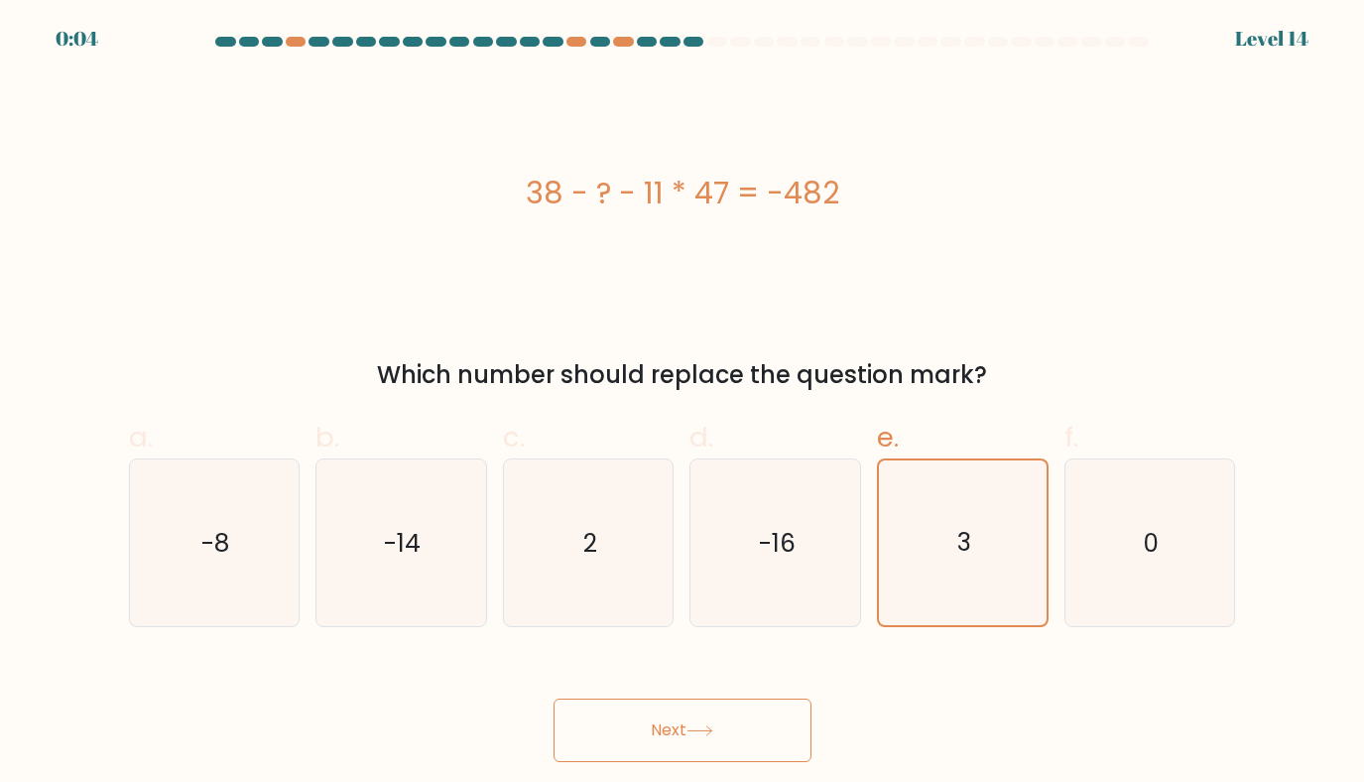
click at [755, 705] on button "Next" at bounding box center [683, 731] width 258 height 64
click at [608, 727] on button "Next" at bounding box center [683, 731] width 258 height 64
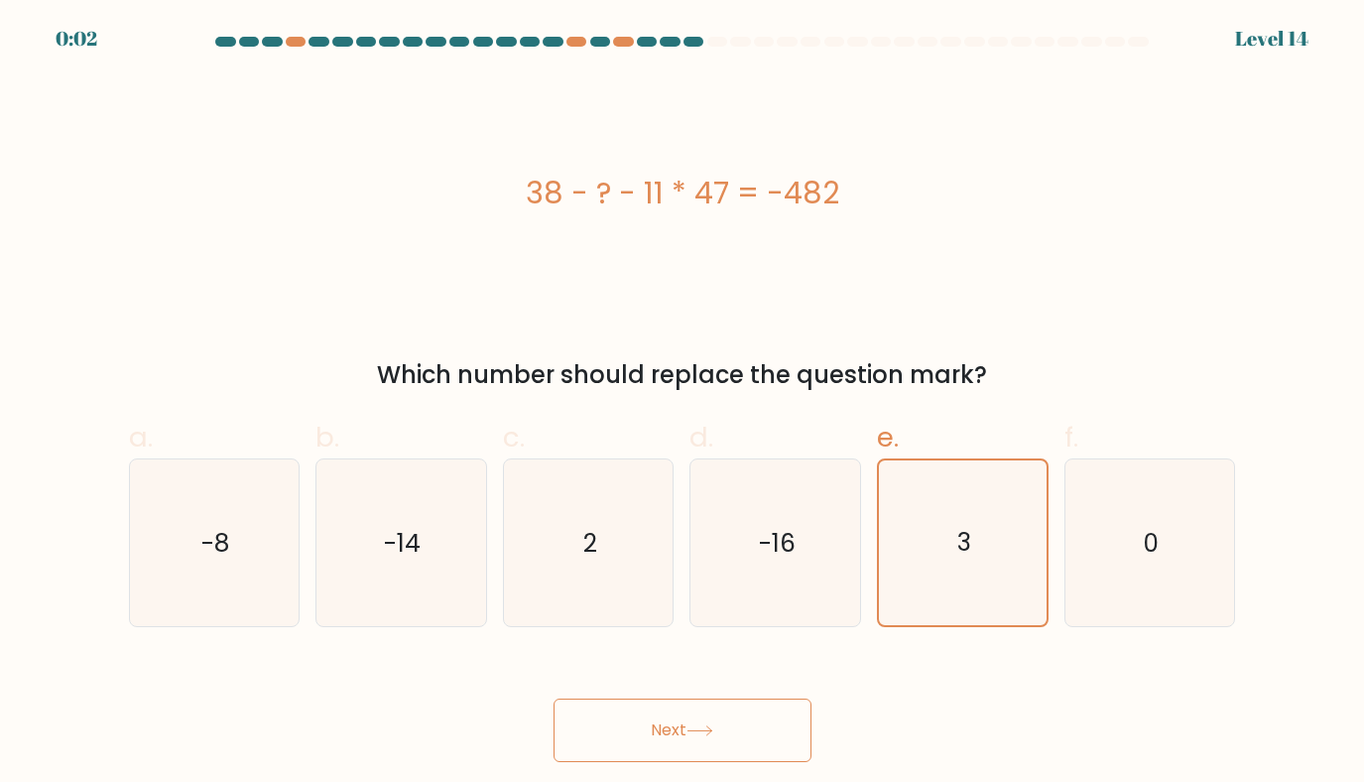
click at [608, 727] on button "Next" at bounding box center [683, 731] width 258 height 64
click at [690, 730] on button "Next" at bounding box center [683, 731] width 258 height 64
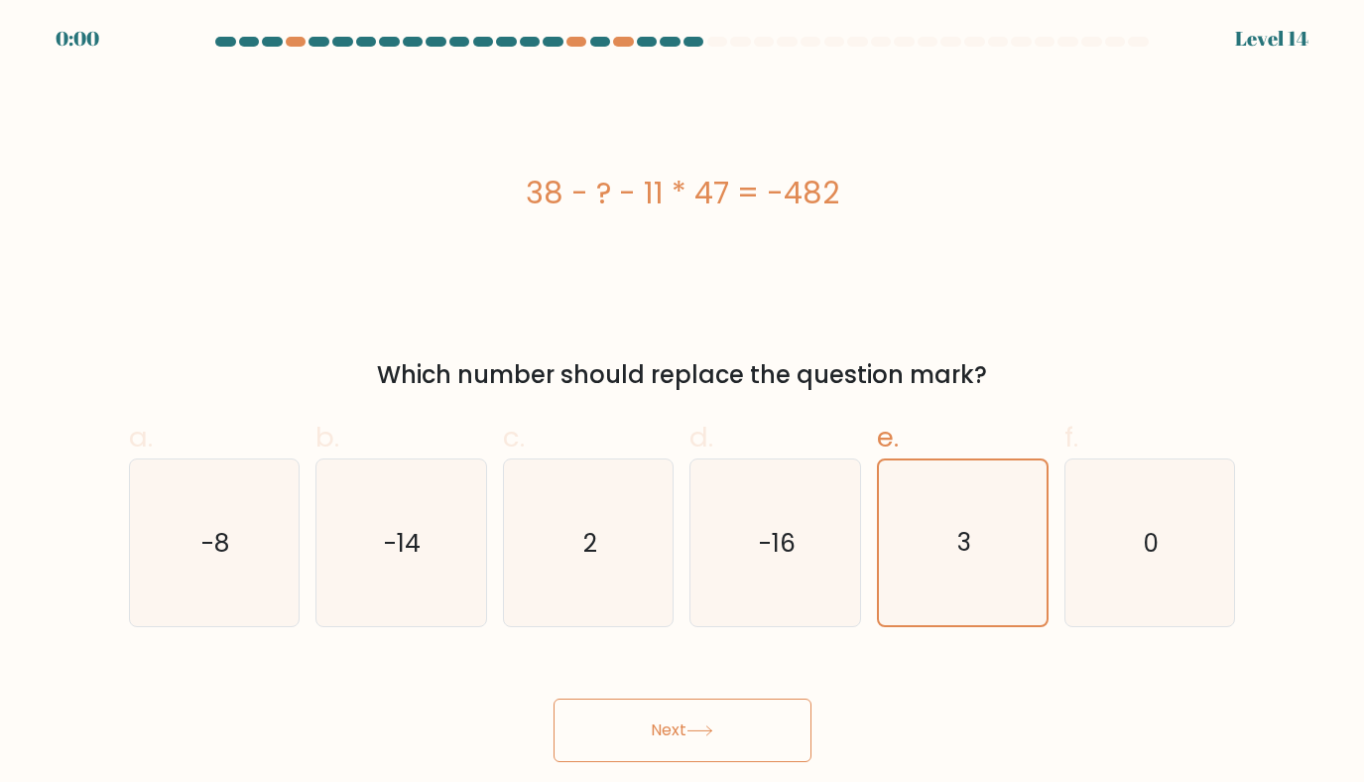
click at [690, 730] on button "Next" at bounding box center [683, 731] width 258 height 64
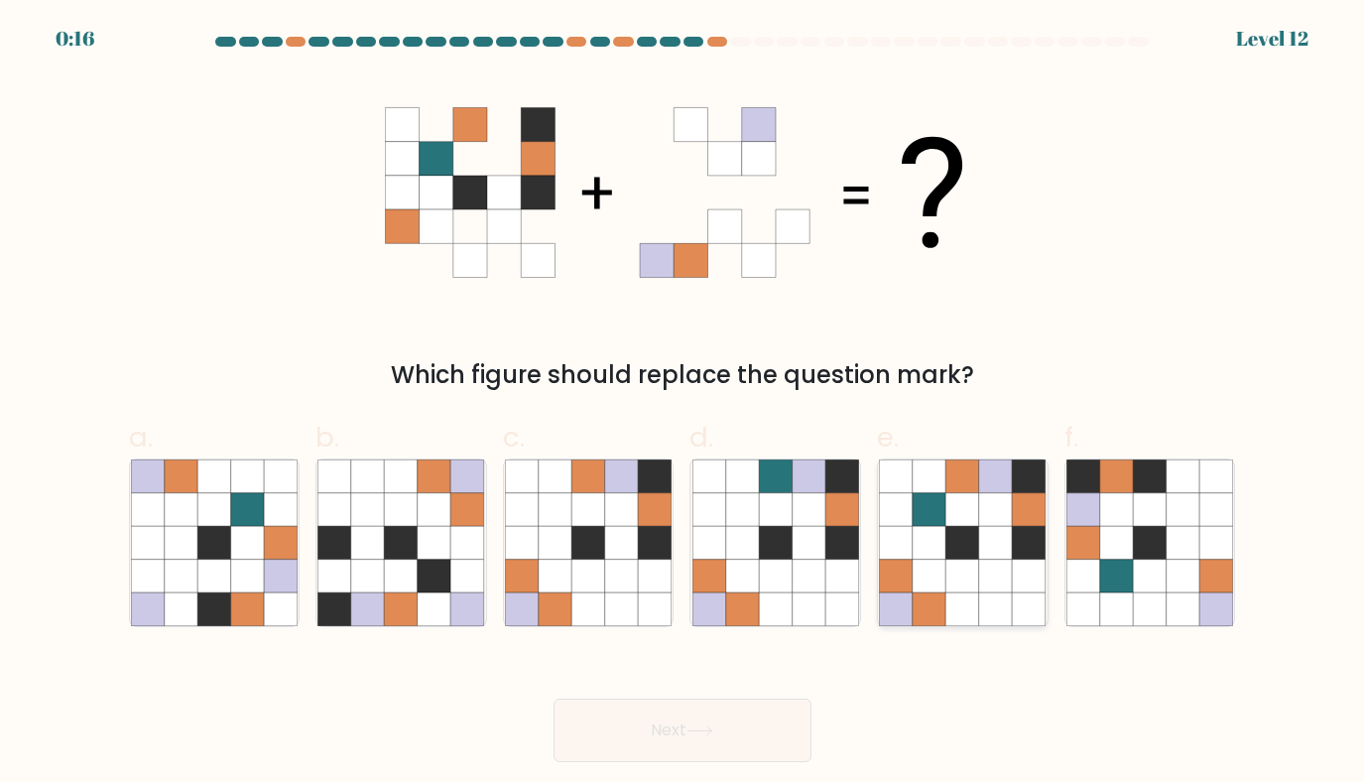
click at [1024, 598] on icon at bounding box center [1030, 609] width 34 height 34
click at [684, 404] on input "e." at bounding box center [683, 397] width 1 height 13
radio input "true"
click at [672, 718] on button "Next" at bounding box center [683, 731] width 258 height 64
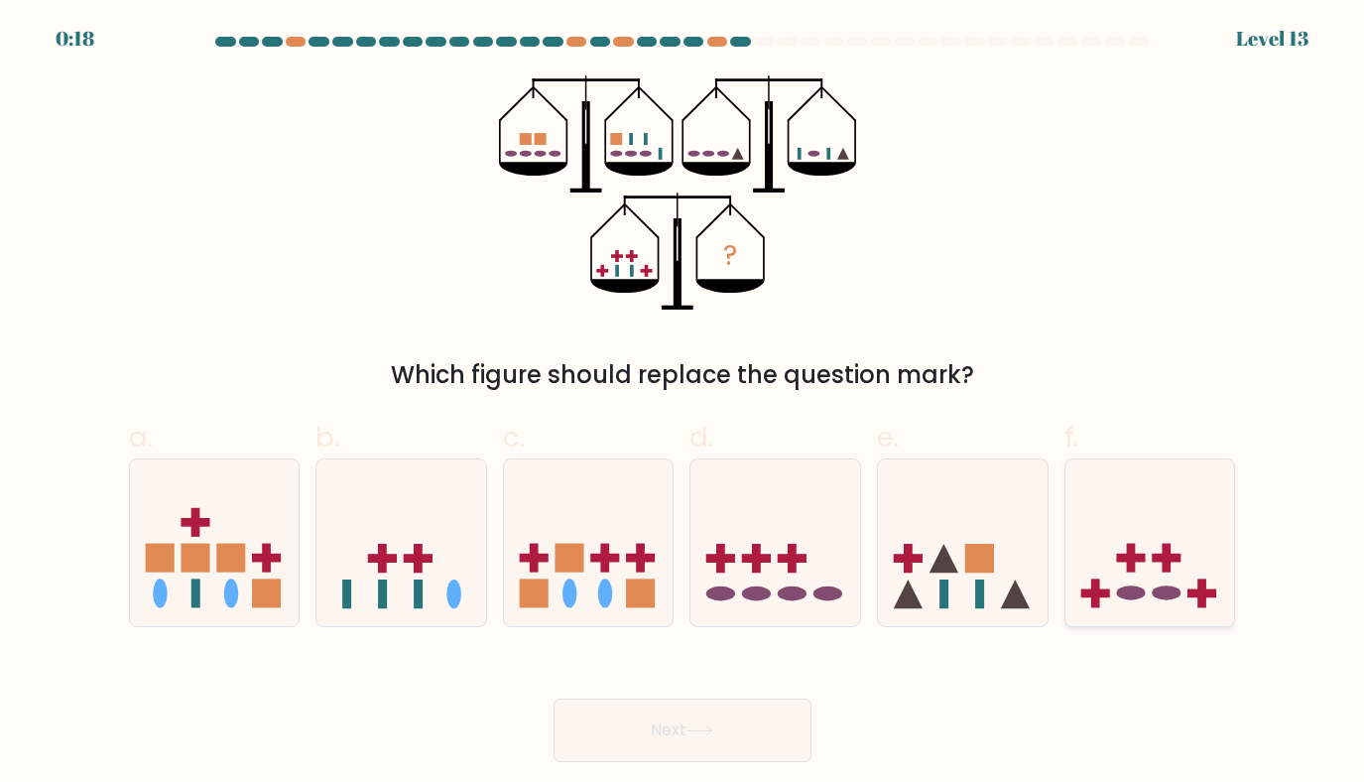
click at [1118, 561] on rect at bounding box center [1130, 558] width 29 height 9
click at [684, 404] on input "f." at bounding box center [683, 397] width 1 height 13
radio input "true"
click at [785, 741] on button "Next" at bounding box center [683, 731] width 258 height 64
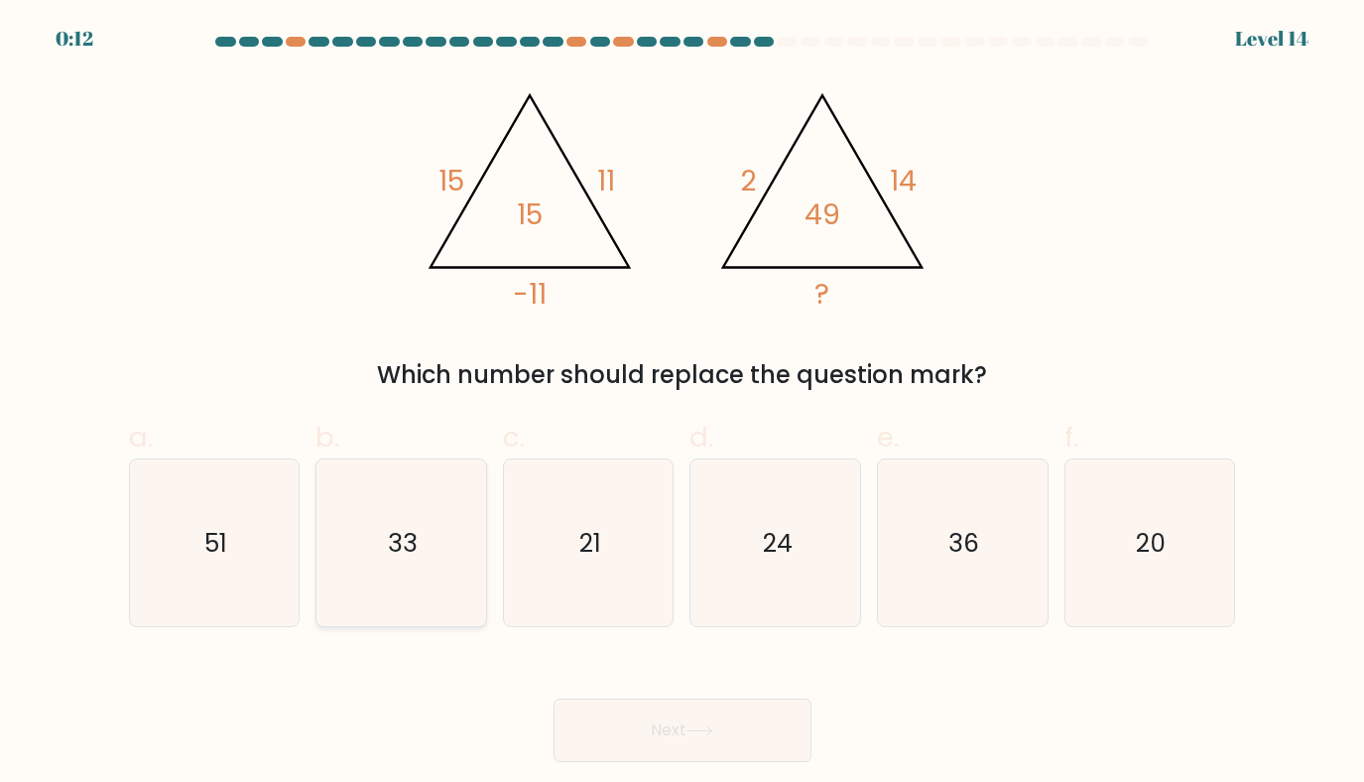
click at [419, 544] on icon "33" at bounding box center [402, 543] width 168 height 168
click at [683, 404] on input "b. 33" at bounding box center [683, 397] width 1 height 13
radio input "true"
click at [699, 748] on button "Next" at bounding box center [683, 731] width 258 height 64
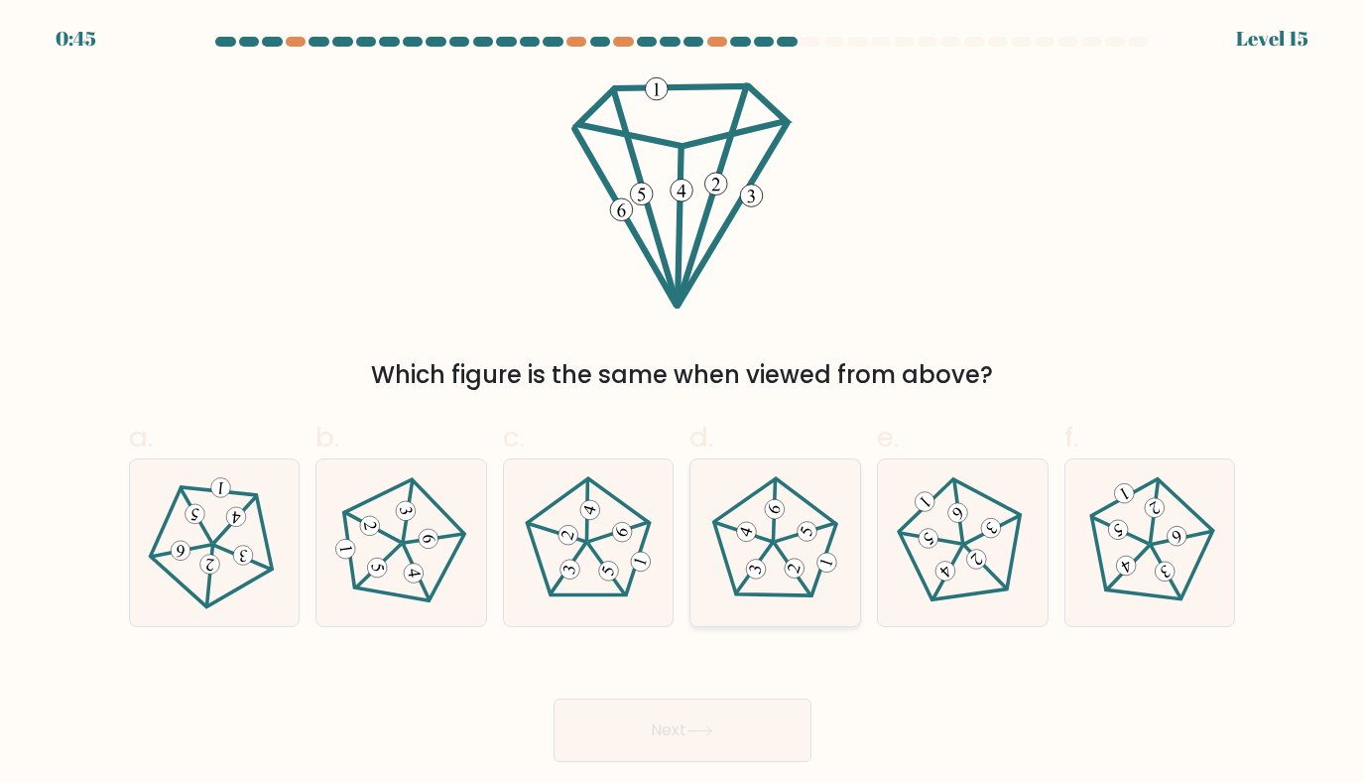
click at [749, 508] on icon at bounding box center [775, 543] width 134 height 134
click at [684, 404] on input "d." at bounding box center [683, 397] width 1 height 13
radio input "true"
click at [671, 741] on button "Next" at bounding box center [683, 731] width 258 height 64
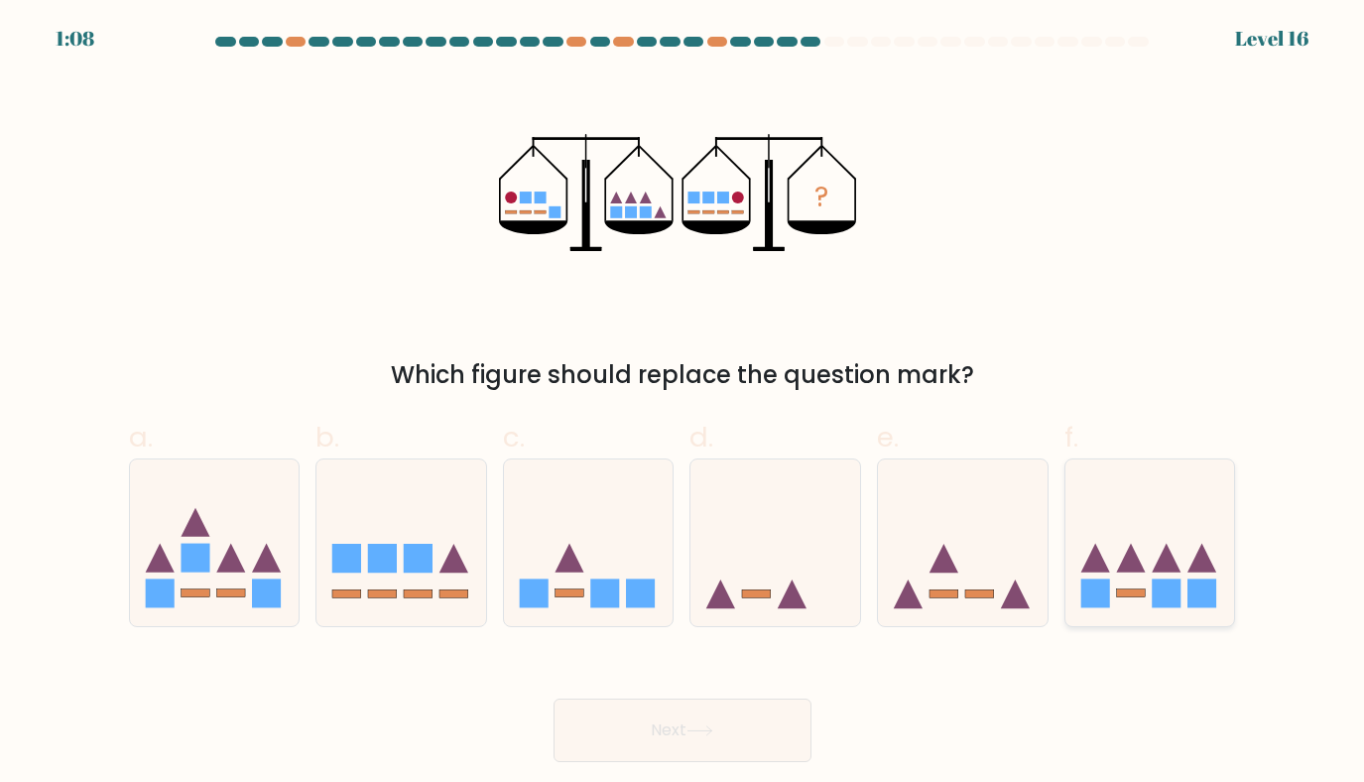
click at [1121, 550] on icon at bounding box center [1151, 542] width 170 height 140
click at [684, 404] on input "f." at bounding box center [683, 397] width 1 height 13
radio input "true"
click at [683, 731] on button "Next" at bounding box center [683, 731] width 258 height 64
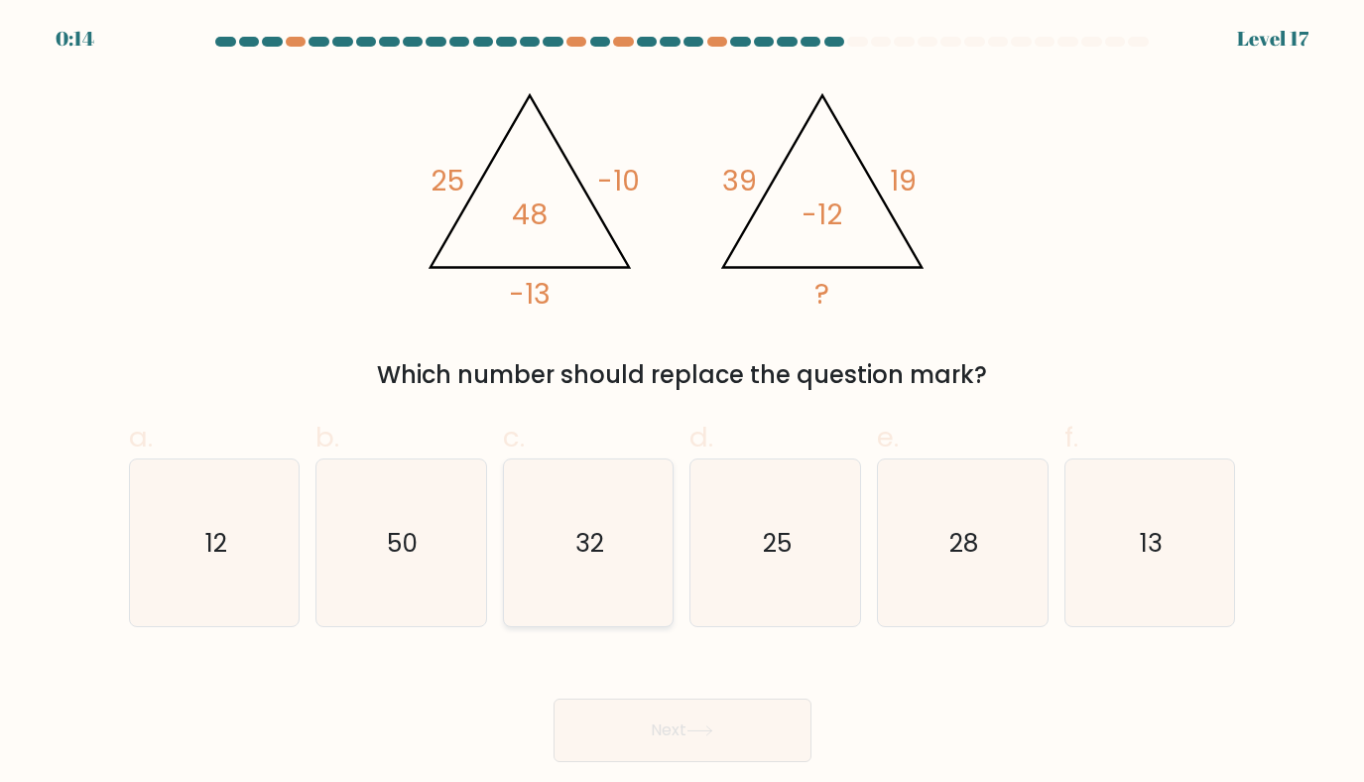
click at [583, 559] on text "32" at bounding box center [590, 543] width 29 height 35
click at [683, 404] on input "c. 32" at bounding box center [683, 397] width 1 height 13
radio input "true"
click at [652, 729] on button "Next" at bounding box center [683, 731] width 258 height 64
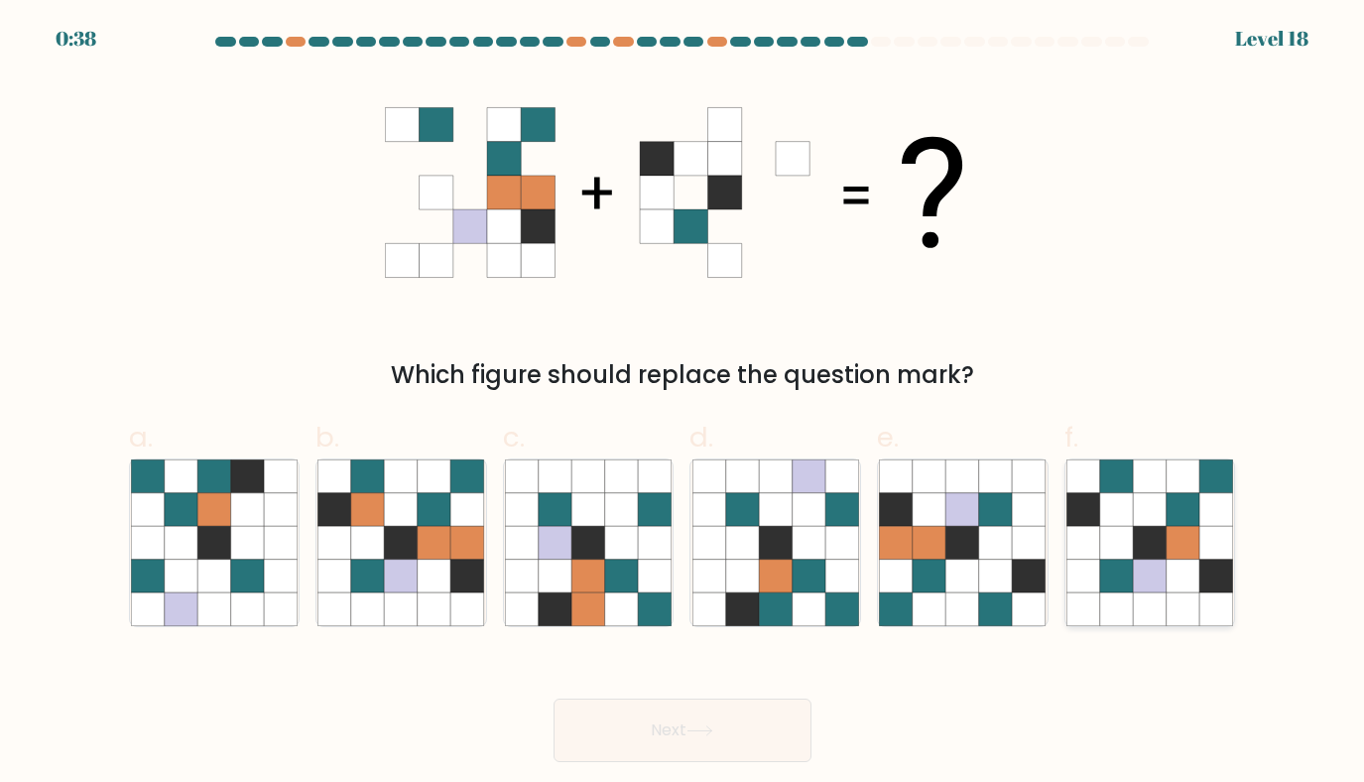
click at [1168, 571] on icon at bounding box center [1184, 577] width 34 height 34
click at [684, 404] on input "f." at bounding box center [683, 397] width 1 height 13
radio input "true"
click at [697, 729] on icon at bounding box center [700, 730] width 27 height 11
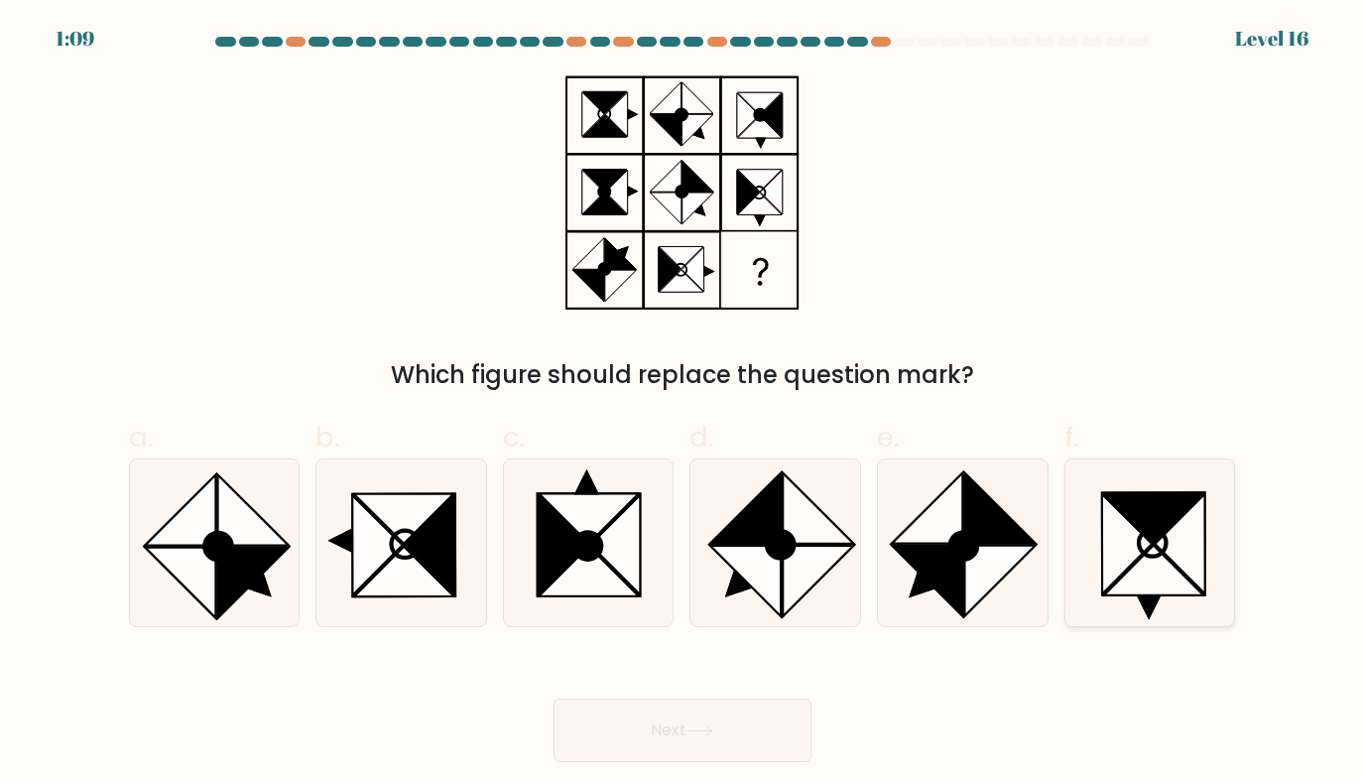
click at [1131, 583] on icon at bounding box center [1154, 571] width 100 height 50
click at [684, 404] on input "f." at bounding box center [683, 397] width 1 height 13
radio input "true"
click at [715, 737] on button "Next" at bounding box center [683, 731] width 258 height 64
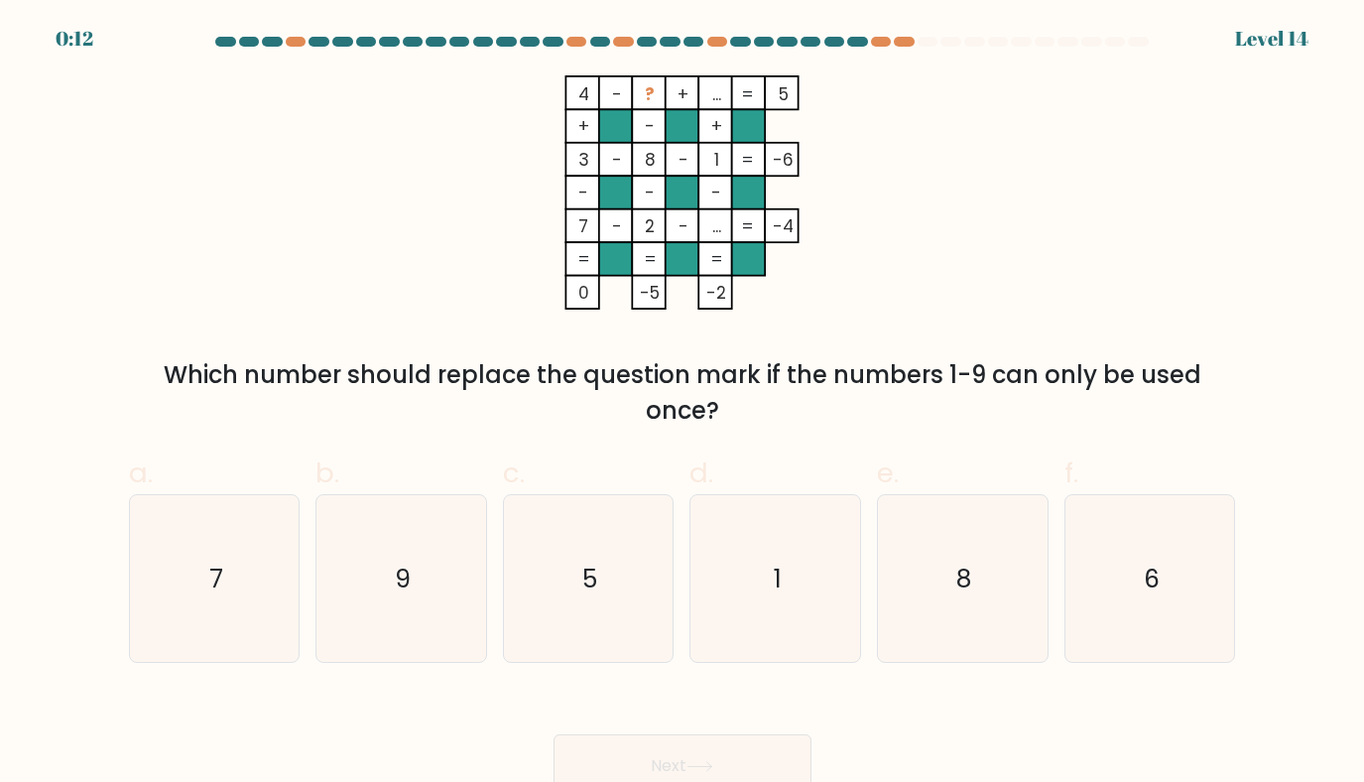
click at [1025, 665] on form at bounding box center [682, 417] width 1364 height 761
click at [959, 612] on icon "8" at bounding box center [963, 579] width 168 height 168
click at [684, 404] on input "e. 8" at bounding box center [683, 397] width 1 height 13
radio input "true"
click at [667, 755] on button "Next" at bounding box center [683, 766] width 258 height 64
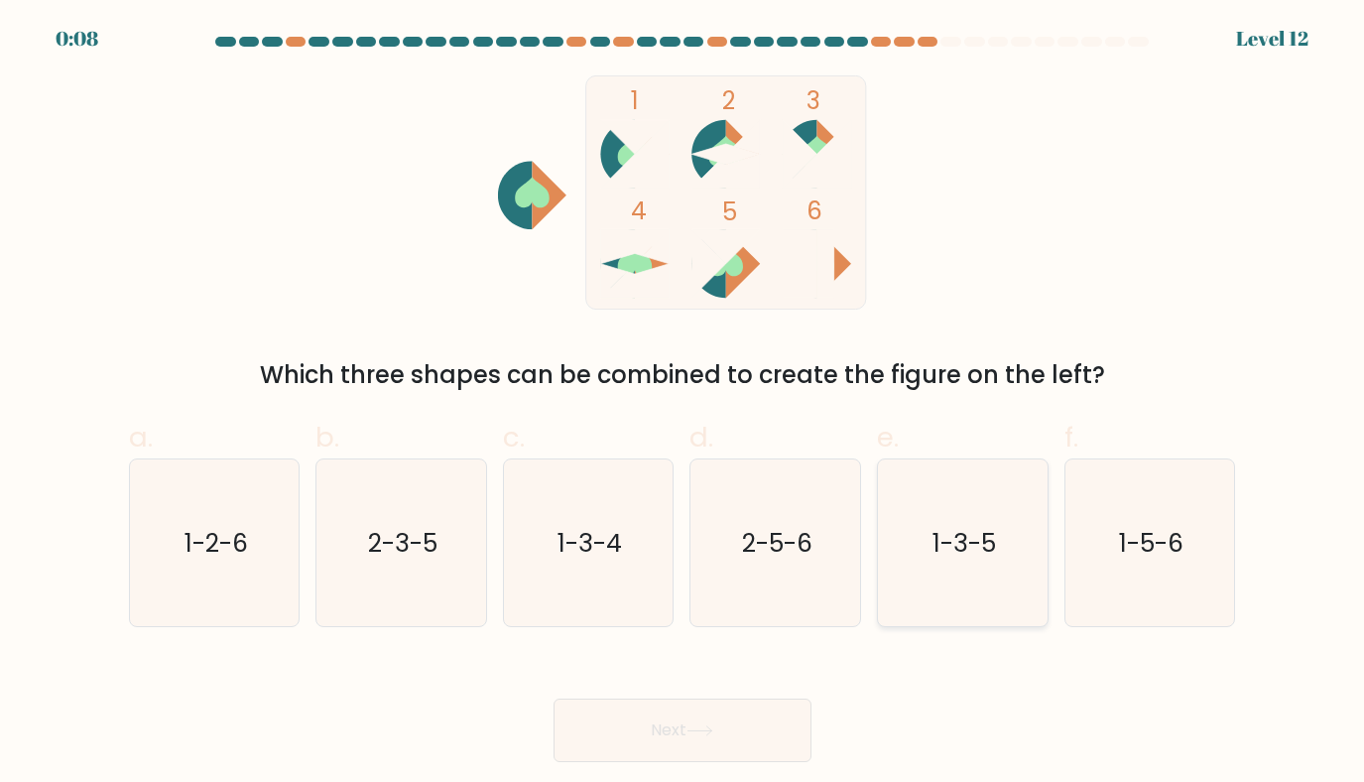
click at [986, 562] on icon "1-3-5" at bounding box center [963, 543] width 168 height 168
click at [684, 404] on input "e. 1-3-5" at bounding box center [683, 397] width 1 height 13
radio input "true"
click at [759, 729] on button "Next" at bounding box center [683, 731] width 258 height 64
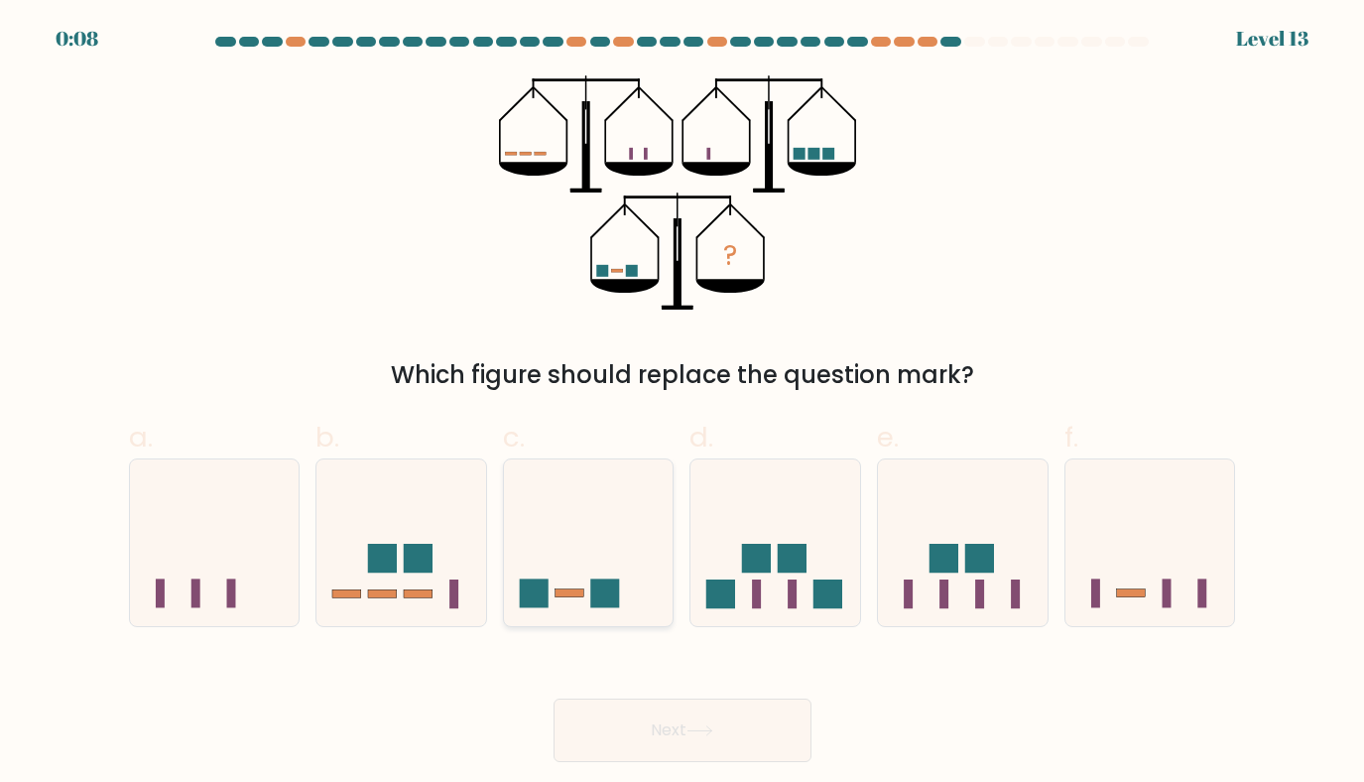
click at [593, 566] on icon at bounding box center [589, 542] width 170 height 140
click at [683, 404] on input "c." at bounding box center [683, 397] width 1 height 13
radio input "true"
click at [636, 729] on button "Next" at bounding box center [683, 731] width 258 height 64
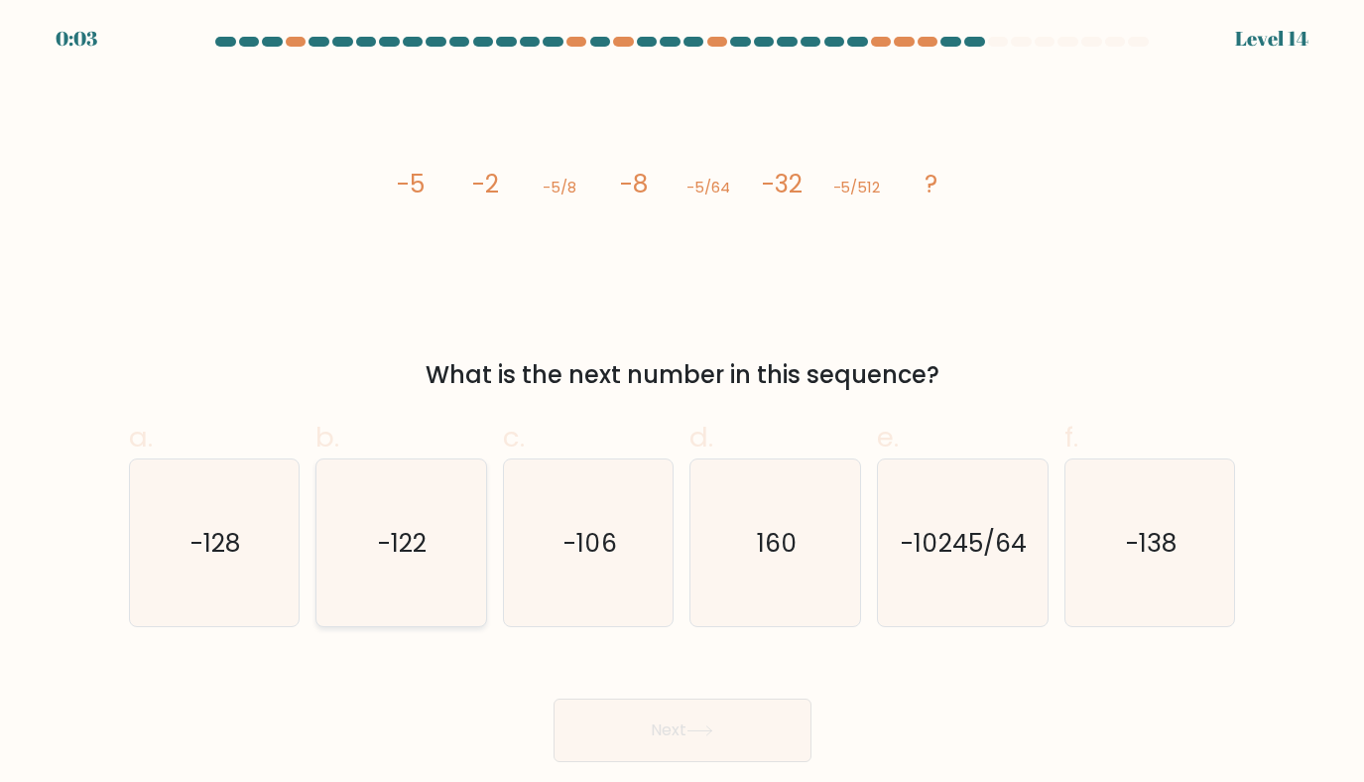
click at [350, 561] on icon "-122" at bounding box center [402, 543] width 168 height 168
click at [683, 404] on input "b. -122" at bounding box center [683, 397] width 1 height 13
radio input "true"
click at [701, 741] on button "Next" at bounding box center [683, 731] width 258 height 64
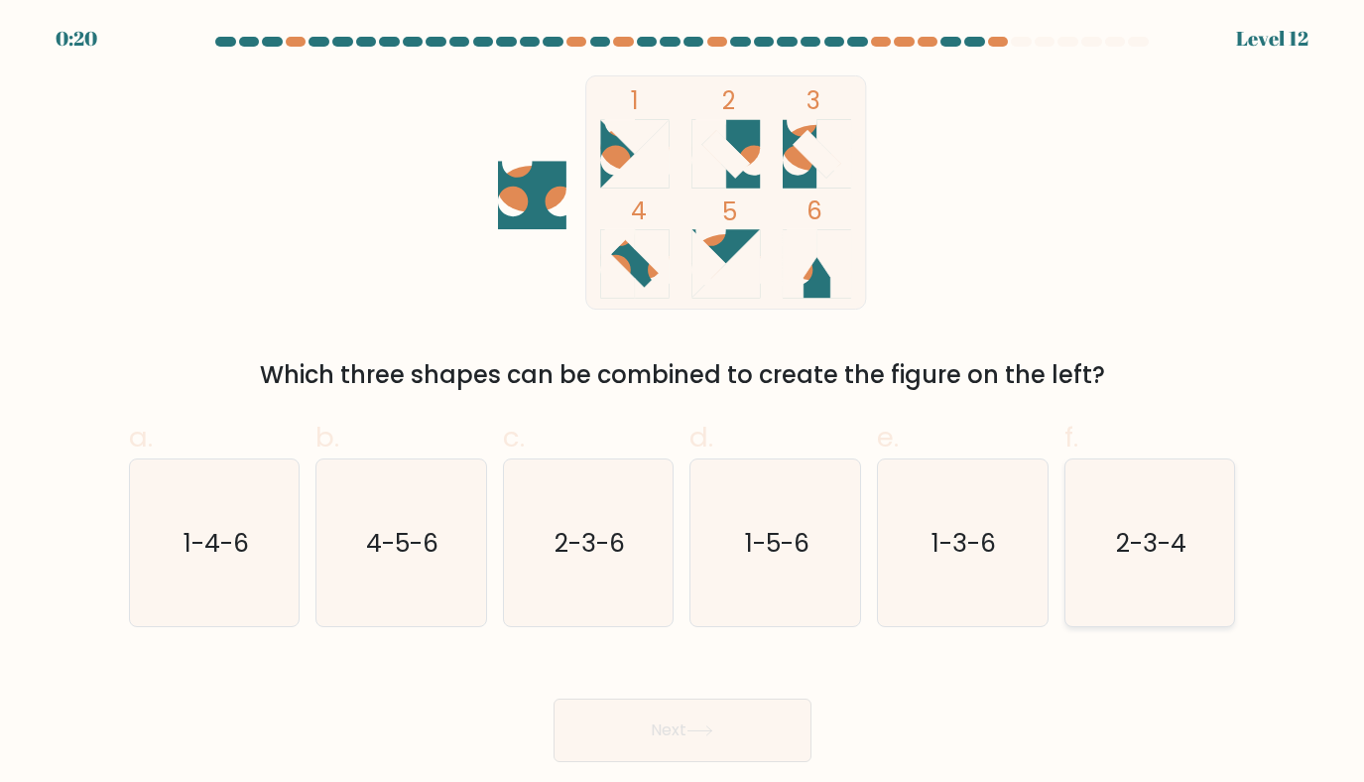
click at [1142, 560] on text "2-3-4" at bounding box center [1151, 543] width 70 height 35
click at [684, 404] on input "f. 2-3-4" at bounding box center [683, 397] width 1 height 13
radio input "true"
click at [710, 720] on button "Next" at bounding box center [683, 731] width 258 height 64
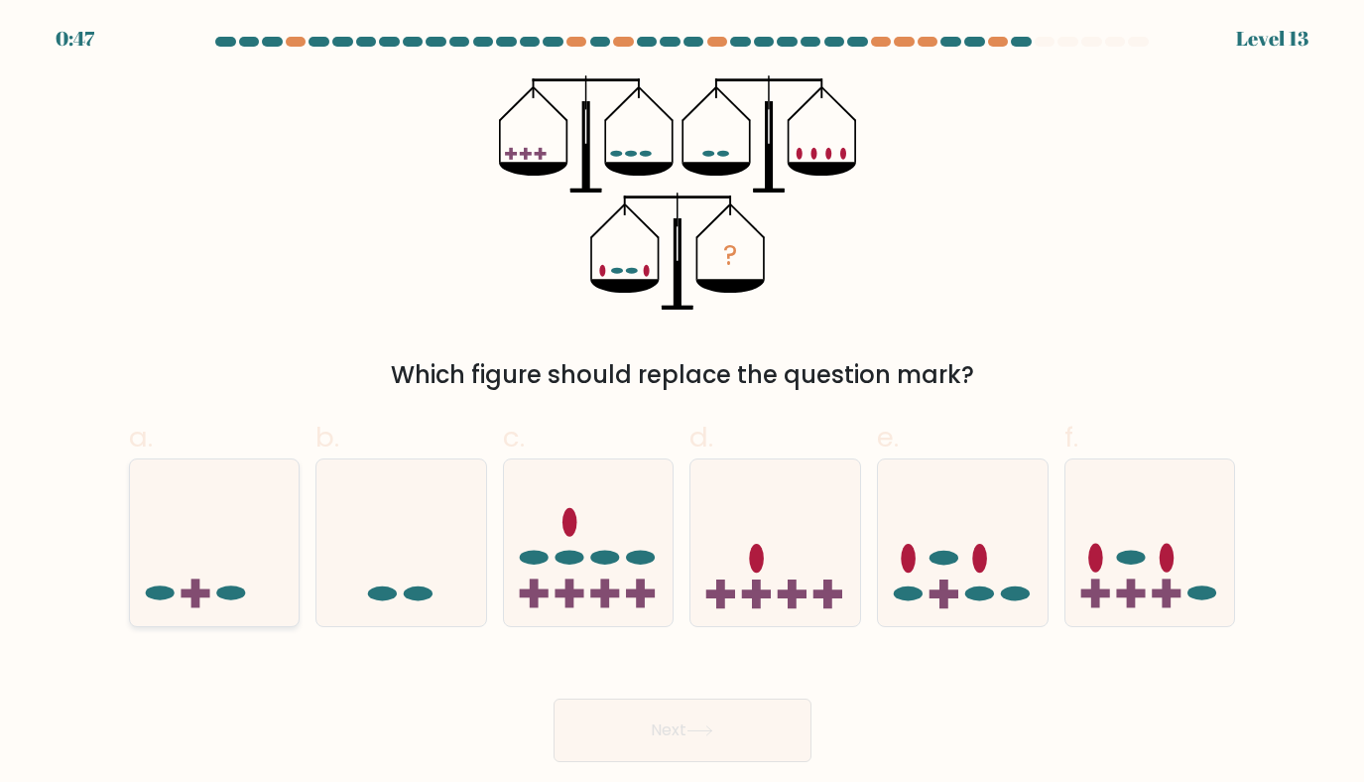
click at [193, 607] on rect at bounding box center [195, 593] width 9 height 29
click at [683, 404] on input "a." at bounding box center [683, 397] width 1 height 13
radio input "true"
click at [732, 743] on button "Next" at bounding box center [683, 731] width 258 height 64
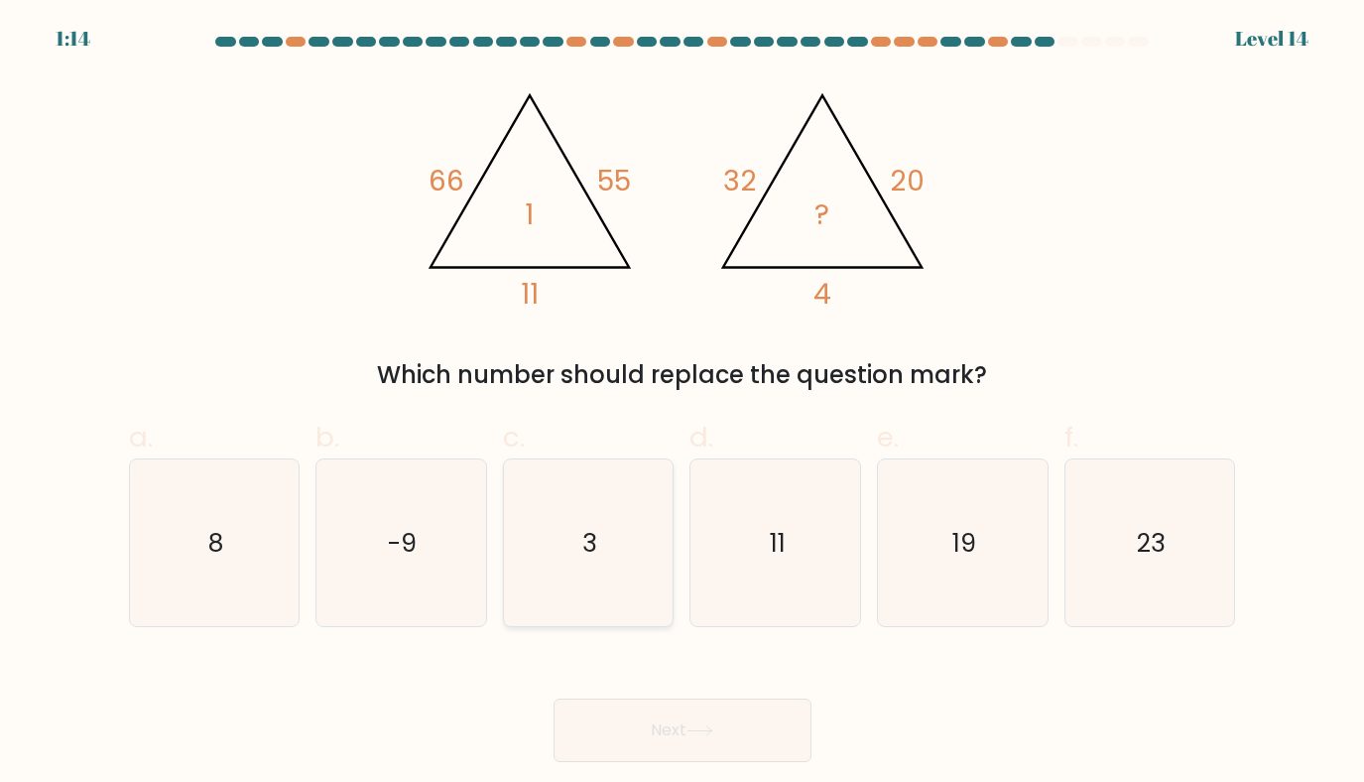
click at [579, 564] on icon "3" at bounding box center [589, 543] width 168 height 168
click at [683, 404] on input "c. 3" at bounding box center [683, 397] width 1 height 13
radio input "true"
click at [661, 743] on button "Next" at bounding box center [683, 731] width 258 height 64
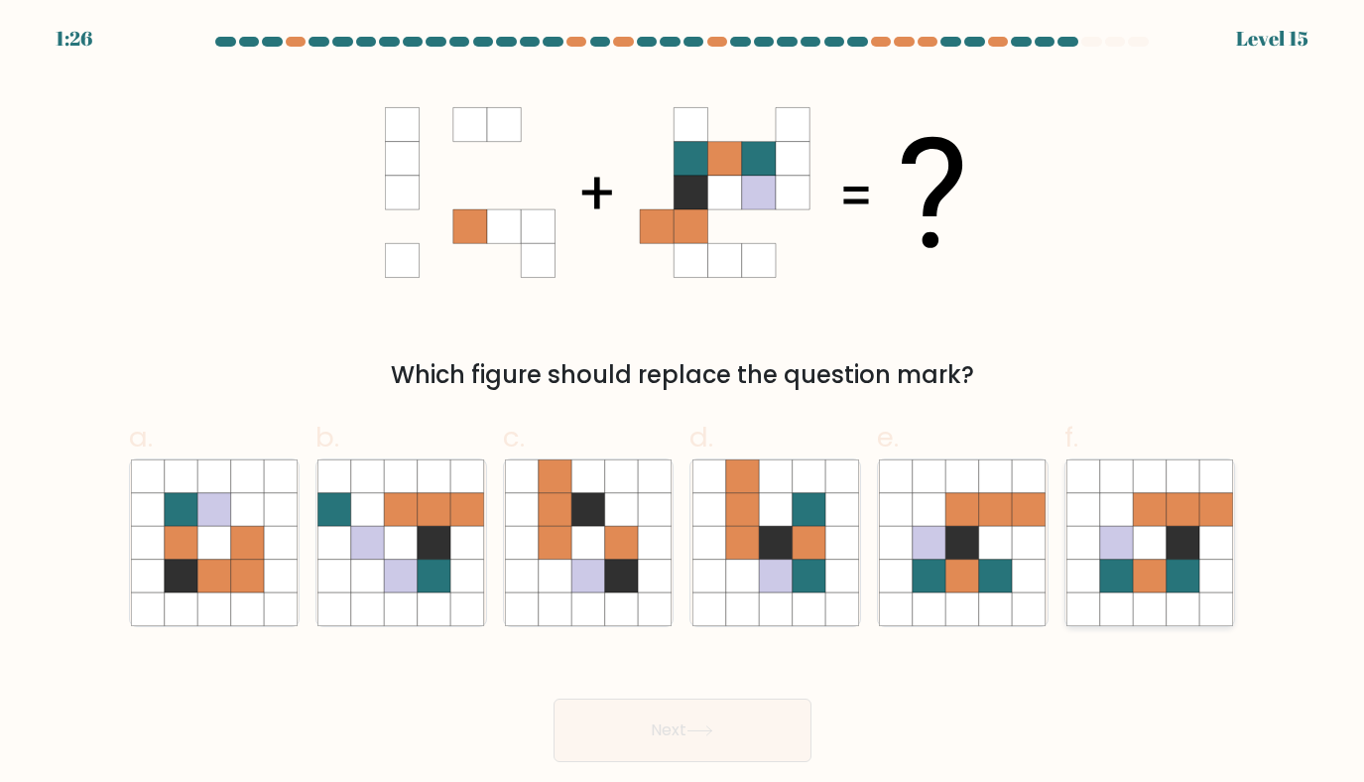
click at [1118, 568] on icon at bounding box center [1117, 577] width 34 height 34
click at [684, 404] on input "f." at bounding box center [683, 397] width 1 height 13
radio input "true"
click at [689, 736] on button "Next" at bounding box center [683, 731] width 258 height 64
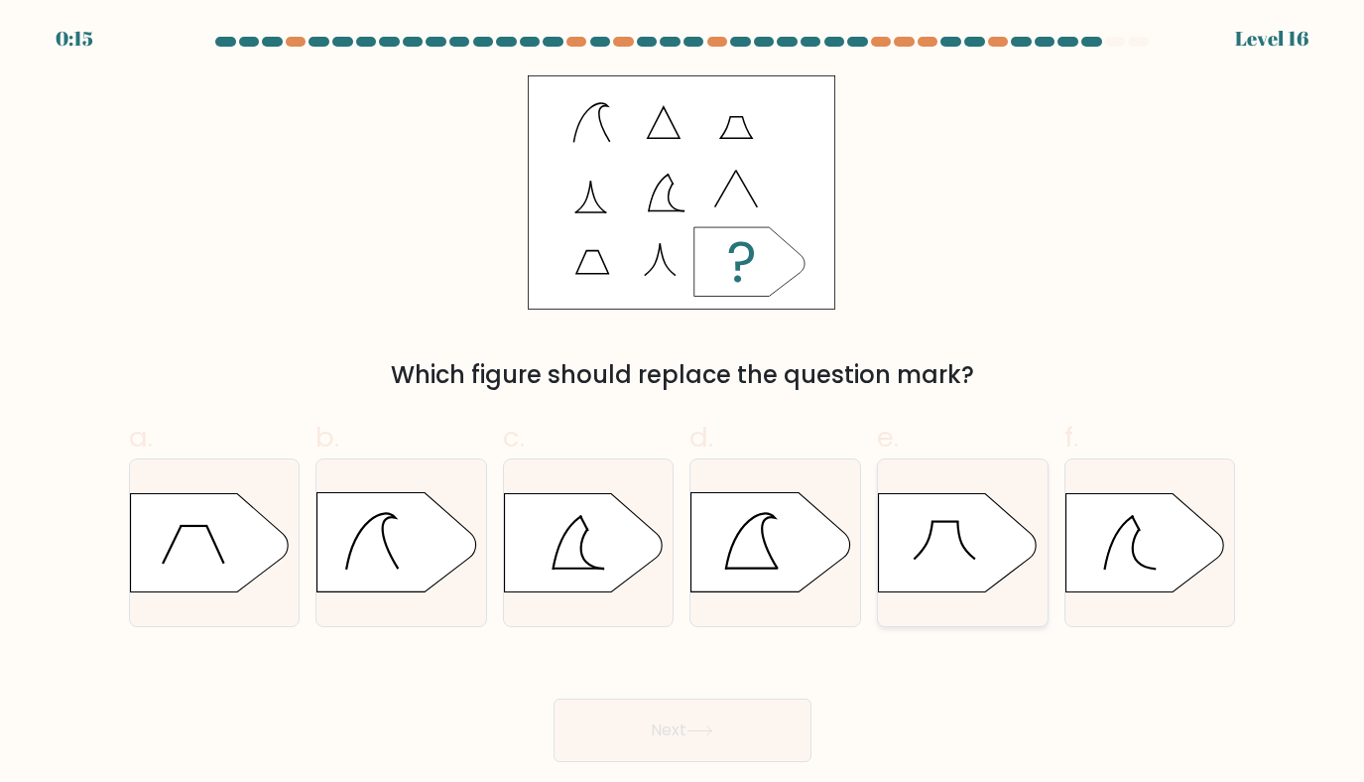
click at [980, 547] on icon at bounding box center [958, 542] width 159 height 99
click at [684, 404] on input "e." at bounding box center [683, 397] width 1 height 13
radio input "true"
click at [747, 724] on button "Next" at bounding box center [683, 731] width 258 height 64
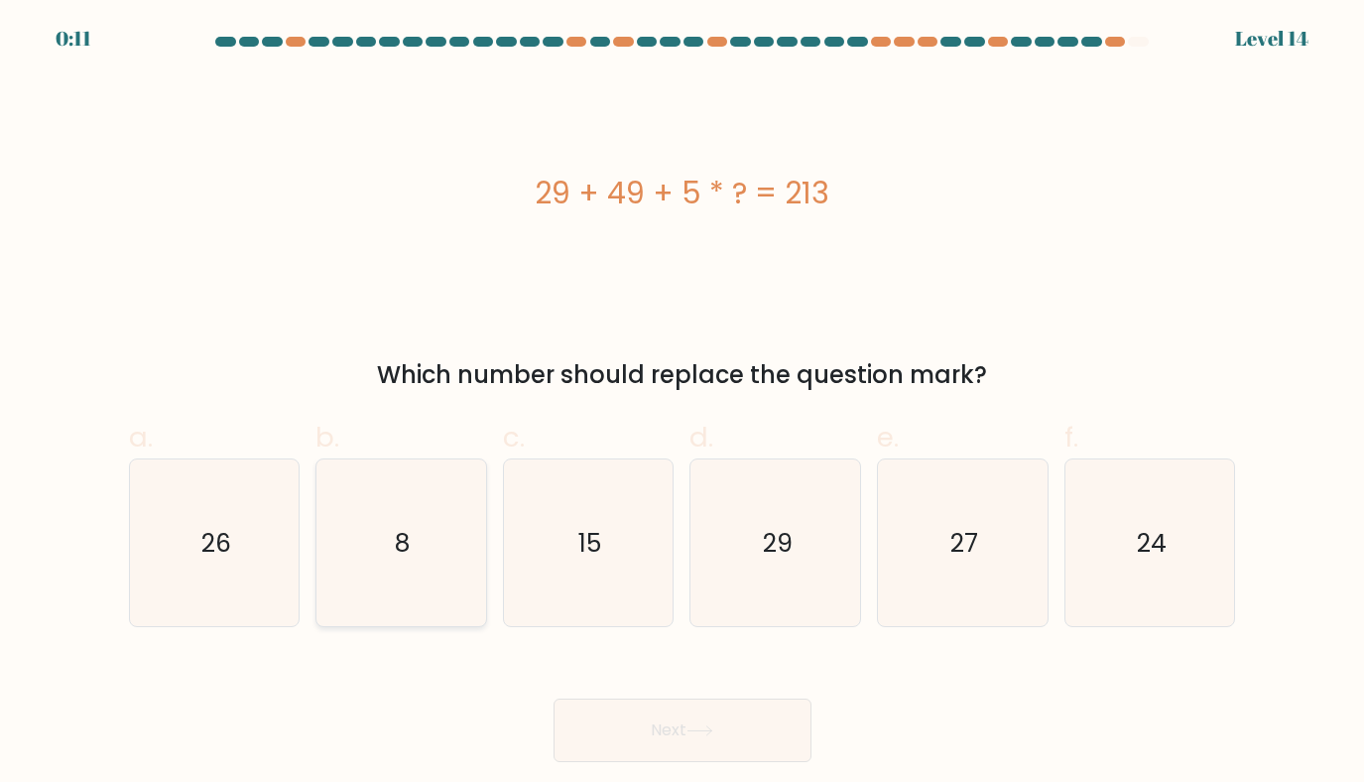
click at [435, 588] on icon "8" at bounding box center [402, 543] width 168 height 168
click at [683, 404] on input "b. 8" at bounding box center [683, 397] width 1 height 13
radio input "true"
click at [679, 730] on button "Next" at bounding box center [683, 731] width 258 height 64
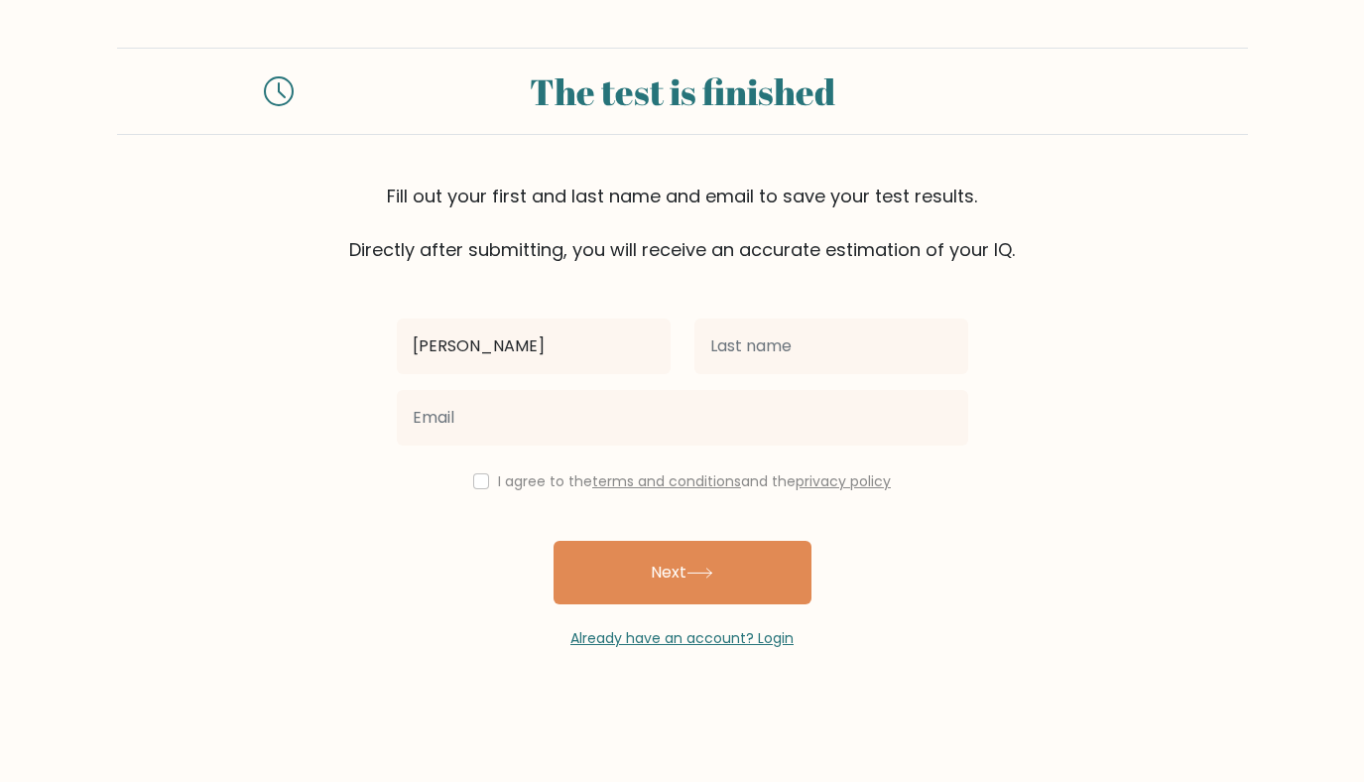
type input "[PERSON_NAME]"
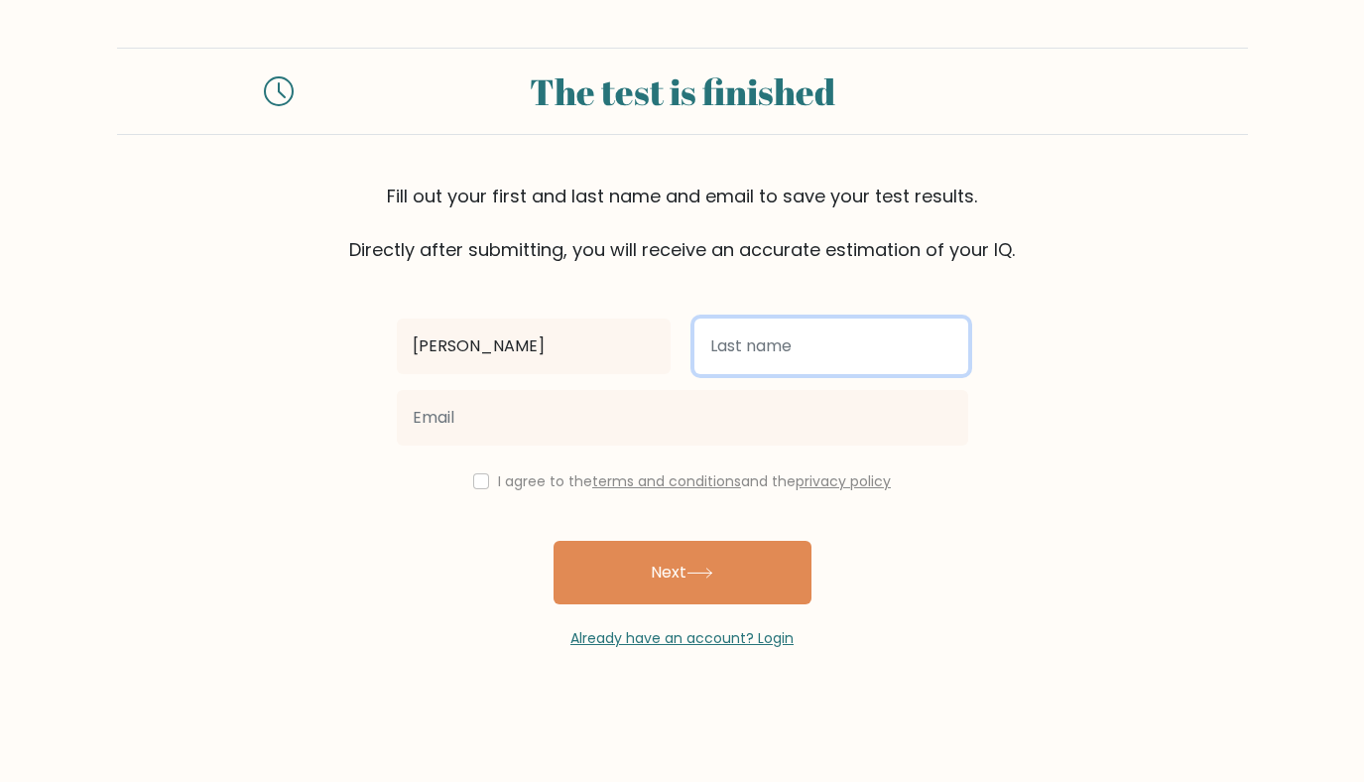
click at [823, 342] on input "text" at bounding box center [832, 347] width 274 height 56
type input "Ngo"
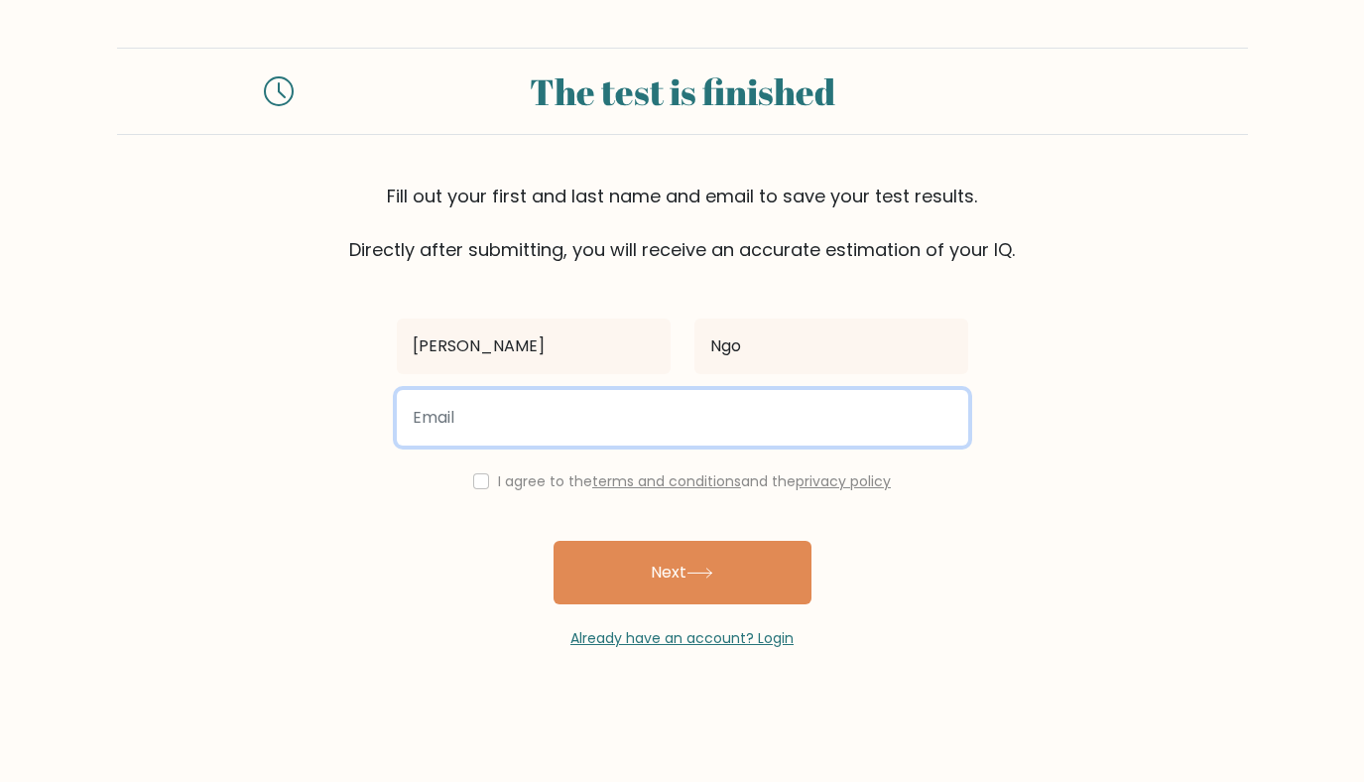
click at [739, 422] on input "email" at bounding box center [683, 418] width 572 height 56
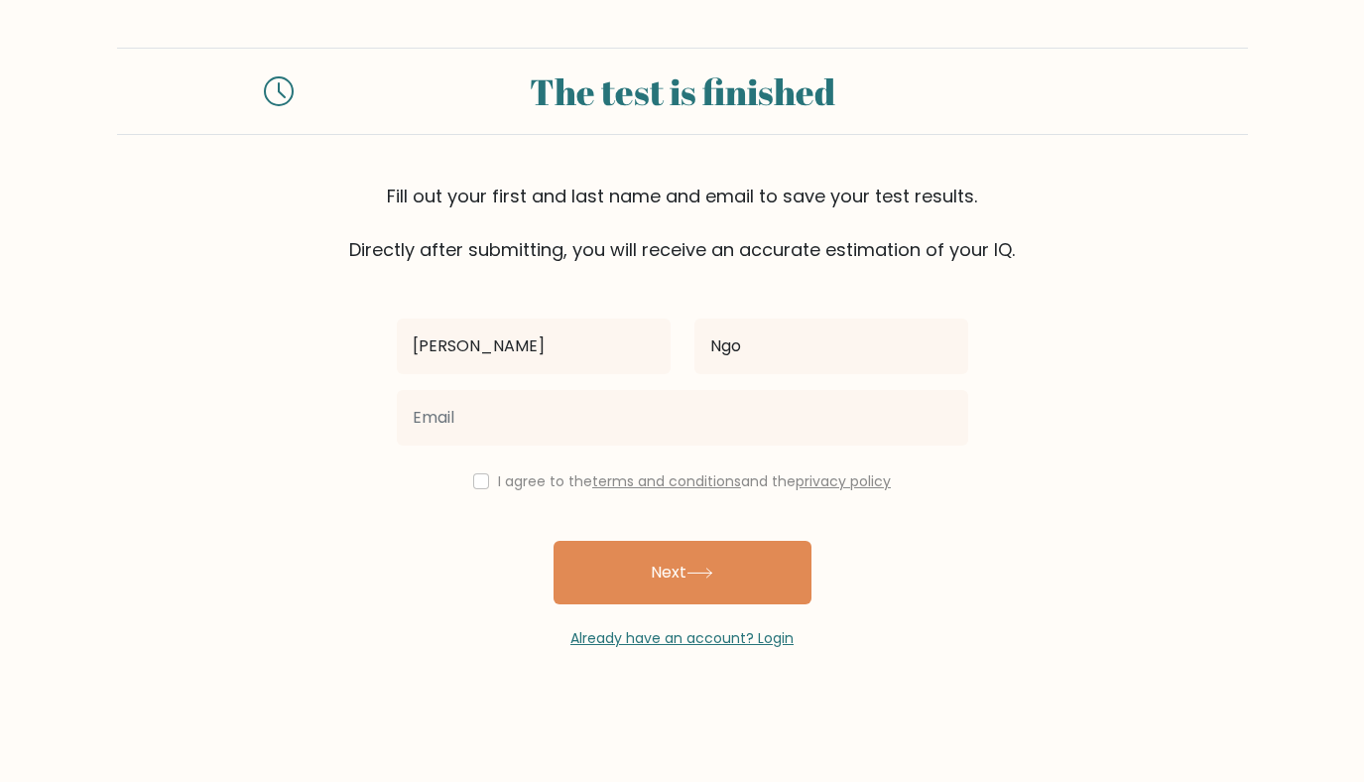
click at [942, 574] on div "[PERSON_NAME] I agree to the terms and conditions and the privacy policy Next A…" at bounding box center [682, 456] width 595 height 386
click at [473, 476] on input "checkbox" at bounding box center [481, 481] width 16 height 16
checkbox input "true"
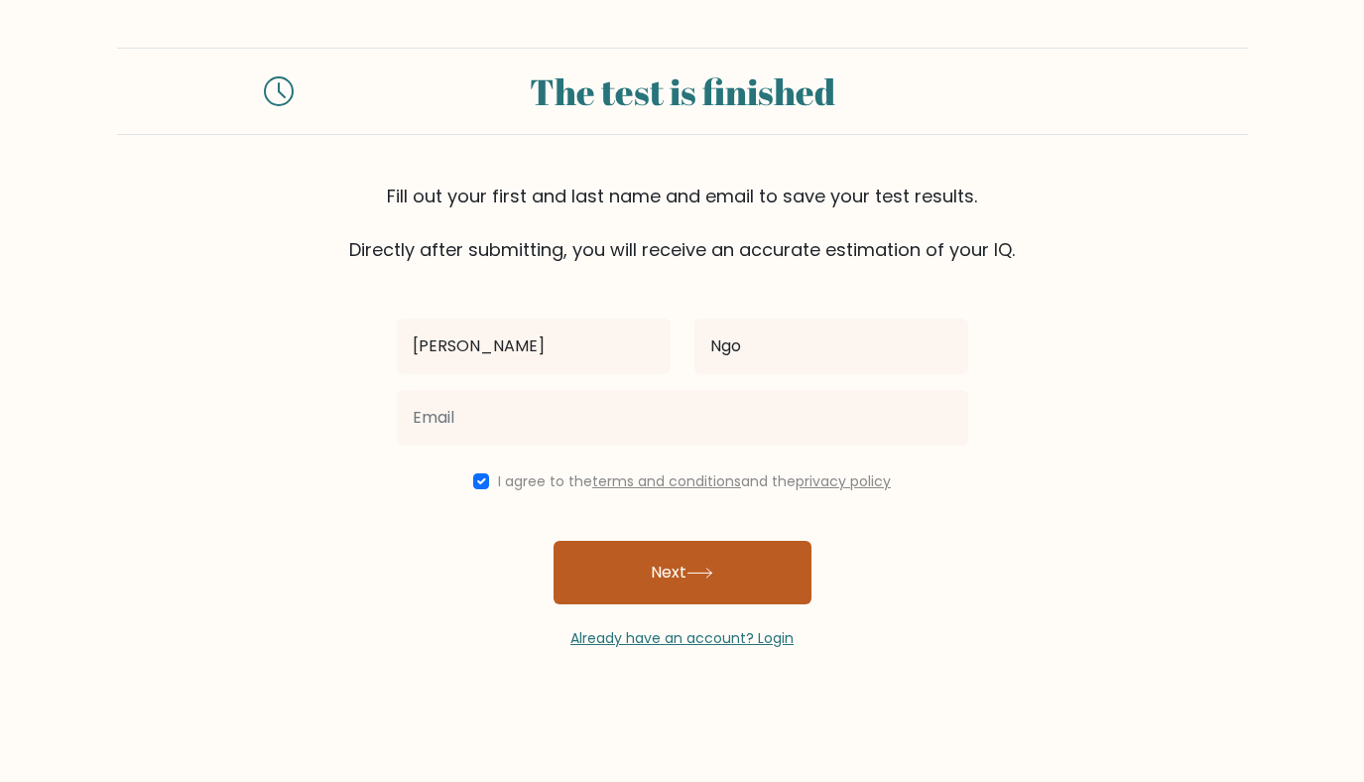
click at [618, 550] on button "Next" at bounding box center [683, 573] width 258 height 64
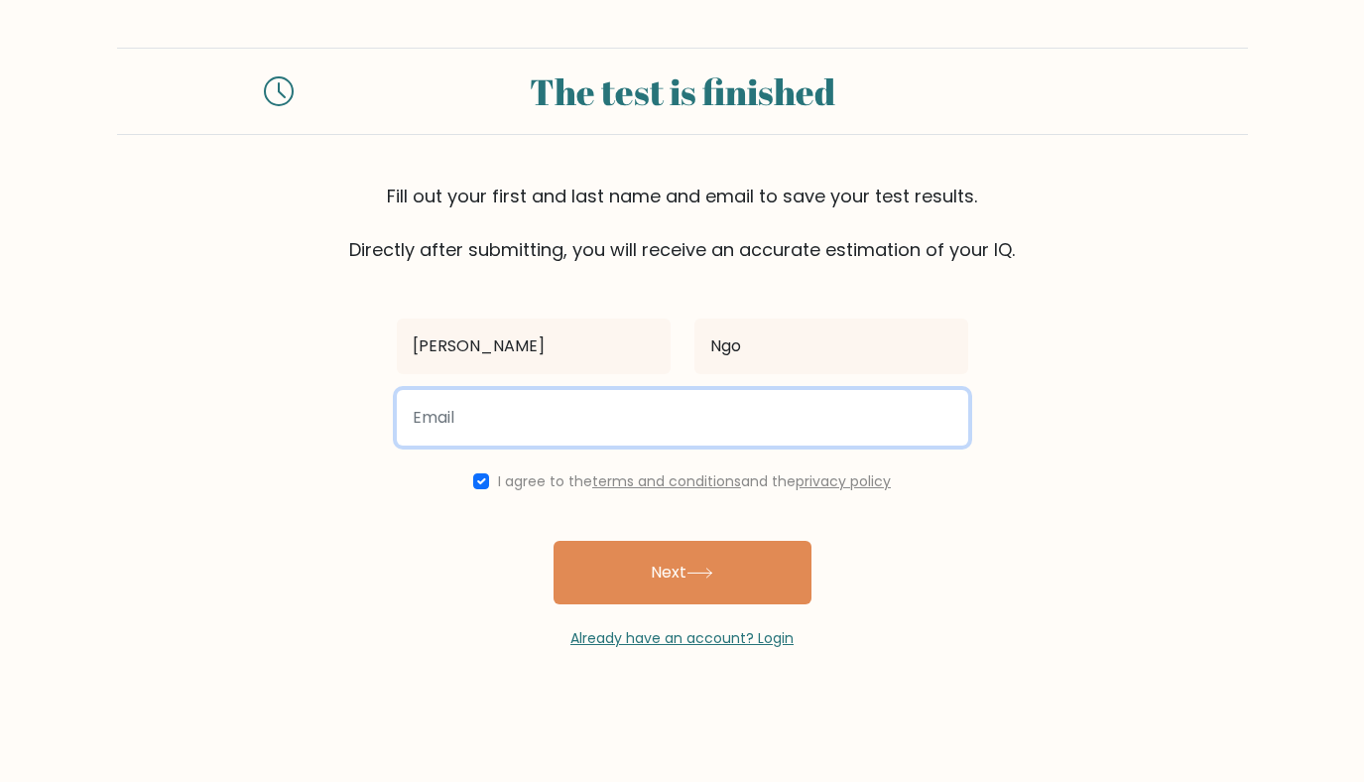
click at [592, 405] on input "email" at bounding box center [683, 418] width 572 height 56
click at [691, 404] on input "[EMAIL_ADDRESS][DOMAIN_NAME]" at bounding box center [683, 418] width 572 height 56
drag, startPoint x: 533, startPoint y: 421, endPoint x: 340, endPoint y: 416, distance: 192.6
click at [340, 416] on form "The test is finished Fill out your first and last name and email to save your t…" at bounding box center [682, 348] width 1364 height 601
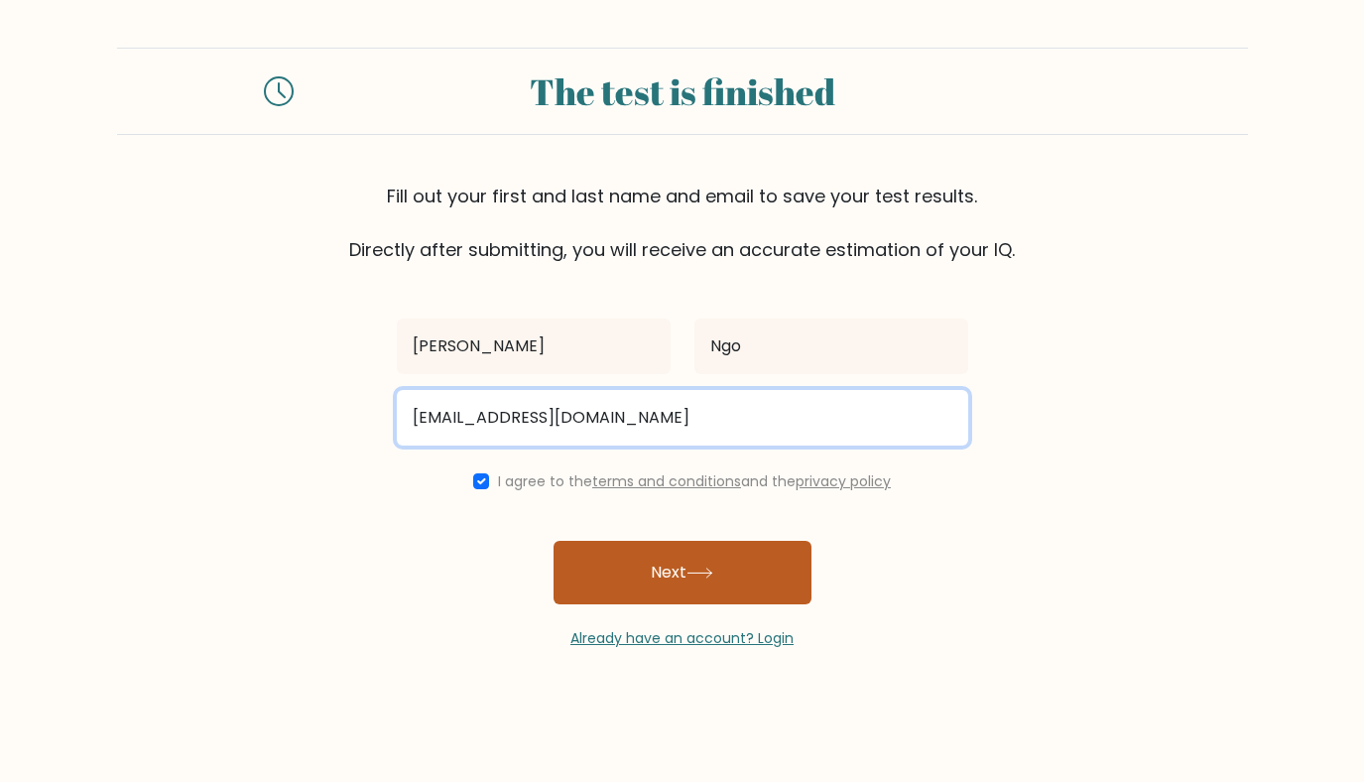
type input "[EMAIL_ADDRESS][DOMAIN_NAME]"
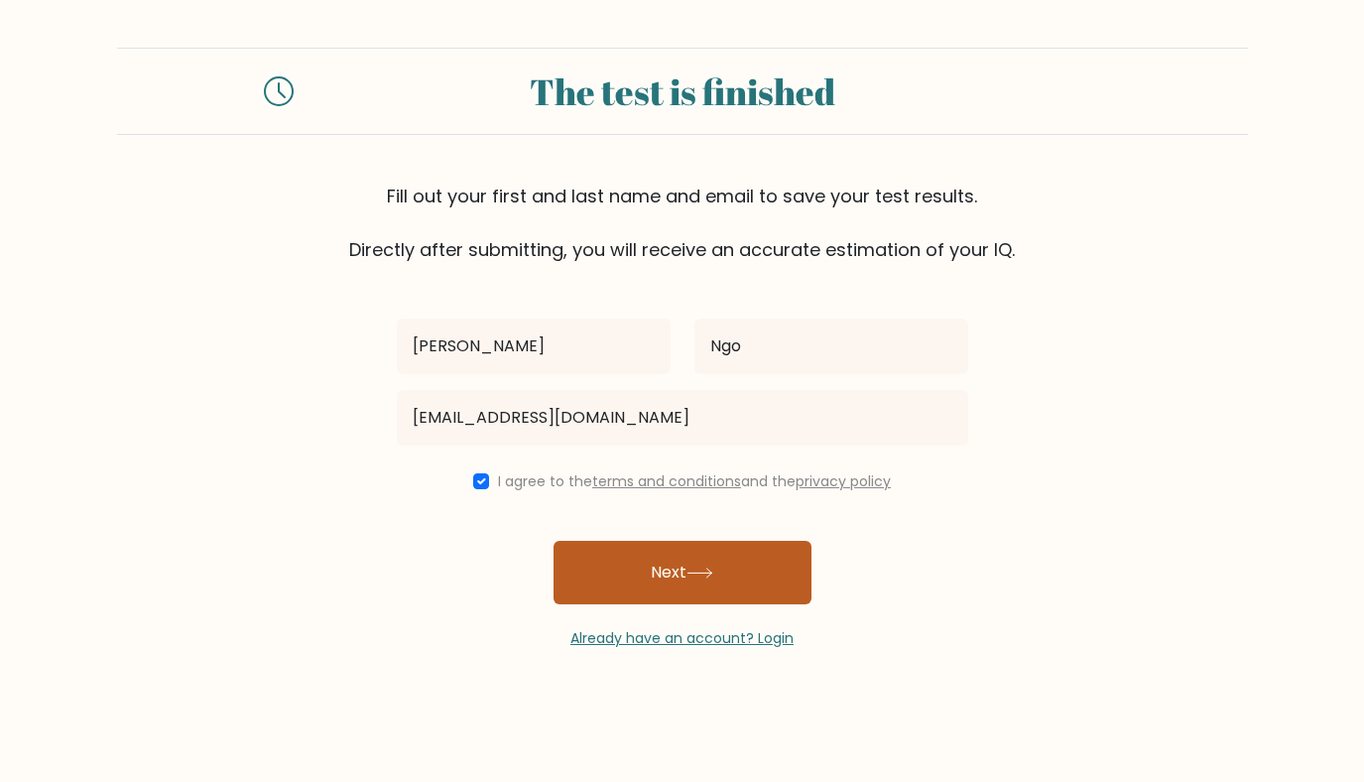
click at [684, 586] on button "Next" at bounding box center [683, 573] width 258 height 64
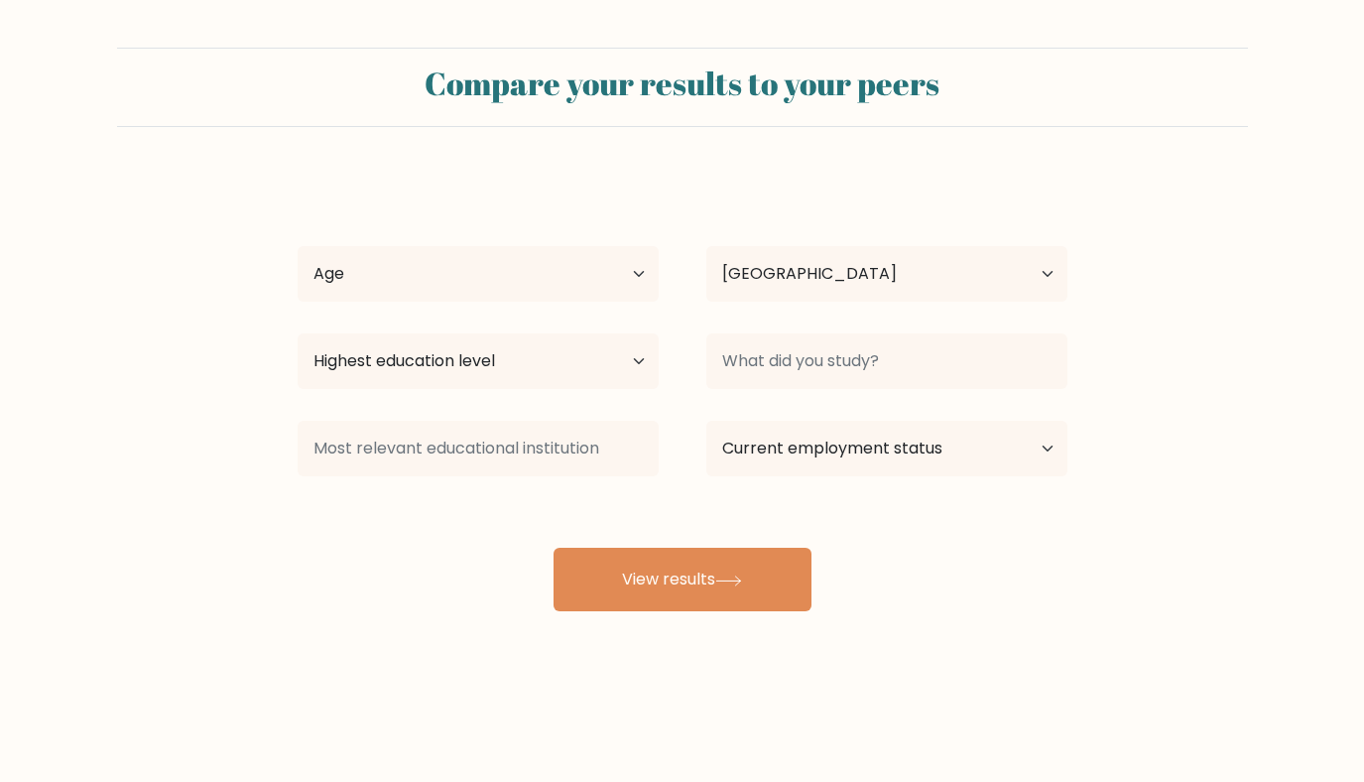
select select "JP"
click at [601, 275] on select "Age Under 18 years old 18-24 years old 25-34 years old 35-44 years old 45-54 ye…" at bounding box center [478, 274] width 361 height 56
select select "35_44"
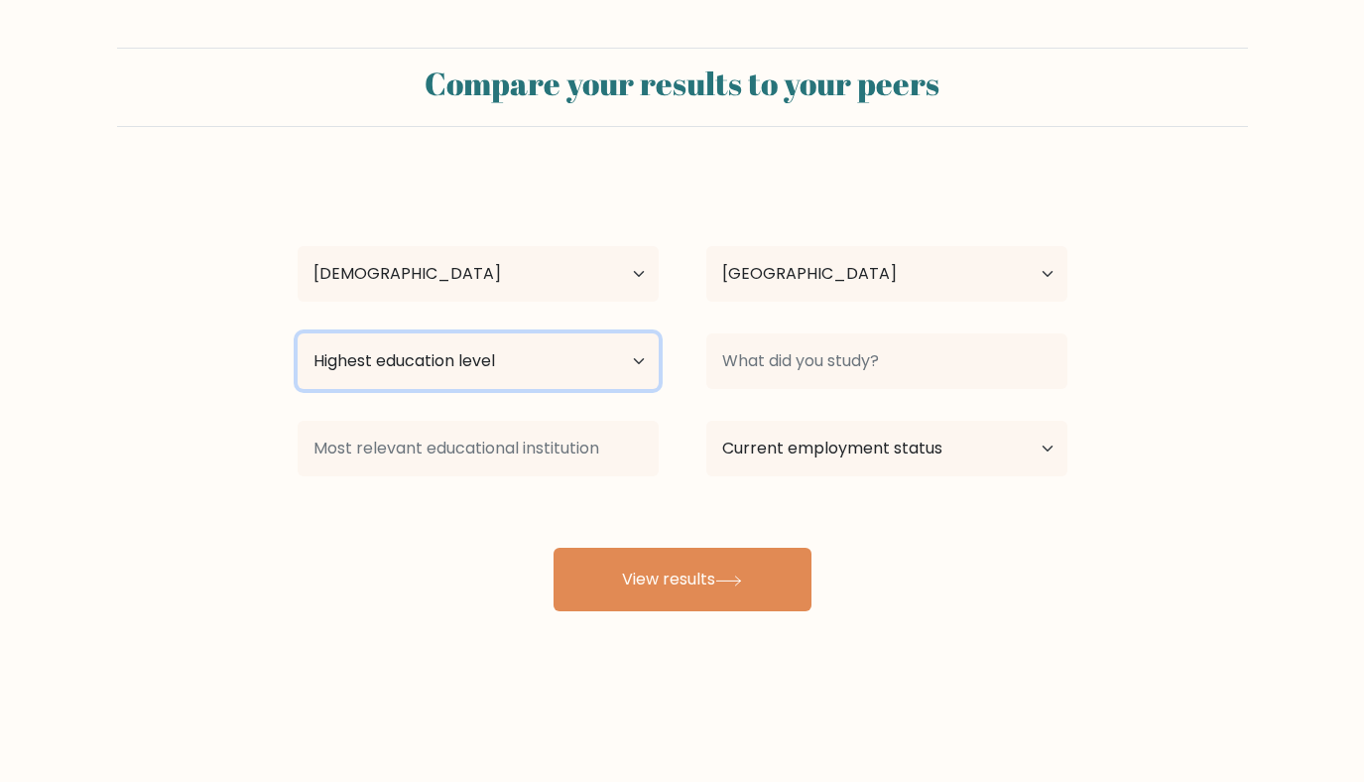
click at [566, 379] on select "Highest education level No schooling Primary Lower Secondary Upper Secondary Oc…" at bounding box center [478, 361] width 361 height 56
select select "occupation_specific"
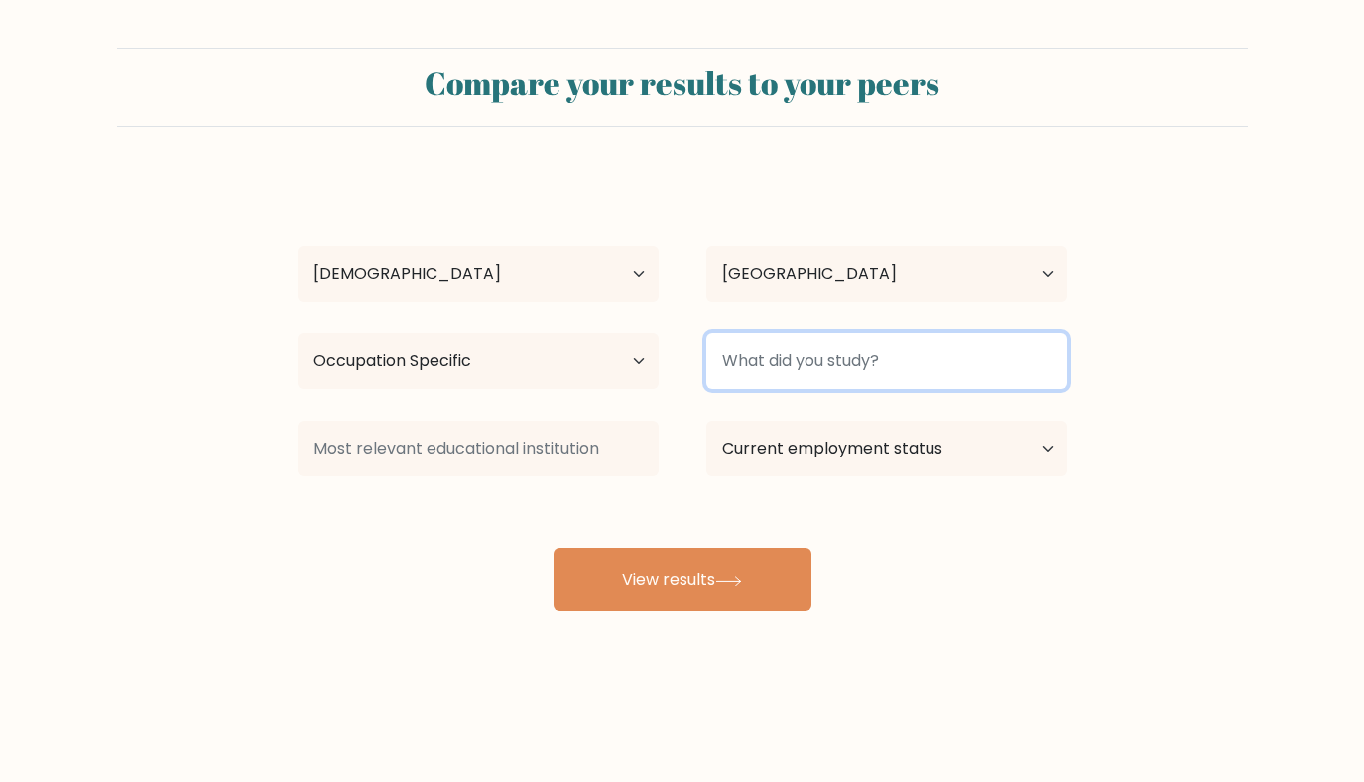
click at [777, 363] on input at bounding box center [886, 361] width 361 height 56
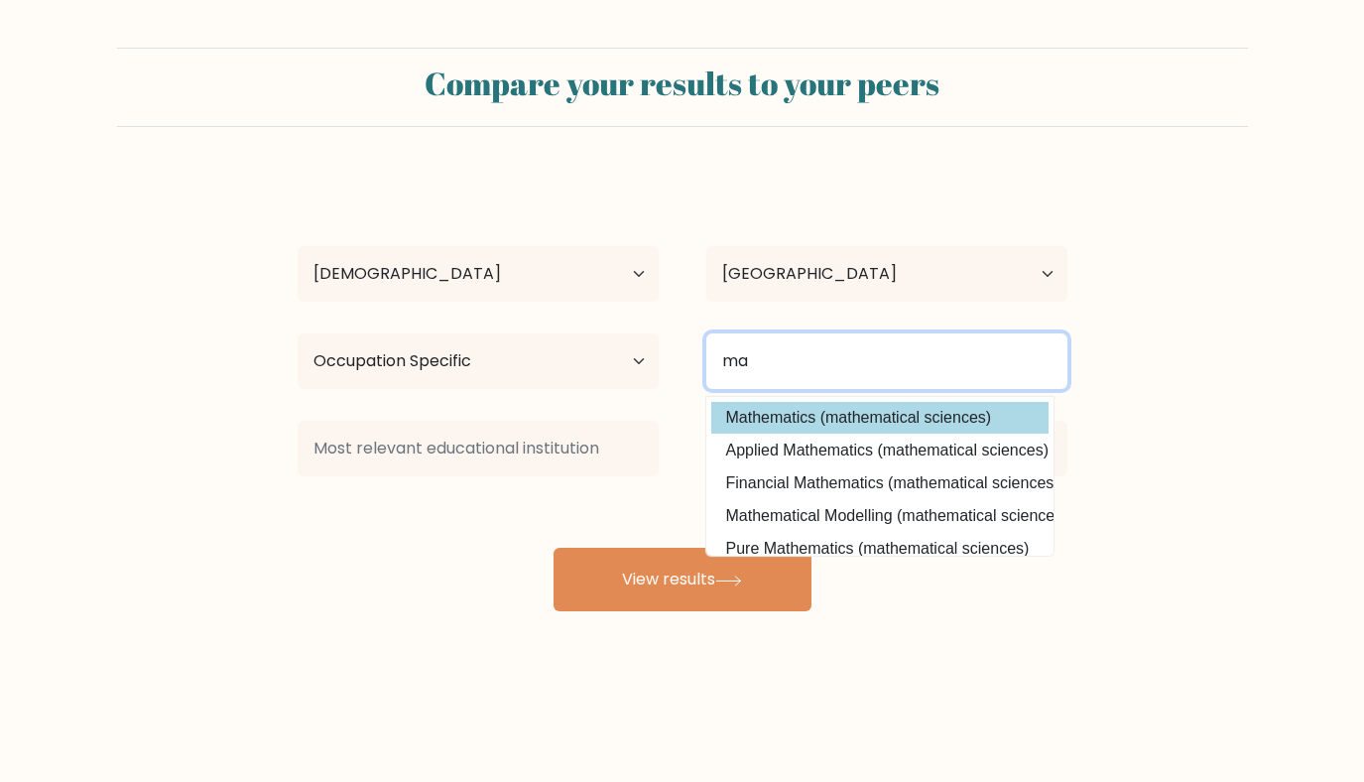
type input "m"
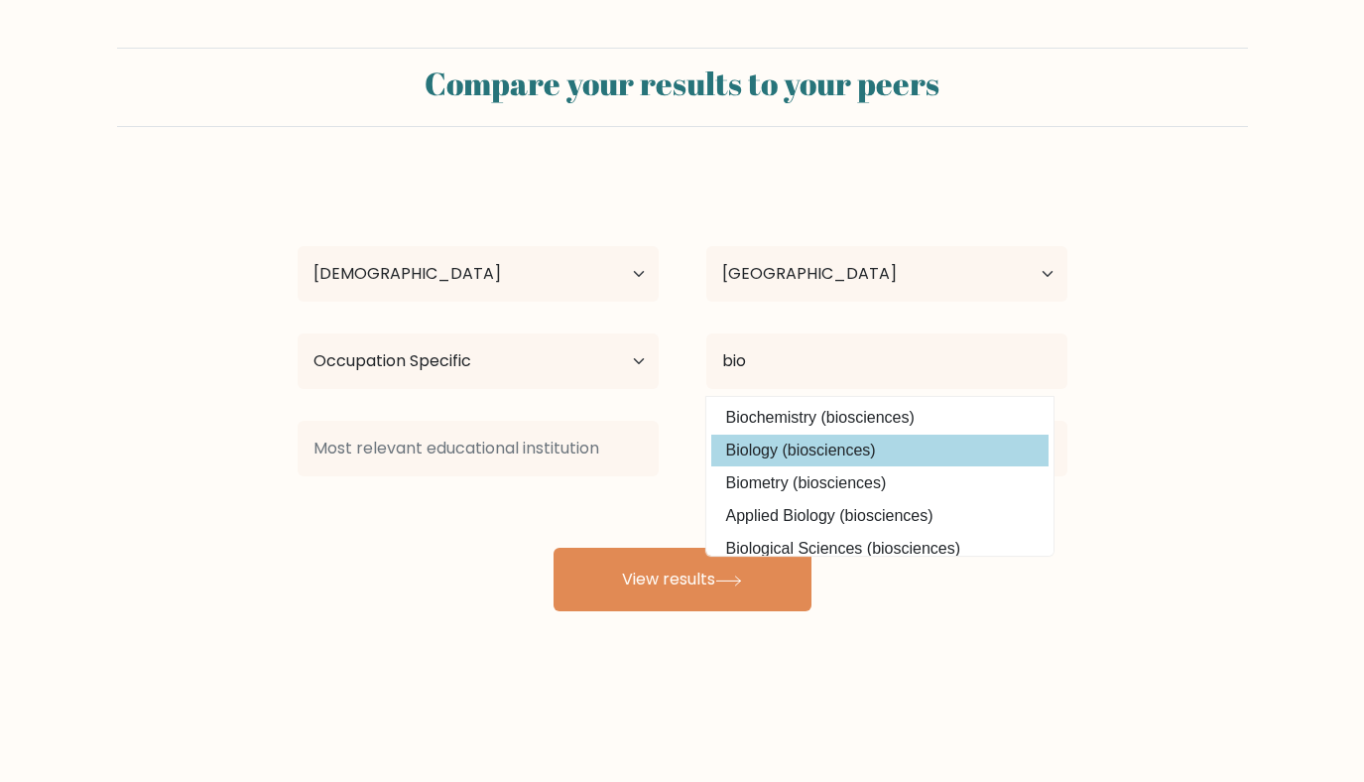
click at [819, 455] on option "Biology (biosciences)" at bounding box center [879, 451] width 337 height 32
type input "Biology"
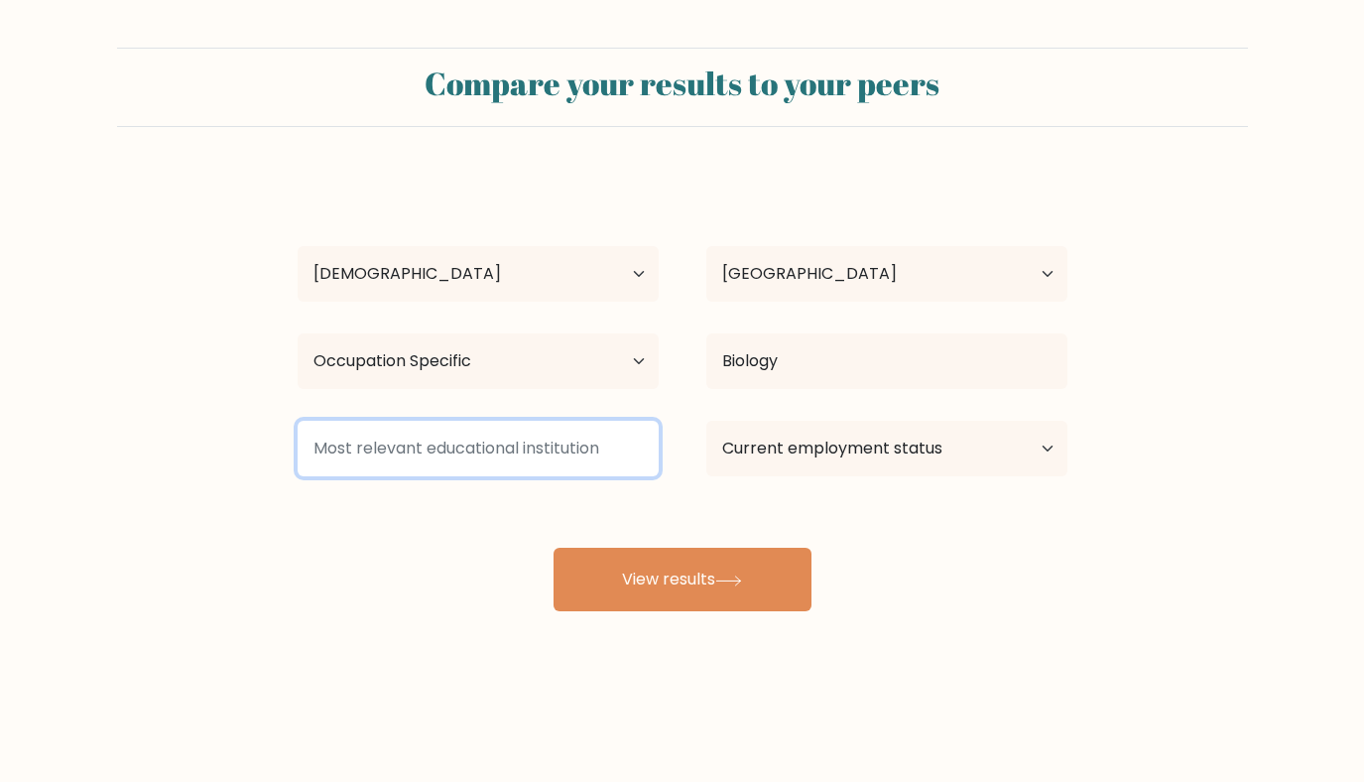
click at [507, 453] on input at bounding box center [478, 449] width 361 height 56
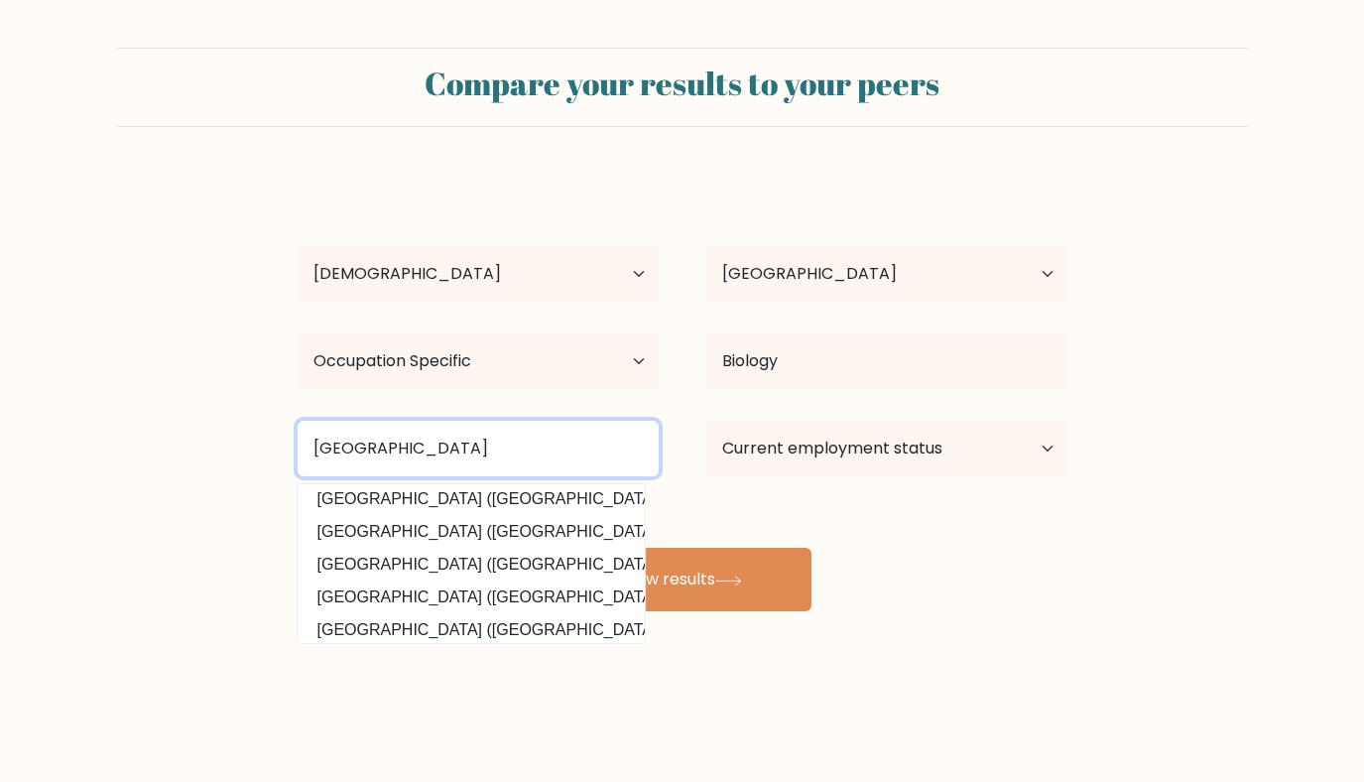
scroll to position [179, 0]
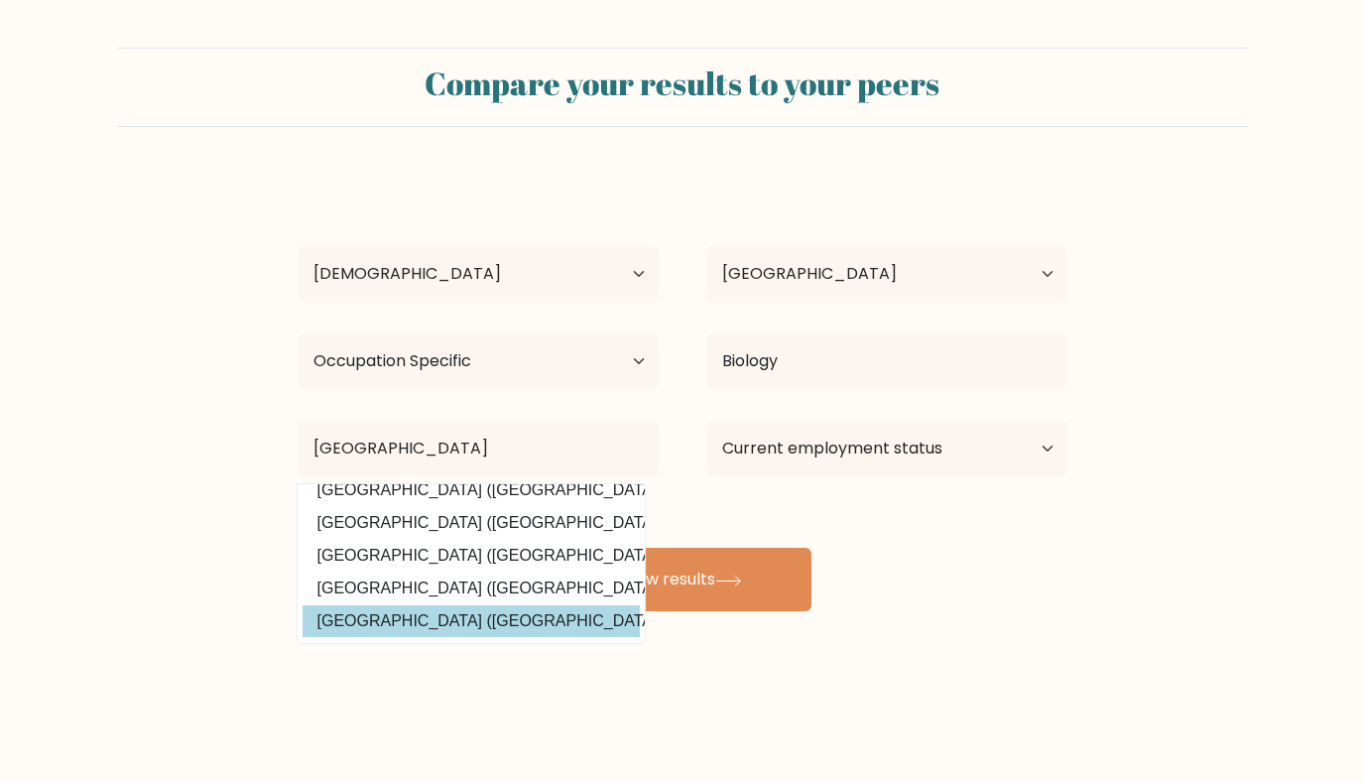
click at [463, 615] on option "Tokyo Metropolitan University (Japan)" at bounding box center [471, 621] width 337 height 32
type input "Tokyo Metropolitan University"
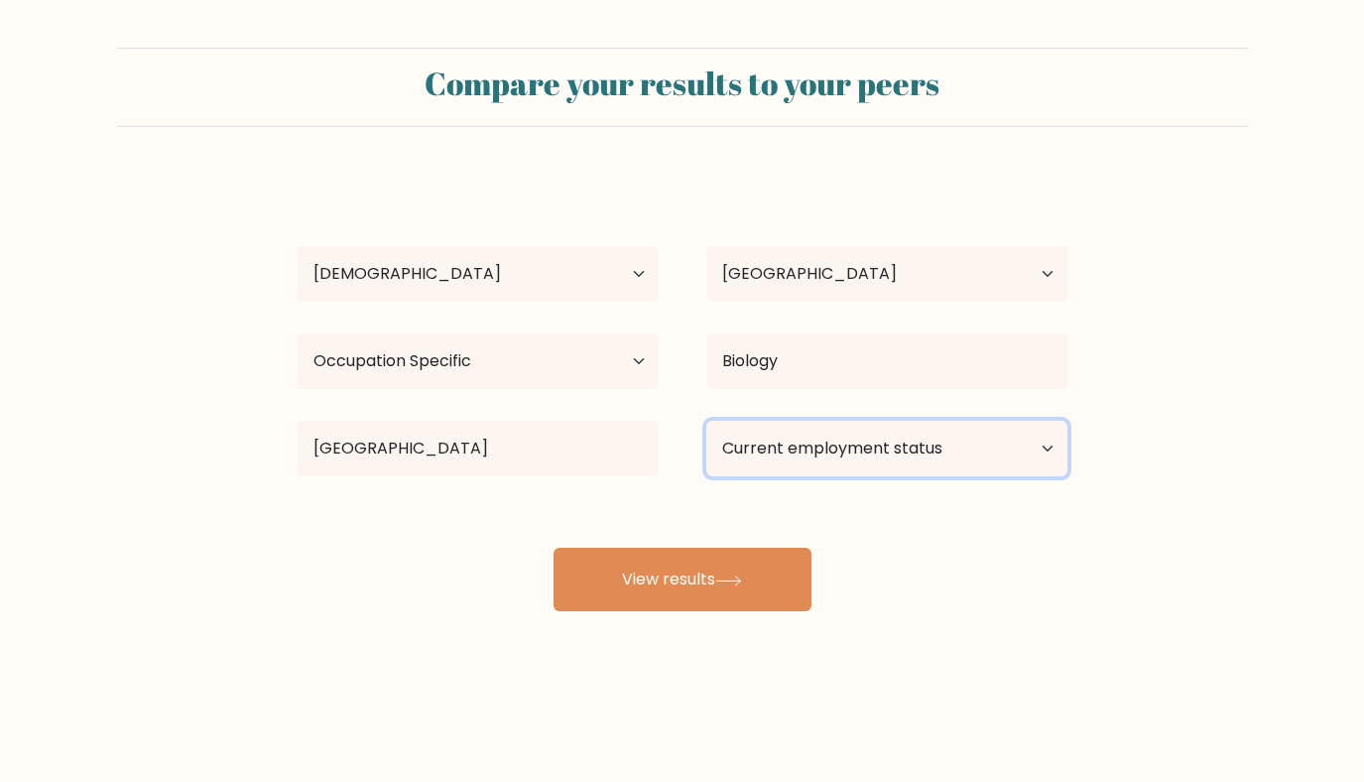
click at [792, 442] on select "Current employment status Employed Student Retired Other / prefer not to answer" at bounding box center [886, 449] width 361 height 56
select select "other"
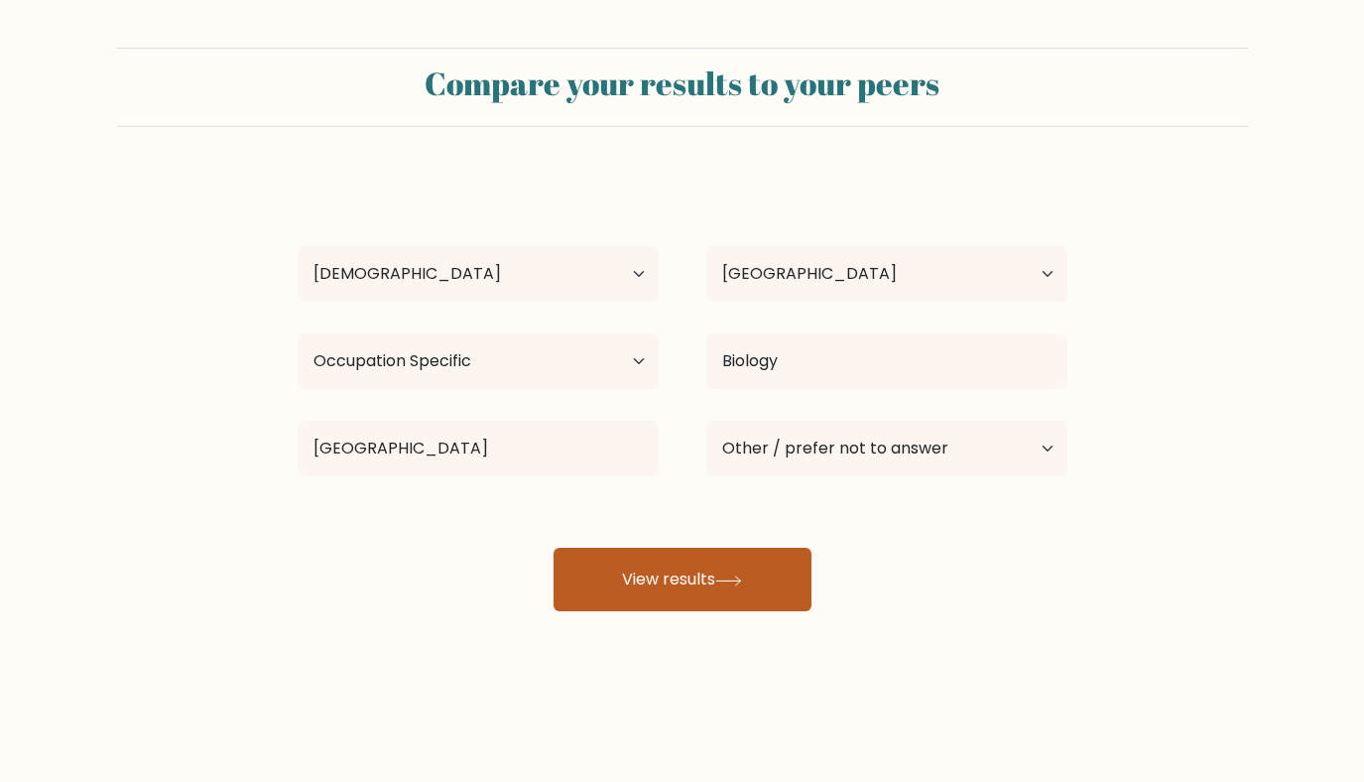
click at [721, 569] on button "View results" at bounding box center [683, 580] width 258 height 64
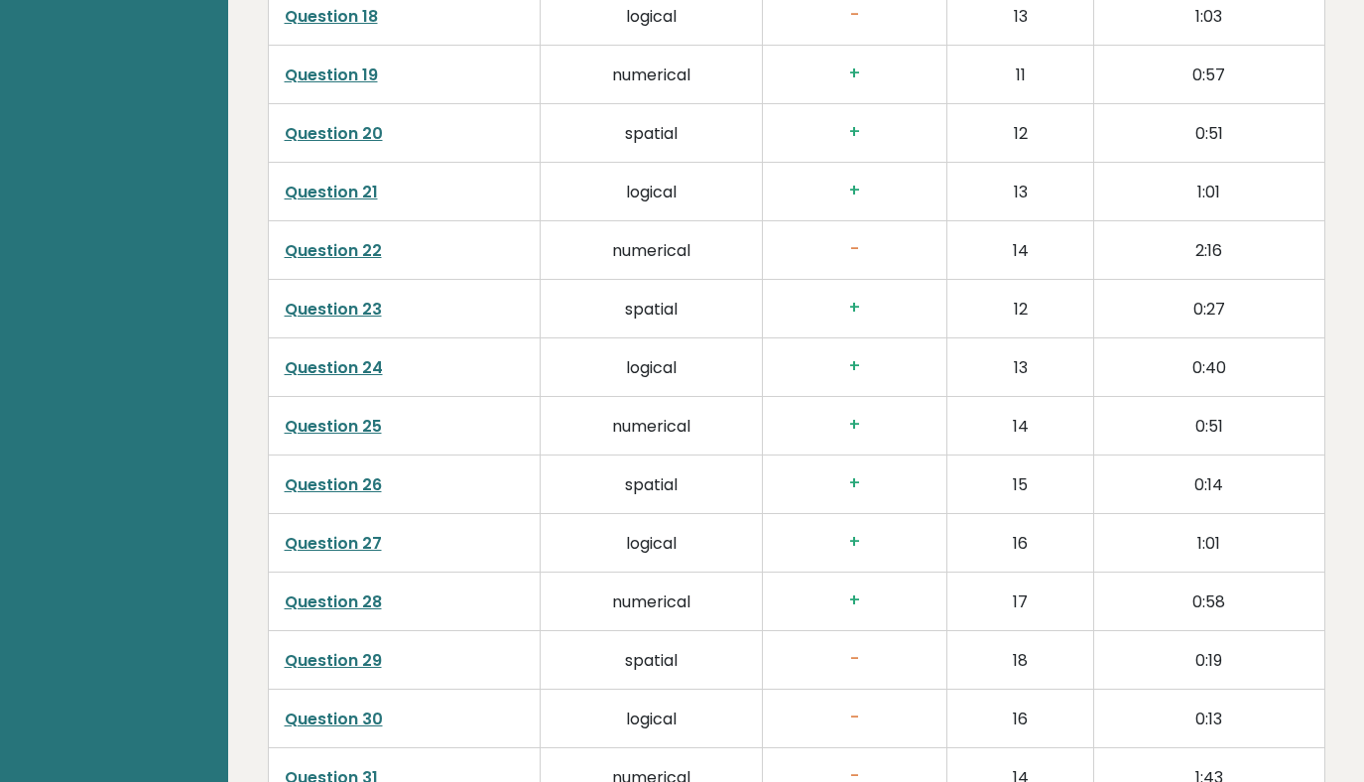
scroll to position [5015, 0]
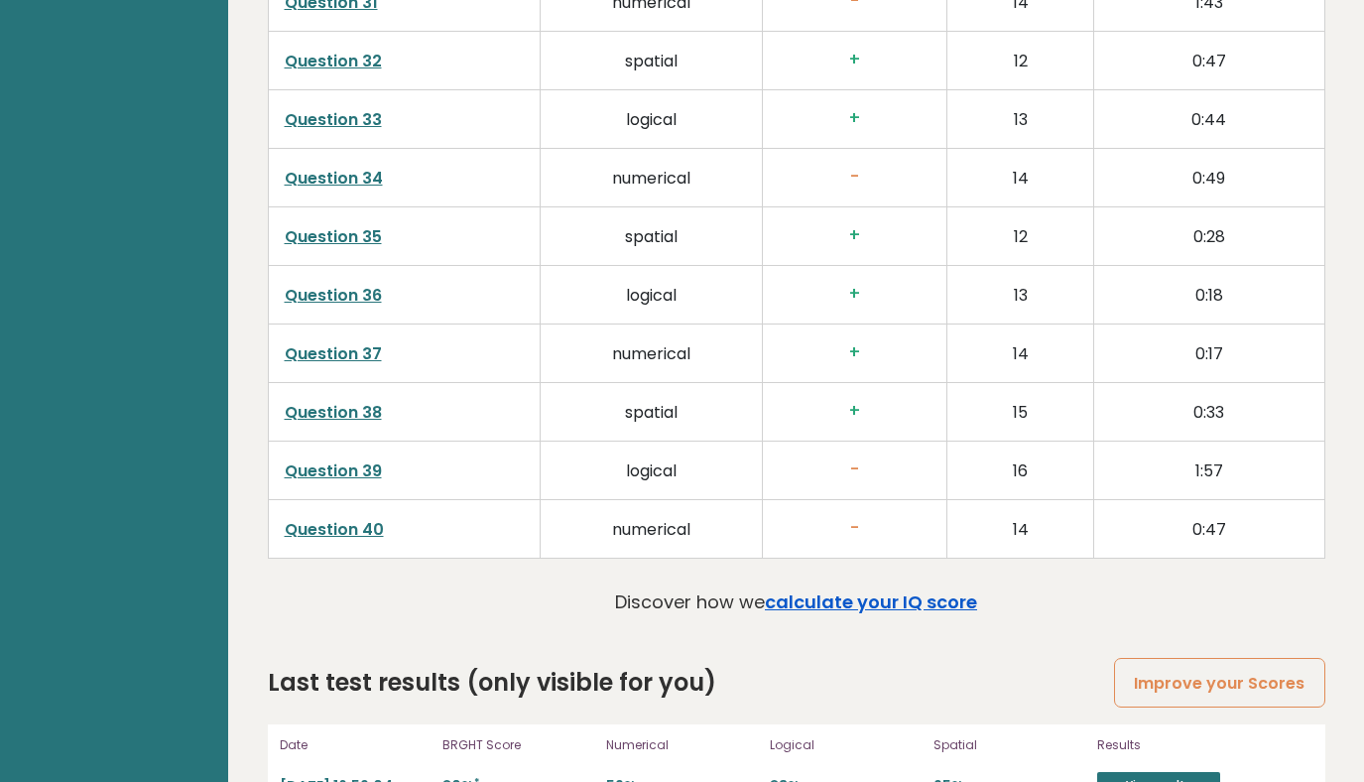
click at [828, 589] on link "calculate your IQ score" at bounding box center [871, 601] width 212 height 25
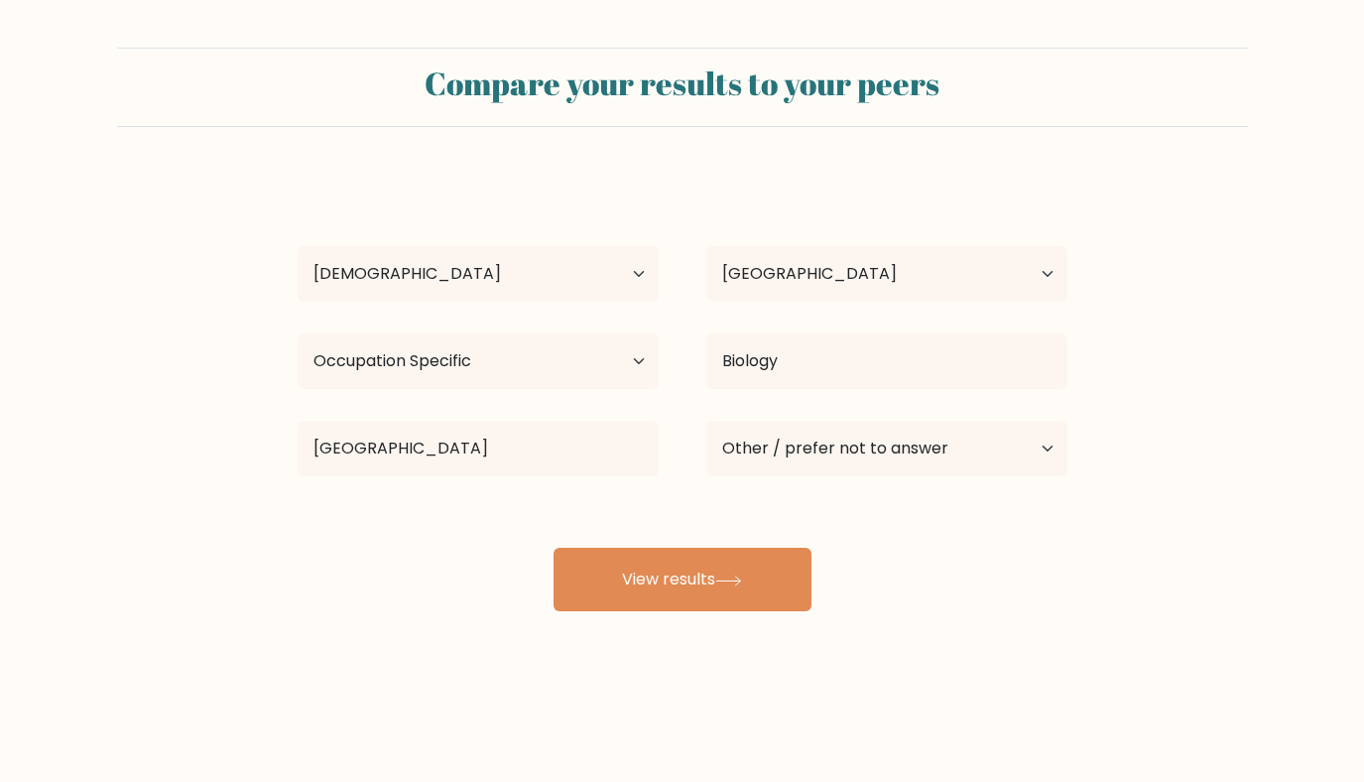
select select "35_44"
select select "JP"
select select "occupation_specific"
select select "other"
select select "35_44"
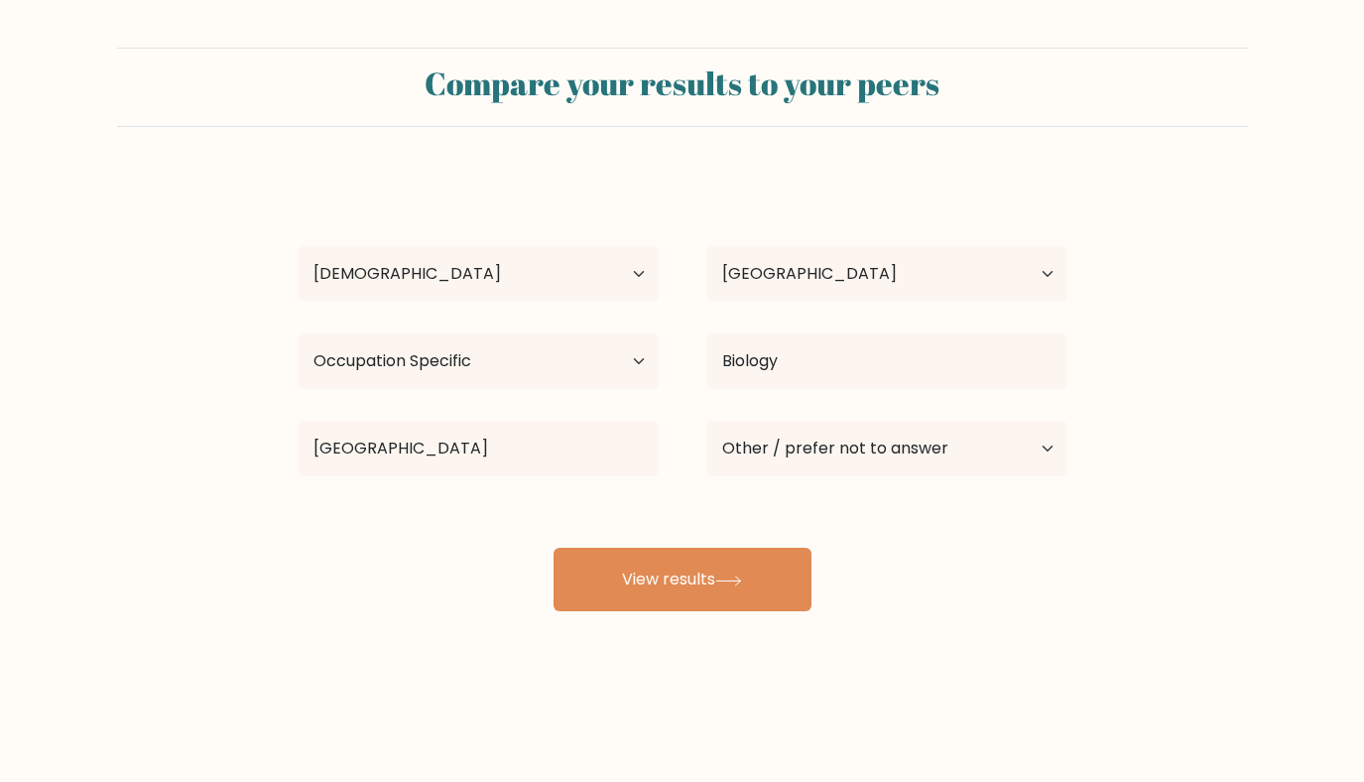
select select "JP"
select select "occupation_specific"
select select "other"
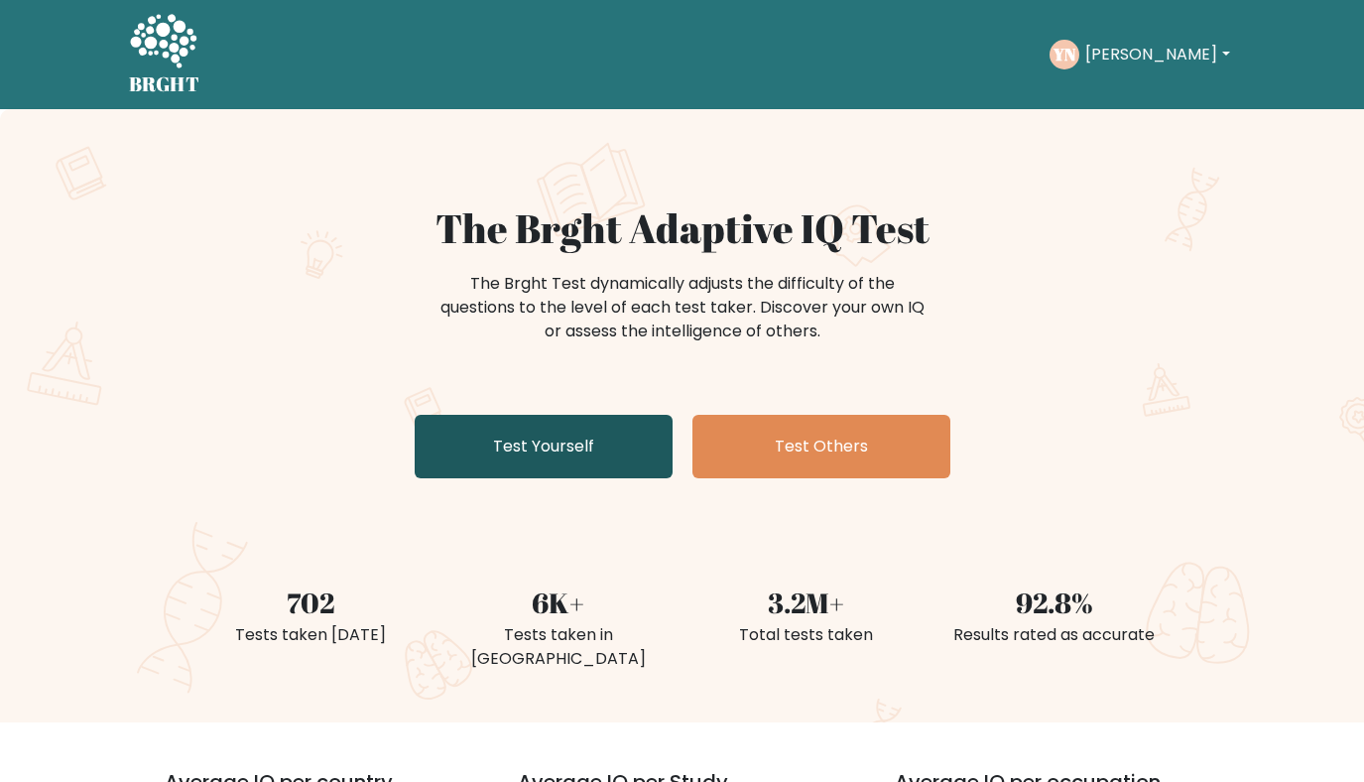
click at [548, 461] on link "Test Yourself" at bounding box center [544, 447] width 258 height 64
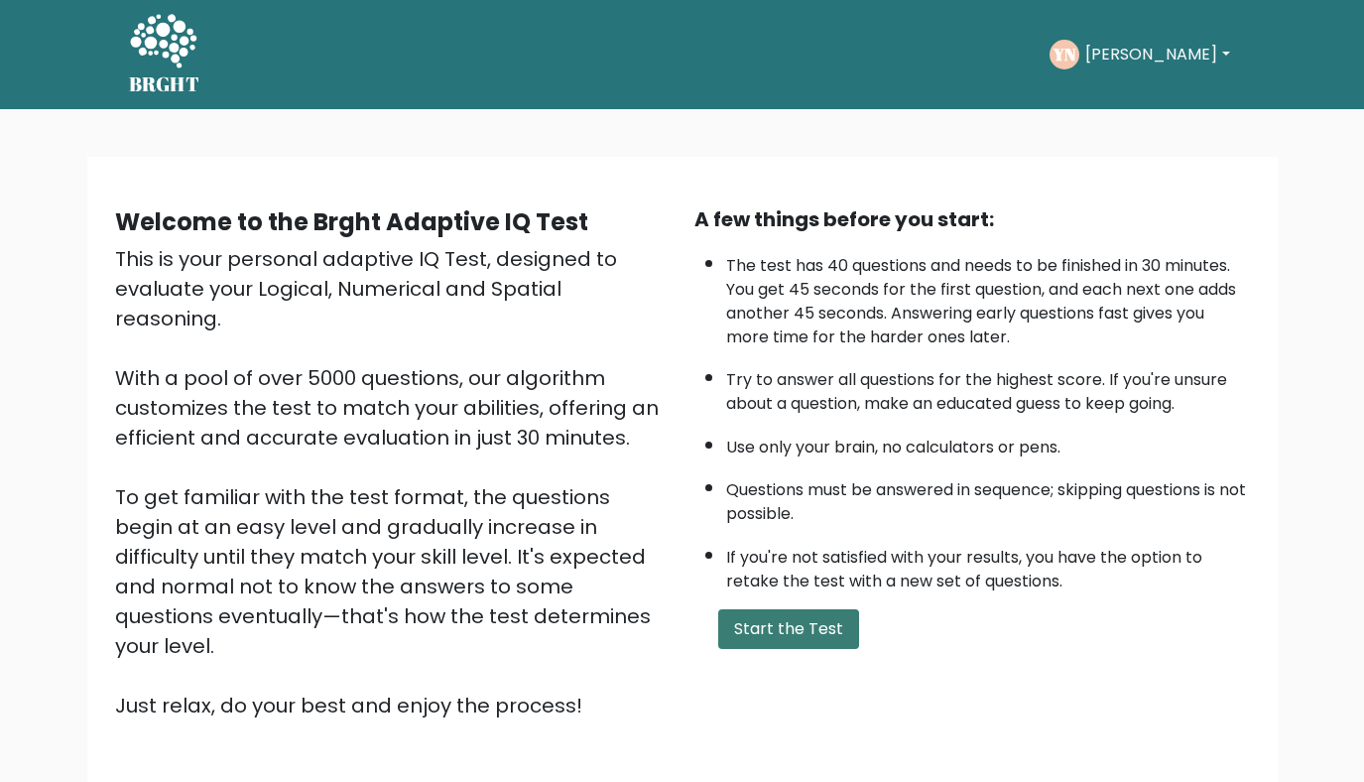
click at [785, 637] on button "Start the Test" at bounding box center [788, 629] width 141 height 40
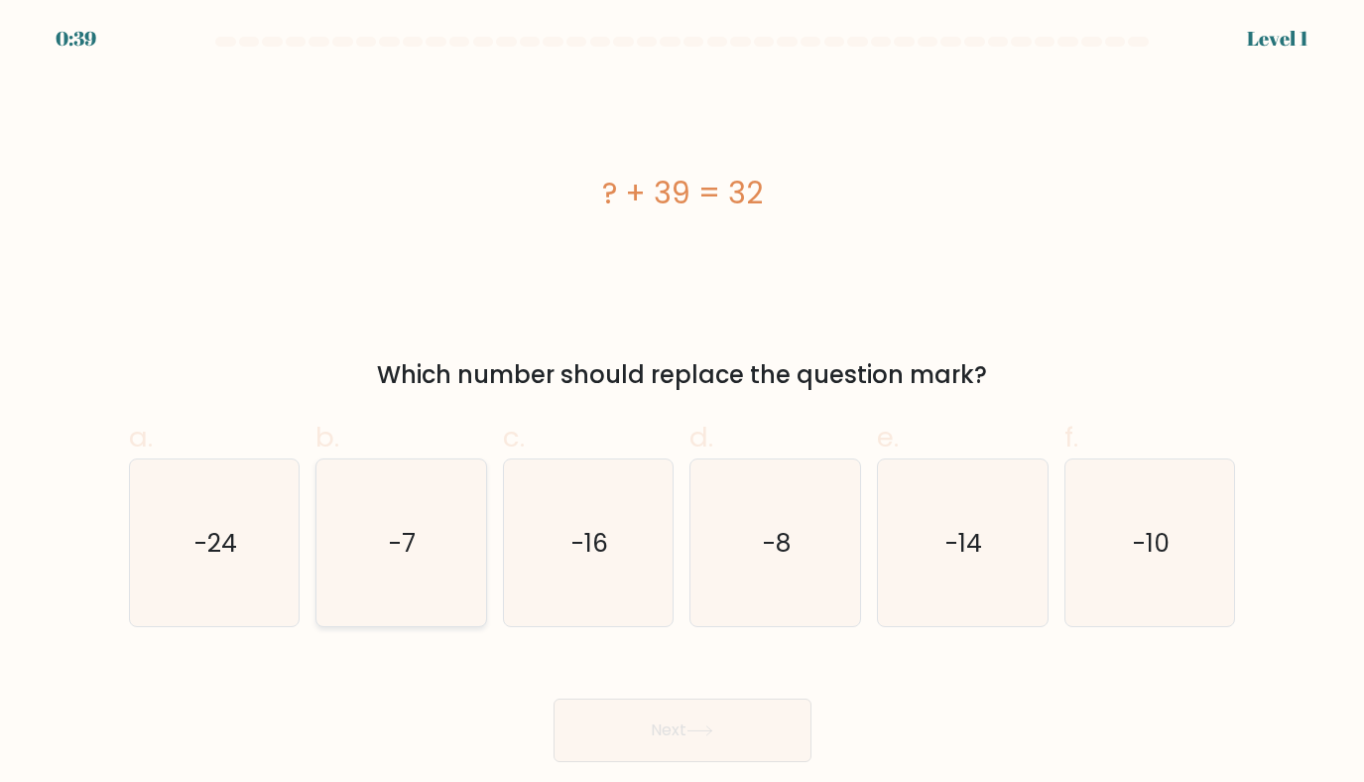
click at [444, 523] on icon "-7" at bounding box center [402, 543] width 168 height 168
click at [683, 404] on input "b. -7" at bounding box center [683, 397] width 1 height 13
radio input "true"
click at [643, 707] on button "Next" at bounding box center [683, 731] width 258 height 64
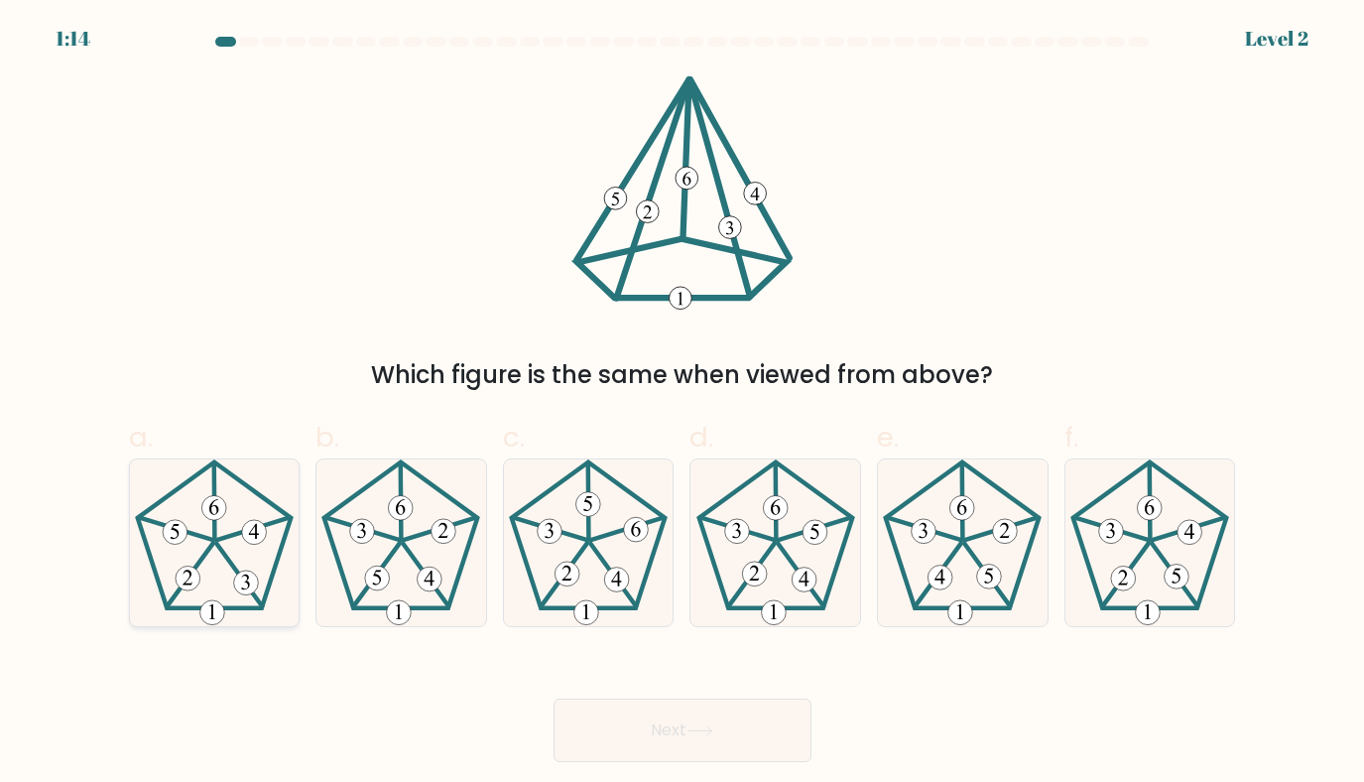
click at [255, 546] on icon at bounding box center [215, 543] width 168 height 168
click at [683, 404] on input "a." at bounding box center [683, 397] width 1 height 13
radio input "true"
click at [698, 721] on button "Next" at bounding box center [683, 731] width 258 height 64
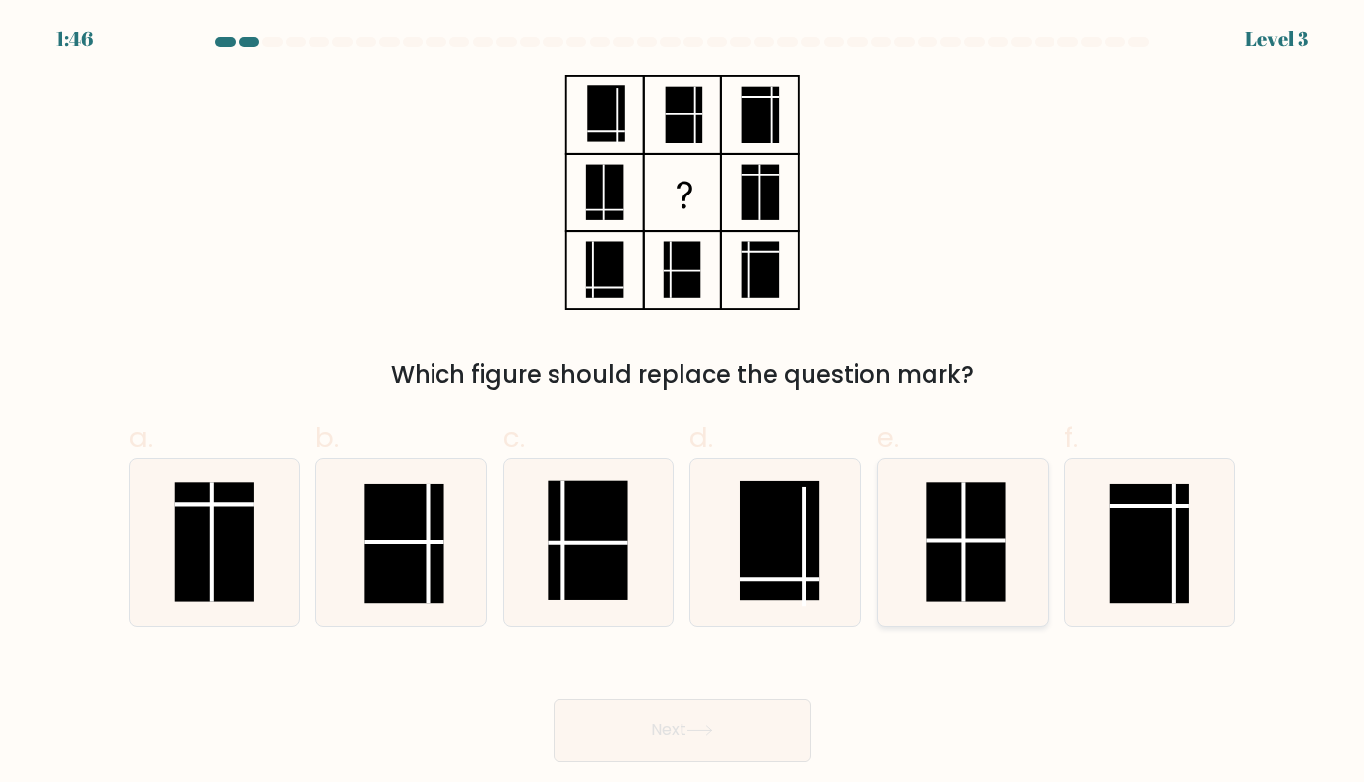
click at [998, 555] on rect at bounding box center [966, 542] width 79 height 120
click at [684, 404] on input "e." at bounding box center [683, 397] width 1 height 13
radio input "true"
click at [663, 708] on button "Next" at bounding box center [683, 731] width 258 height 64
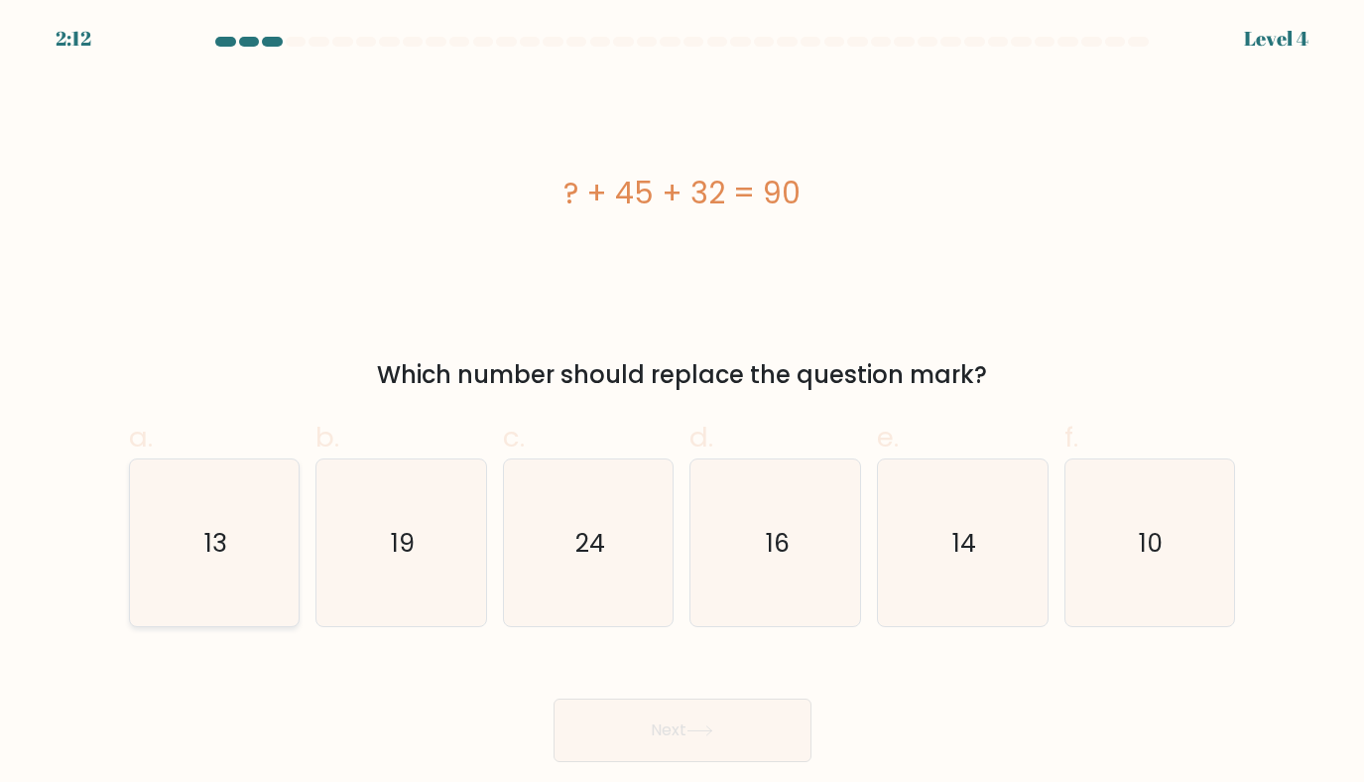
click at [214, 539] on text "13" at bounding box center [215, 543] width 23 height 35
click at [683, 404] on input "a. 13" at bounding box center [683, 397] width 1 height 13
radio input "true"
click at [680, 715] on button "Next" at bounding box center [683, 731] width 258 height 64
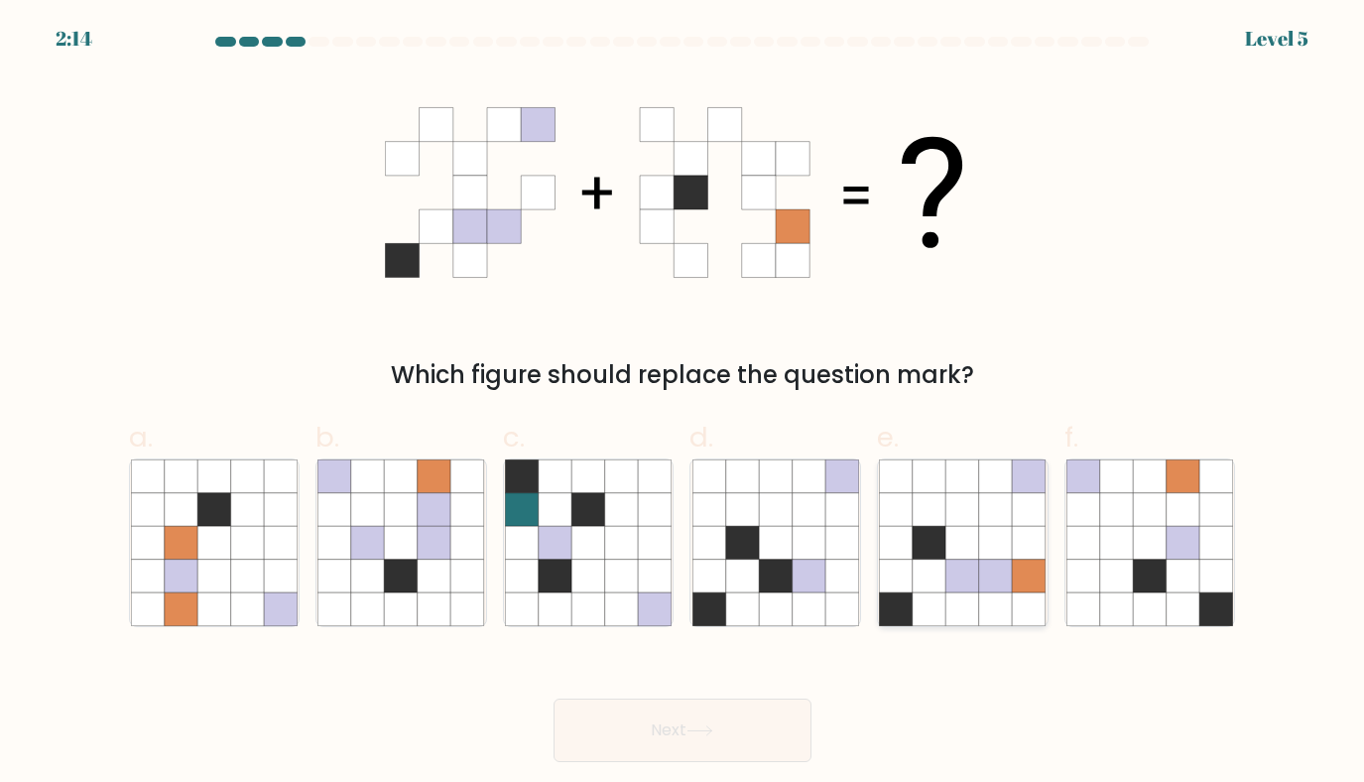
click at [932, 538] on icon at bounding box center [930, 543] width 34 height 34
click at [684, 404] on input "e." at bounding box center [683, 397] width 1 height 13
radio input "true"
click at [719, 727] on button "Next" at bounding box center [683, 731] width 258 height 64
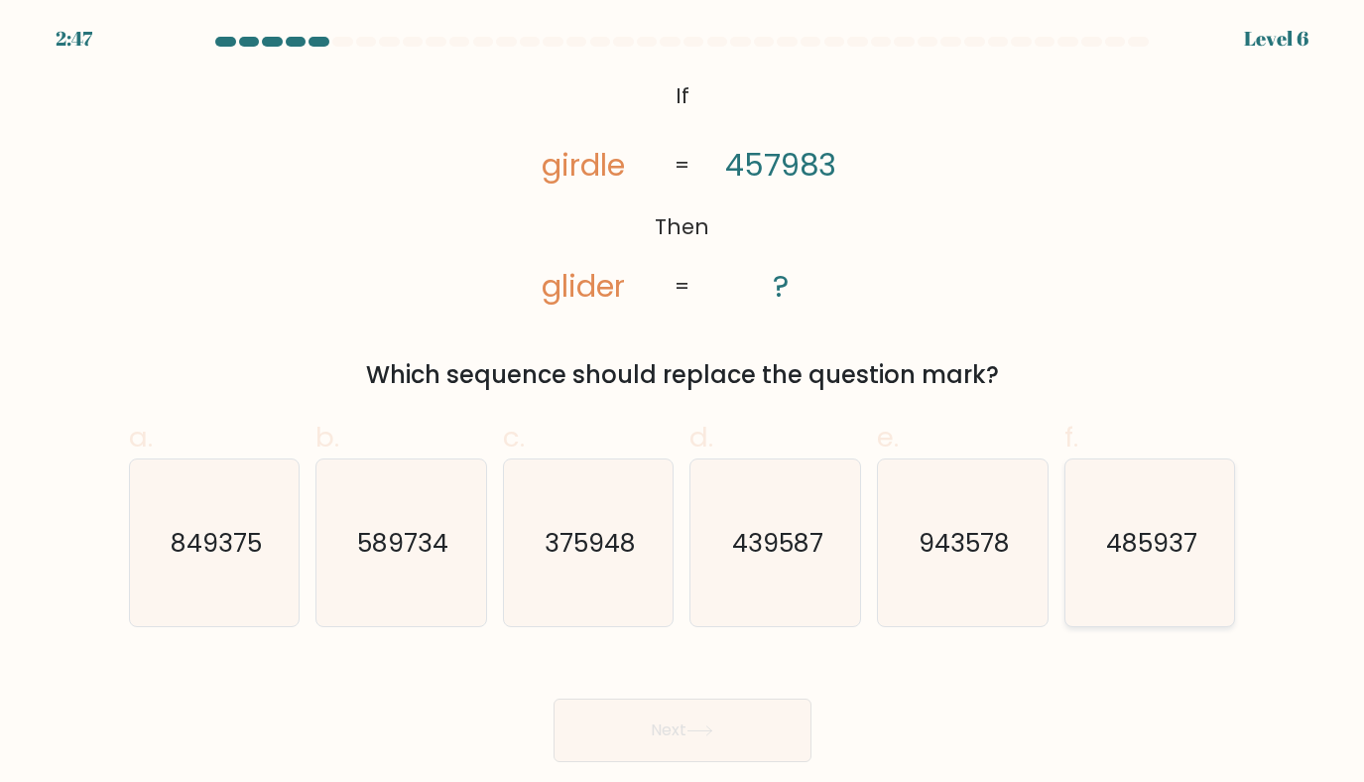
click at [1131, 581] on icon "485937" at bounding box center [1151, 543] width 168 height 168
click at [684, 404] on input "f. 485937" at bounding box center [683, 397] width 1 height 13
radio input "true"
click at [669, 741] on button "Next" at bounding box center [683, 731] width 258 height 64
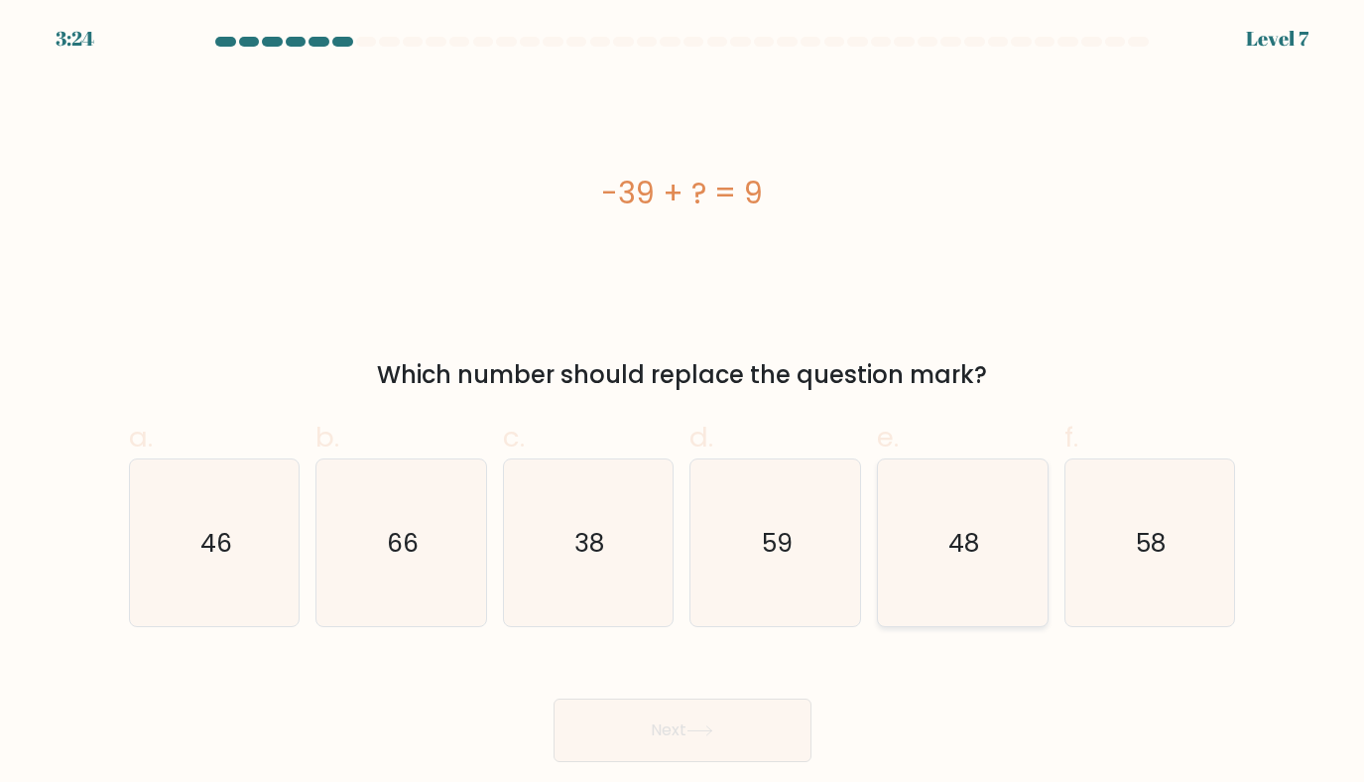
click at [933, 529] on icon "48" at bounding box center [963, 543] width 168 height 168
click at [684, 404] on input "e. 48" at bounding box center [683, 397] width 1 height 13
radio input "true"
click at [713, 755] on button "Next" at bounding box center [683, 731] width 258 height 64
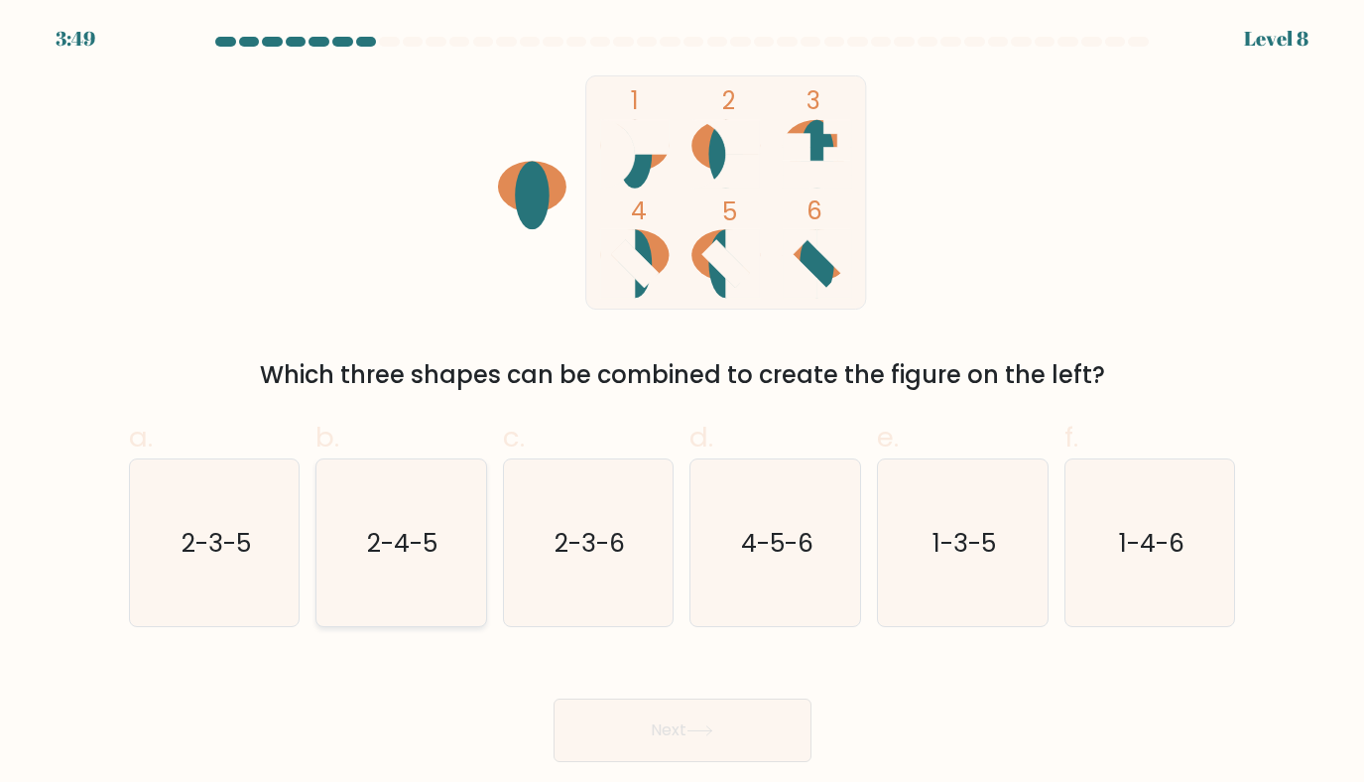
click at [429, 537] on text "2-4-5" at bounding box center [403, 543] width 70 height 35
click at [683, 404] on input "b. 2-4-5" at bounding box center [683, 397] width 1 height 13
radio input "true"
click at [782, 594] on icon "4-5-6" at bounding box center [777, 543] width 168 height 168
click at [684, 404] on input "d. 4-5-6" at bounding box center [683, 397] width 1 height 13
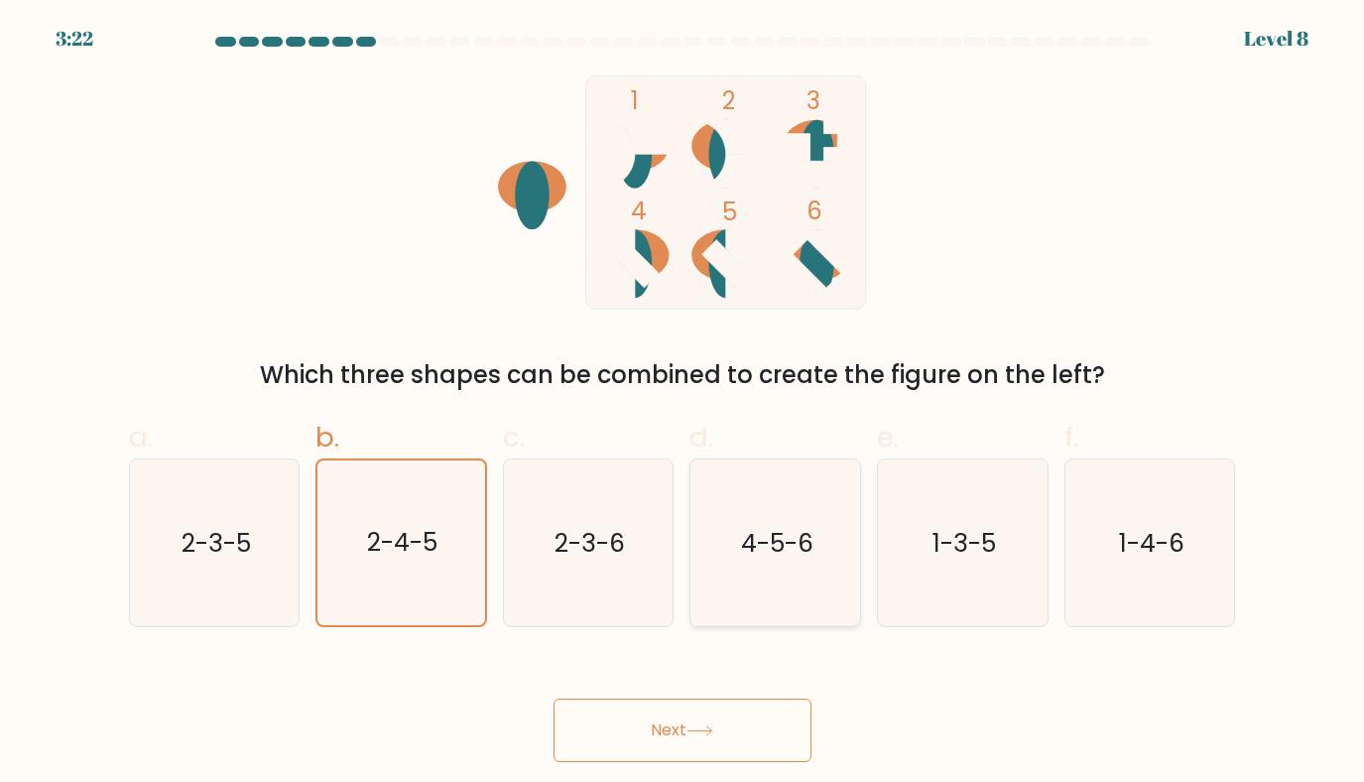
radio input "true"
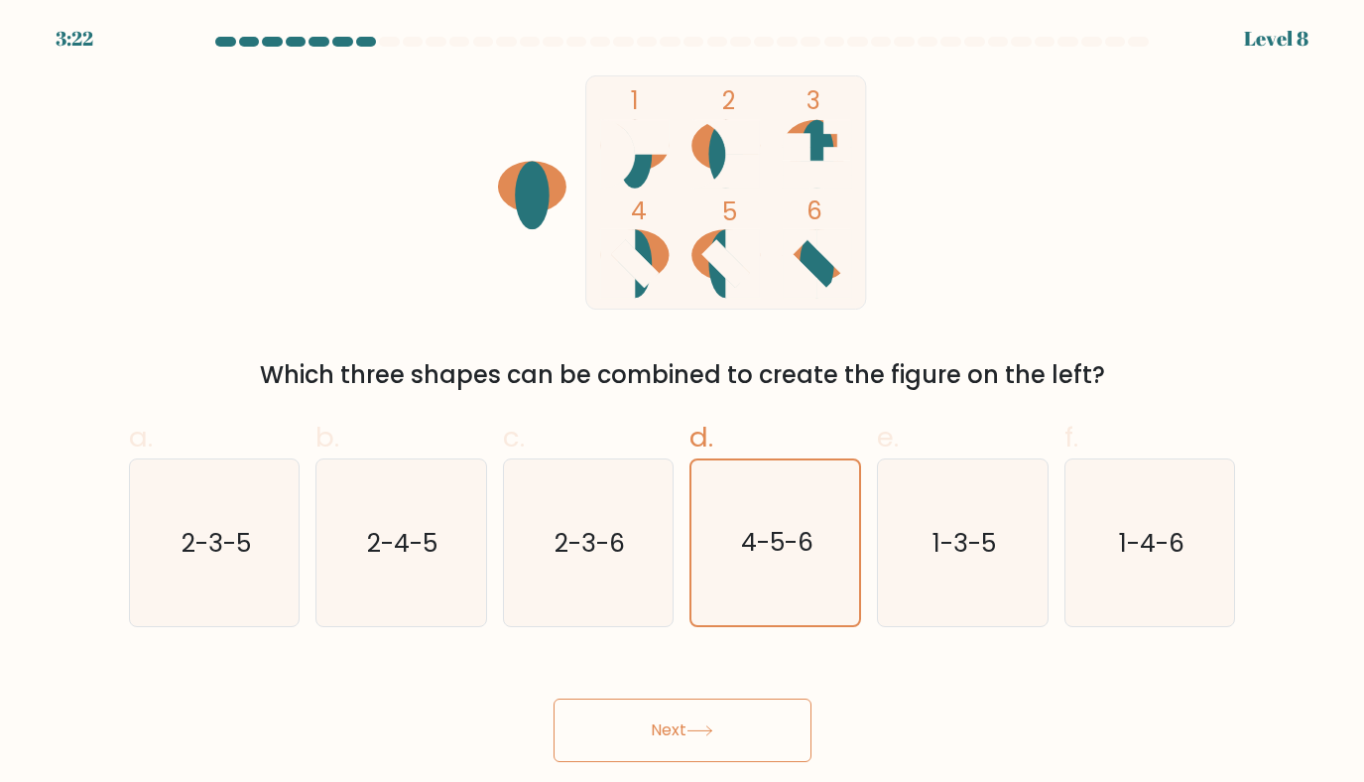
click at [707, 728] on icon at bounding box center [700, 730] width 27 height 11
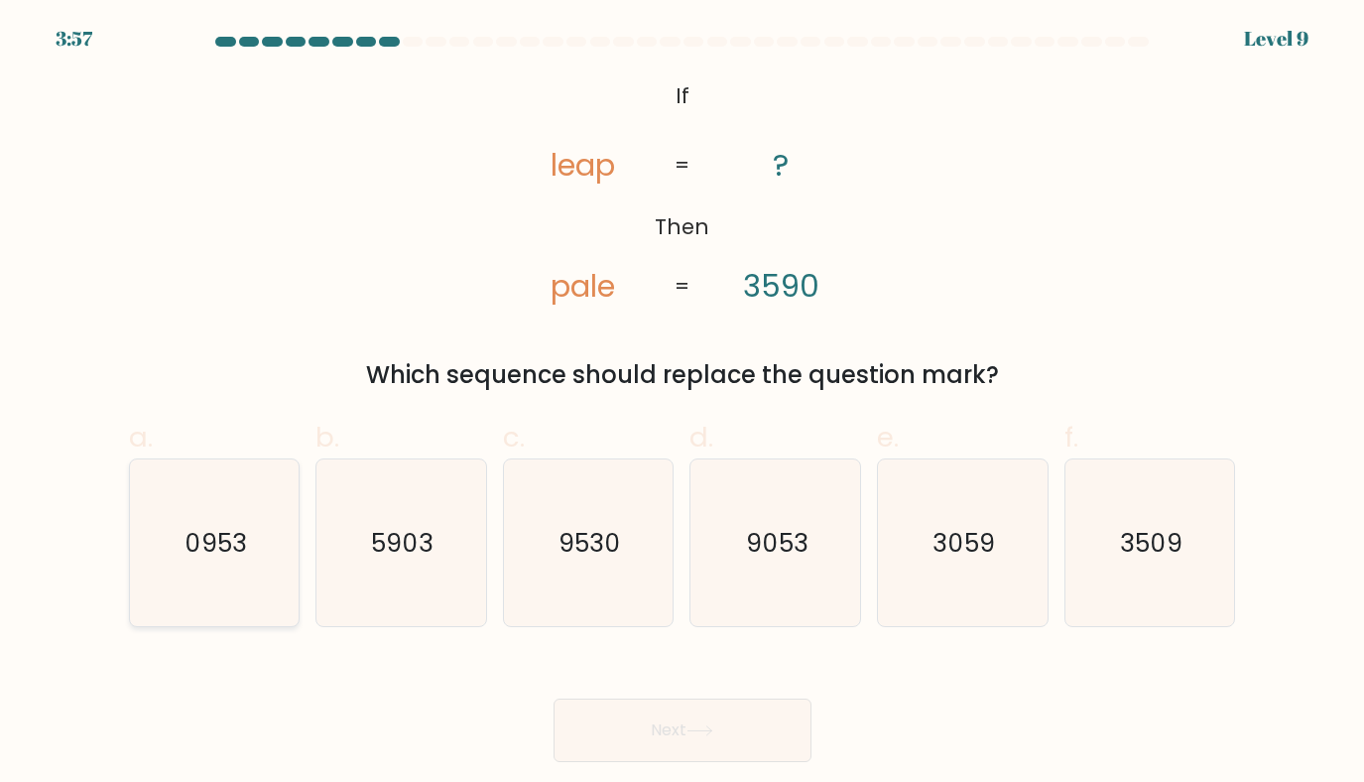
click at [200, 584] on icon "0953" at bounding box center [215, 543] width 168 height 168
click at [683, 404] on input "a. 0953" at bounding box center [683, 397] width 1 height 13
radio input "true"
click at [660, 746] on button "Next" at bounding box center [683, 731] width 258 height 64
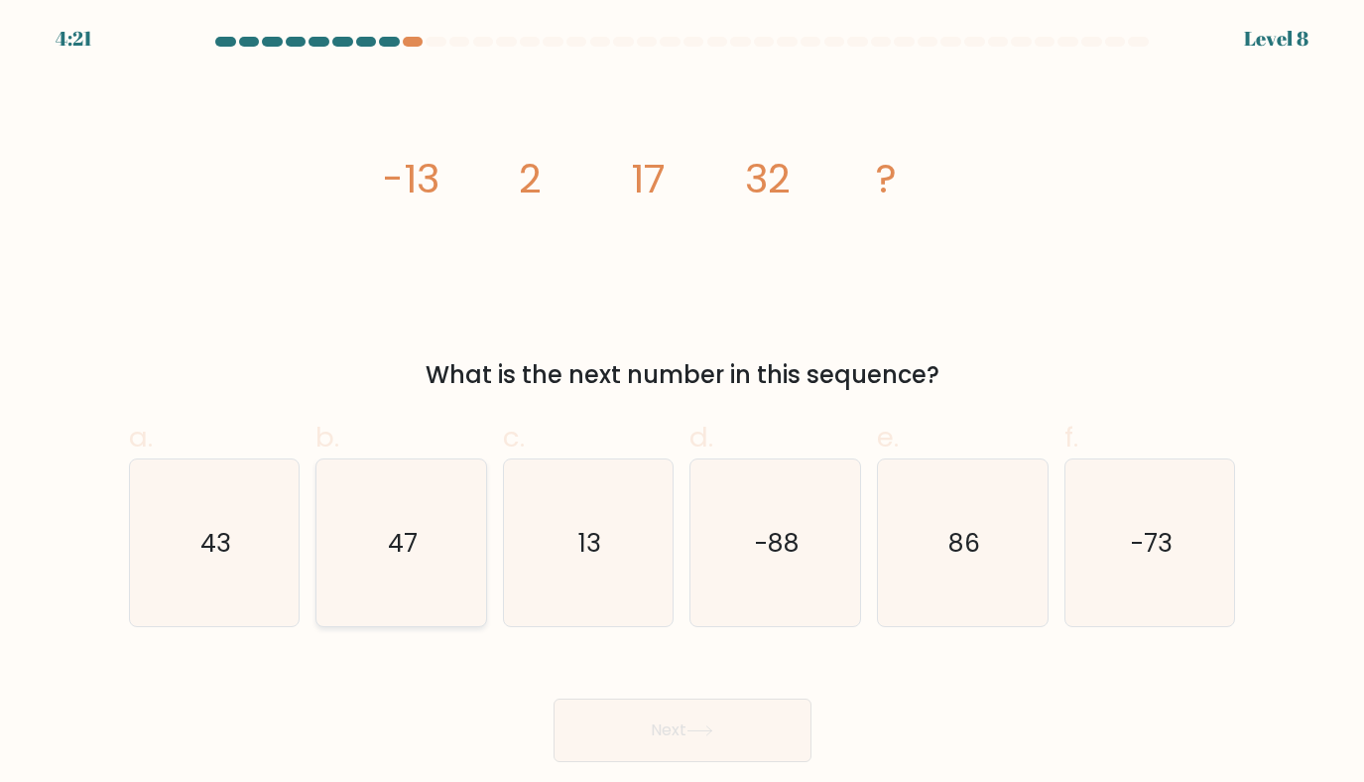
click at [389, 558] on text "47" at bounding box center [403, 543] width 30 height 35
click at [683, 404] on input "b. 47" at bounding box center [683, 397] width 1 height 13
radio input "true"
click at [656, 730] on button "Next" at bounding box center [683, 731] width 258 height 64
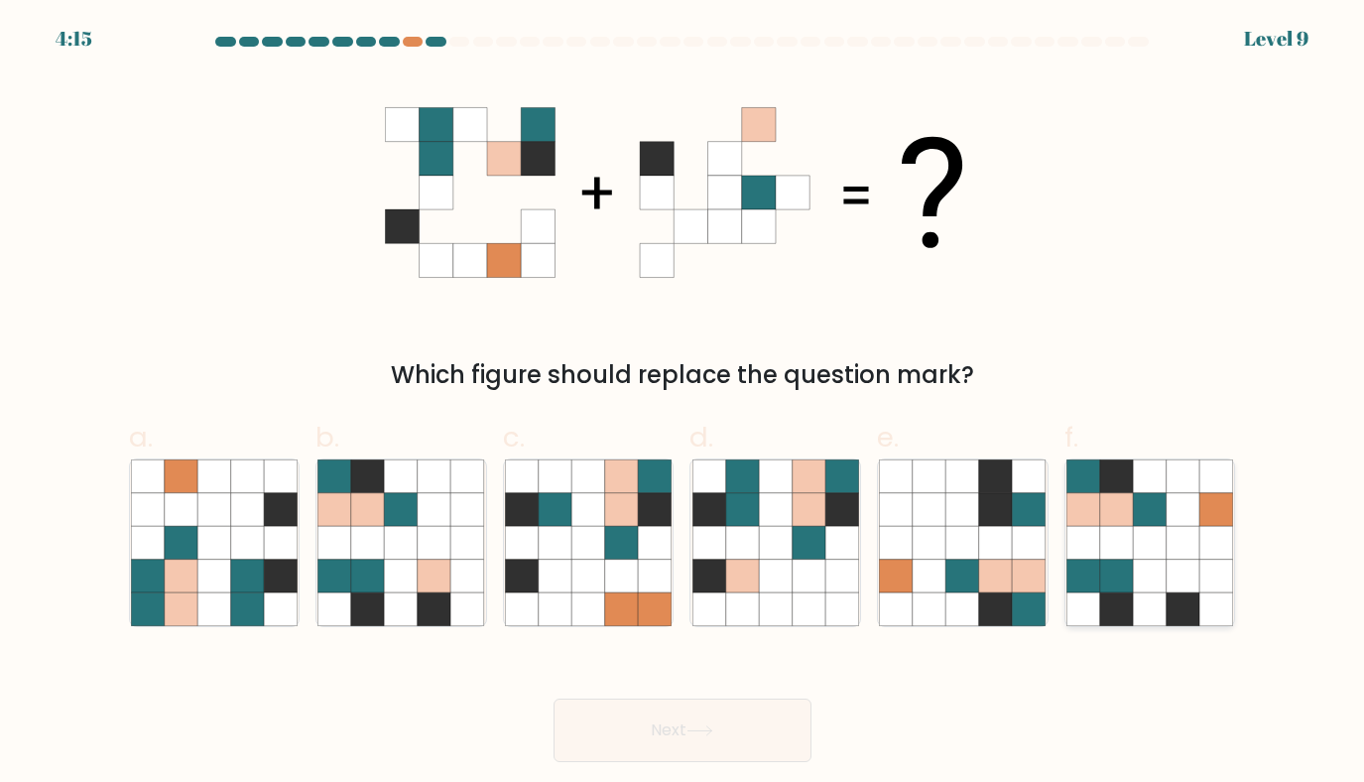
click at [1149, 558] on icon at bounding box center [1150, 543] width 34 height 34
click at [684, 404] on input "f." at bounding box center [683, 397] width 1 height 13
radio input "true"
click at [674, 719] on button "Next" at bounding box center [683, 731] width 258 height 64
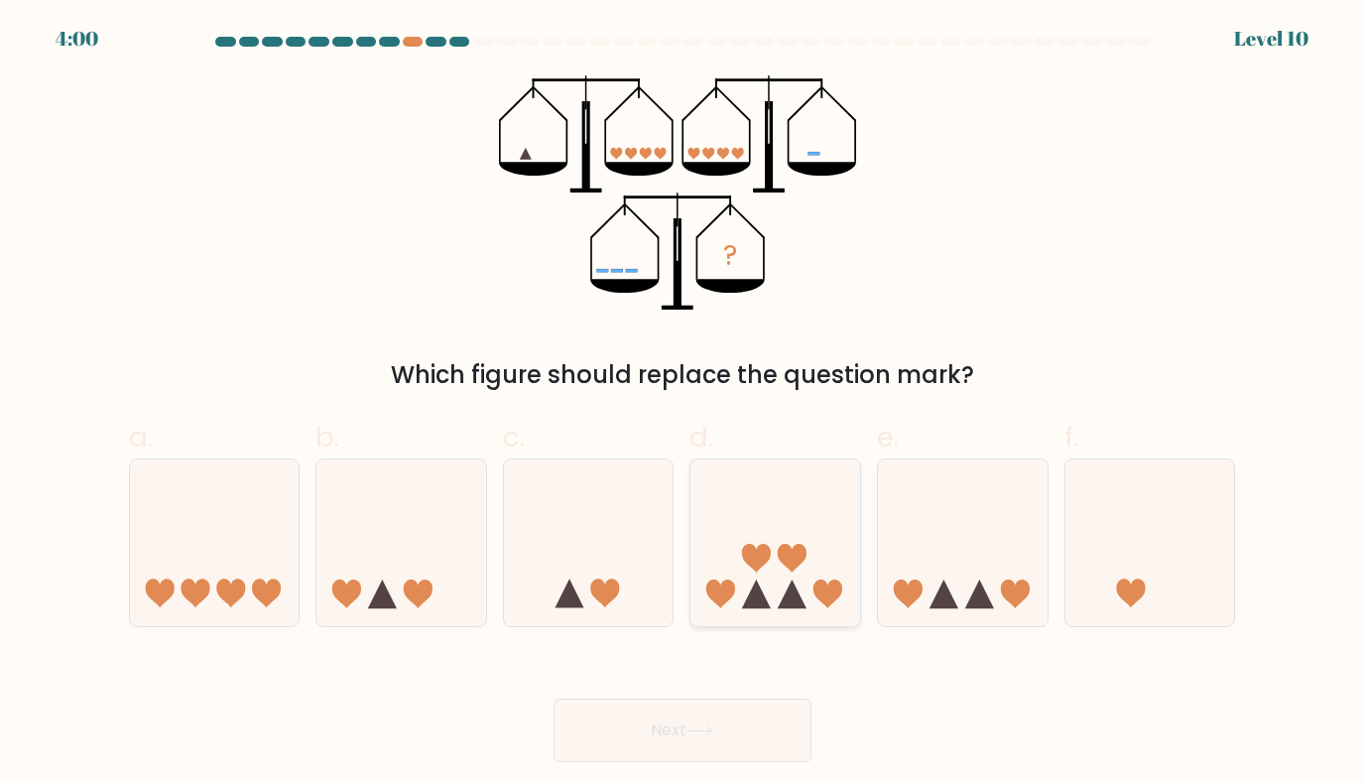
click at [742, 578] on icon at bounding box center [776, 542] width 170 height 140
click at [684, 404] on input "d." at bounding box center [683, 397] width 1 height 13
radio input "true"
click at [665, 732] on button "Next" at bounding box center [683, 731] width 258 height 64
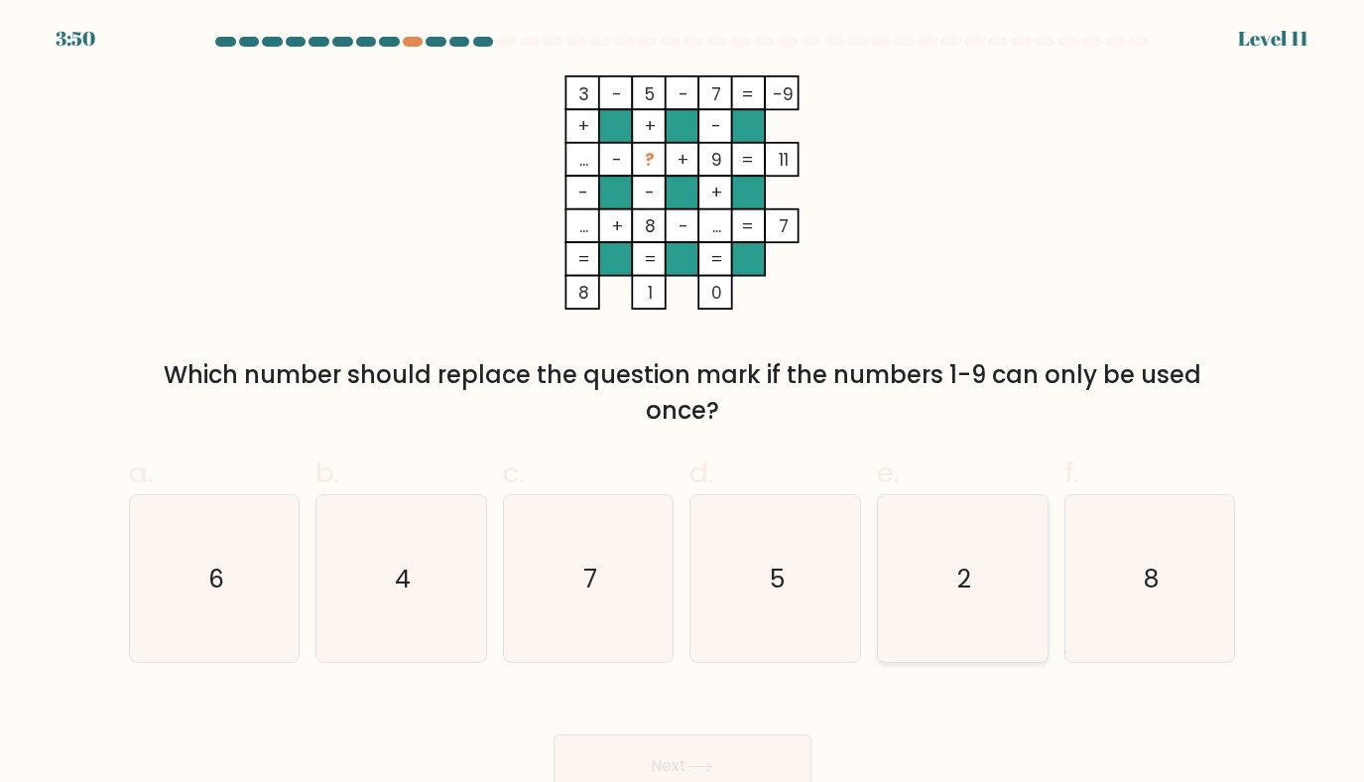
click at [1001, 521] on icon "2" at bounding box center [963, 579] width 168 height 168
click at [684, 404] on input "e. 2" at bounding box center [683, 397] width 1 height 13
radio input "true"
click at [680, 753] on button "Next" at bounding box center [683, 766] width 258 height 64
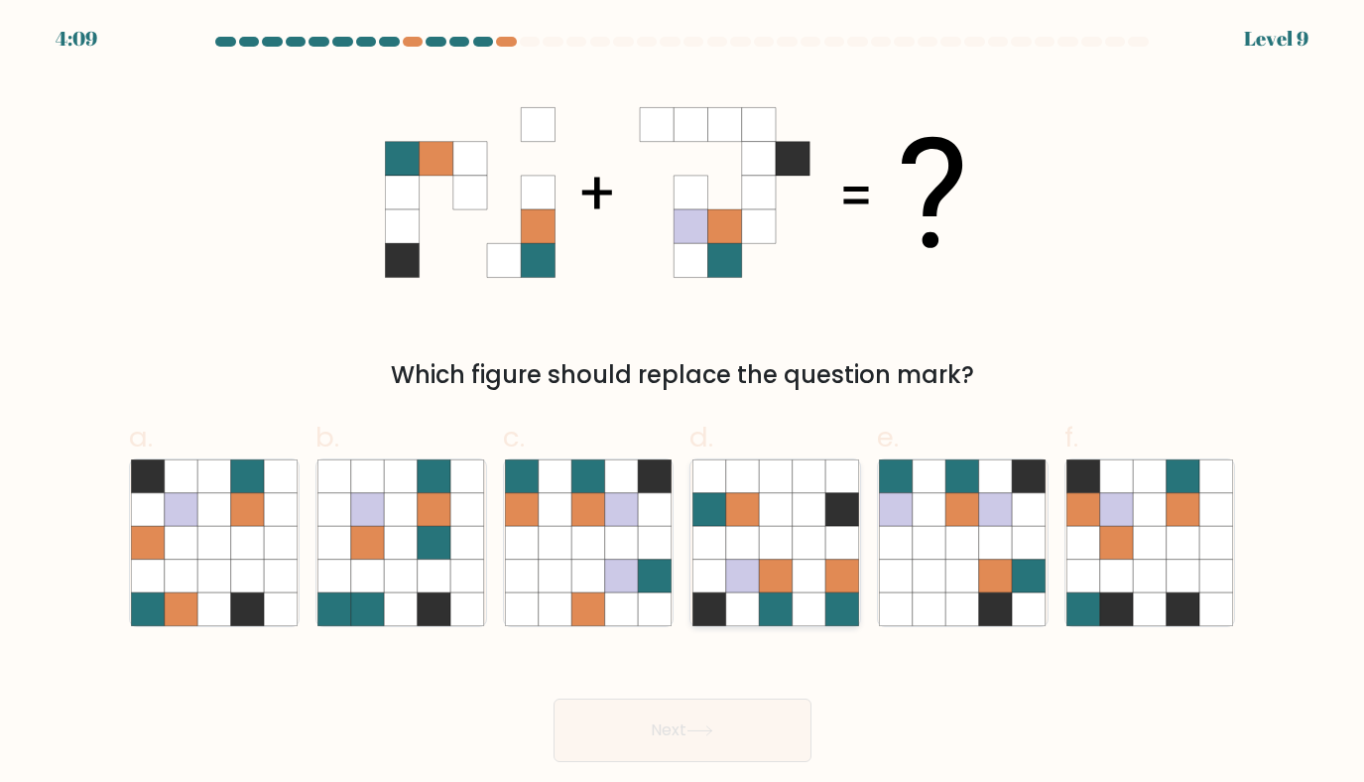
click at [787, 538] on icon at bounding box center [776, 543] width 34 height 34
click at [684, 404] on input "d." at bounding box center [683, 397] width 1 height 13
radio input "true"
click at [664, 744] on button "Next" at bounding box center [683, 731] width 258 height 64
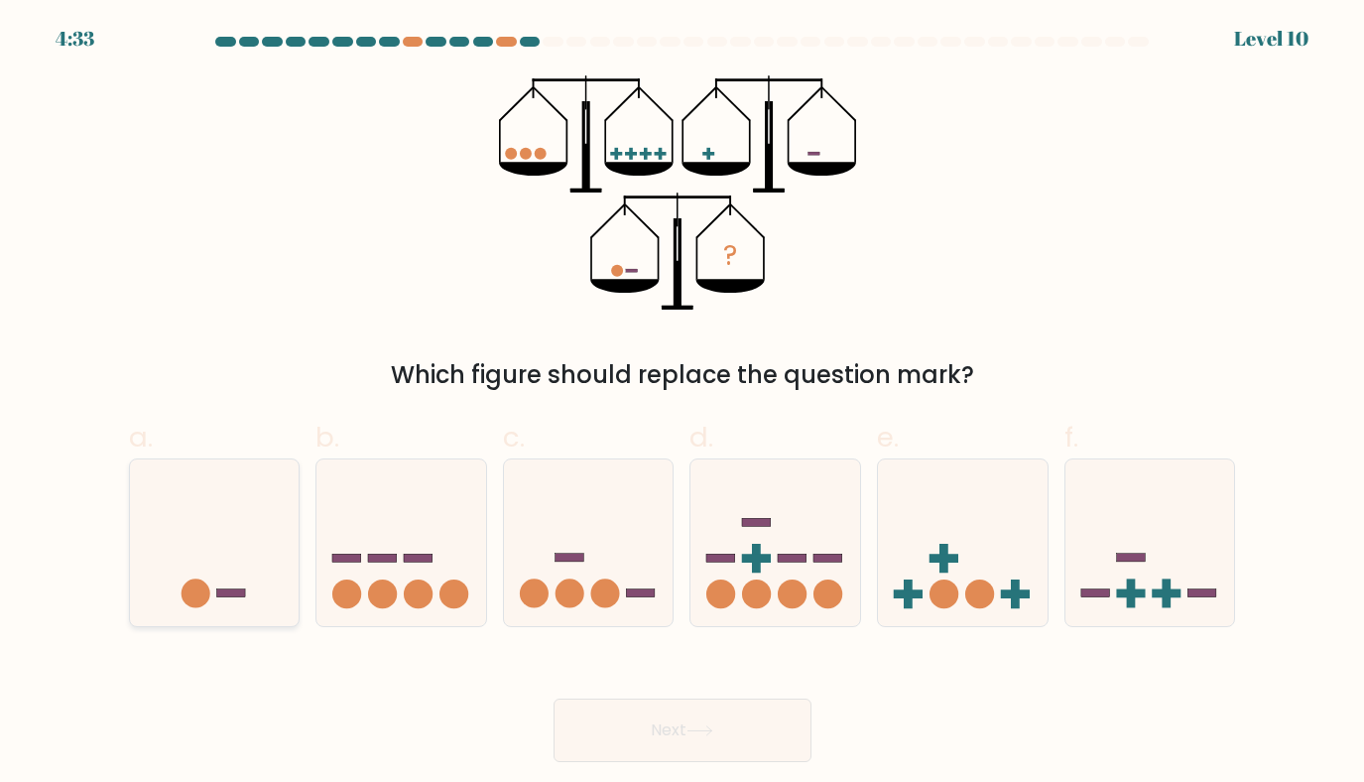
click at [143, 576] on icon at bounding box center [215, 542] width 170 height 140
click at [683, 404] on input "a." at bounding box center [683, 397] width 1 height 13
radio input "true"
click at [630, 742] on button "Next" at bounding box center [683, 731] width 258 height 64
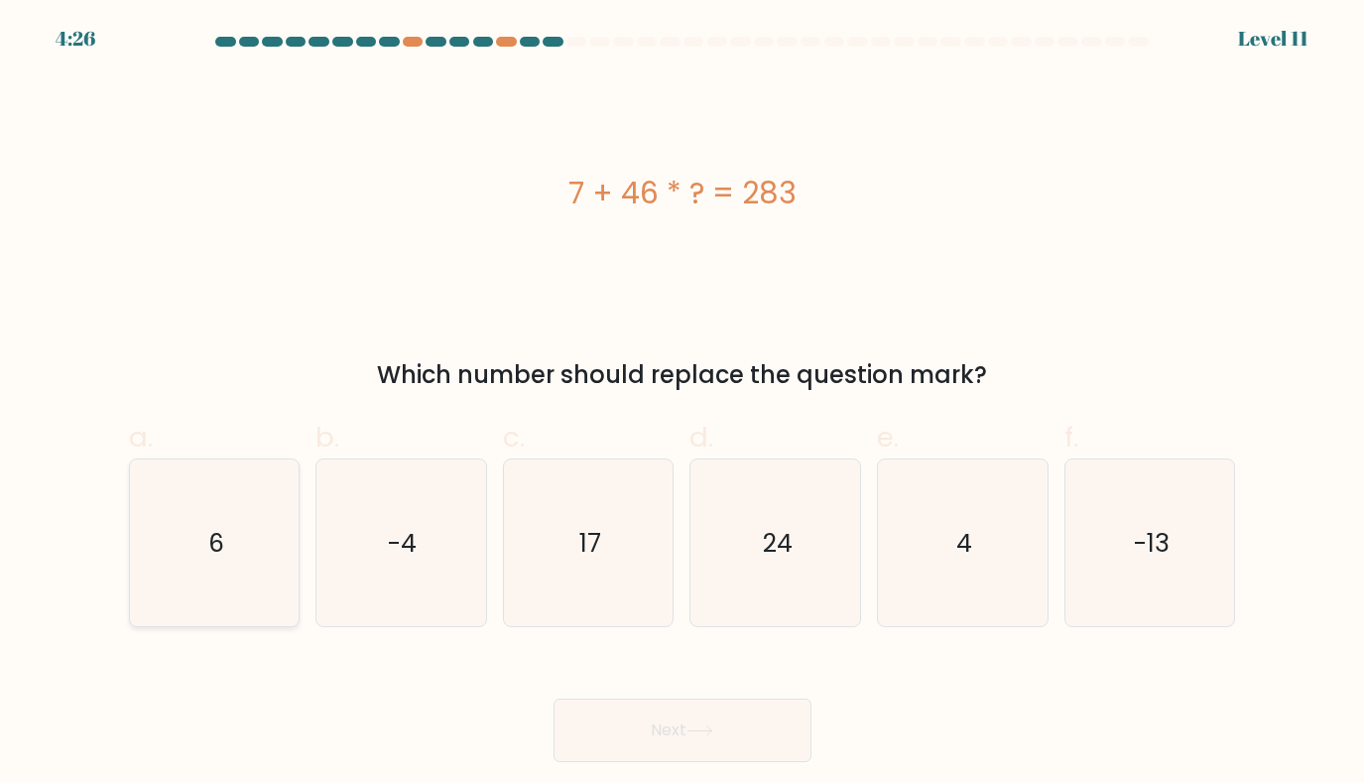
click at [241, 606] on icon "6" at bounding box center [215, 543] width 168 height 168
click at [683, 404] on input "a. 6" at bounding box center [683, 397] width 1 height 13
radio input "true"
click at [663, 743] on button "Next" at bounding box center [683, 731] width 258 height 64
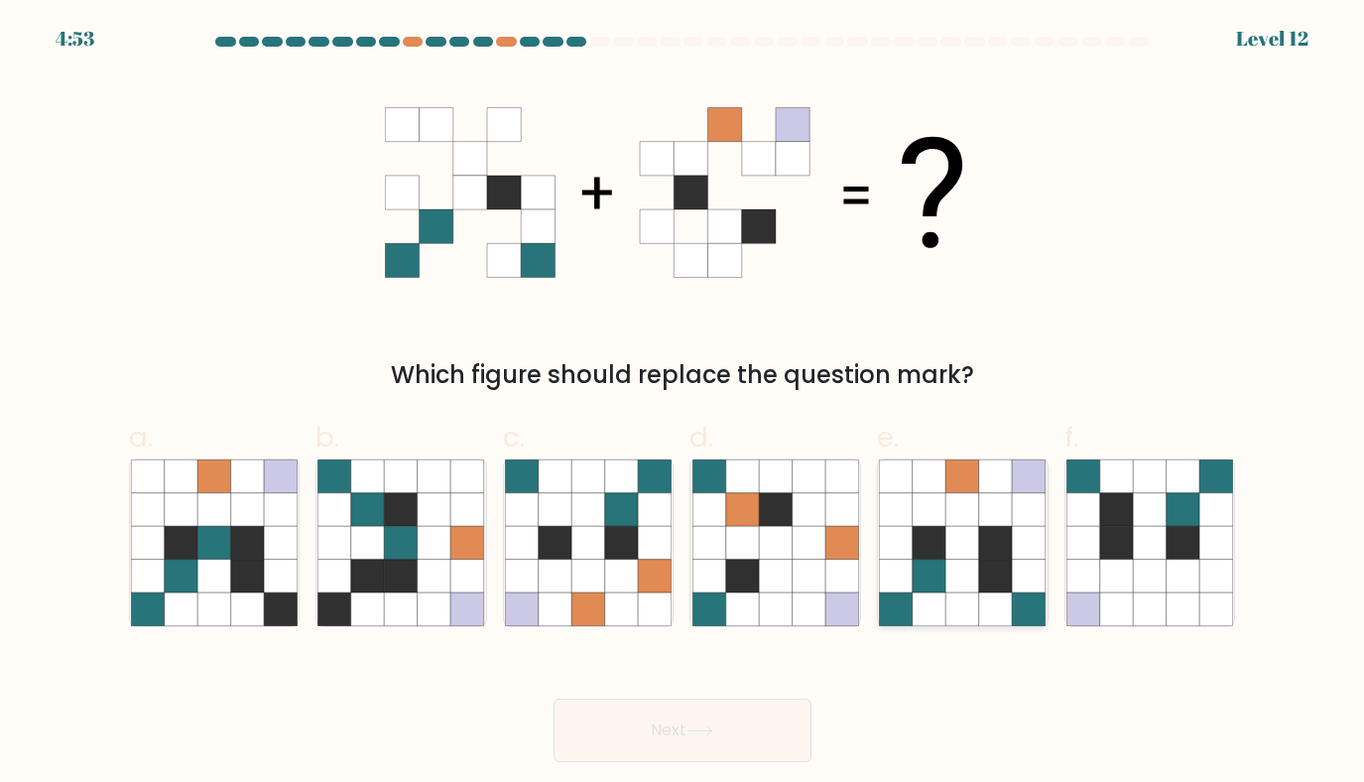
click at [909, 587] on icon at bounding box center [897, 577] width 34 height 34
click at [684, 404] on input "e." at bounding box center [683, 397] width 1 height 13
radio input "true"
click at [714, 711] on button "Next" at bounding box center [683, 731] width 258 height 64
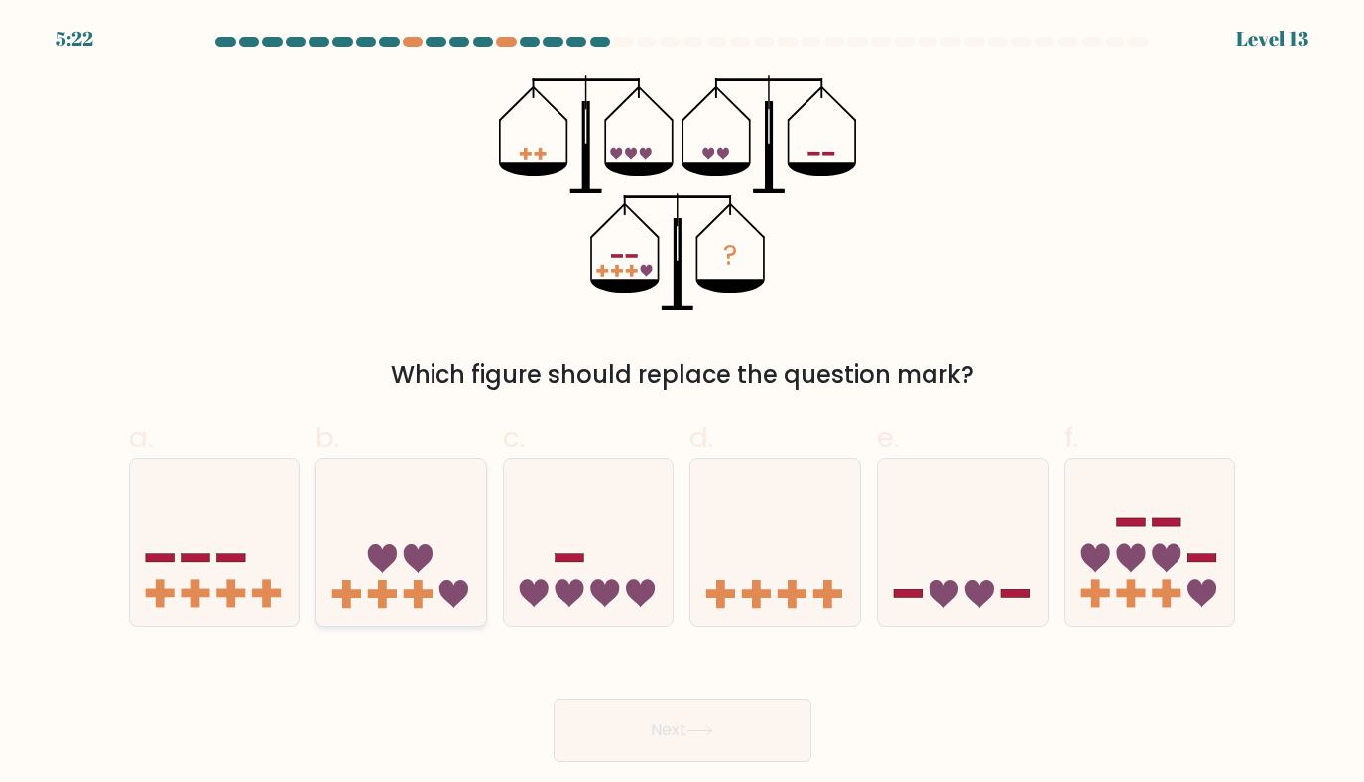
click at [387, 547] on icon at bounding box center [382, 558] width 29 height 29
click at [683, 404] on input "b." at bounding box center [683, 397] width 1 height 13
radio input "true"
click at [701, 728] on icon at bounding box center [700, 730] width 27 height 11
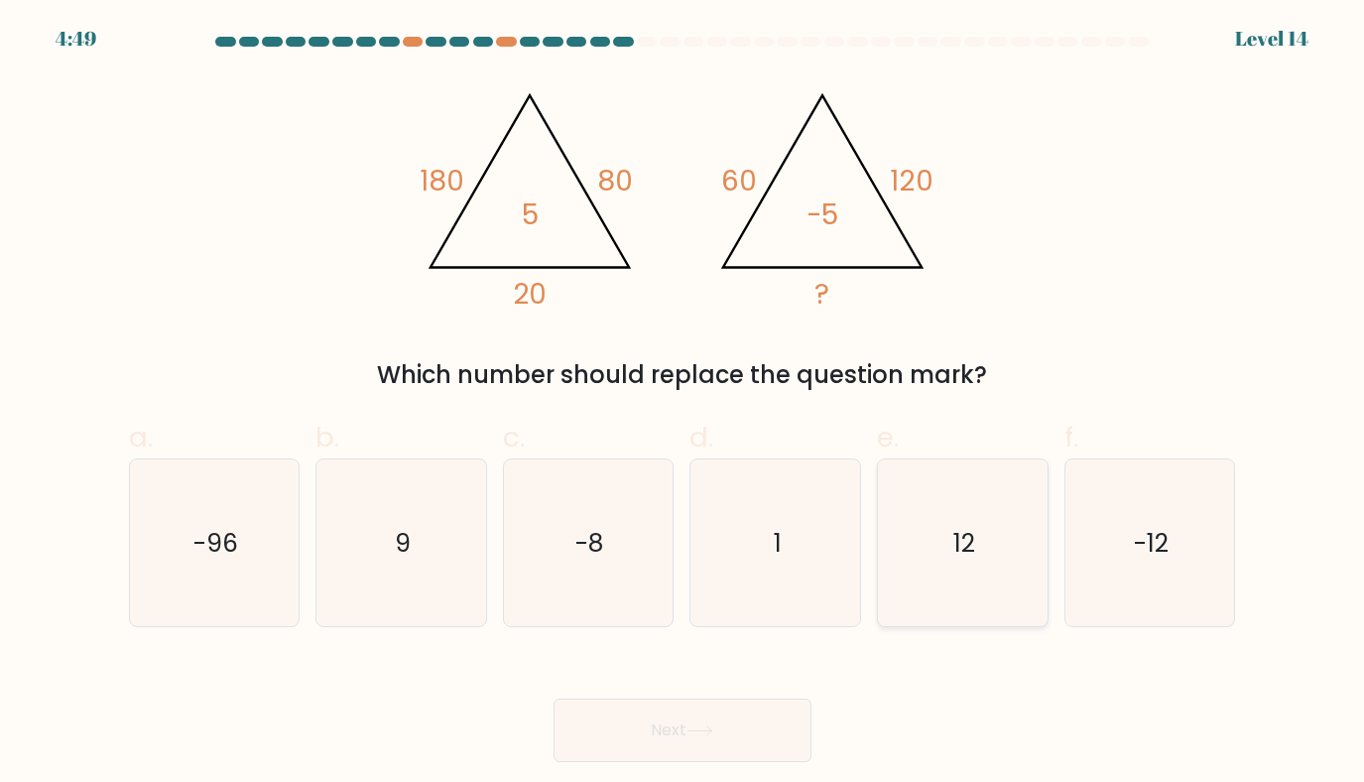
click at [1004, 585] on icon "12" at bounding box center [963, 543] width 168 height 168
click at [684, 404] on input "e. 12" at bounding box center [683, 397] width 1 height 13
radio input "true"
click at [699, 746] on button "Next" at bounding box center [683, 731] width 258 height 64
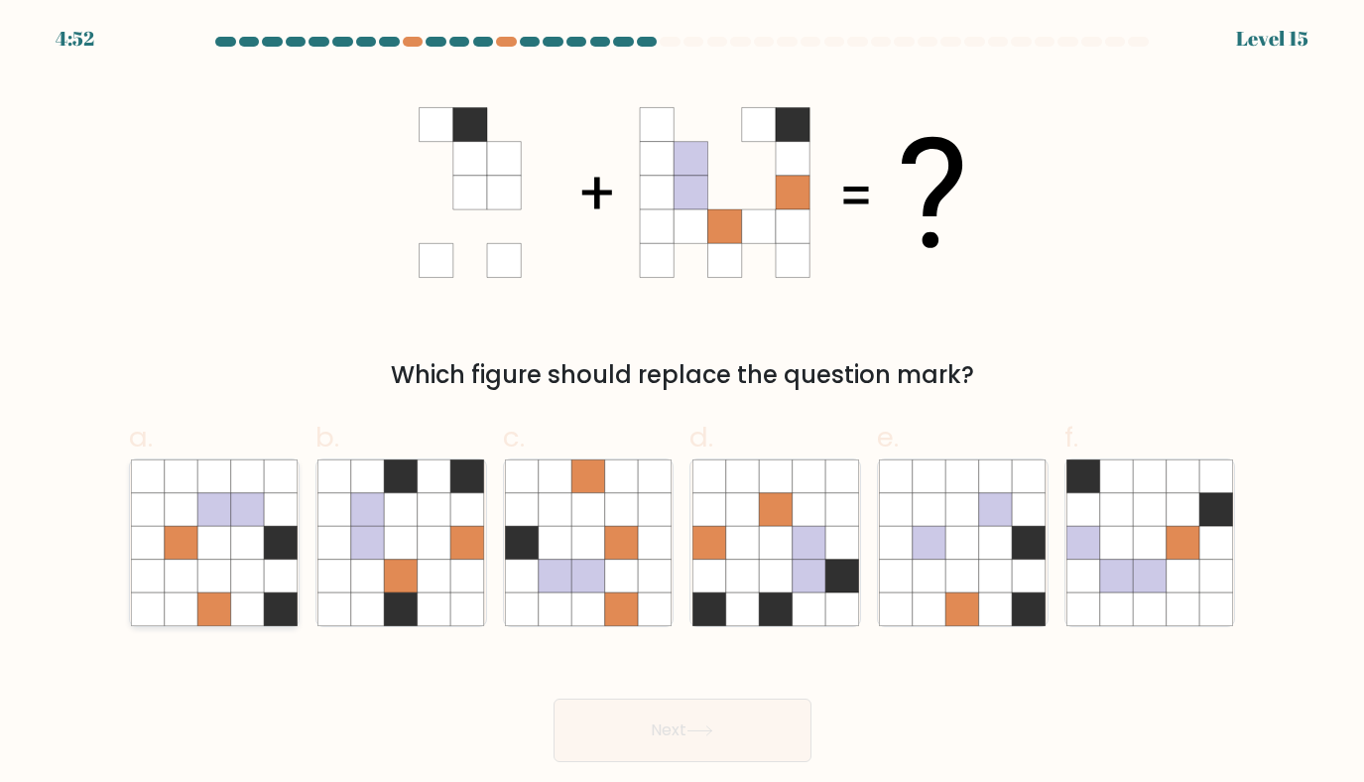
click at [192, 577] on icon at bounding box center [181, 577] width 34 height 34
click at [683, 404] on input "a." at bounding box center [683, 397] width 1 height 13
radio input "true"
click at [639, 740] on button "Next" at bounding box center [683, 731] width 258 height 64
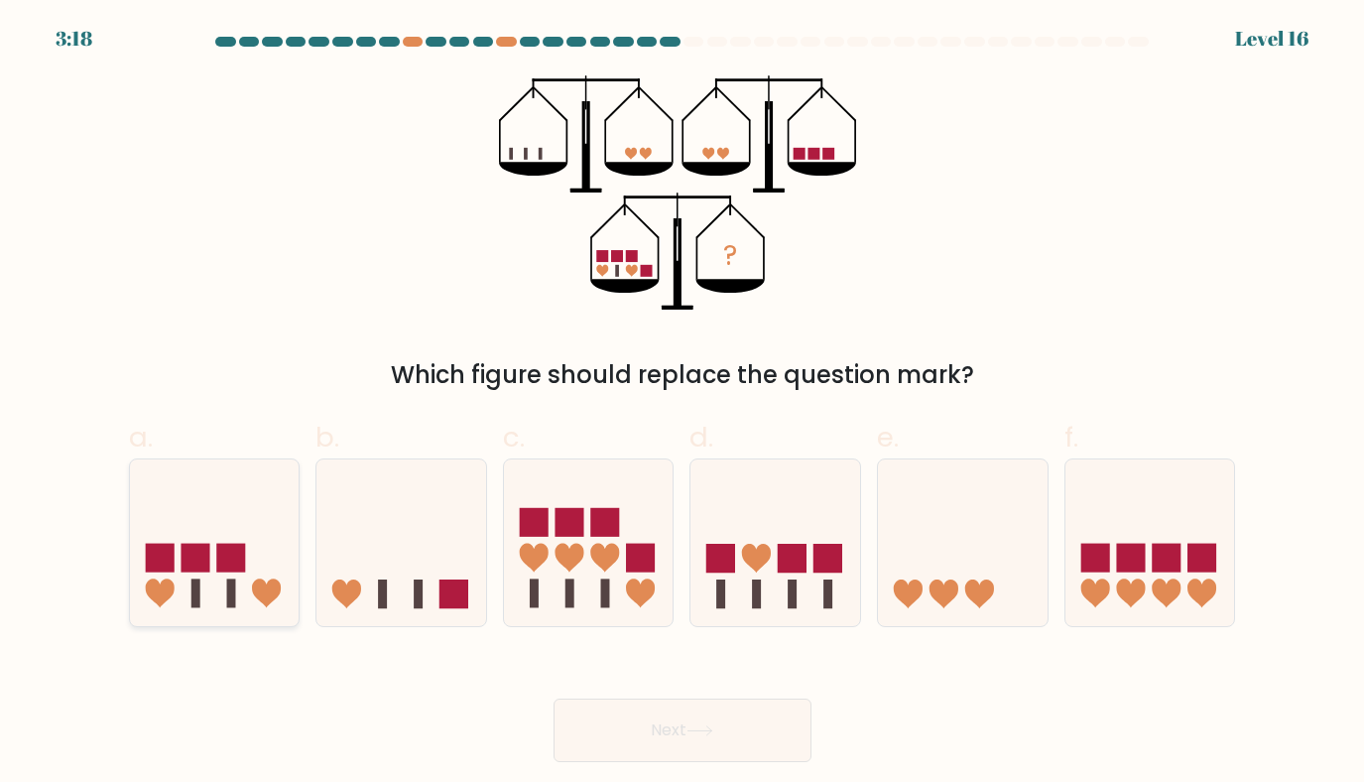
click at [252, 604] on icon at bounding box center [215, 542] width 170 height 140
click at [683, 404] on input "a." at bounding box center [683, 397] width 1 height 13
radio input "true"
click at [672, 728] on button "Next" at bounding box center [683, 731] width 258 height 64
click at [281, 540] on icon at bounding box center [215, 542] width 168 height 139
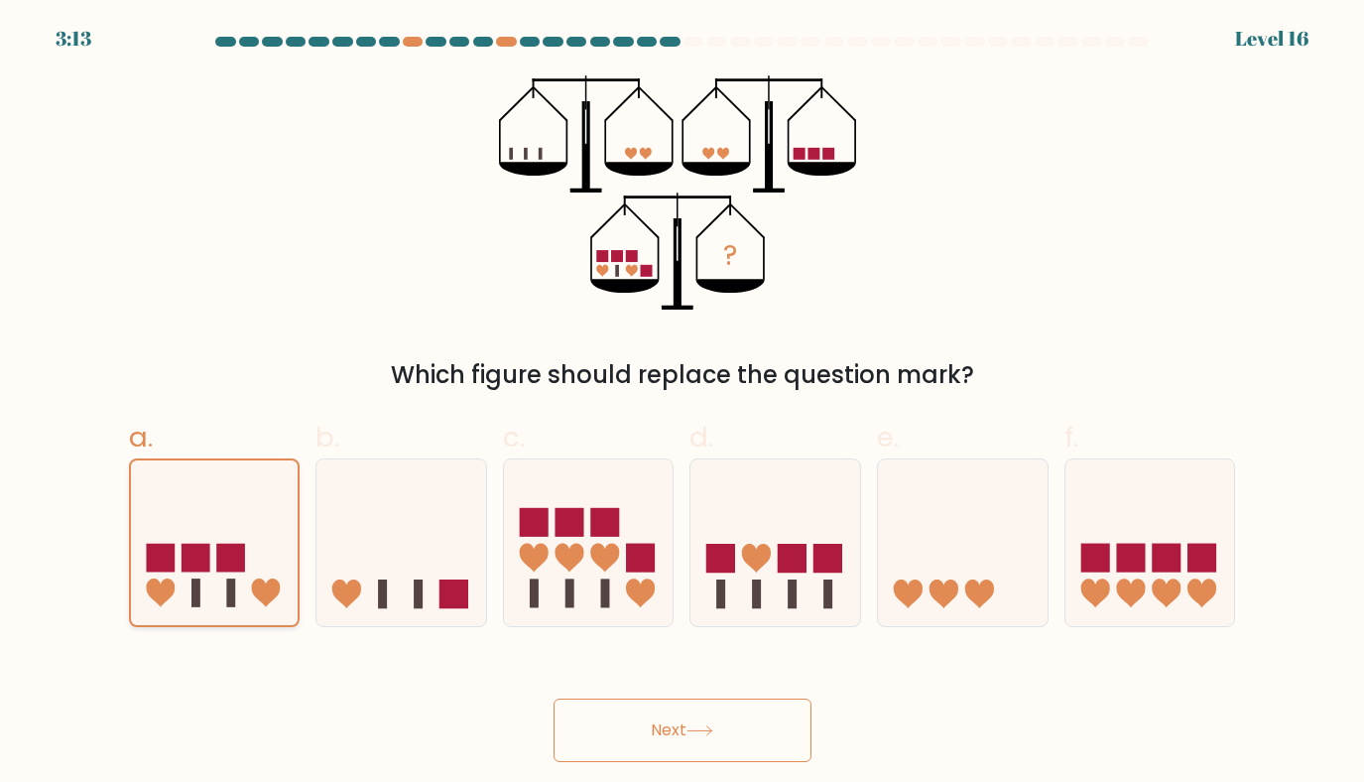
click at [683, 404] on input "a." at bounding box center [683, 397] width 1 height 13
click at [689, 719] on button "Next" at bounding box center [683, 731] width 258 height 64
click at [687, 727] on button "Next" at bounding box center [683, 731] width 258 height 64
click at [651, 727] on button "Next" at bounding box center [683, 731] width 258 height 64
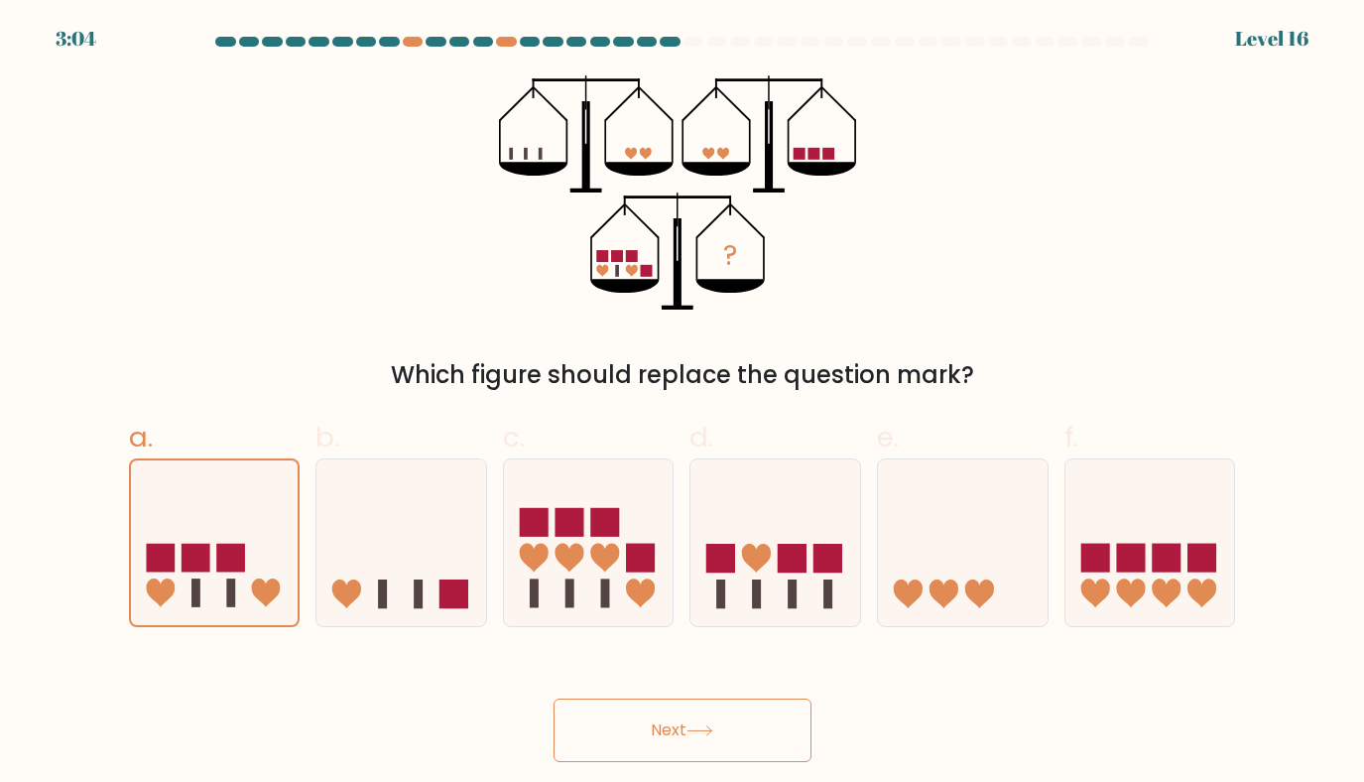
click at [710, 734] on icon at bounding box center [700, 730] width 27 height 11
click at [193, 504] on icon at bounding box center [215, 542] width 168 height 139
click at [683, 404] on input "a." at bounding box center [683, 397] width 1 height 13
click at [330, 535] on icon at bounding box center [402, 542] width 170 height 140
click at [683, 404] on input "b." at bounding box center [683, 397] width 1 height 13
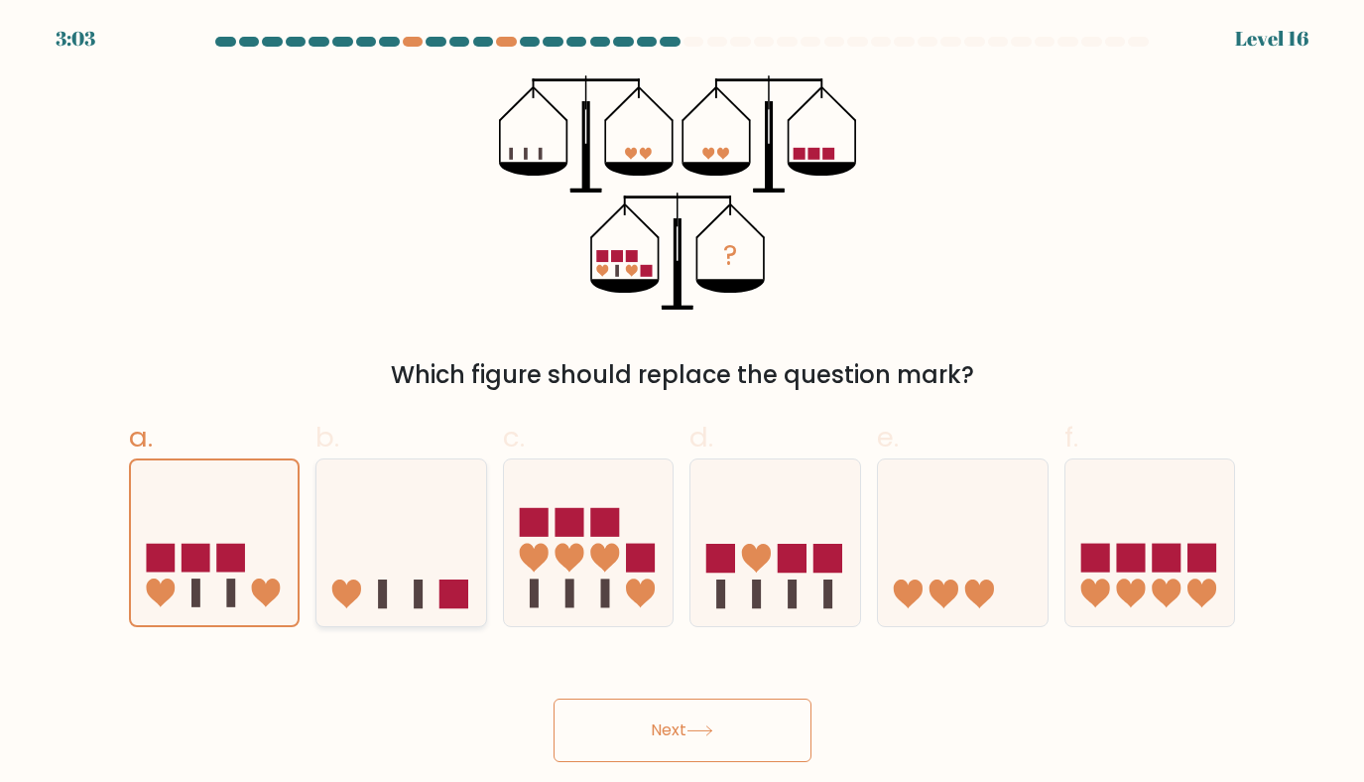
radio input "true"
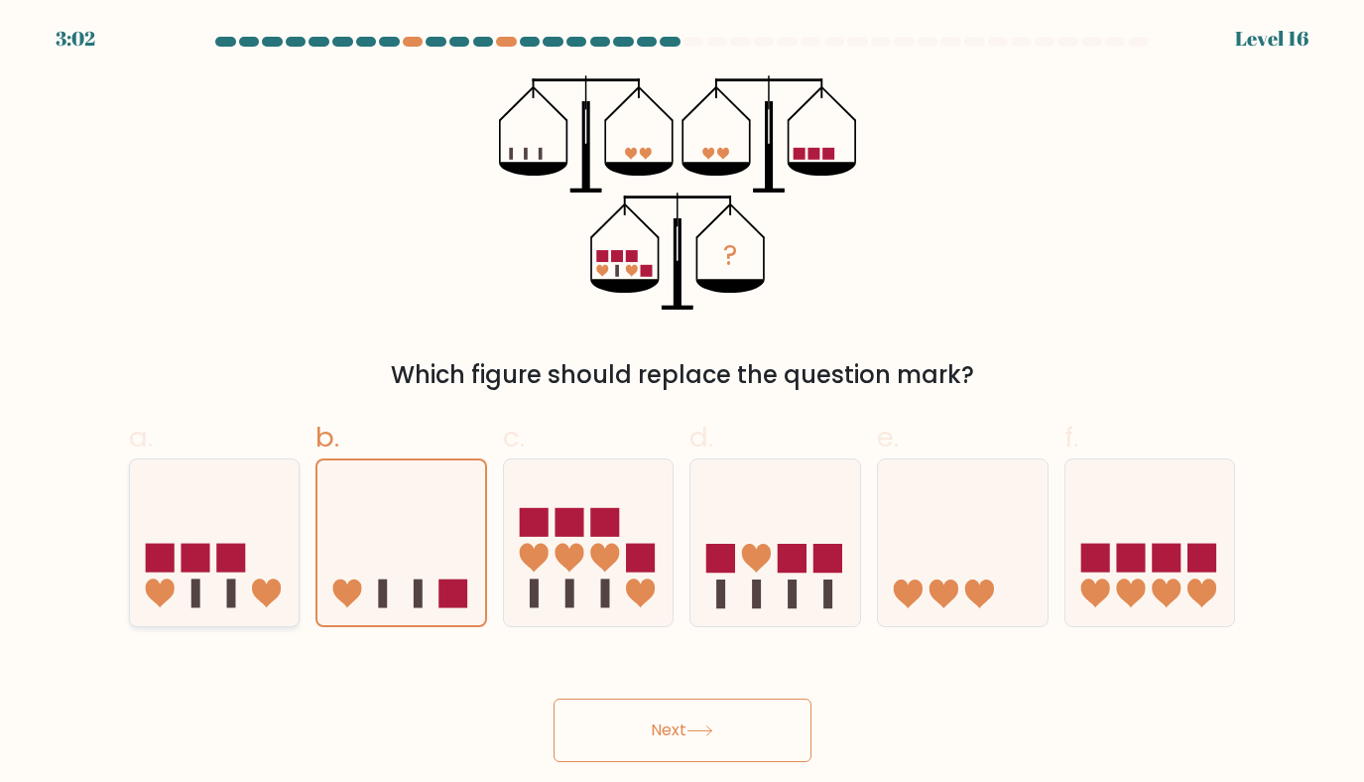
click at [191, 527] on icon at bounding box center [215, 542] width 170 height 140
click at [683, 404] on input "a." at bounding box center [683, 397] width 1 height 13
radio input "true"
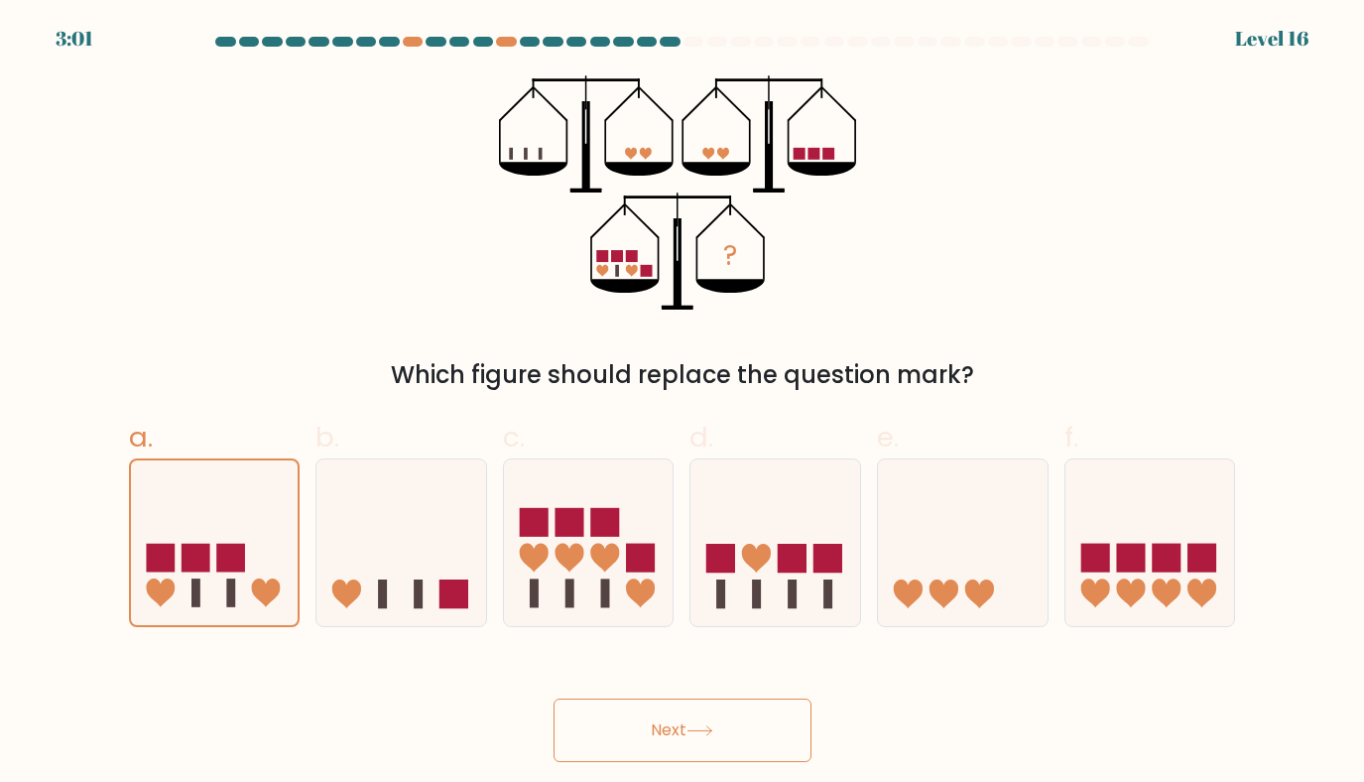
click at [651, 725] on button "Next" at bounding box center [683, 731] width 258 height 64
click at [228, 560] on rect at bounding box center [230, 558] width 29 height 29
click at [683, 404] on input "a." at bounding box center [683, 397] width 1 height 13
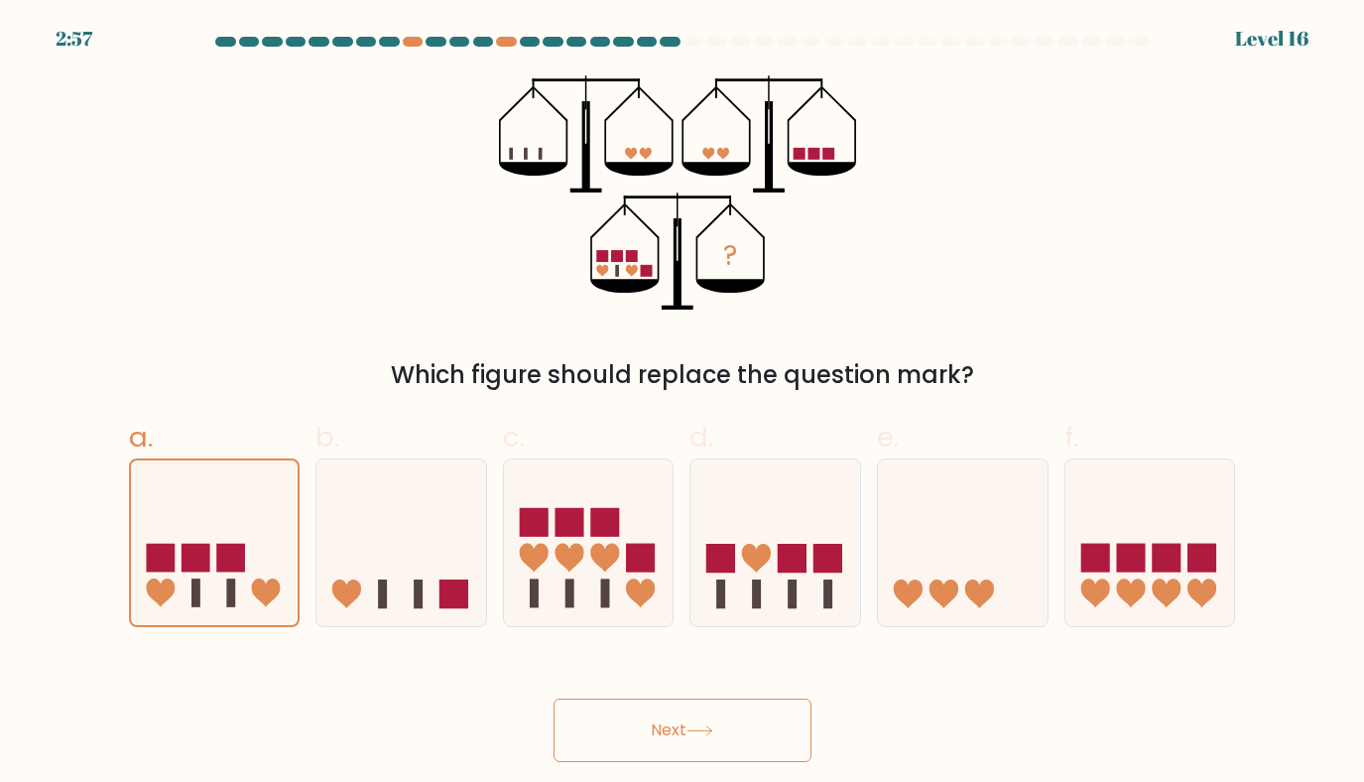
click at [629, 718] on button "Next" at bounding box center [683, 731] width 258 height 64
click at [217, 572] on rect at bounding box center [230, 558] width 29 height 29
click at [683, 404] on input "a." at bounding box center [683, 397] width 1 height 13
click at [217, 572] on rect at bounding box center [230, 558] width 29 height 29
click at [683, 404] on input "a." at bounding box center [683, 397] width 1 height 13
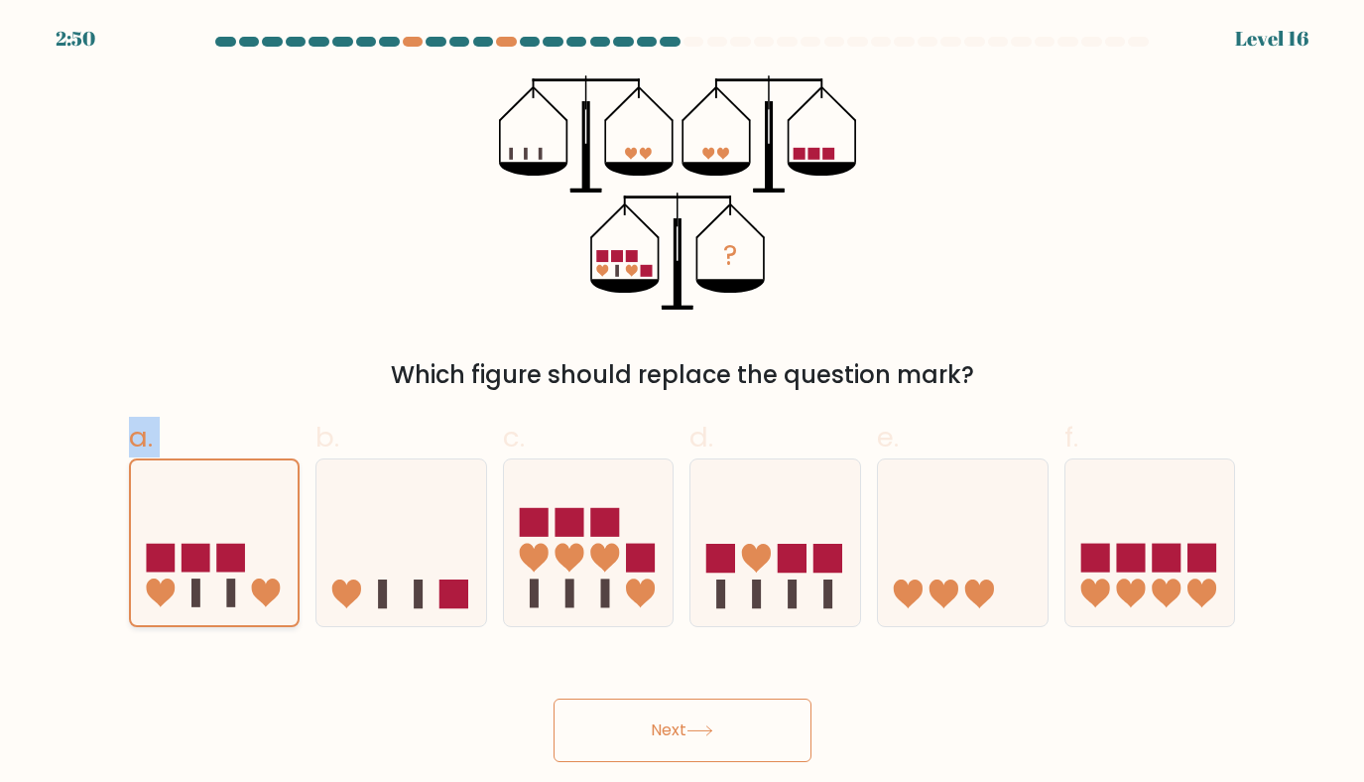
click at [217, 572] on rect at bounding box center [230, 558] width 29 height 29
click at [683, 404] on input "a." at bounding box center [683, 397] width 1 height 13
click at [217, 572] on rect at bounding box center [230, 558] width 29 height 29
click at [683, 404] on input "a." at bounding box center [683, 397] width 1 height 13
click at [337, 537] on icon at bounding box center [402, 542] width 170 height 140
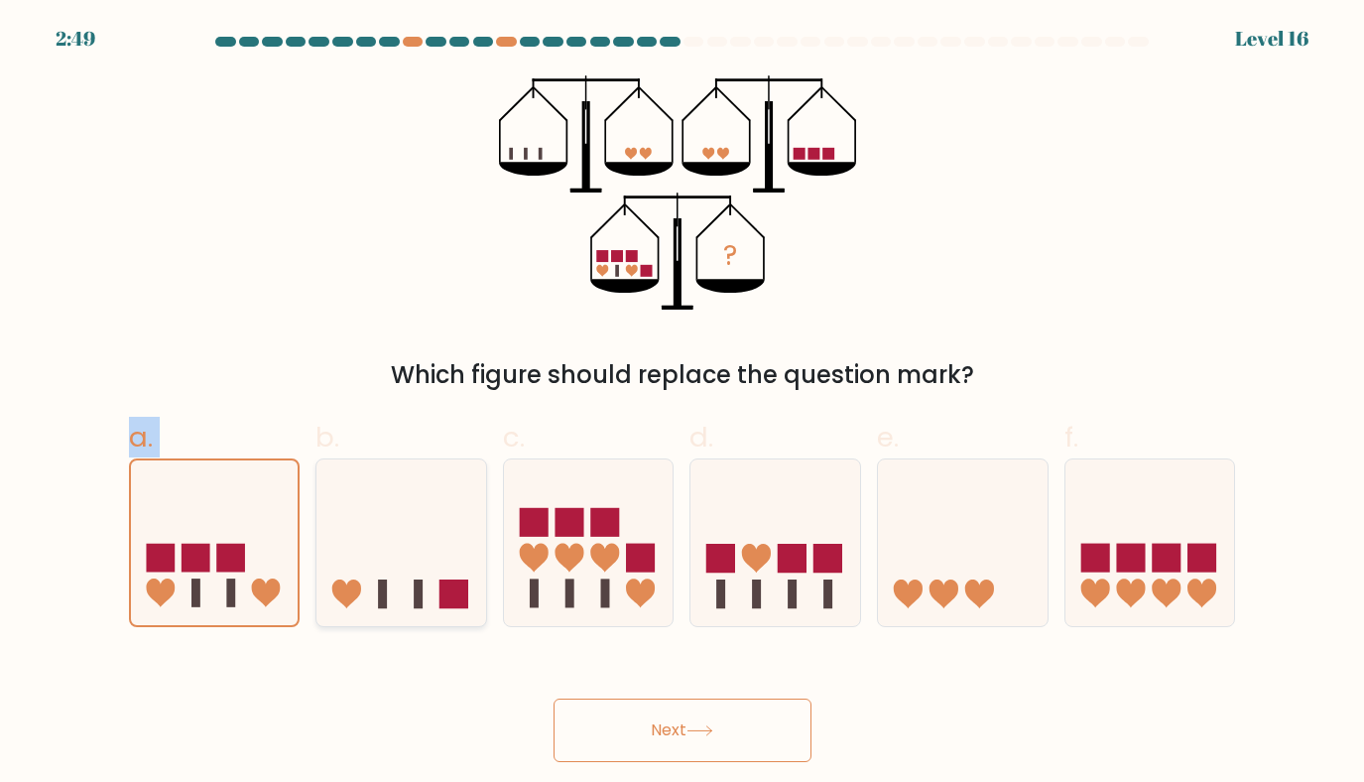
click at [683, 404] on input "b." at bounding box center [683, 397] width 1 height 13
radio input "true"
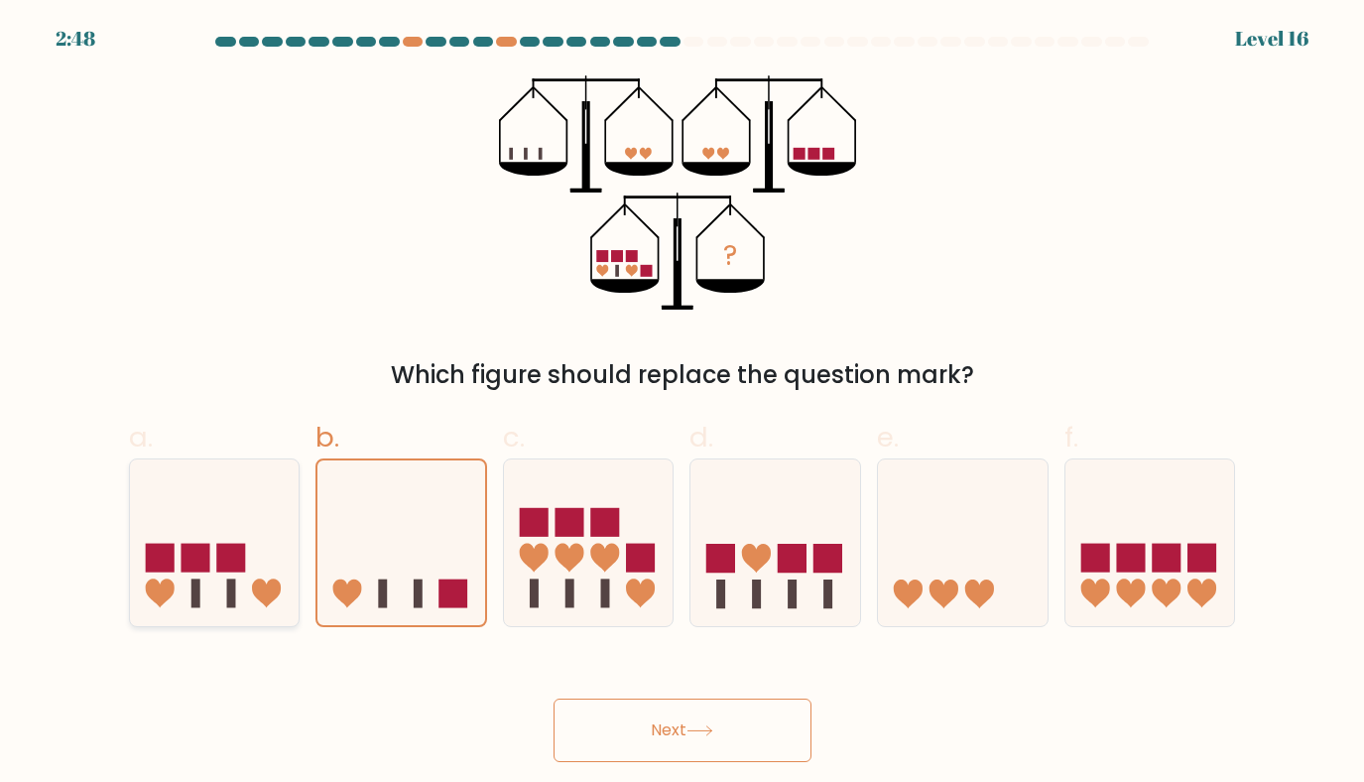
click at [232, 528] on icon at bounding box center [215, 542] width 170 height 140
click at [683, 404] on input "a." at bounding box center [683, 397] width 1 height 13
radio input "true"
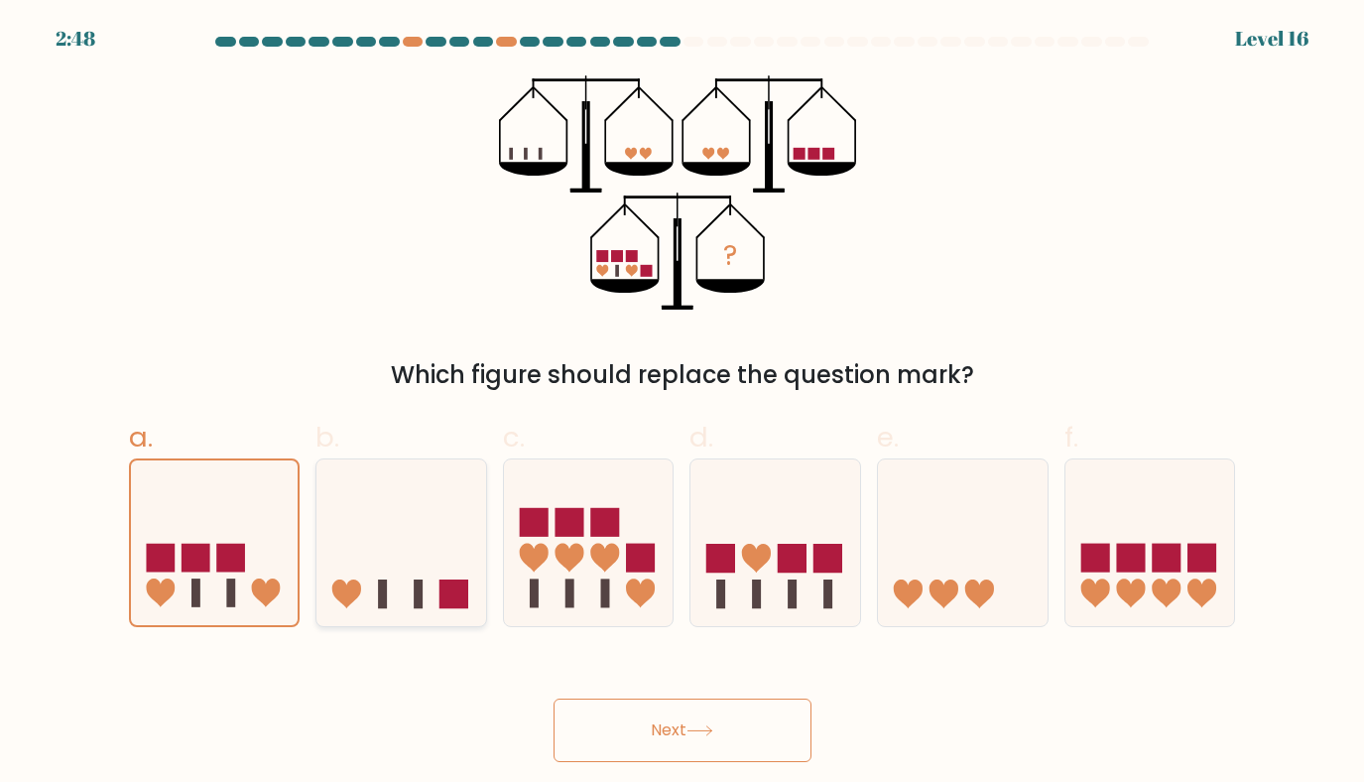
click at [371, 544] on icon at bounding box center [402, 542] width 170 height 140
click at [683, 404] on input "b." at bounding box center [683, 397] width 1 height 13
radio input "true"
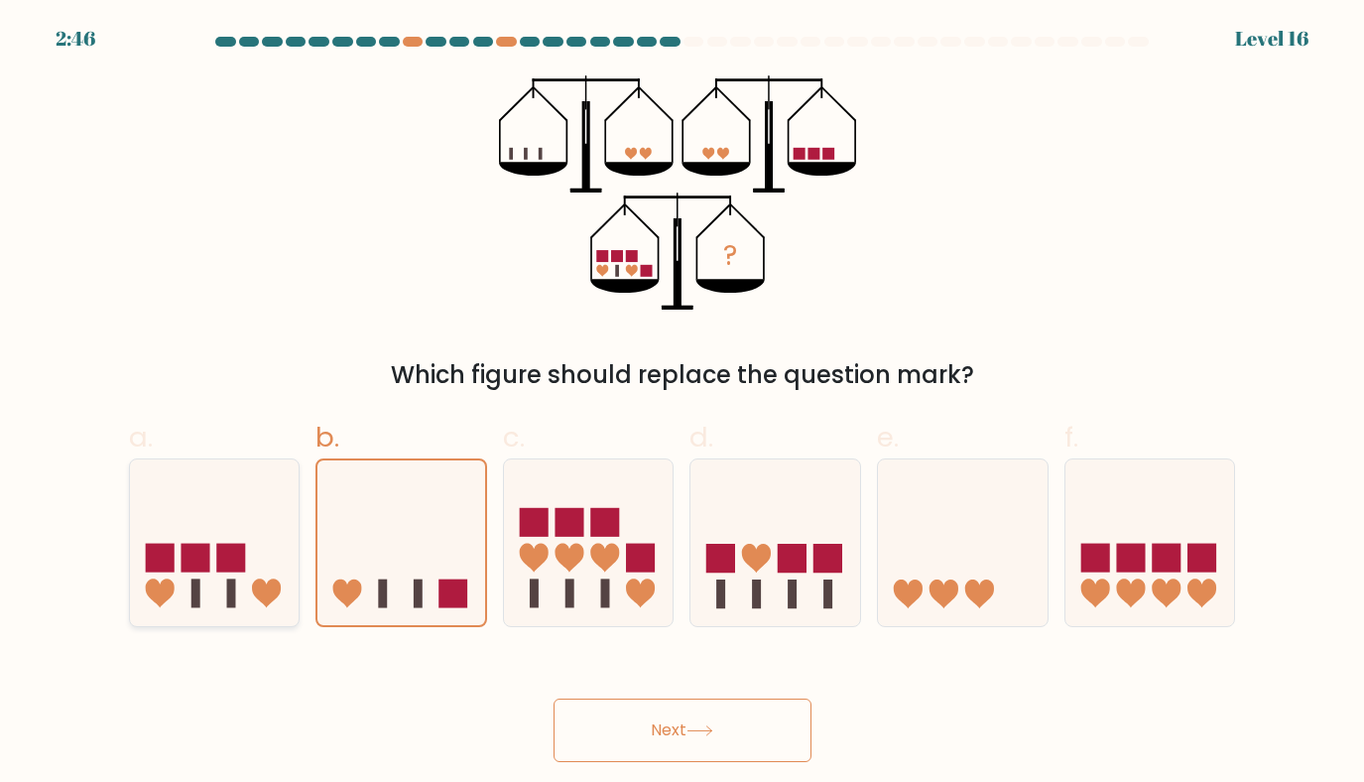
click at [213, 550] on icon at bounding box center [215, 542] width 170 height 140
click at [683, 404] on input "a." at bounding box center [683, 397] width 1 height 13
radio input "true"
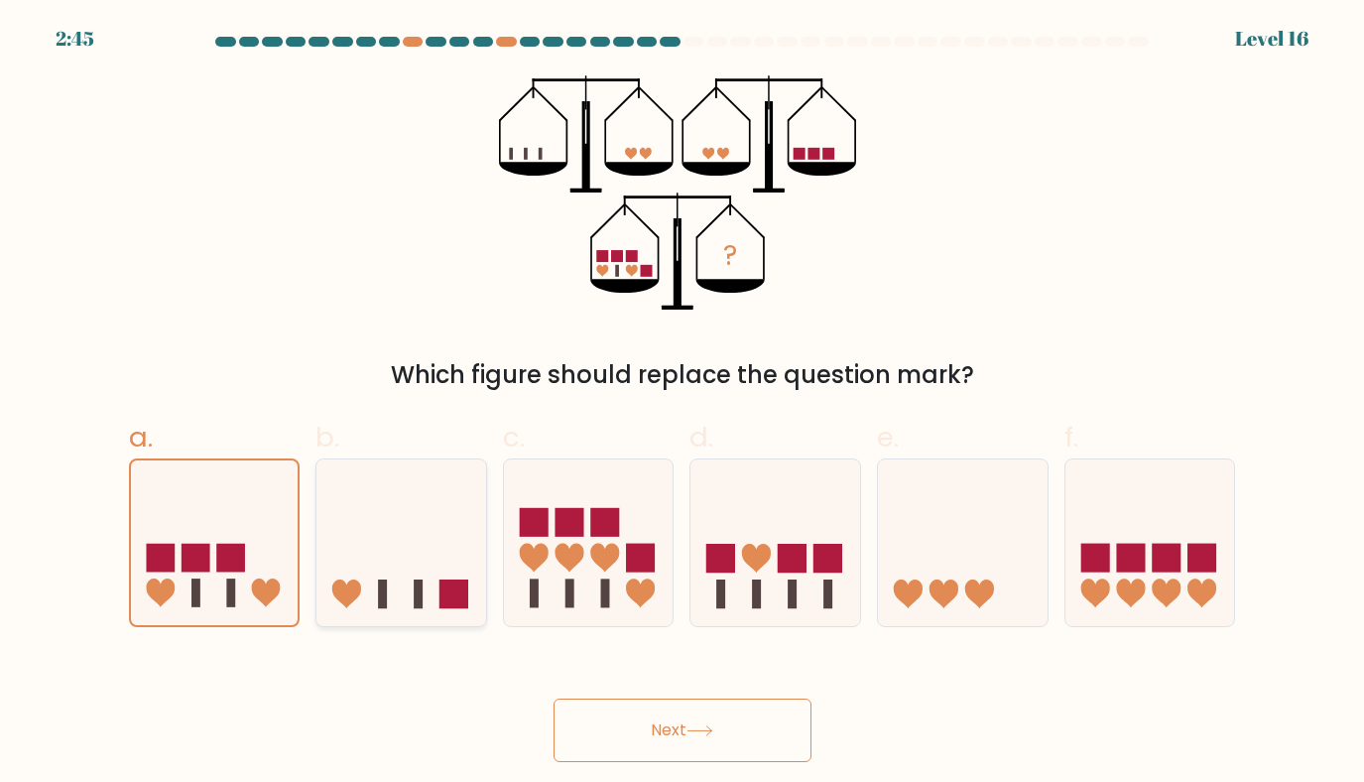
click at [367, 566] on icon at bounding box center [402, 542] width 170 height 140
click at [683, 404] on input "b." at bounding box center [683, 397] width 1 height 13
radio input "true"
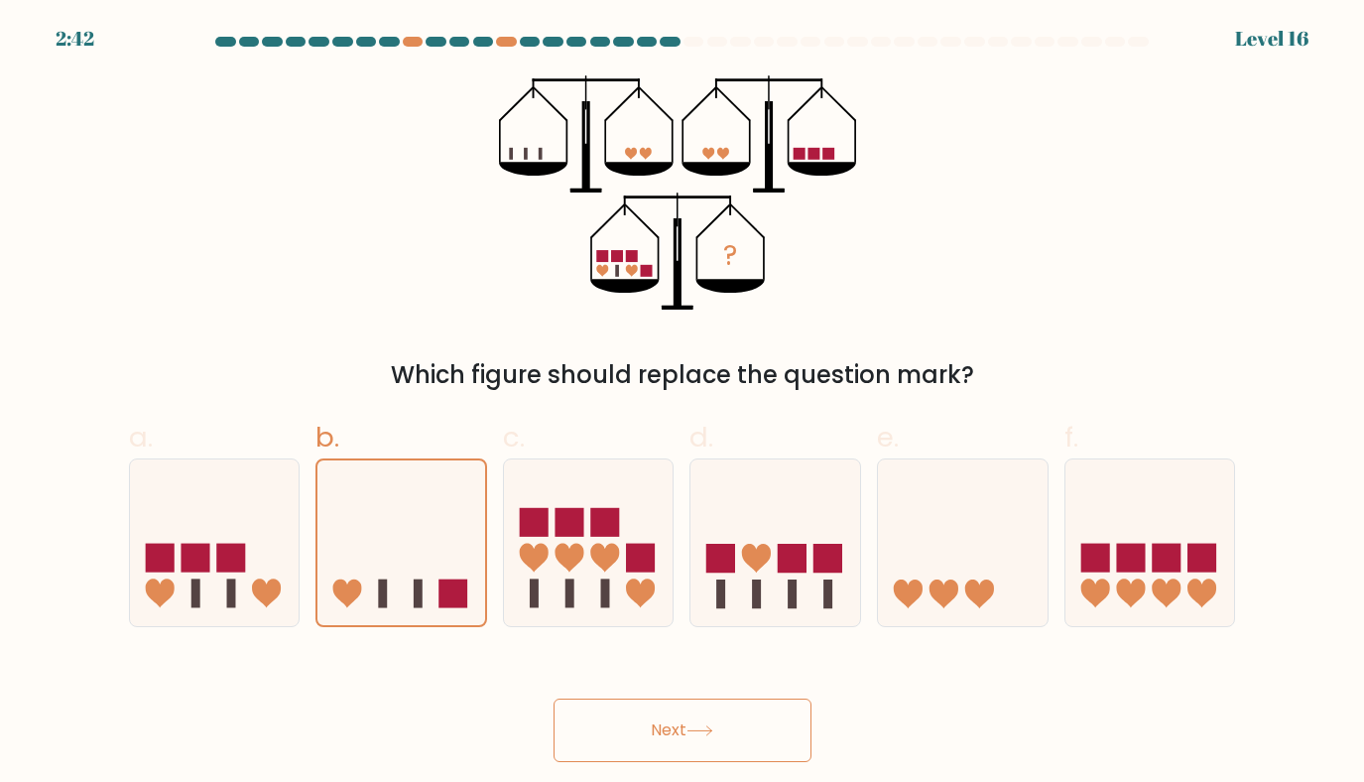
click at [634, 722] on button "Next" at bounding box center [683, 731] width 258 height 64
click at [252, 550] on icon at bounding box center [215, 542] width 170 height 140
click at [683, 404] on input "a." at bounding box center [683, 397] width 1 height 13
radio input "true"
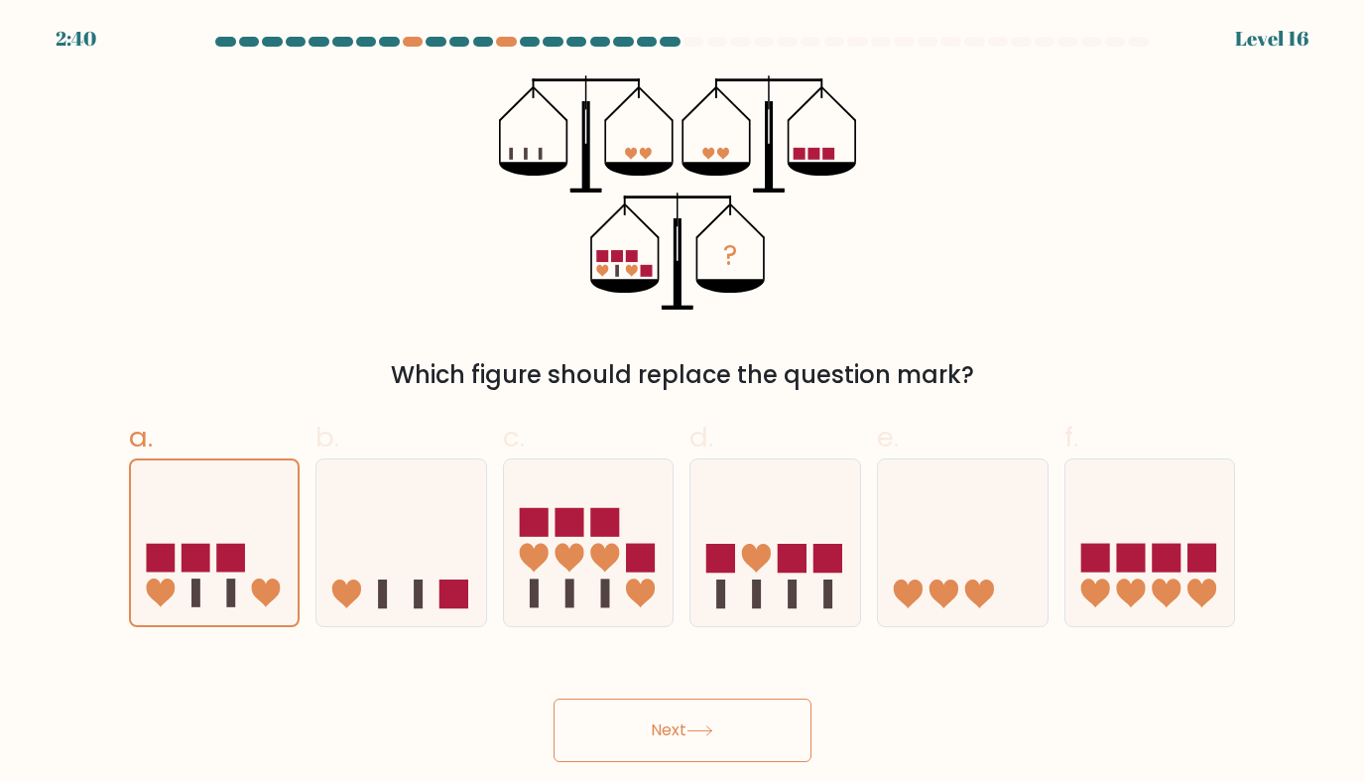
click at [652, 736] on button "Next" at bounding box center [683, 731] width 258 height 64
click at [239, 533] on icon at bounding box center [215, 542] width 168 height 139
click at [683, 404] on input "a." at bounding box center [683, 397] width 1 height 13
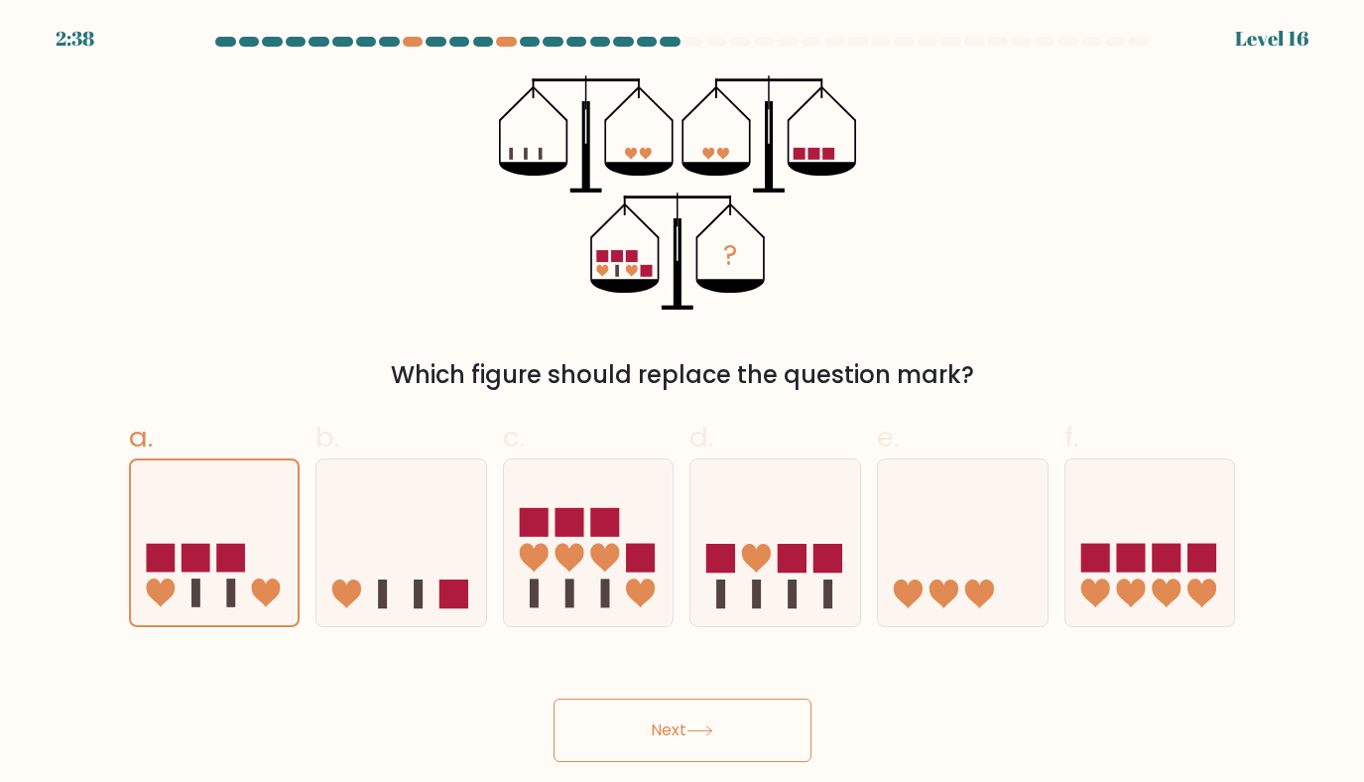
click at [655, 227] on icon "?" at bounding box center [682, 192] width 366 height 234
click at [257, 512] on icon at bounding box center [215, 542] width 168 height 139
click at [683, 404] on input "a." at bounding box center [683, 397] width 1 height 13
click at [257, 512] on icon at bounding box center [215, 542] width 168 height 139
click at [683, 404] on input "a." at bounding box center [683, 397] width 1 height 13
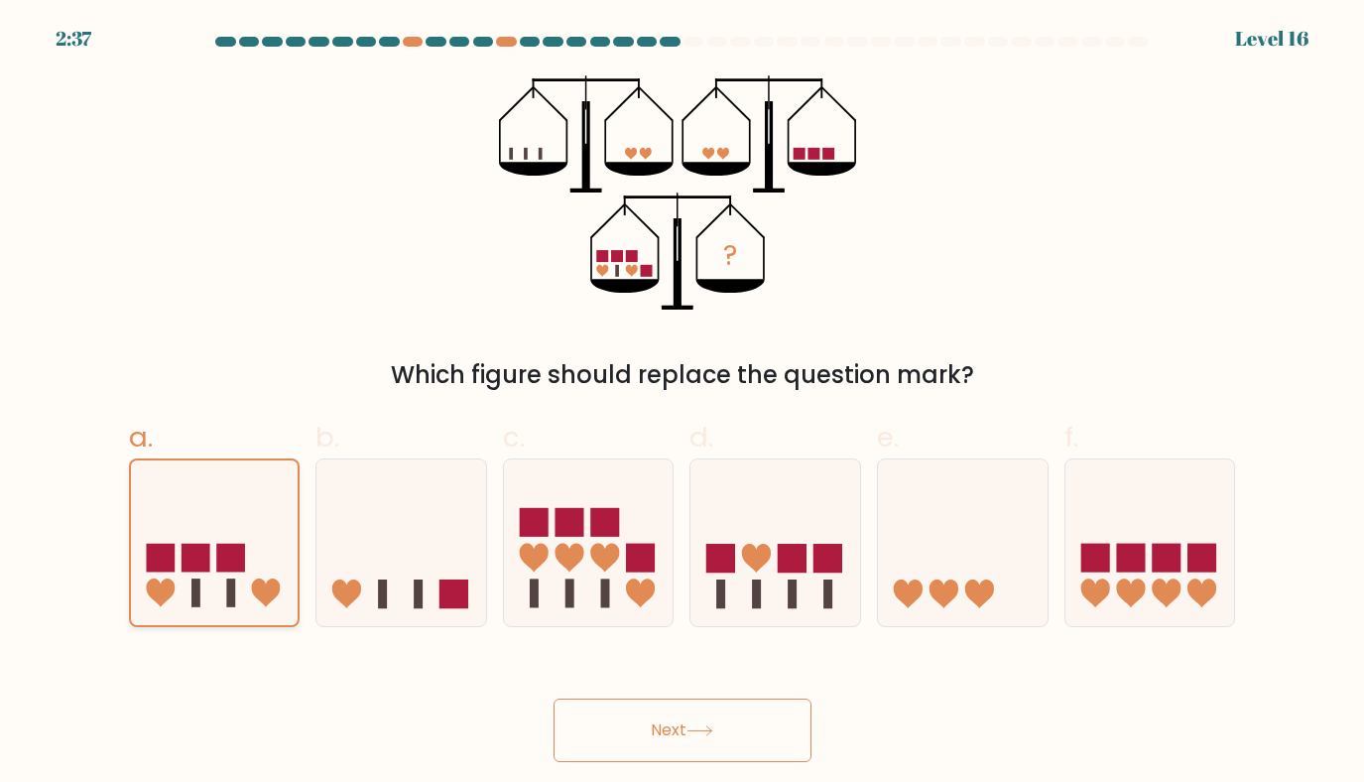
click at [257, 512] on icon at bounding box center [215, 542] width 168 height 139
click at [683, 404] on input "a." at bounding box center [683, 397] width 1 height 13
click at [628, 719] on button "Next" at bounding box center [683, 731] width 258 height 64
click at [747, 742] on button "Next" at bounding box center [683, 731] width 258 height 64
click at [749, 743] on button "Next" at bounding box center [683, 731] width 258 height 64
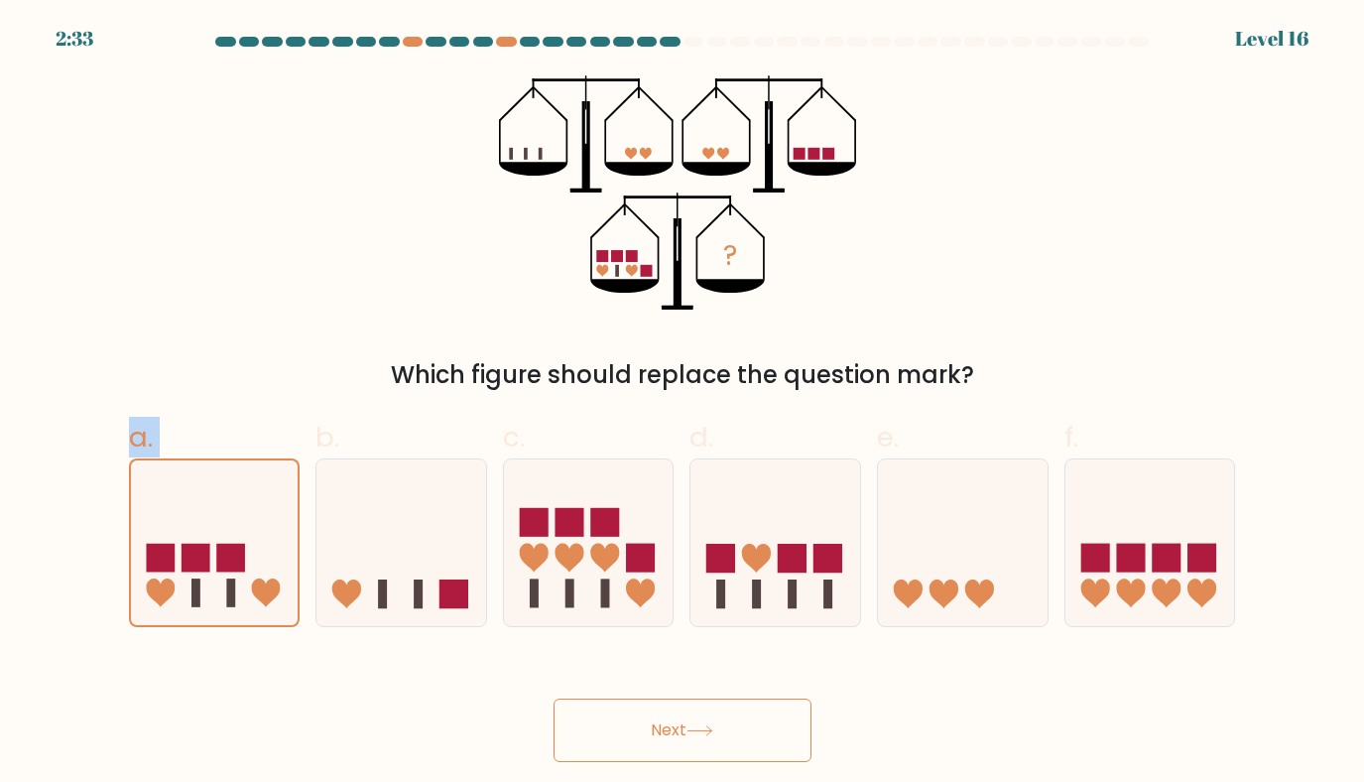
click at [653, 742] on button "Next" at bounding box center [683, 731] width 258 height 64
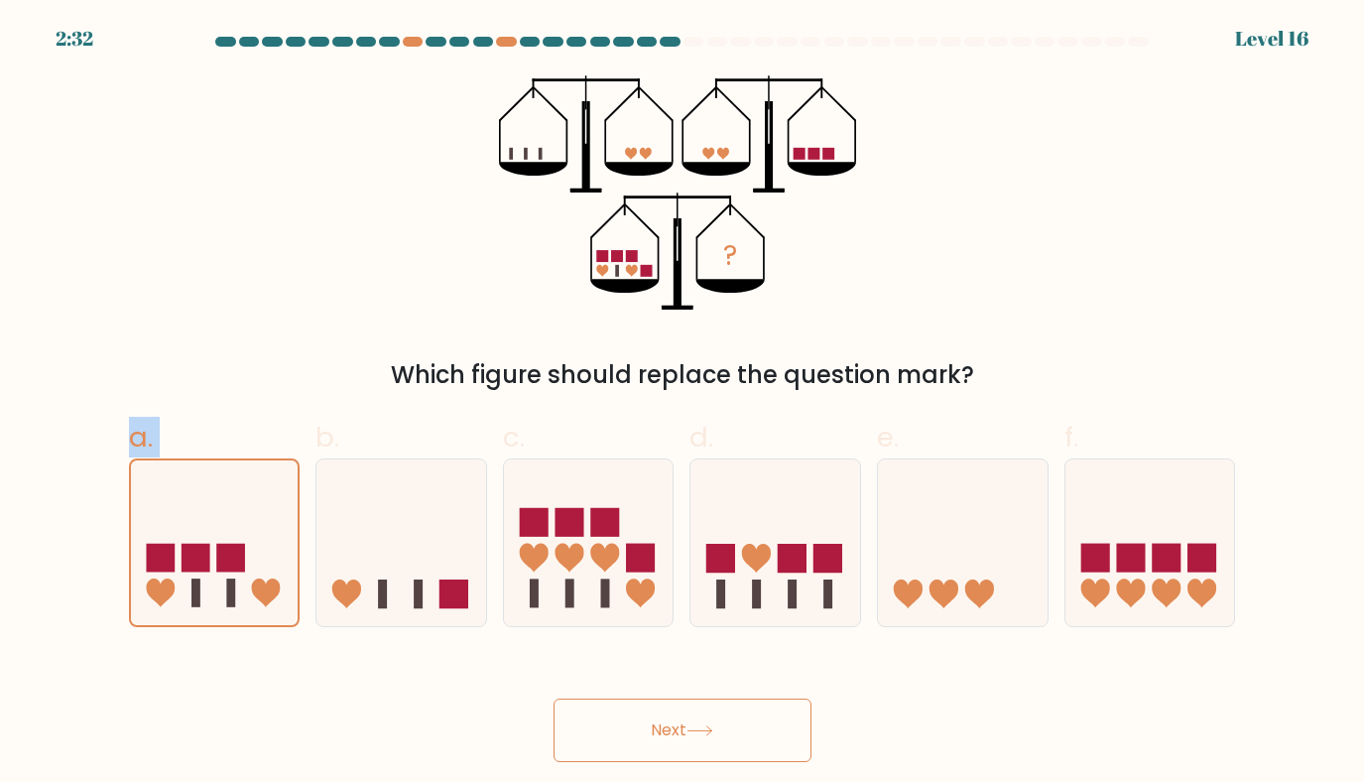
click at [653, 742] on button "Next" at bounding box center [683, 731] width 258 height 64
click at [1022, 561] on icon at bounding box center [963, 542] width 170 height 140
click at [684, 404] on input "e." at bounding box center [683, 397] width 1 height 13
radio input "true"
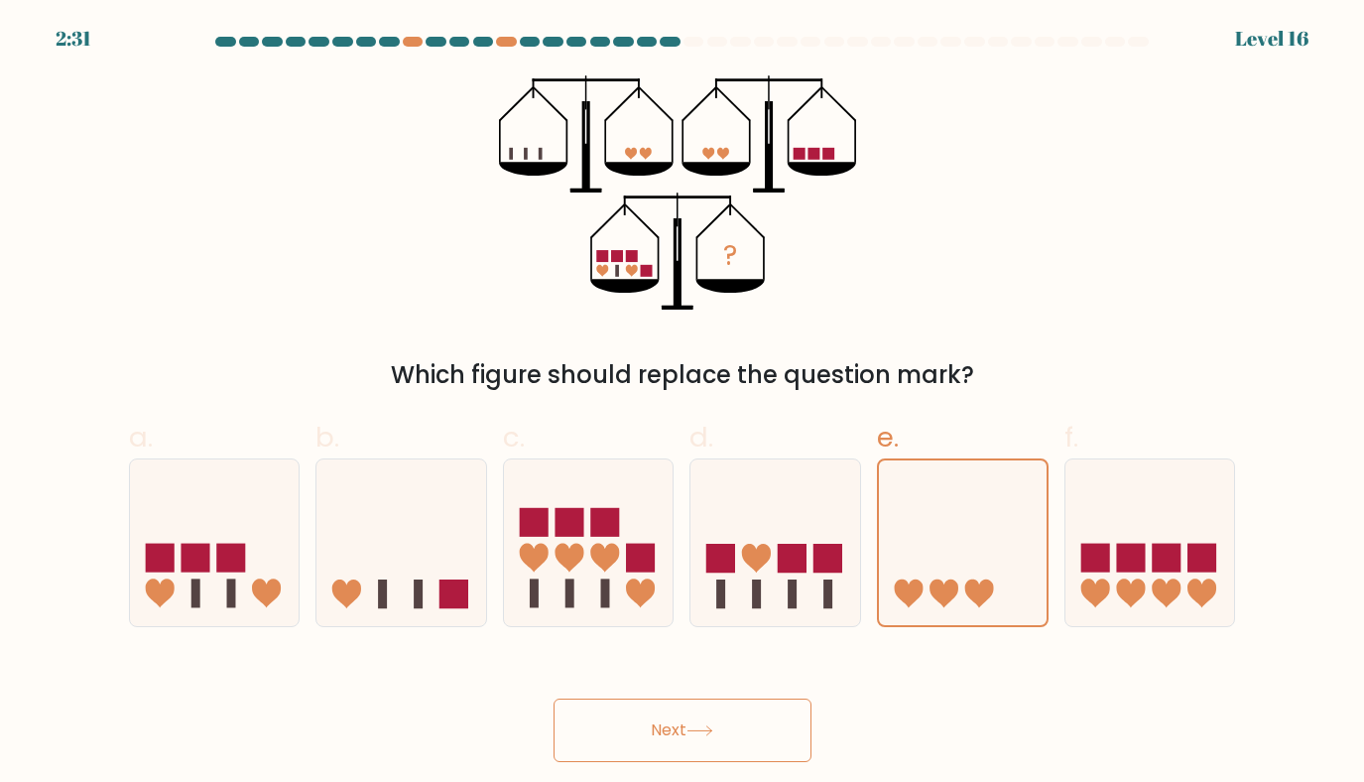
click at [613, 747] on button "Next" at bounding box center [683, 731] width 258 height 64
click at [586, 527] on icon at bounding box center [589, 542] width 170 height 140
click at [683, 404] on input "c." at bounding box center [683, 397] width 1 height 13
radio input "true"
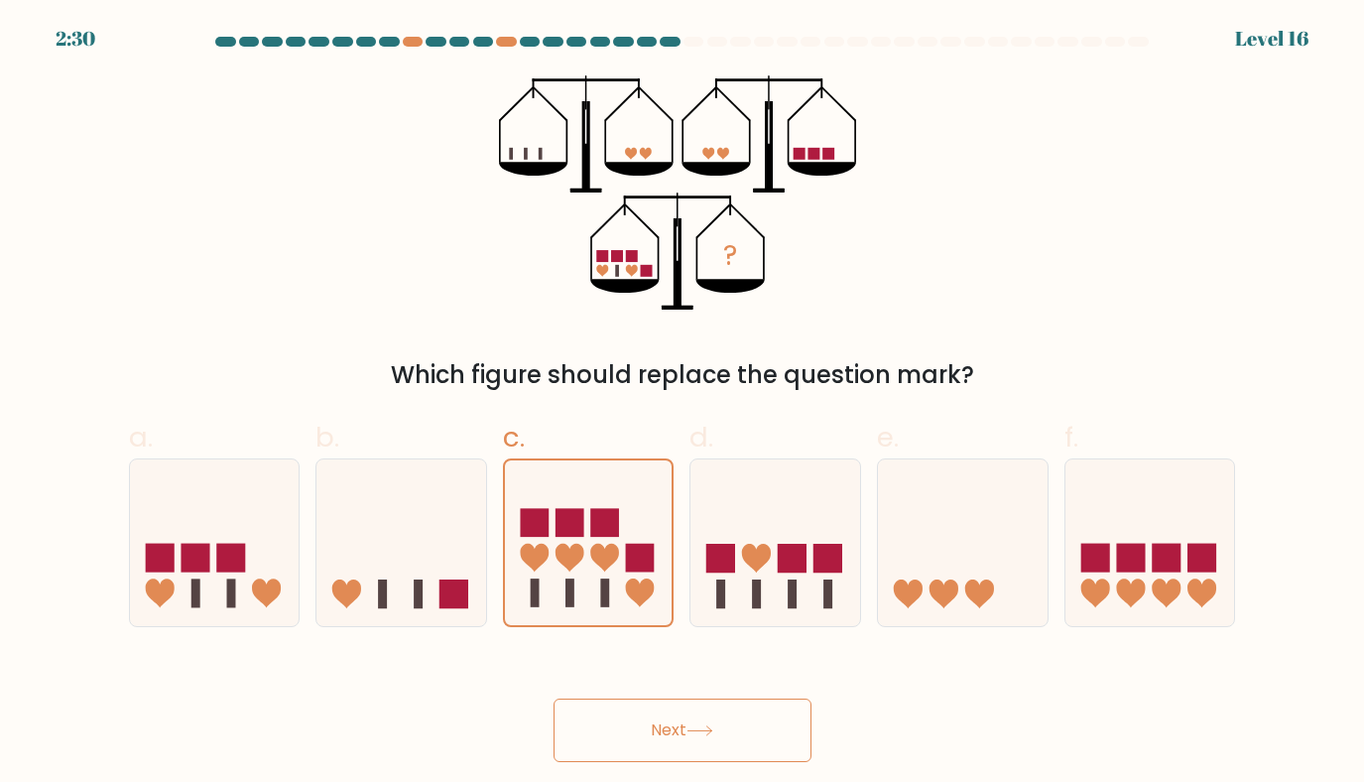
click at [711, 770] on body "2:30 Level 16" at bounding box center [682, 391] width 1364 height 782
click at [725, 740] on button "Next" at bounding box center [683, 731] width 258 height 64
click at [719, 284] on icon at bounding box center [731, 287] width 68 height 14
click at [221, 536] on icon at bounding box center [215, 542] width 170 height 140
click at [683, 404] on input "a." at bounding box center [683, 397] width 1 height 13
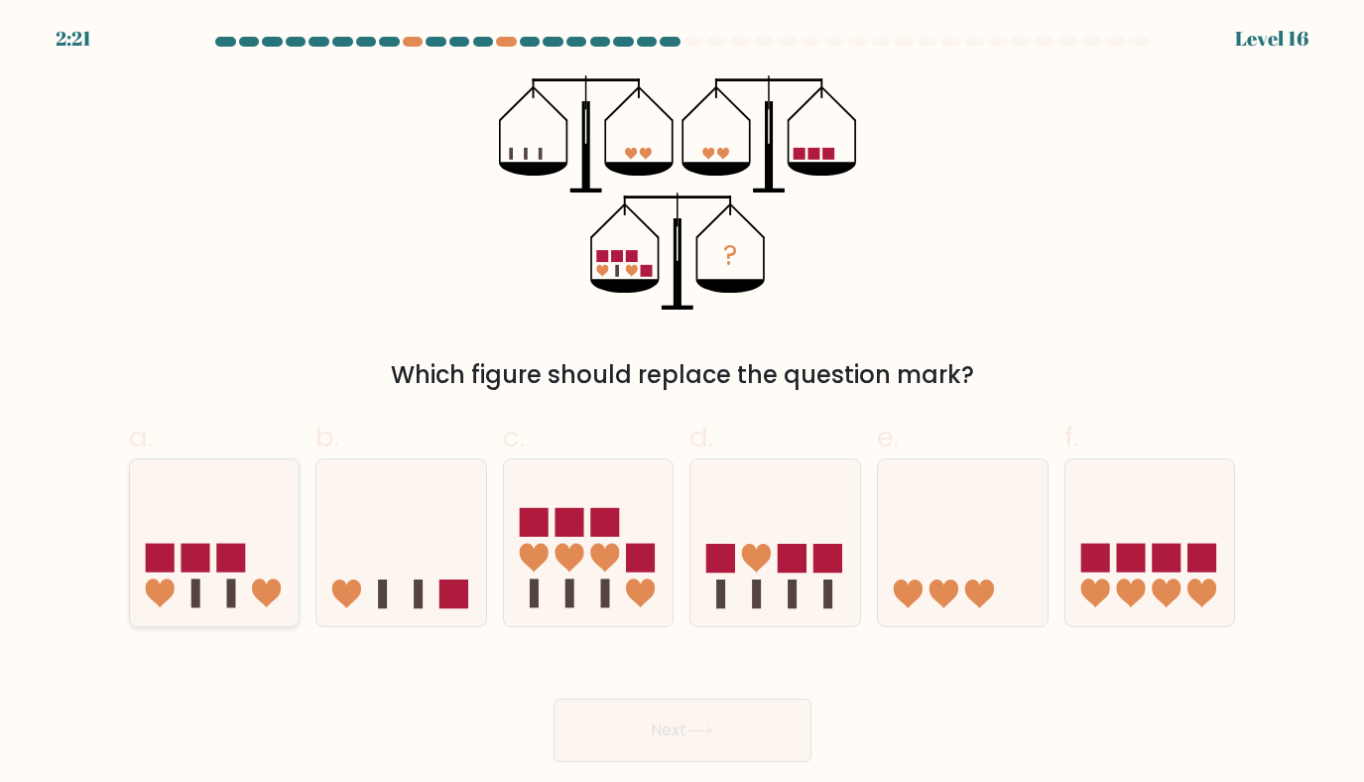
radio input "true"
click at [644, 726] on button "Next" at bounding box center [683, 731] width 258 height 64
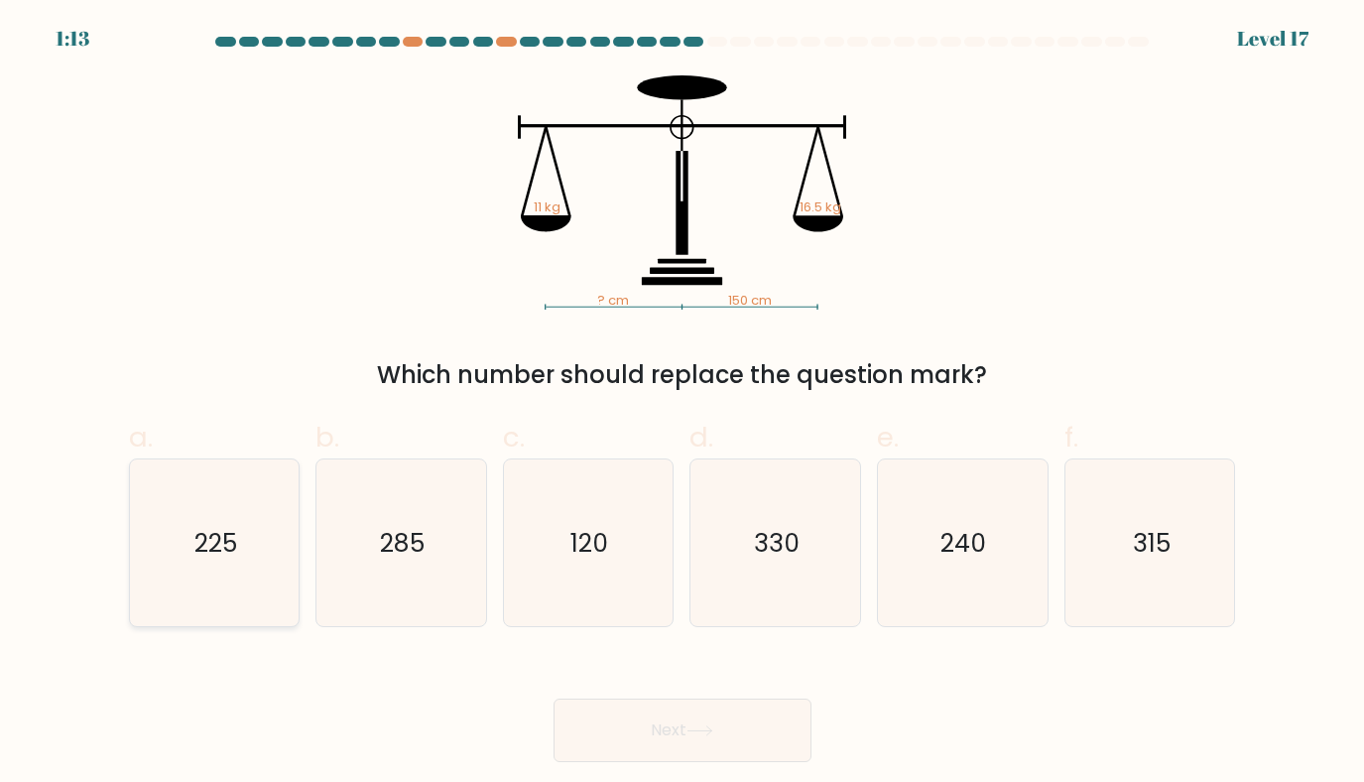
click at [258, 547] on icon "225" at bounding box center [215, 543] width 168 height 168
click at [683, 404] on input "a. 225" at bounding box center [683, 397] width 1 height 13
radio input "true"
click at [757, 744] on button "Next" at bounding box center [683, 731] width 258 height 64
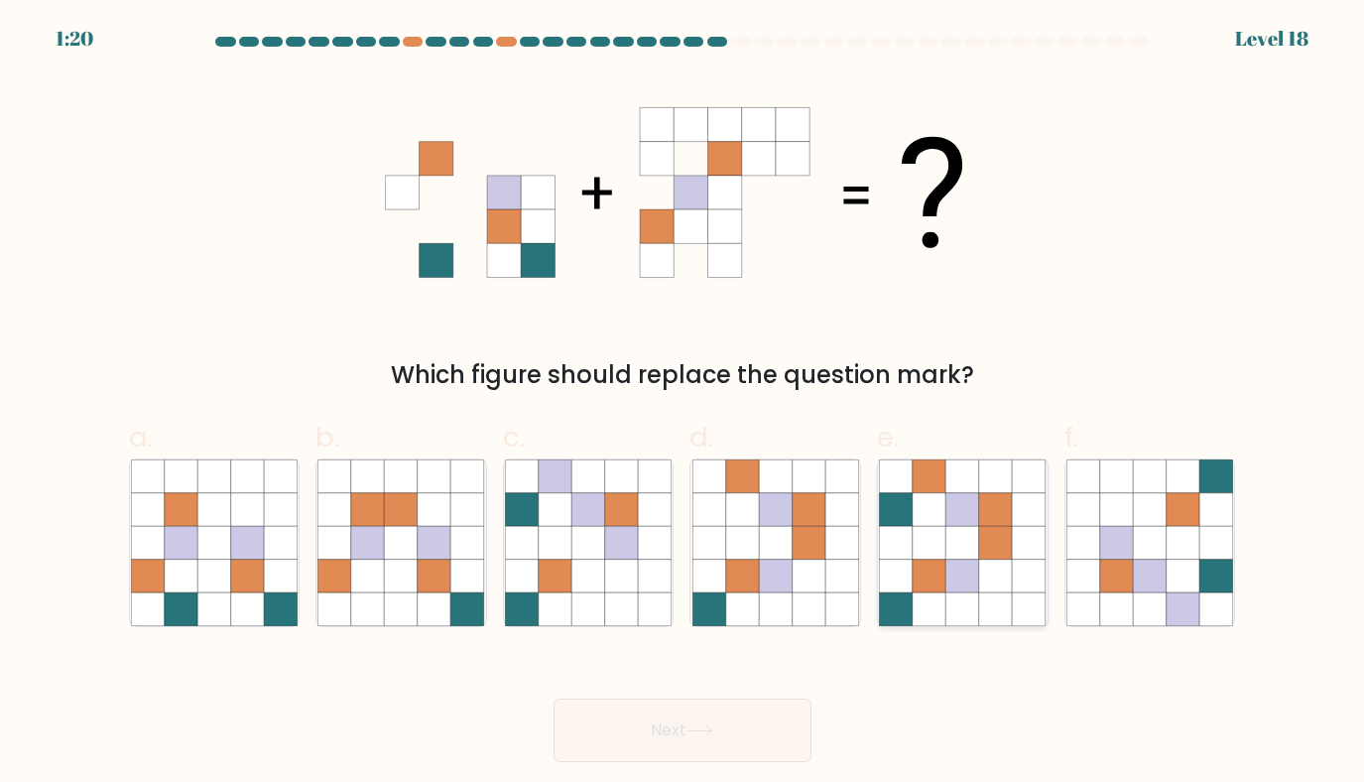
click at [907, 527] on icon at bounding box center [897, 543] width 34 height 34
click at [684, 404] on input "e." at bounding box center [683, 397] width 1 height 13
radio input "true"
click at [687, 740] on button "Next" at bounding box center [683, 731] width 258 height 64
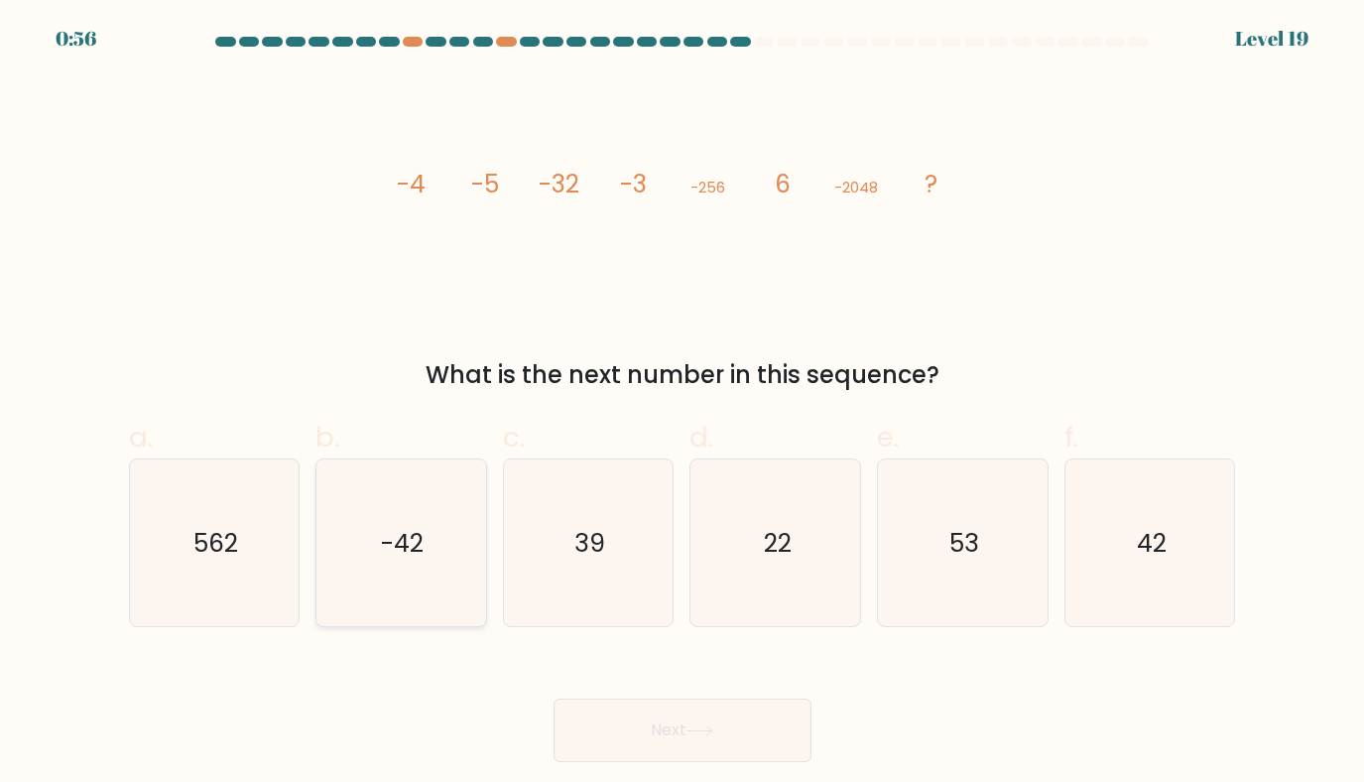
click at [448, 597] on icon "-42" at bounding box center [402, 543] width 168 height 168
click at [683, 404] on input "b. -42" at bounding box center [683, 397] width 1 height 13
radio input "true"
click at [680, 739] on button "Next" at bounding box center [683, 731] width 258 height 64
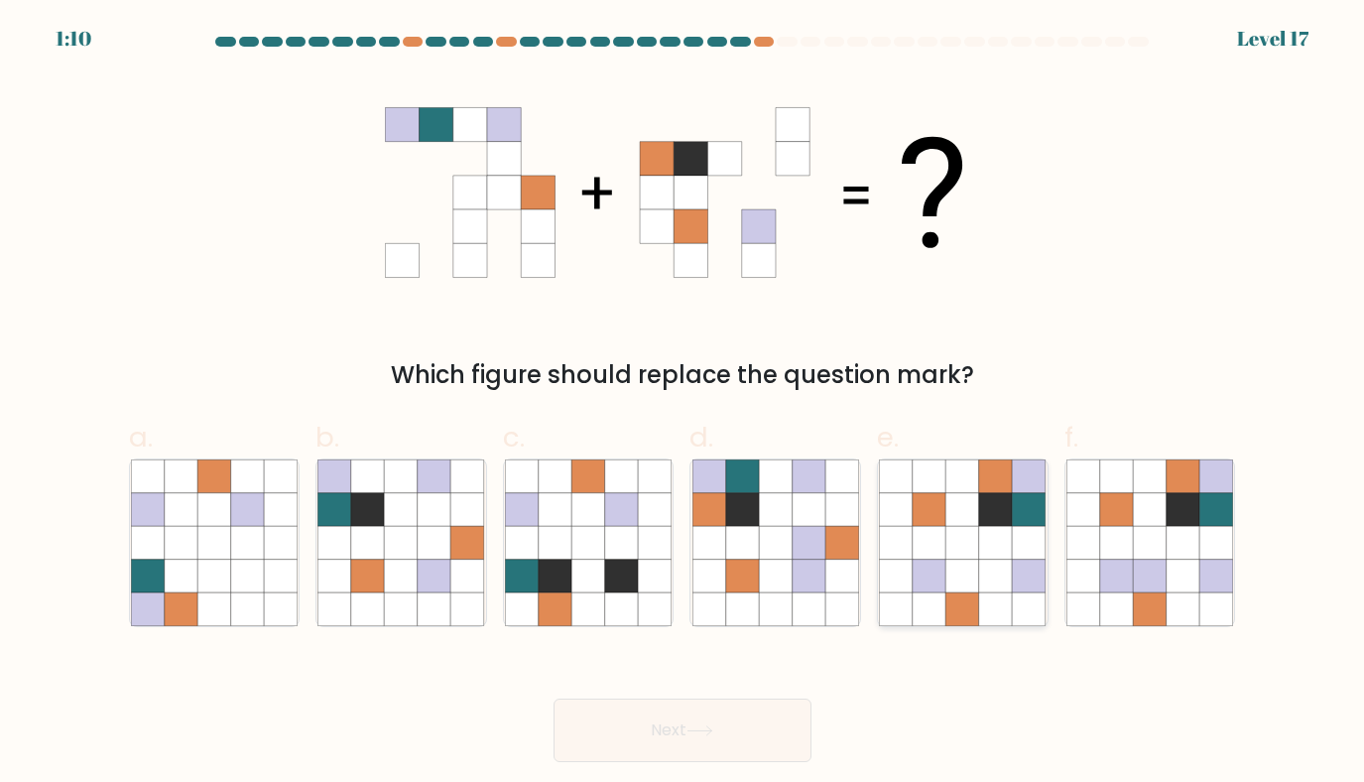
click at [960, 542] on icon at bounding box center [964, 543] width 34 height 34
click at [684, 404] on input "e." at bounding box center [683, 397] width 1 height 13
radio input "true"
click at [730, 729] on button "Next" at bounding box center [683, 731] width 258 height 64
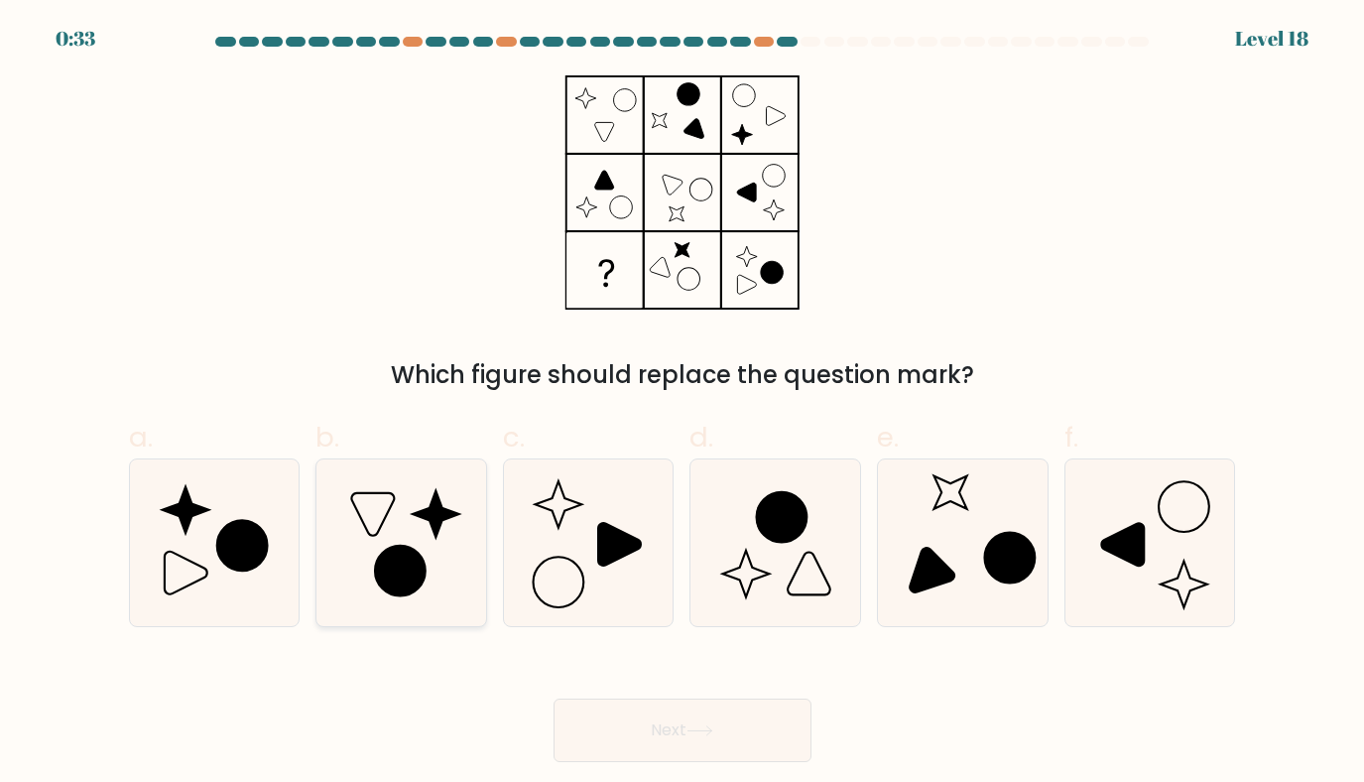
click at [401, 536] on icon at bounding box center [402, 543] width 168 height 168
click at [683, 404] on input "b." at bounding box center [683, 397] width 1 height 13
radio input "true"
click at [652, 734] on button "Next" at bounding box center [683, 731] width 258 height 64
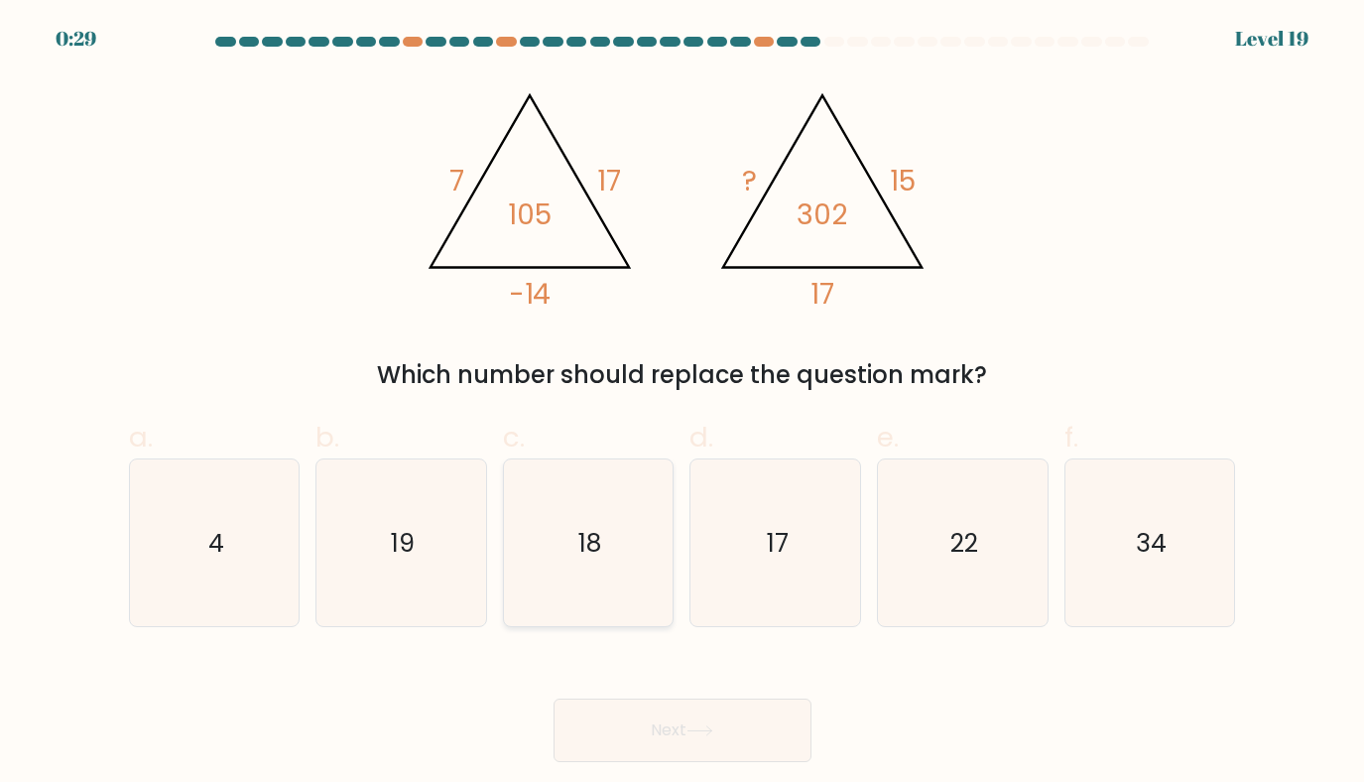
click at [576, 551] on icon "18" at bounding box center [589, 543] width 168 height 168
click at [683, 404] on input "c. 18" at bounding box center [683, 397] width 1 height 13
radio input "true"
click at [662, 732] on button "Next" at bounding box center [683, 731] width 258 height 64
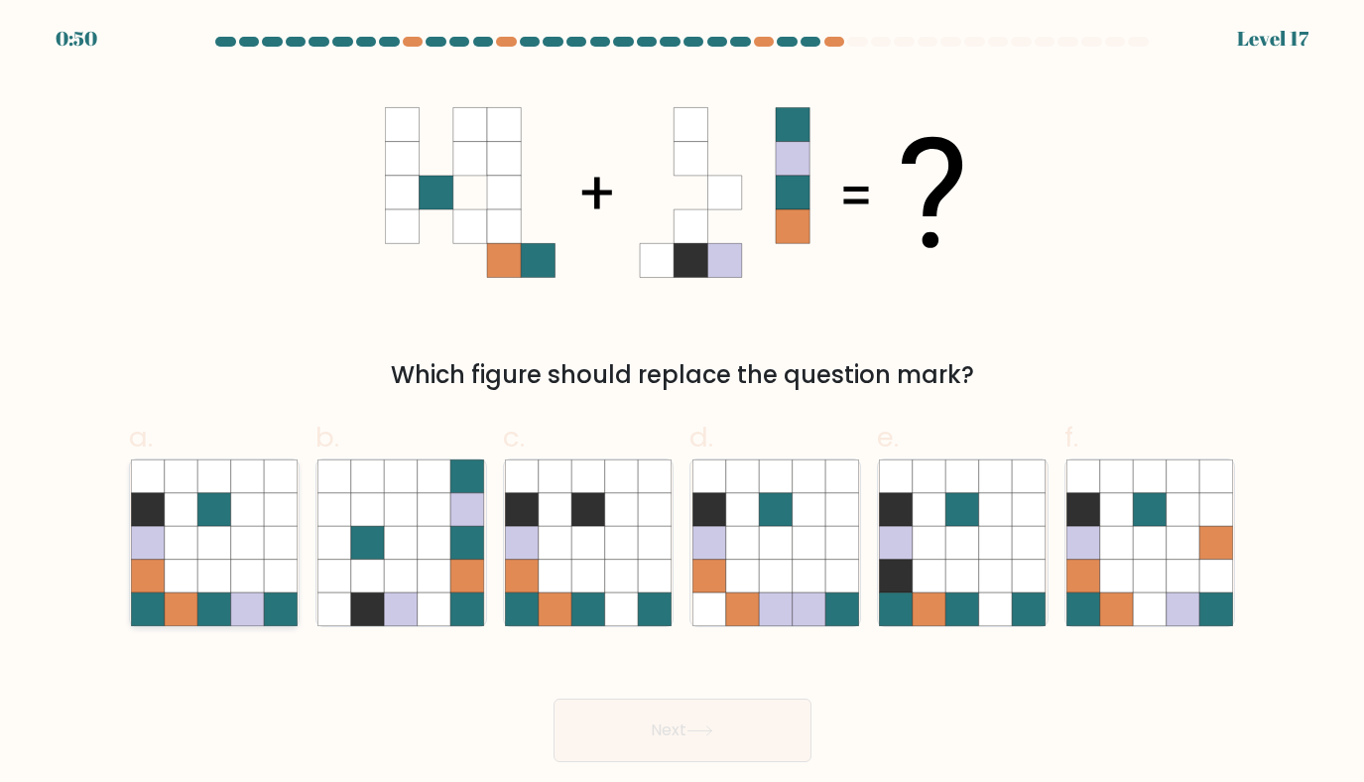
click at [184, 584] on icon at bounding box center [181, 577] width 34 height 34
click at [683, 404] on input "a." at bounding box center [683, 397] width 1 height 13
radio input "true"
click at [701, 727] on icon at bounding box center [700, 730] width 27 height 11
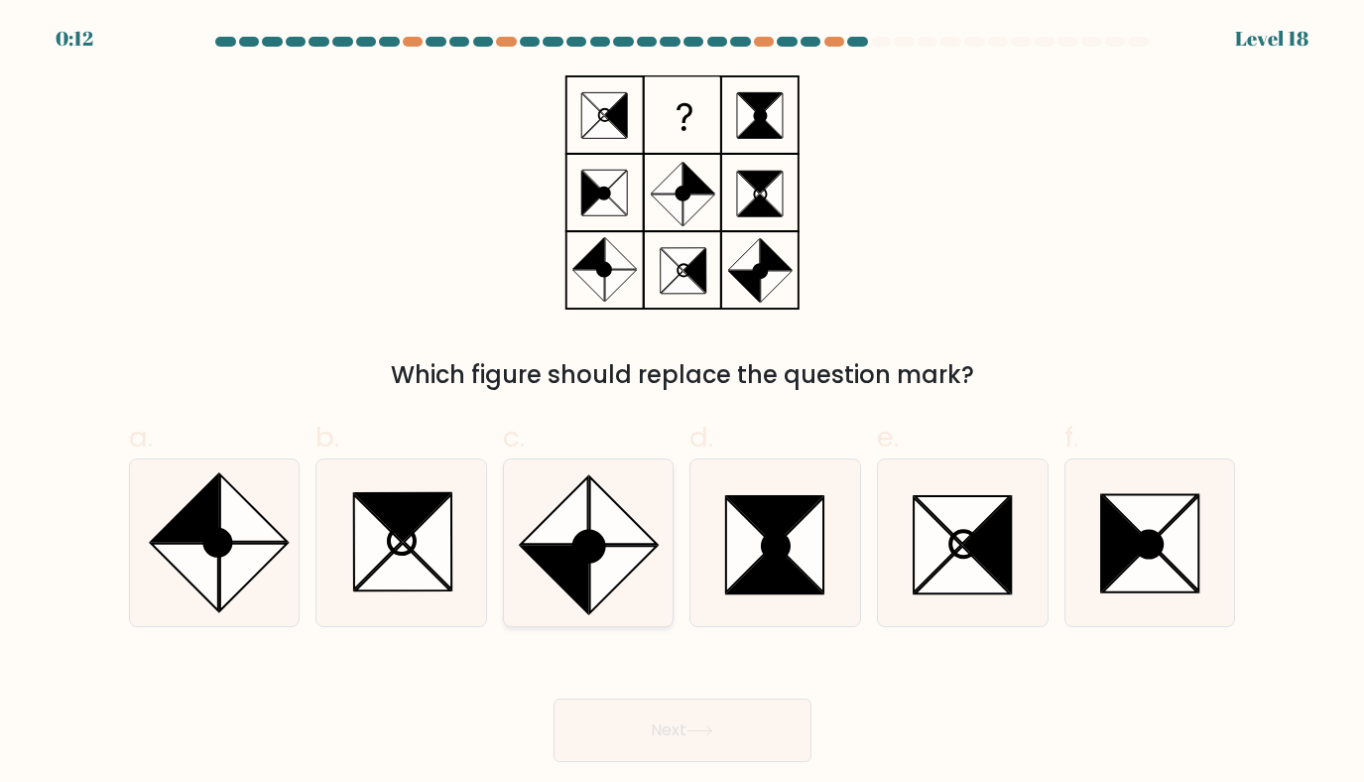
click at [643, 528] on icon at bounding box center [589, 543] width 168 height 168
click at [683, 404] on input "c." at bounding box center [683, 397] width 1 height 13
radio input "true"
click at [675, 743] on button "Next" at bounding box center [683, 731] width 258 height 64
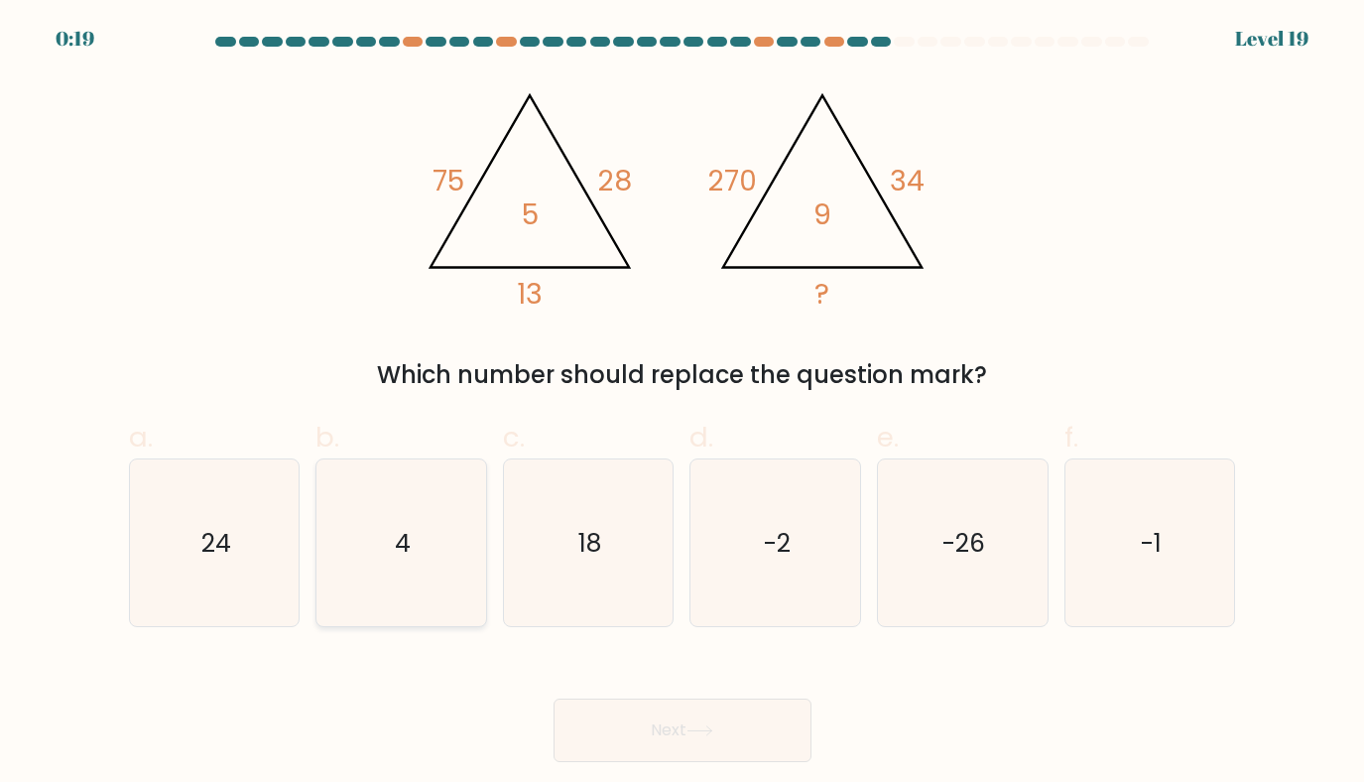
click at [465, 539] on icon "4" at bounding box center [402, 543] width 168 height 168
click at [683, 404] on input "b. 4" at bounding box center [683, 397] width 1 height 13
radio input "true"
click at [692, 743] on button "Next" at bounding box center [683, 731] width 258 height 64
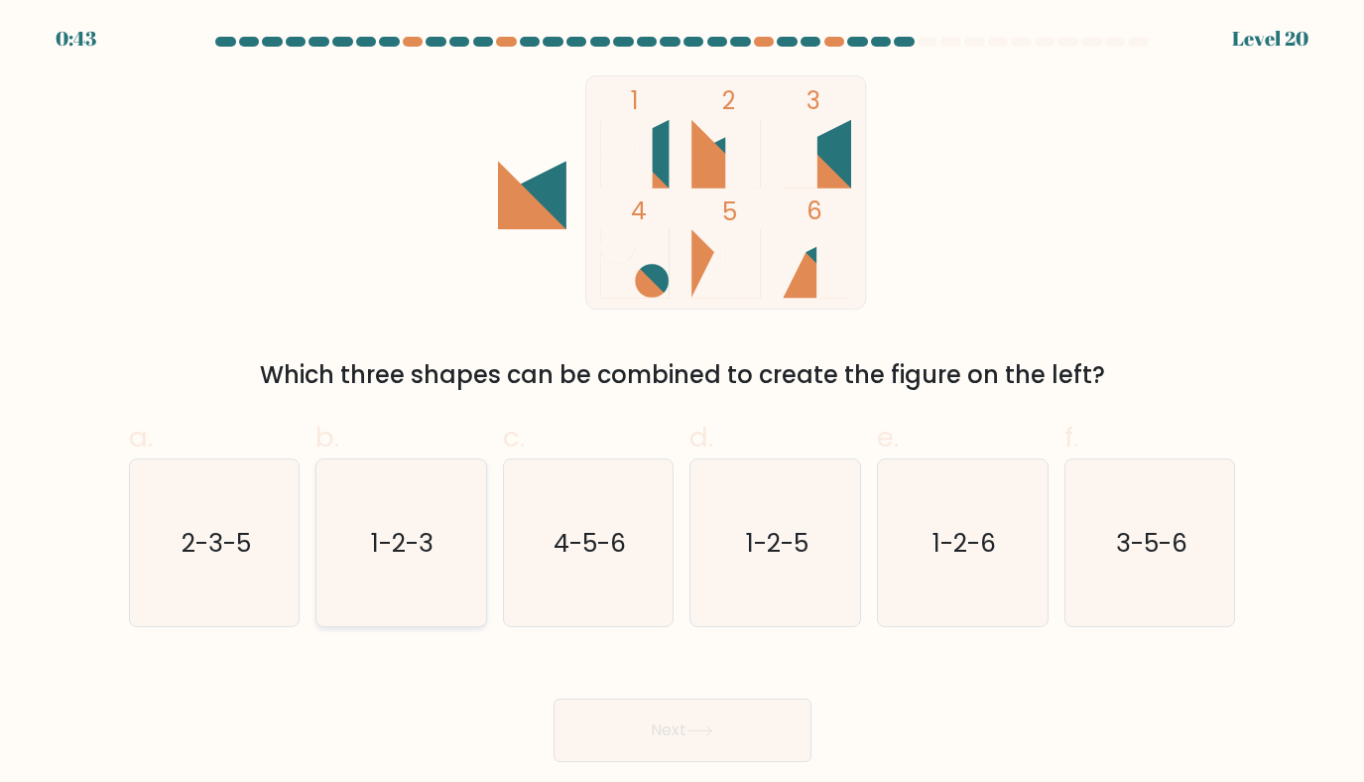
click at [449, 543] on icon "1-2-3" at bounding box center [402, 543] width 168 height 168
click at [683, 404] on input "b. 1-2-3" at bounding box center [683, 397] width 1 height 13
radio input "true"
click at [699, 731] on icon at bounding box center [700, 730] width 24 height 9
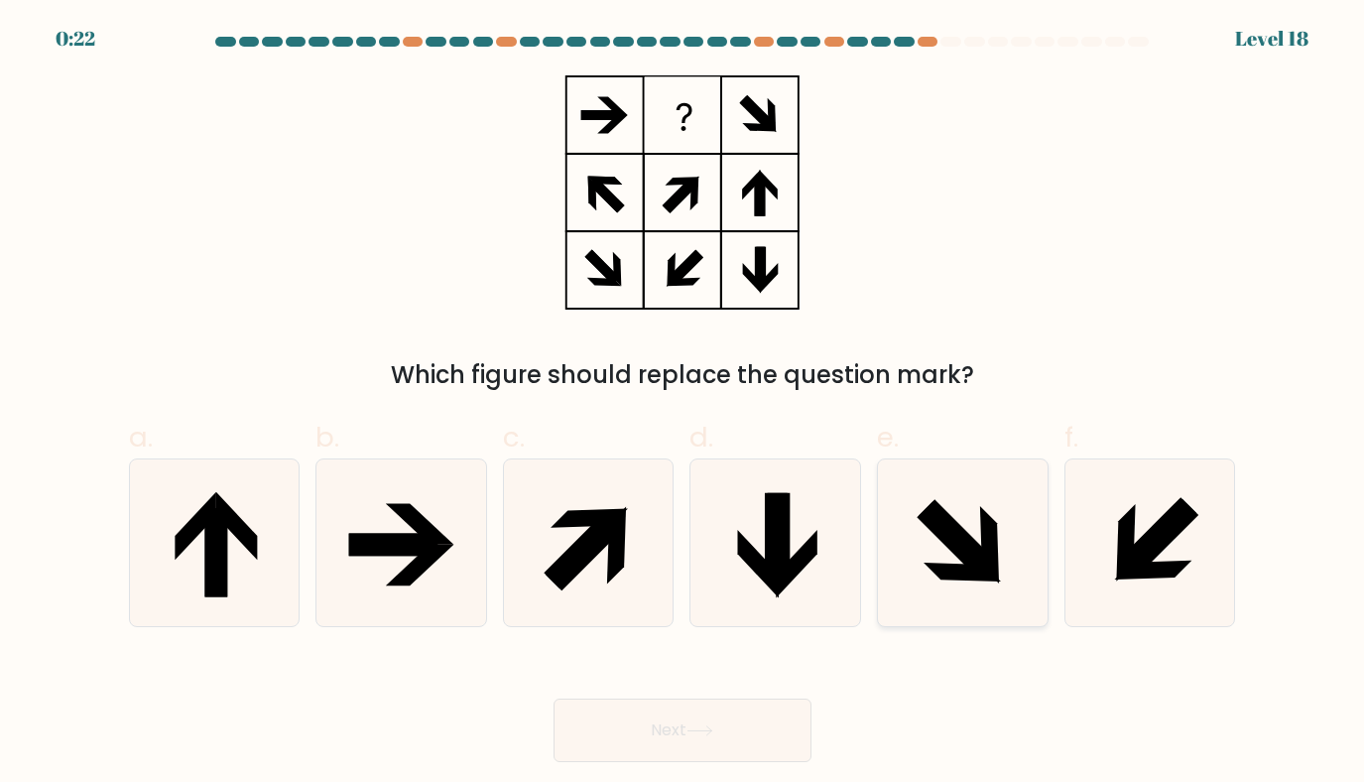
click at [988, 587] on icon at bounding box center [963, 543] width 168 height 168
click at [684, 404] on input "e." at bounding box center [683, 397] width 1 height 13
radio input "true"
click at [1123, 551] on icon at bounding box center [1125, 542] width 19 height 77
click at [684, 404] on input "f." at bounding box center [683, 397] width 1 height 13
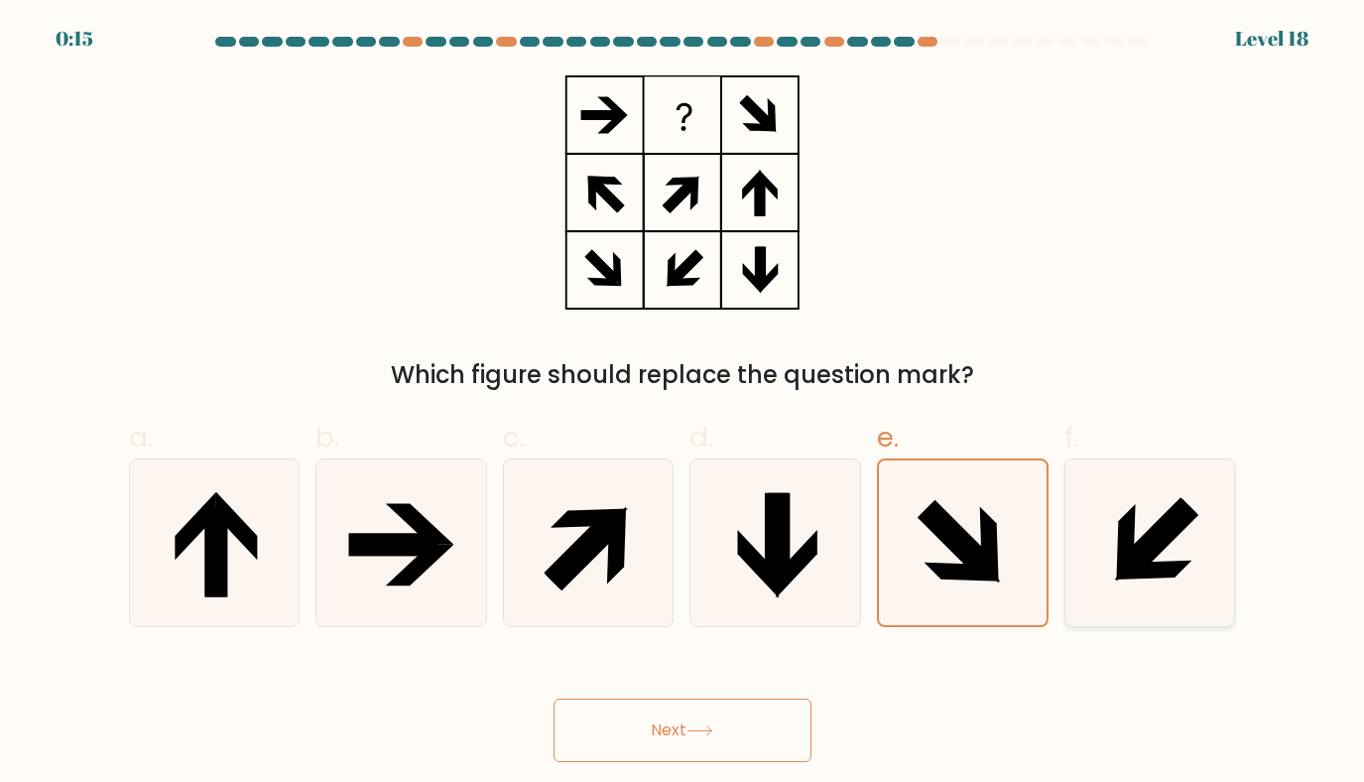
radio input "true"
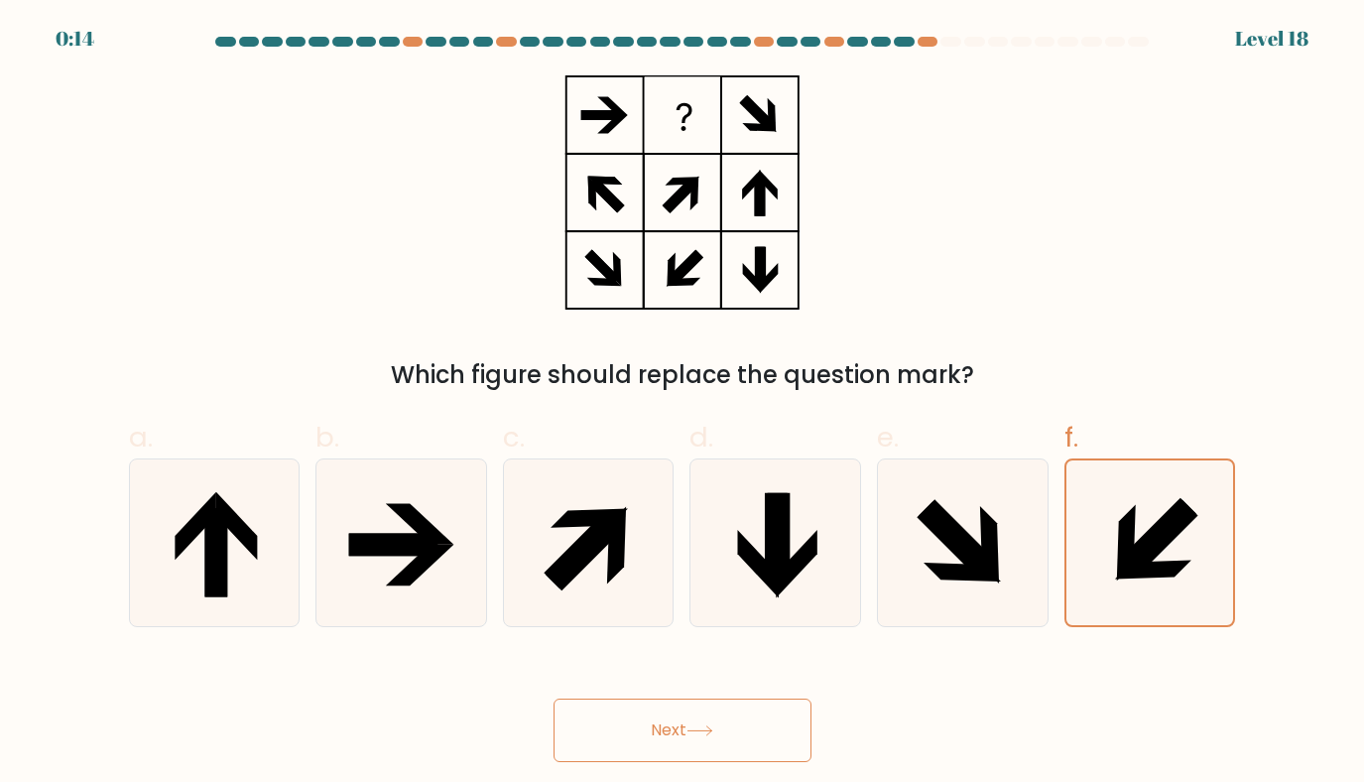
click at [741, 729] on button "Next" at bounding box center [683, 731] width 258 height 64
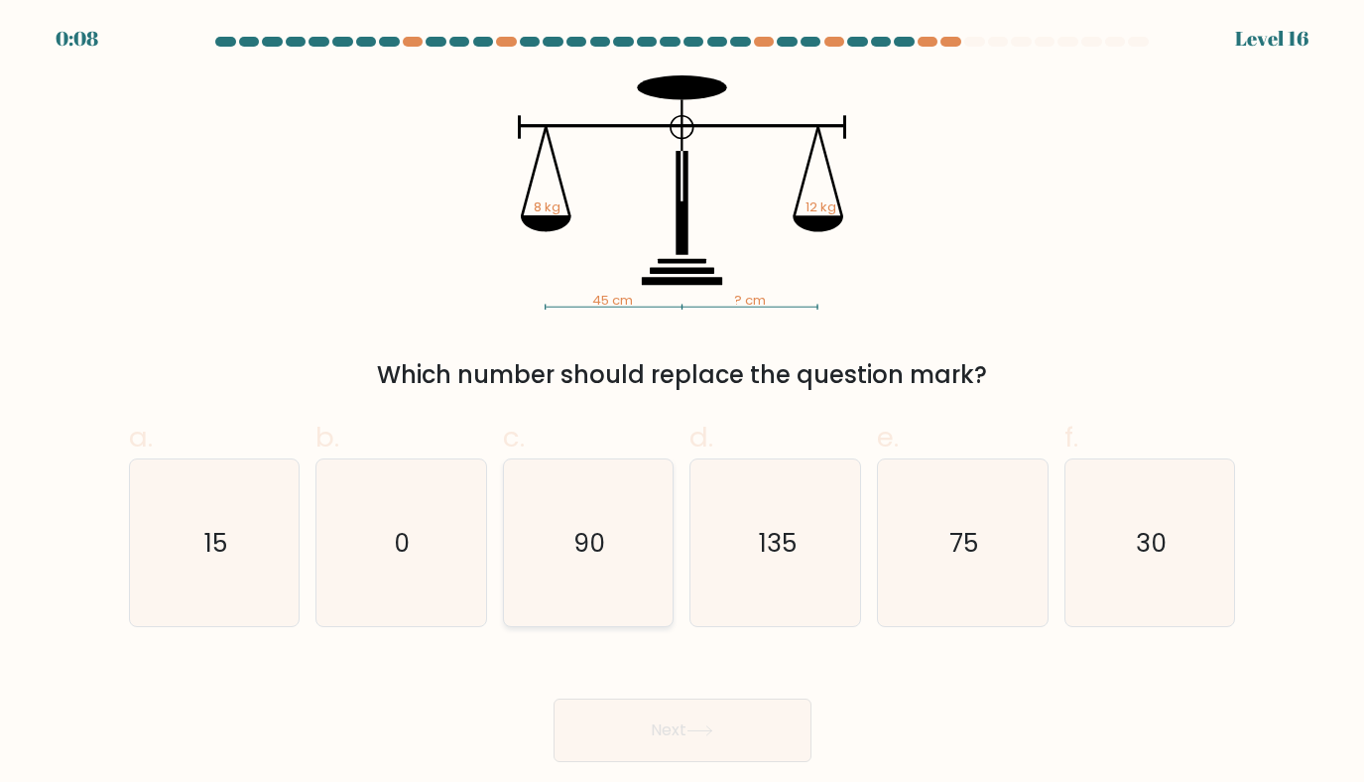
click at [547, 597] on icon "90" at bounding box center [589, 543] width 168 height 168
click at [683, 404] on input "c. 90" at bounding box center [683, 397] width 1 height 13
radio input "true"
click at [640, 717] on button "Next" at bounding box center [683, 731] width 258 height 64
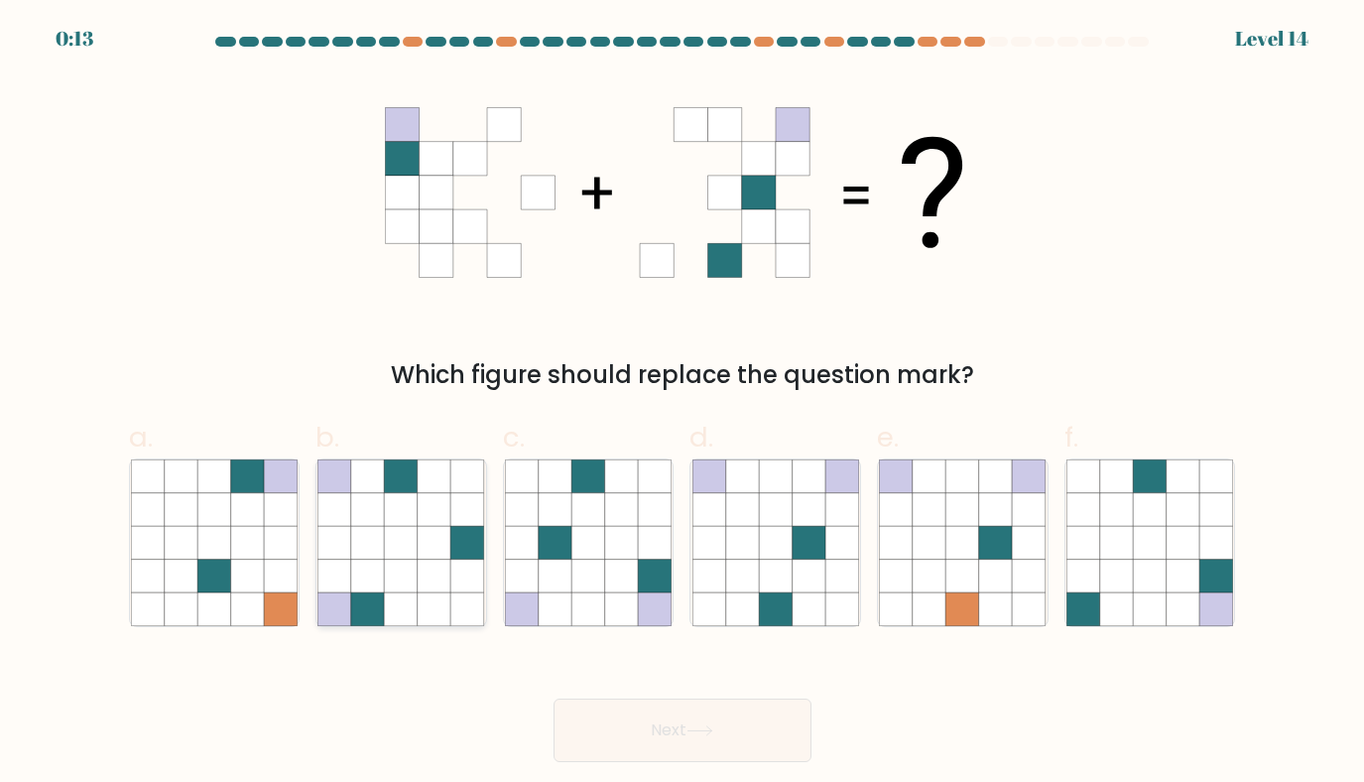
click at [417, 583] on icon at bounding box center [402, 577] width 34 height 34
click at [683, 404] on input "b." at bounding box center [683, 397] width 1 height 13
radio input "true"
click at [672, 722] on button "Next" at bounding box center [683, 731] width 258 height 64
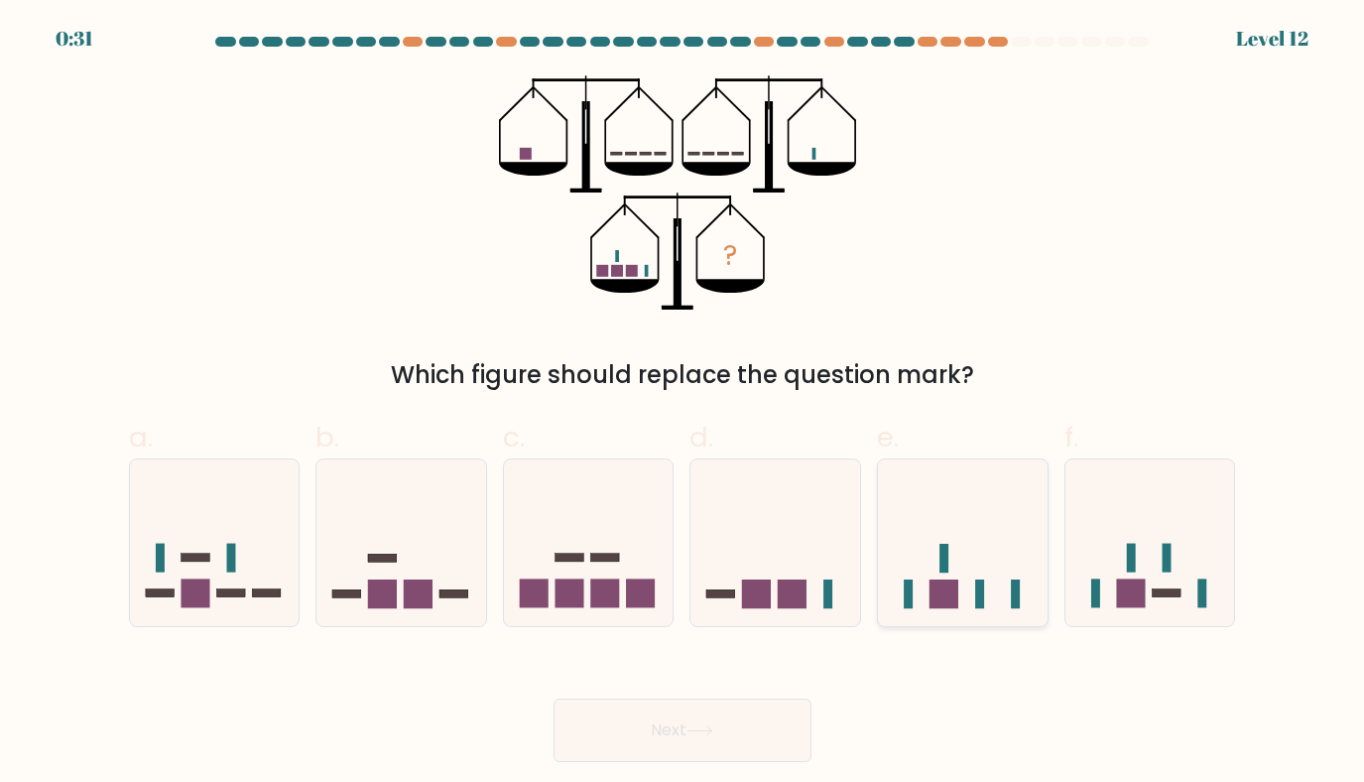
click at [990, 561] on icon at bounding box center [963, 542] width 170 height 140
click at [684, 404] on input "e." at bounding box center [683, 397] width 1 height 13
radio input "true"
click at [739, 729] on button "Next" at bounding box center [683, 731] width 258 height 64
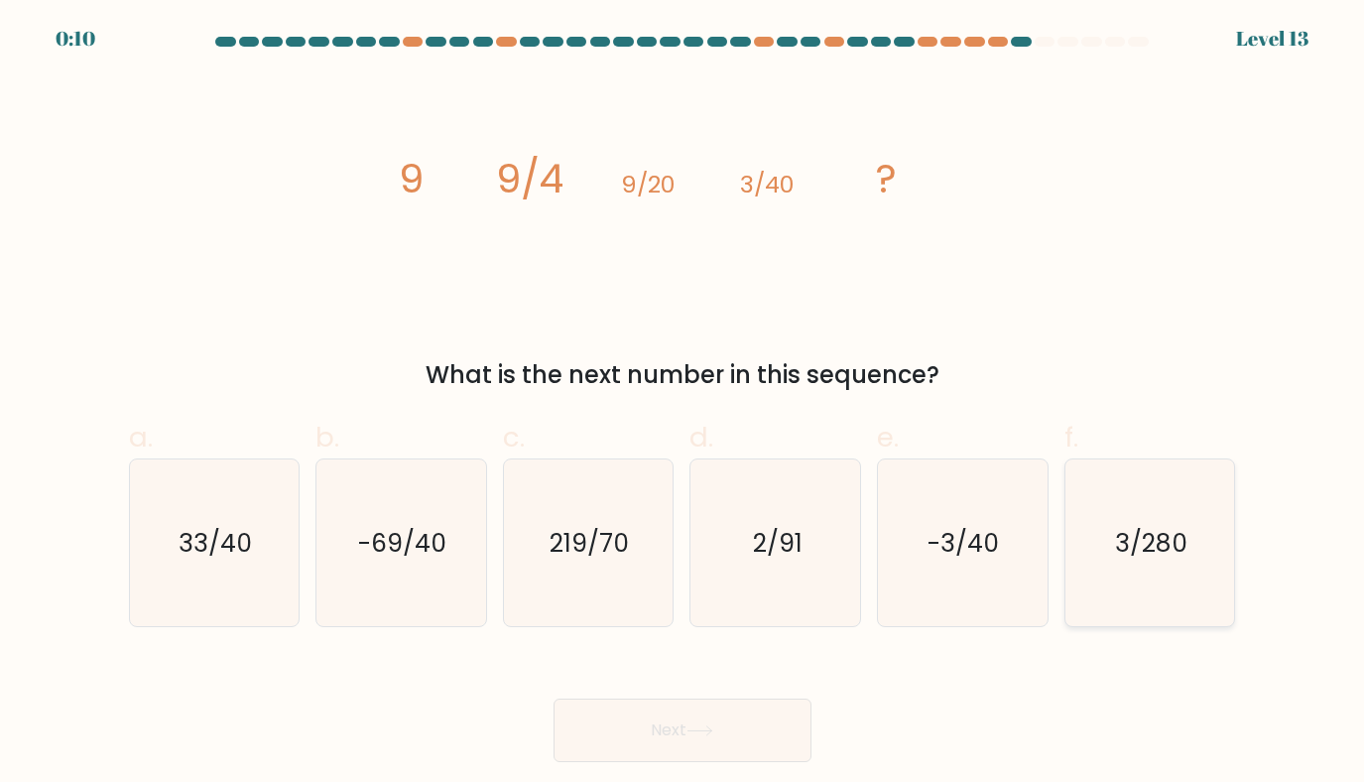
click at [1151, 597] on icon "3/280" at bounding box center [1151, 543] width 168 height 168
click at [684, 404] on input "f. 3/280" at bounding box center [683, 397] width 1 height 13
radio input "true"
click at [748, 735] on button "Next" at bounding box center [683, 731] width 258 height 64
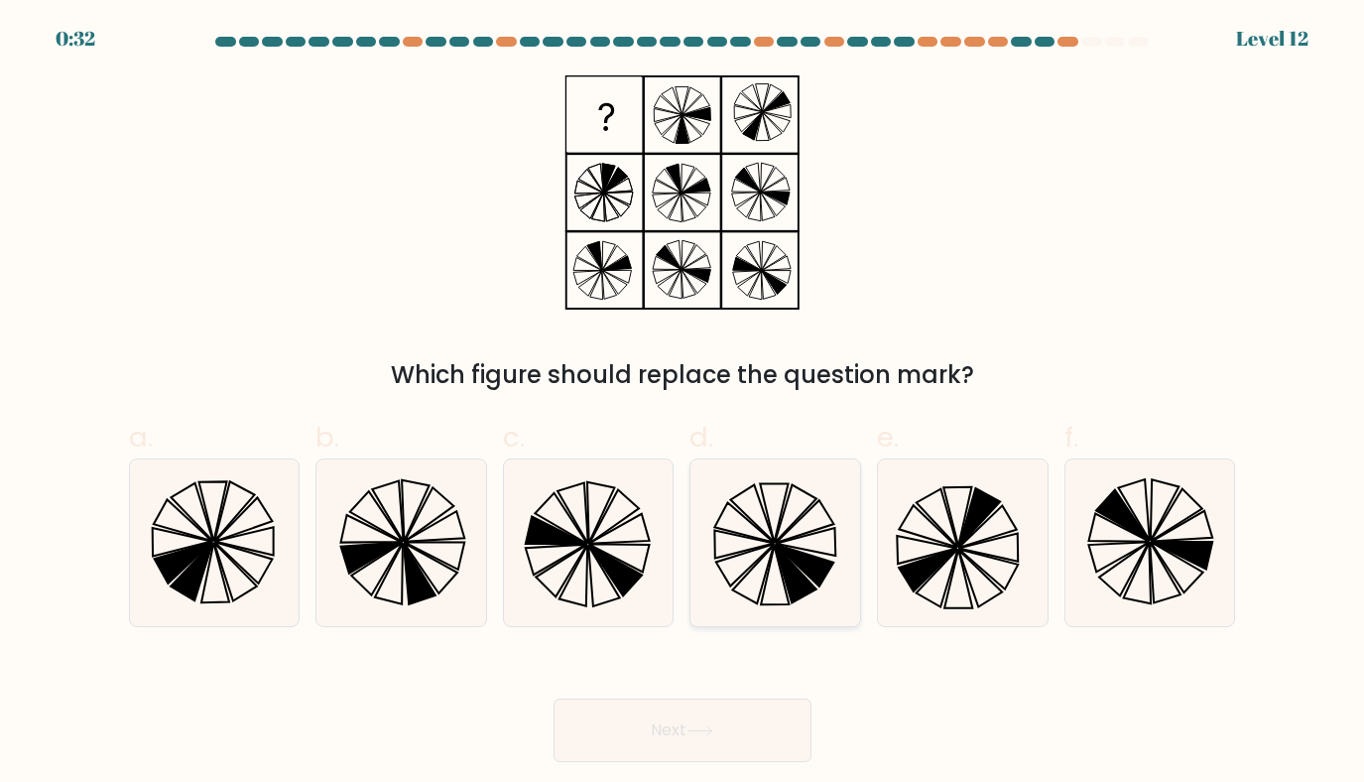
click at [779, 539] on icon at bounding box center [805, 521] width 59 height 43
click at [684, 404] on input "d." at bounding box center [683, 397] width 1 height 13
radio input "true"
click at [683, 728] on button "Next" at bounding box center [683, 731] width 258 height 64
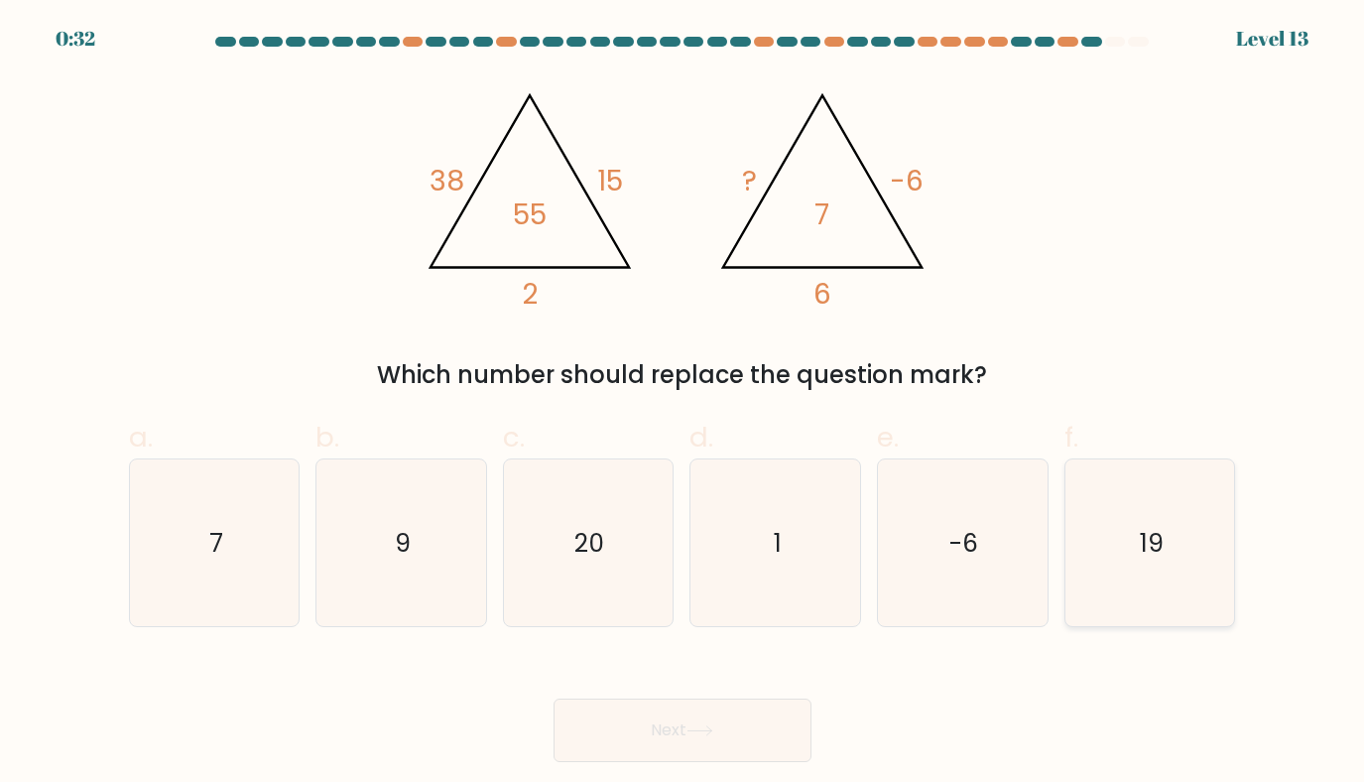
click at [1099, 547] on icon "19" at bounding box center [1151, 543] width 168 height 168
click at [684, 404] on input "f. 19" at bounding box center [683, 397] width 1 height 13
radio input "true"
click at [708, 726] on icon at bounding box center [700, 730] width 27 height 11
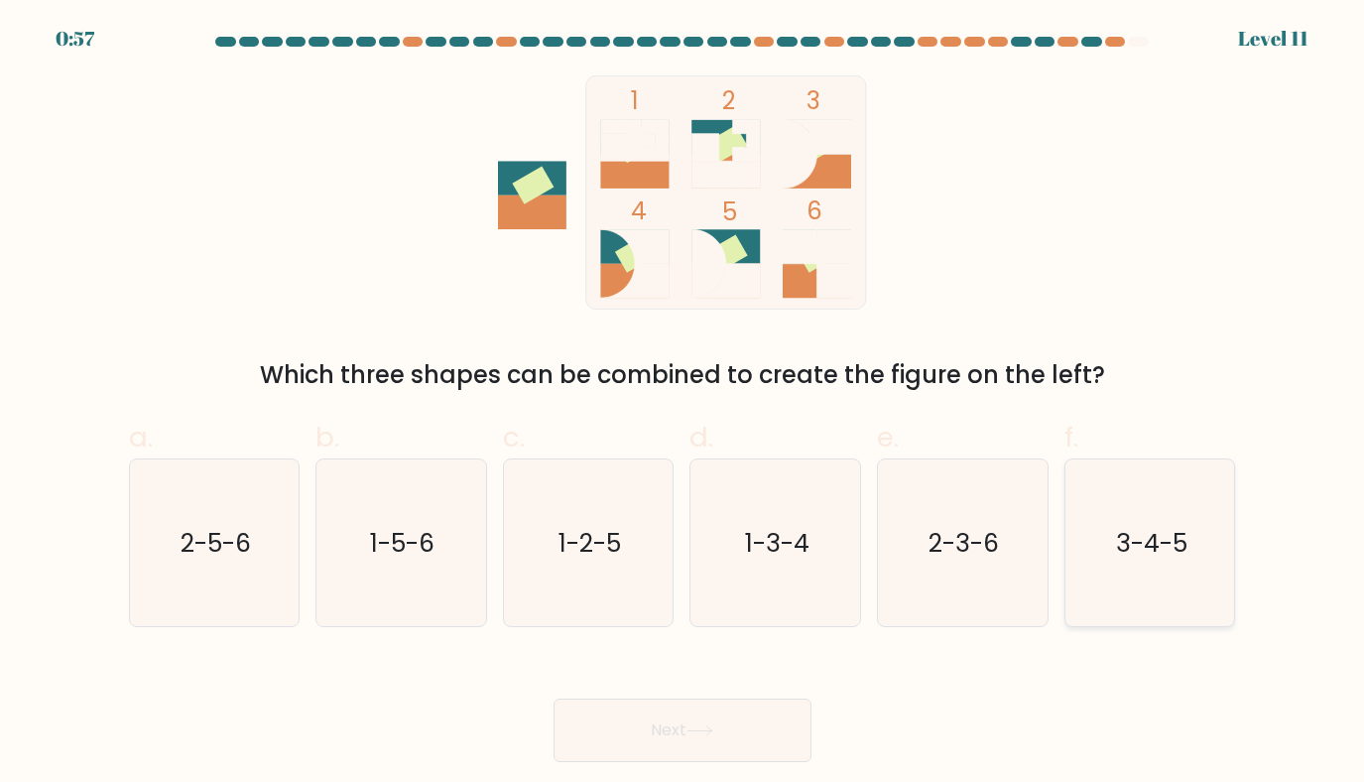
click at [1166, 567] on icon "3-4-5" at bounding box center [1151, 543] width 168 height 168
click at [684, 404] on input "f. 3-4-5" at bounding box center [683, 397] width 1 height 13
radio input "true"
click at [686, 709] on button "Next" at bounding box center [683, 731] width 258 height 64
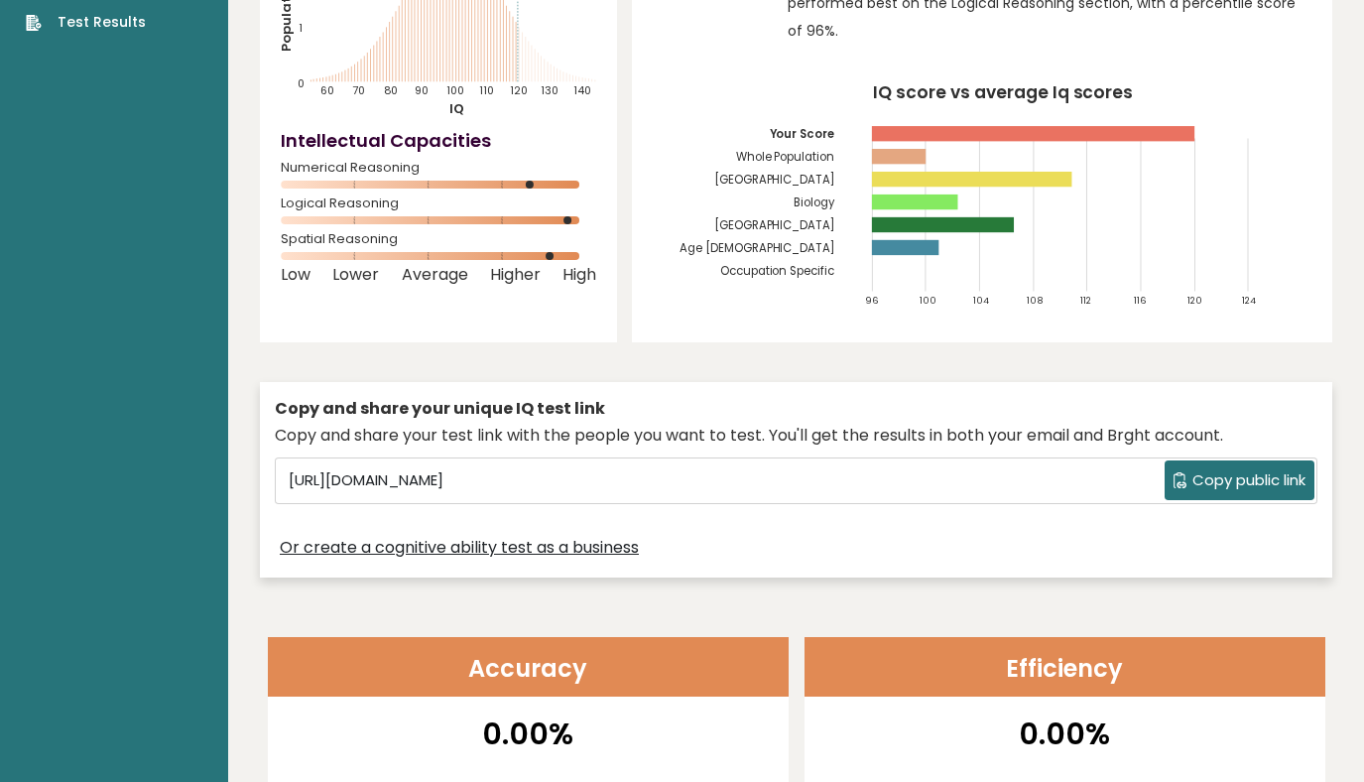
scroll to position [252, 0]
